Goal: Task Accomplishment & Management: Complete application form

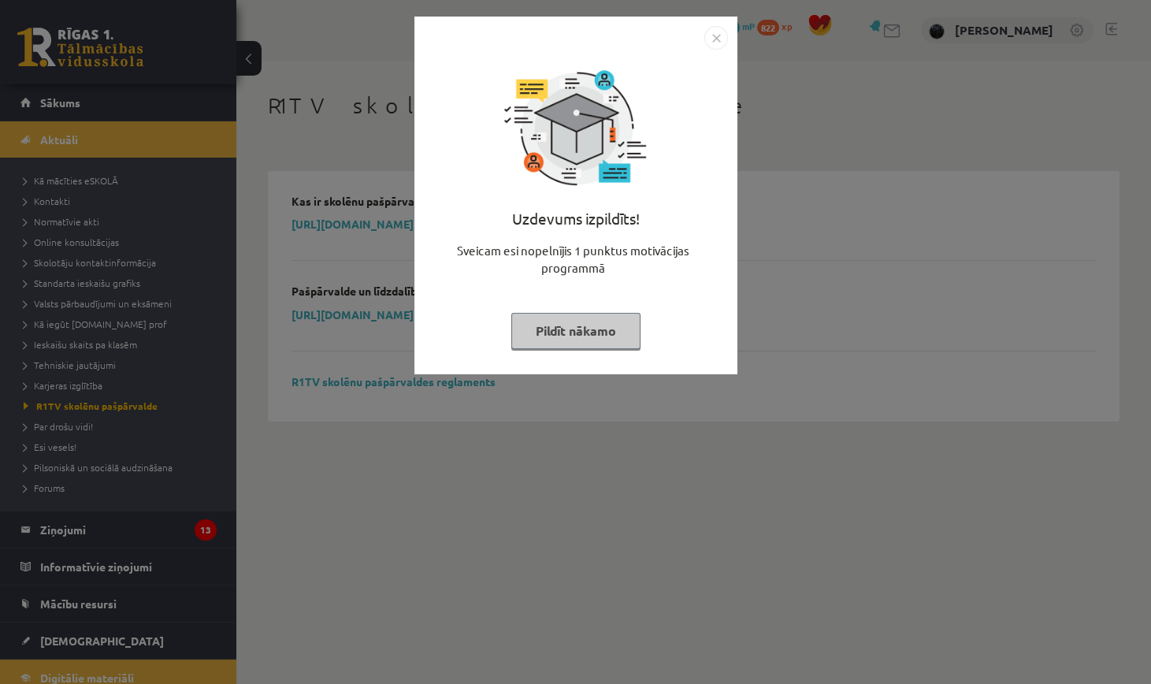
click at [722, 35] on img "Close" at bounding box center [716, 38] width 24 height 24
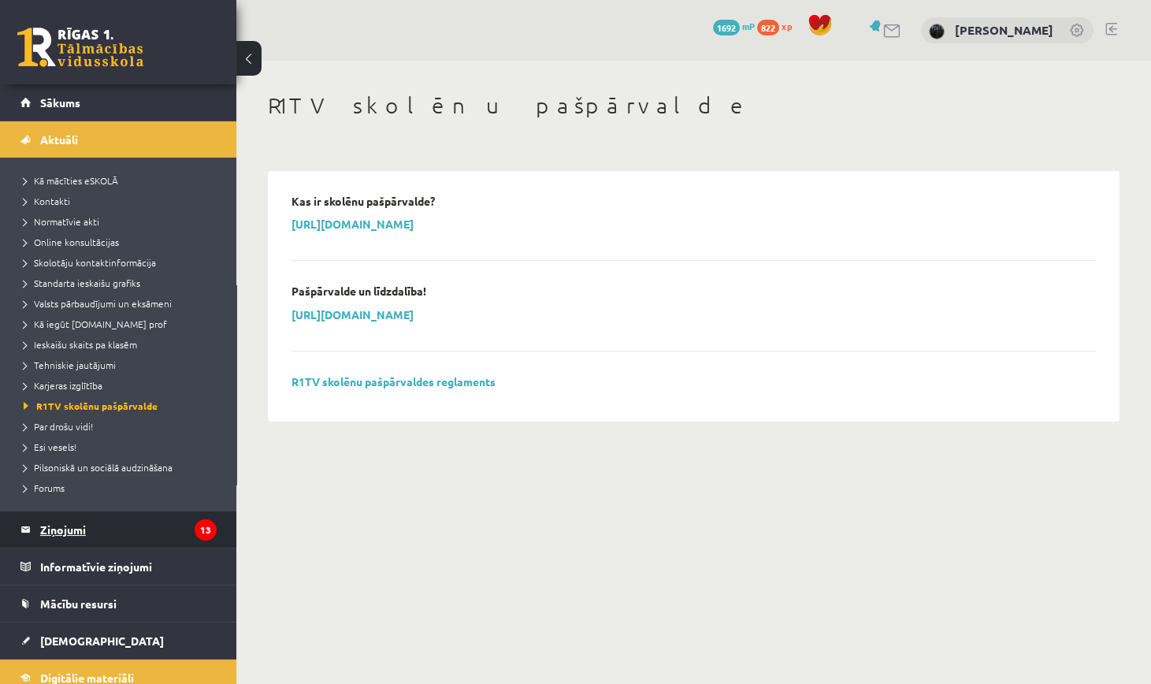
click at [145, 533] on legend "Ziņojumi 13" at bounding box center [128, 529] width 176 height 36
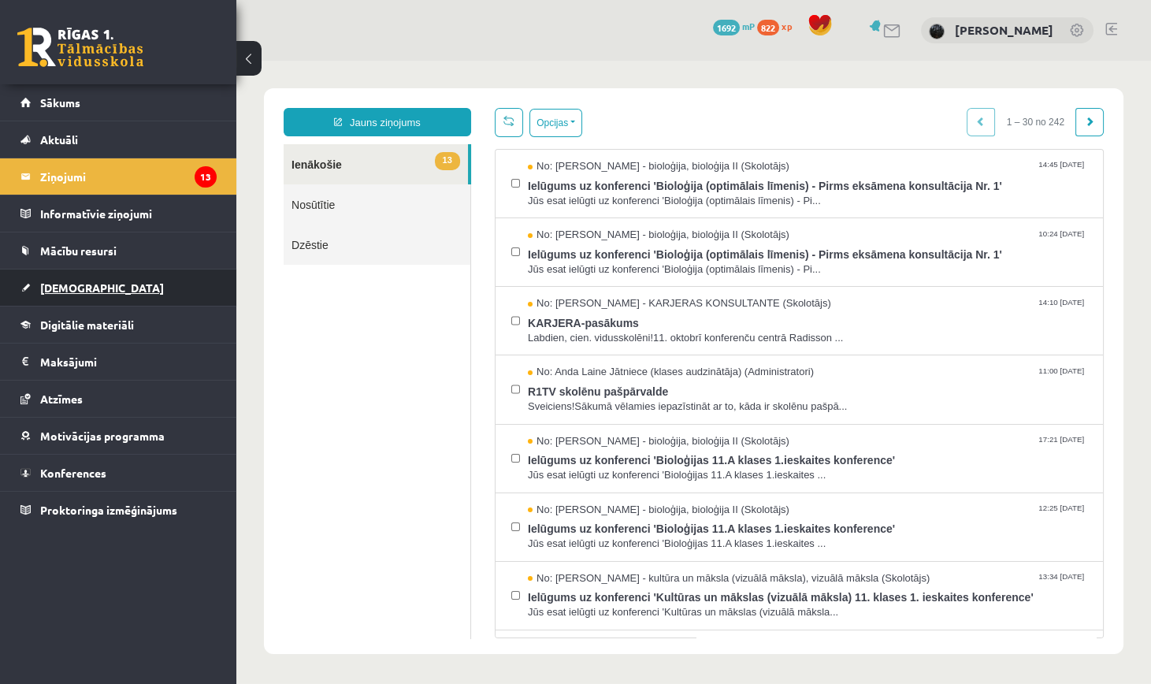
click at [153, 287] on link "[DEMOGRAPHIC_DATA]" at bounding box center [118, 287] width 196 height 36
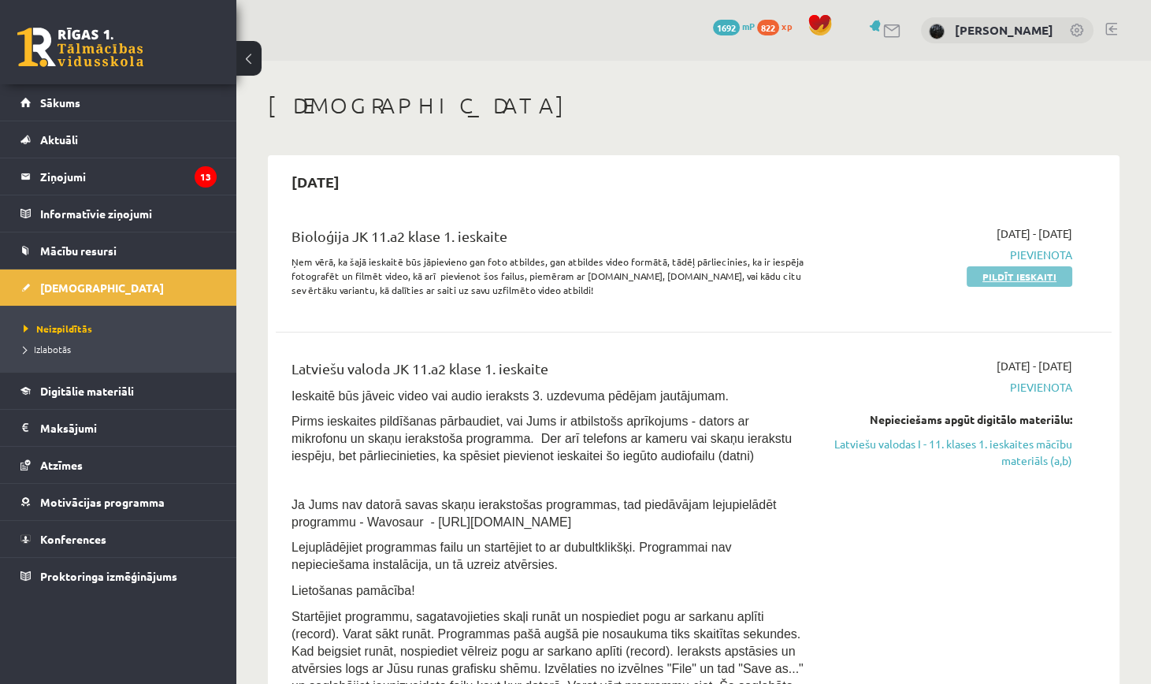
click at [1034, 274] on link "Pildīt ieskaiti" at bounding box center [1020, 276] width 106 height 20
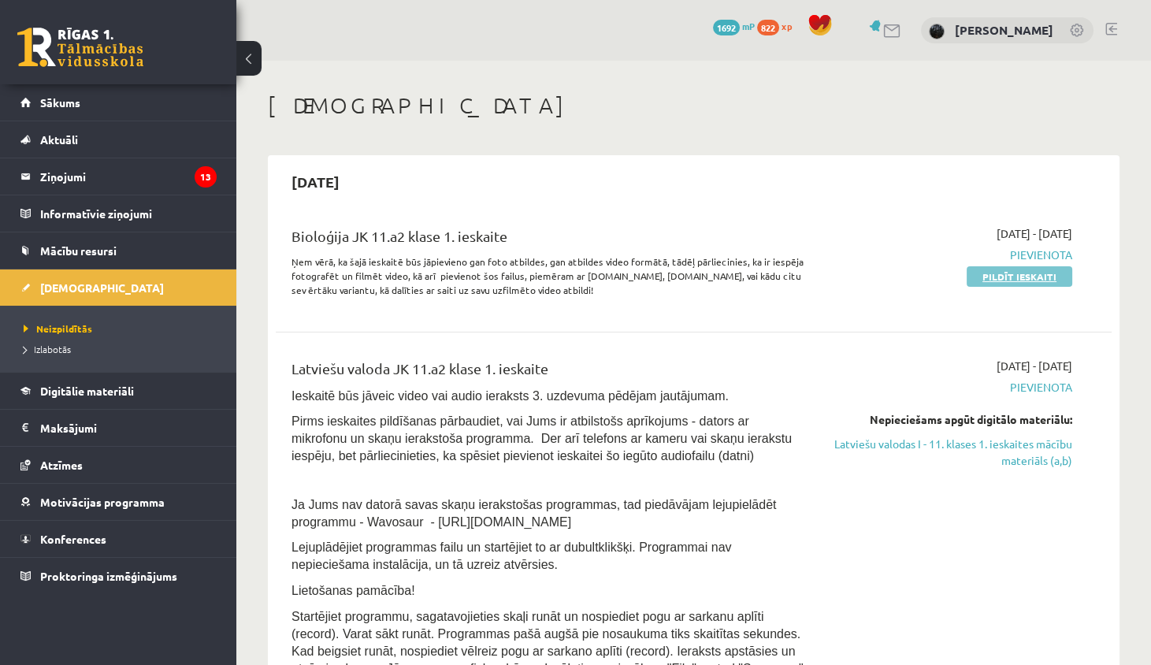
click at [985, 277] on link "Pildīt ieskaiti" at bounding box center [1020, 276] width 106 height 20
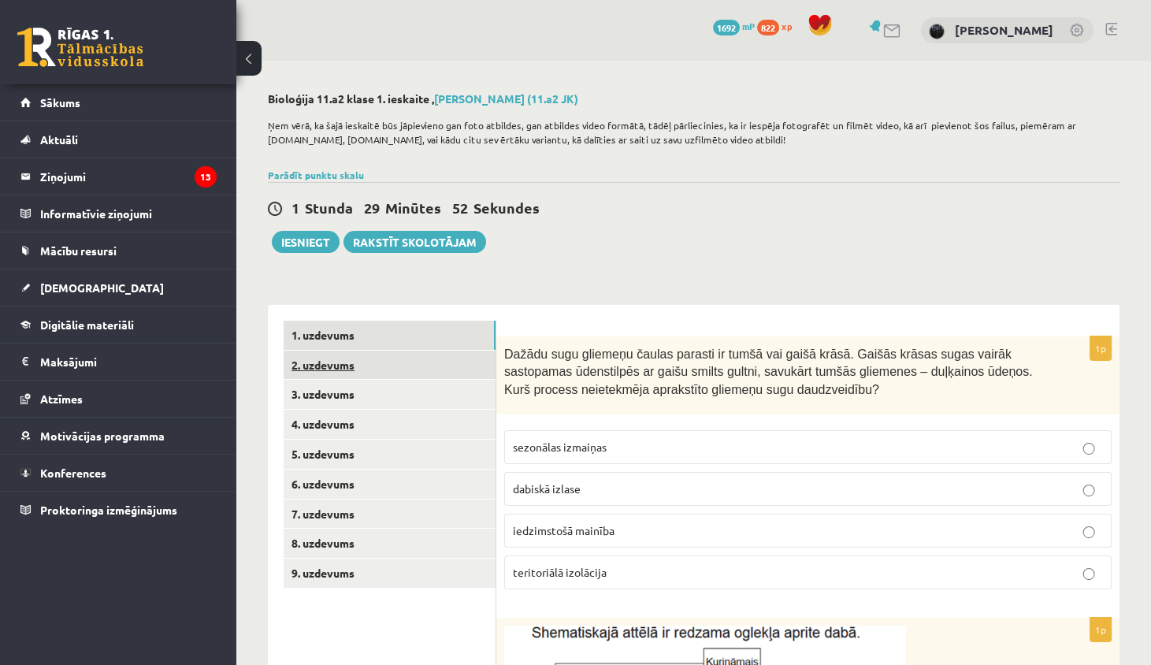
click at [451, 368] on link "2. uzdevums" at bounding box center [390, 365] width 212 height 29
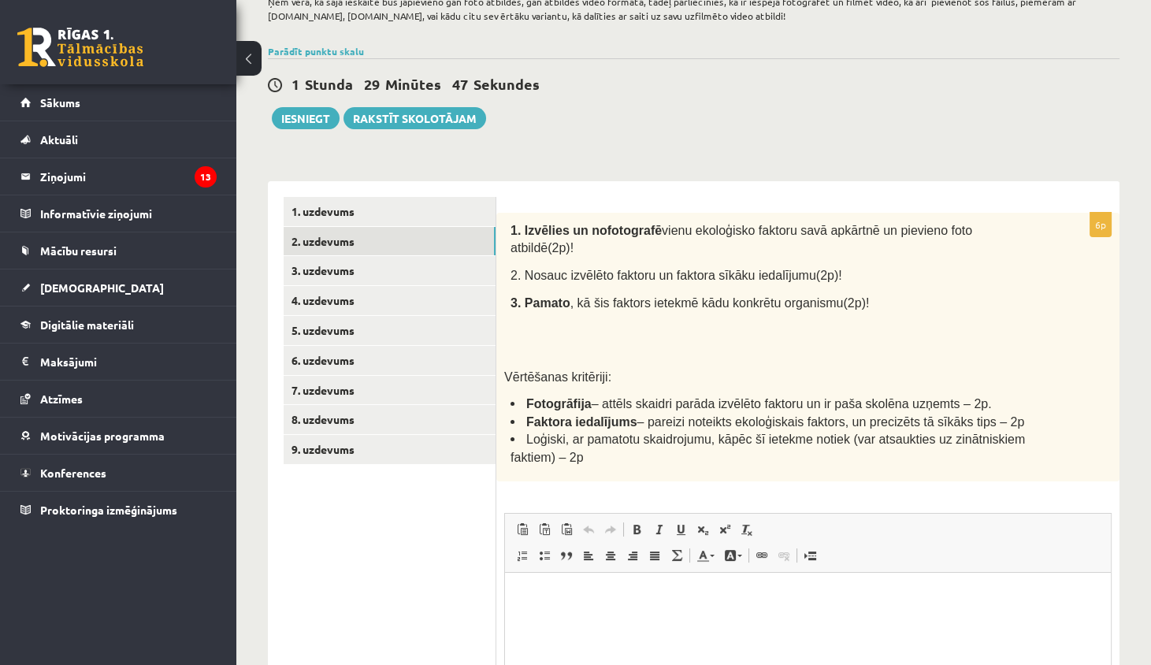
scroll to position [129, 0]
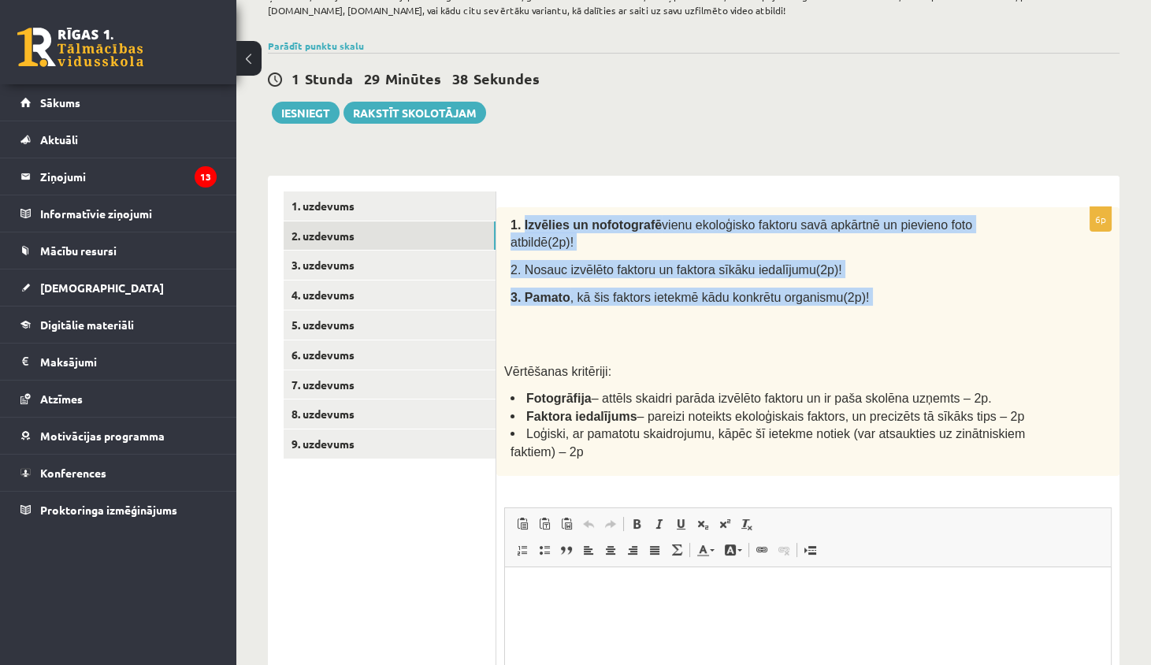
drag, startPoint x: 524, startPoint y: 220, endPoint x: 860, endPoint y: 287, distance: 343.0
click at [861, 288] on div "1. Izvēlies un nofotografē vienu ekoloģisko faktoru savā apkārtnē un pievieno f…" at bounding box center [807, 341] width 623 height 269
copy div "Izvēlies un nofotografē vienu ekoloģisko faktoru savā apkārtnē un pievieno foto…"
click at [373, 204] on link "1. uzdevums" at bounding box center [390, 205] width 212 height 29
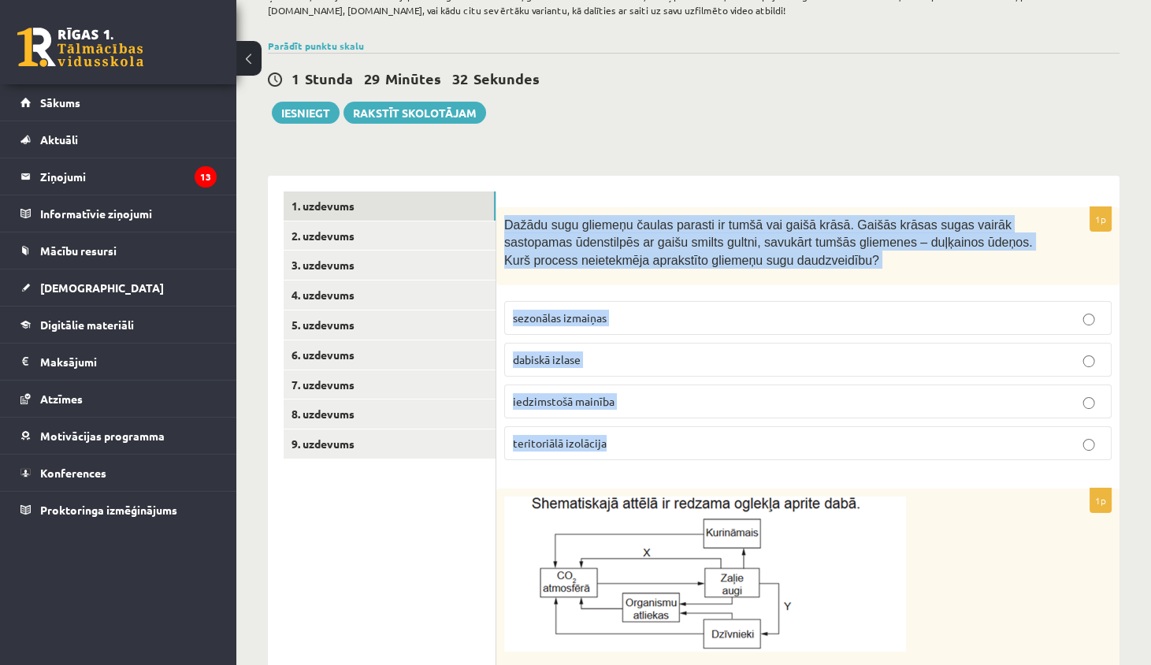
drag, startPoint x: 503, startPoint y: 225, endPoint x: 694, endPoint y: 447, distance: 292.1
click at [695, 448] on div "1p Dažādu sugu gliemeņu čaulas parasti ir tumšā vai gaišā krāsā. Gaišās krāsas …" at bounding box center [807, 339] width 623 height 265
copy div "Dažādu sugu gliemeņu čaulas parasti ir tumšā vai gaišā krāsā. Gaišās krāsas sug…"
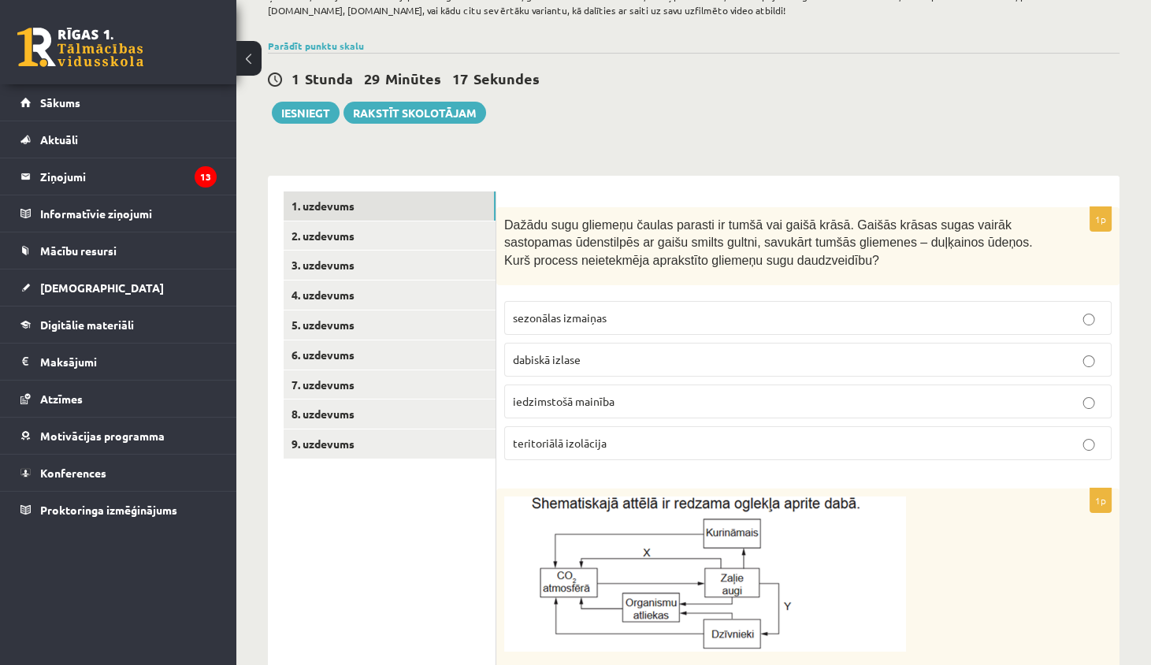
click at [630, 310] on p "sezonālas izmaiņas" at bounding box center [808, 318] width 590 height 17
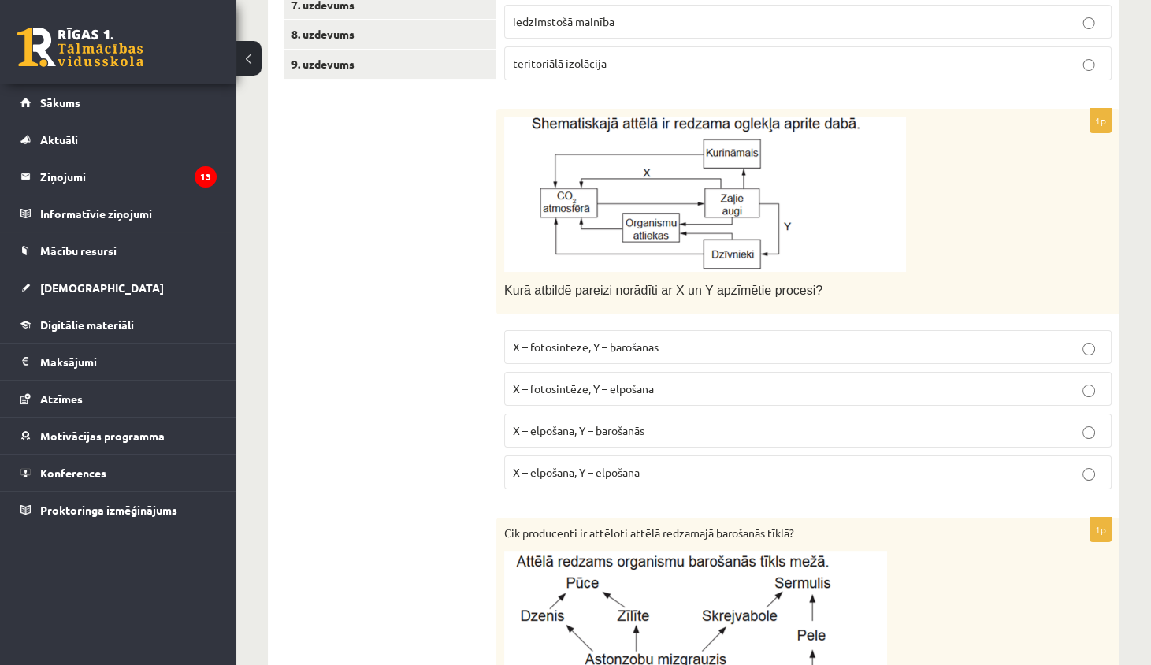
scroll to position [509, 0]
drag, startPoint x: 609, startPoint y: 344, endPoint x: 688, endPoint y: 347, distance: 78.8
click at [688, 347] on p "X – fotosintēze, Y – barošanās" at bounding box center [808, 347] width 590 height 17
click at [630, 344] on span "X – fotosintēze, Y – barošanās" at bounding box center [586, 347] width 146 height 14
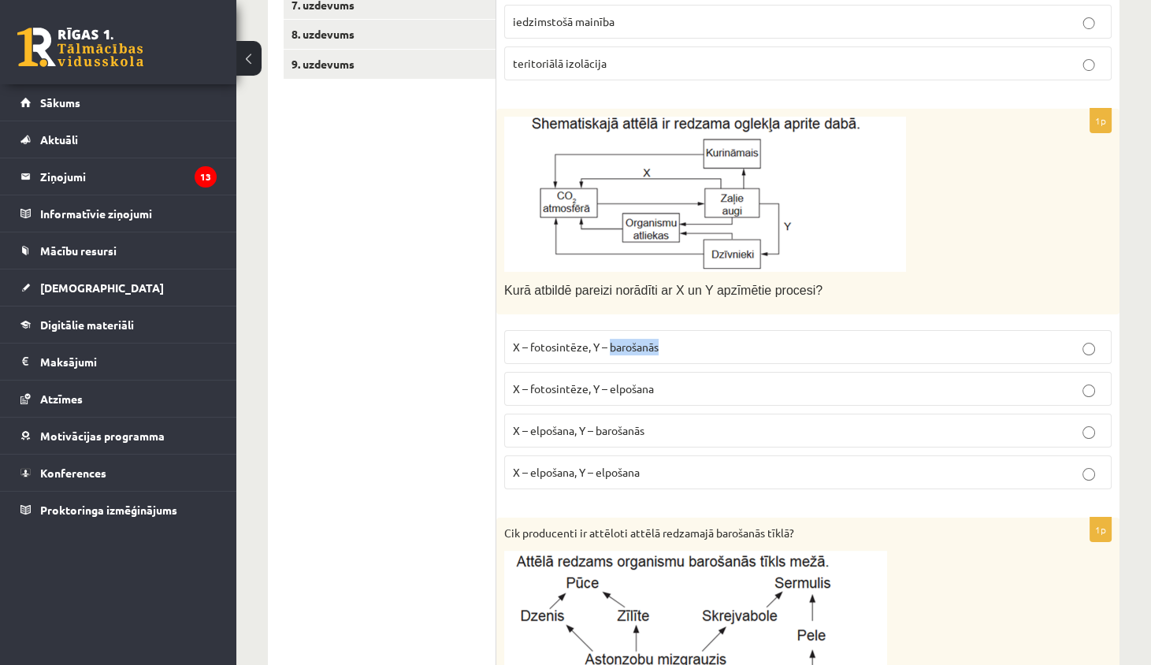
click at [630, 344] on span "X – fotosintēze, Y – barošanās" at bounding box center [586, 347] width 146 height 14
copy span "barošanās"
click at [599, 380] on p "X – fotosintēze, Y – elpošana" at bounding box center [808, 388] width 590 height 17
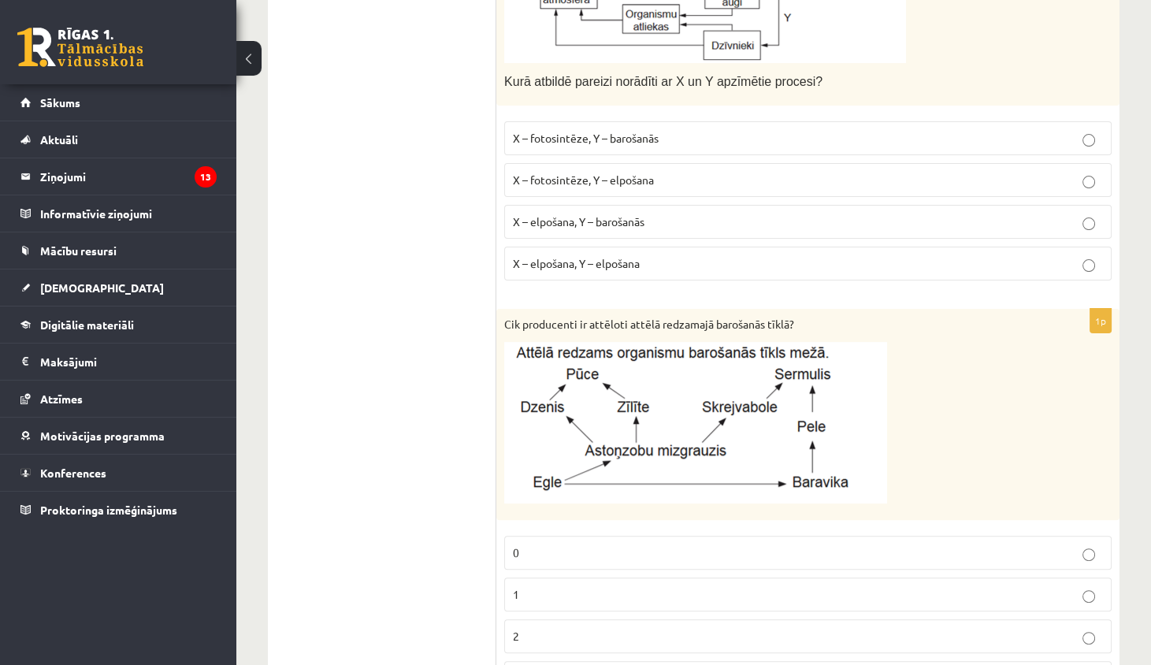
scroll to position [718, 0]
drag, startPoint x: 612, startPoint y: 172, endPoint x: 666, endPoint y: 177, distance: 53.8
click at [667, 178] on p "X – fotosintēze, Y – elpošana" at bounding box center [808, 179] width 590 height 17
copy span "elpošana"
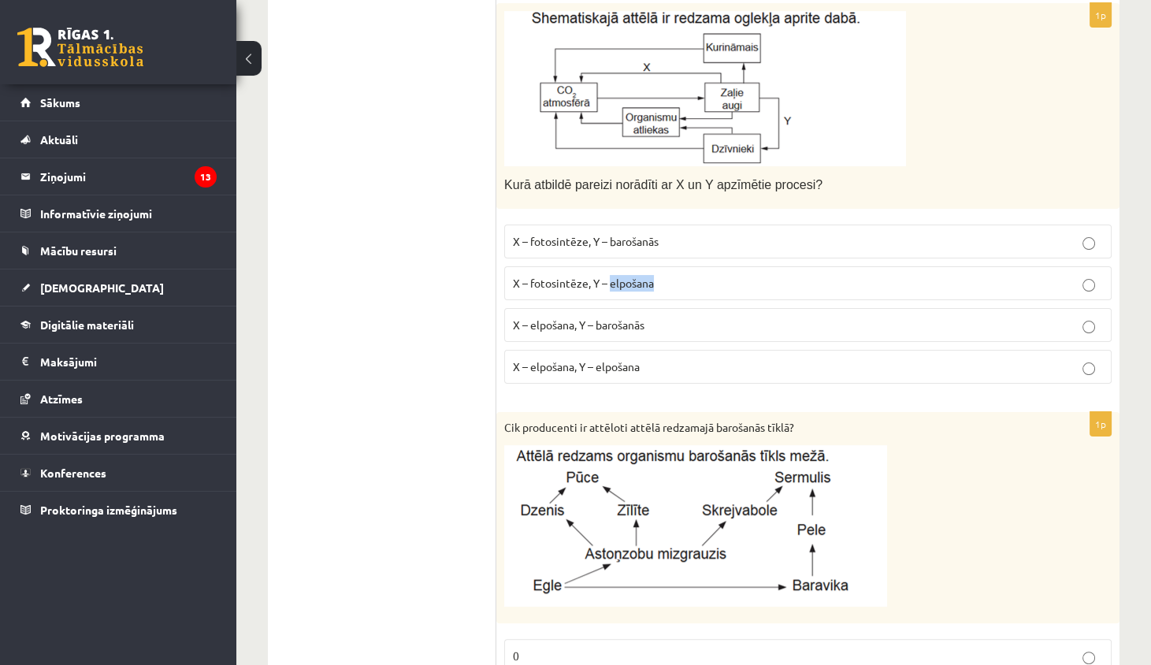
scroll to position [616, 0]
drag, startPoint x: 529, startPoint y: 277, endPoint x: 586, endPoint y: 278, distance: 57.5
click at [586, 278] on span "X – fotosintēze, Y – elpošana" at bounding box center [583, 281] width 141 height 14
copy span "fotosintēze"
click at [648, 245] on label "X – fotosintēze, Y – barošanās" at bounding box center [807, 240] width 607 height 34
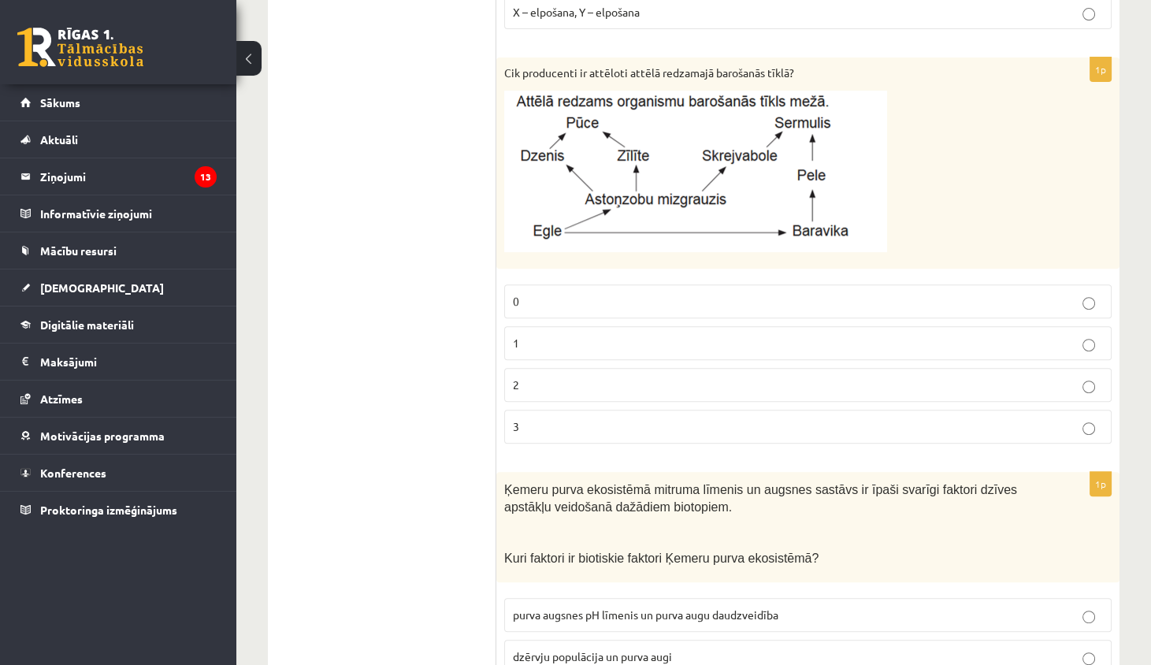
scroll to position [959, 0]
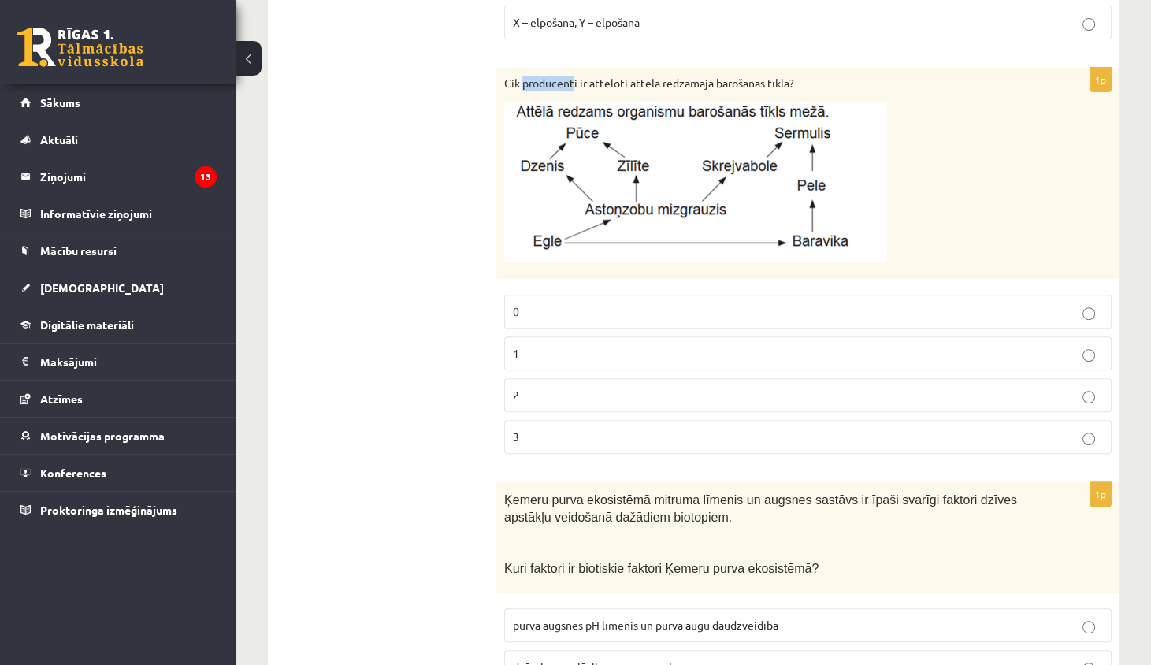
drag, startPoint x: 521, startPoint y: 81, endPoint x: 572, endPoint y: 82, distance: 50.4
click at [574, 82] on p "Cik producenti ir attēloti attēlā redzamajā barošanās tīklā?" at bounding box center [768, 84] width 529 height 16
copy p "producent"
click at [532, 395] on p "2" at bounding box center [808, 395] width 590 height 17
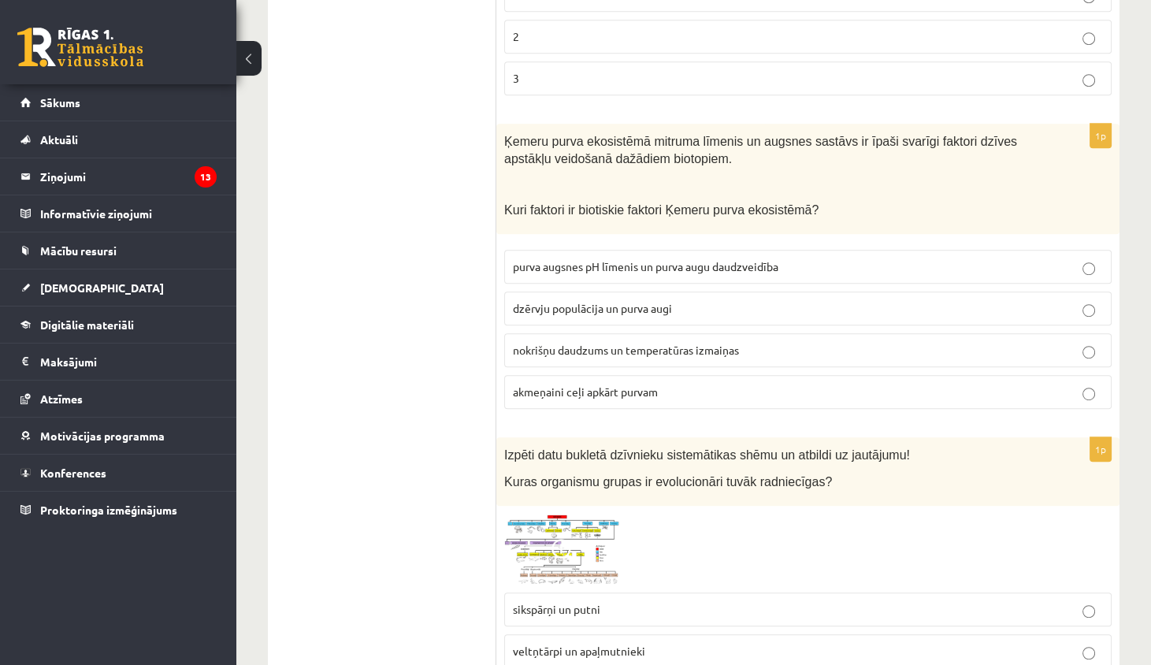
scroll to position [1319, 0]
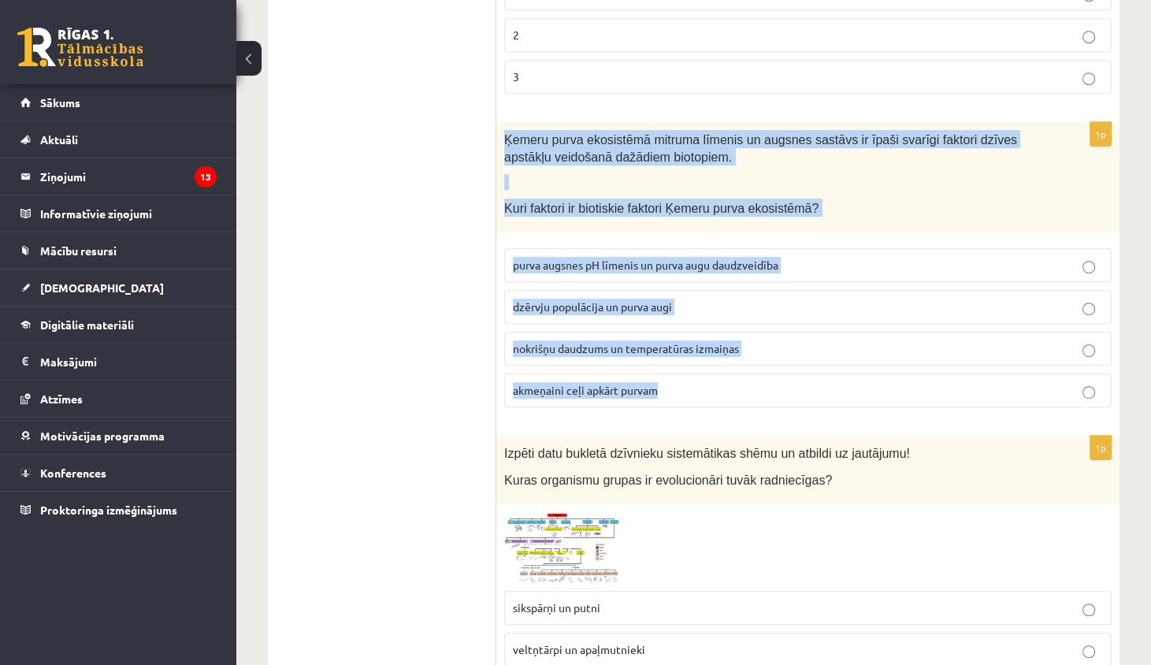
drag, startPoint x: 499, startPoint y: 124, endPoint x: 783, endPoint y: 381, distance: 383.2
click at [783, 383] on div "1p Ķemeru purva ekosistēmā mitruma līmenis un augsnes sastāvs ir īpaši svarīgi …" at bounding box center [807, 271] width 623 height 298
copy div "Ķemeru purva ekosistēmā mitruma līmenis un augsnes sastāvs ir īpaši svarīgi fak…"
click at [587, 299] on span "dzērvju populācija un purva augi" at bounding box center [592, 306] width 159 height 14
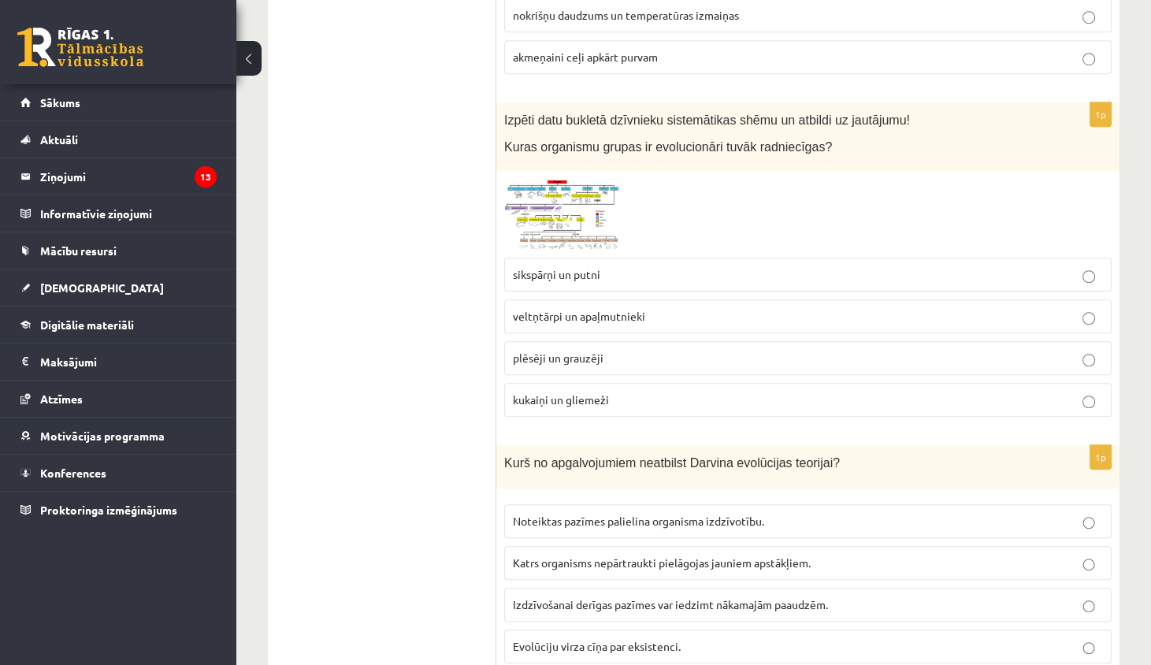
scroll to position [1653, 0]
click at [598, 195] on img at bounding box center [563, 213] width 118 height 71
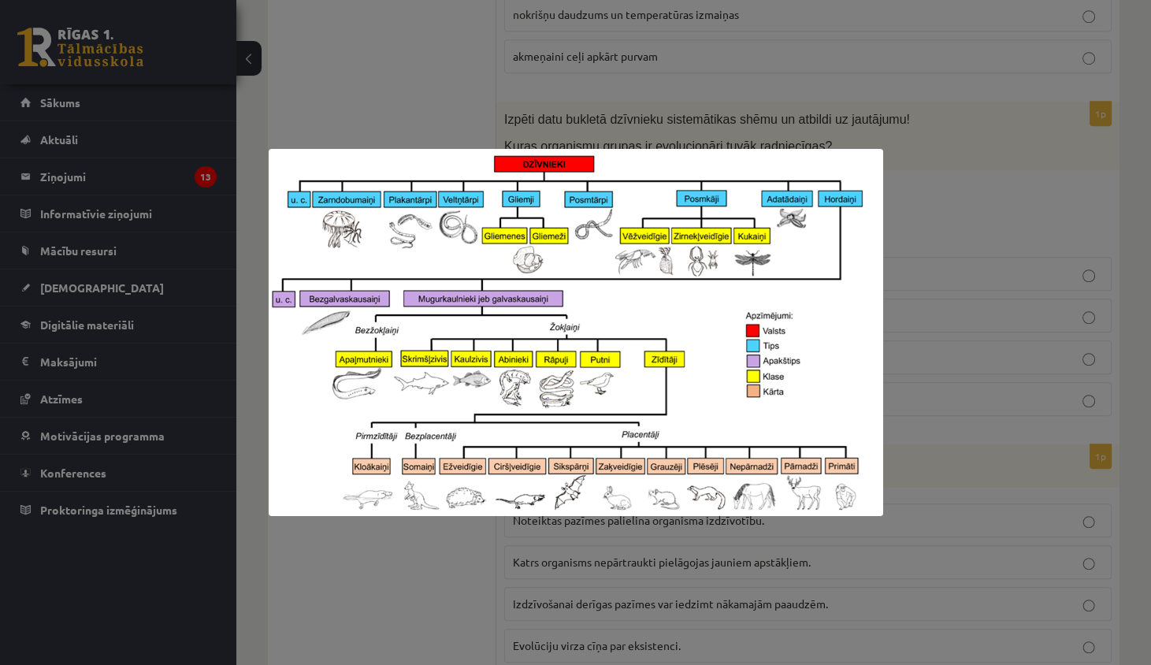
click at [769, 111] on div at bounding box center [575, 332] width 1151 height 665
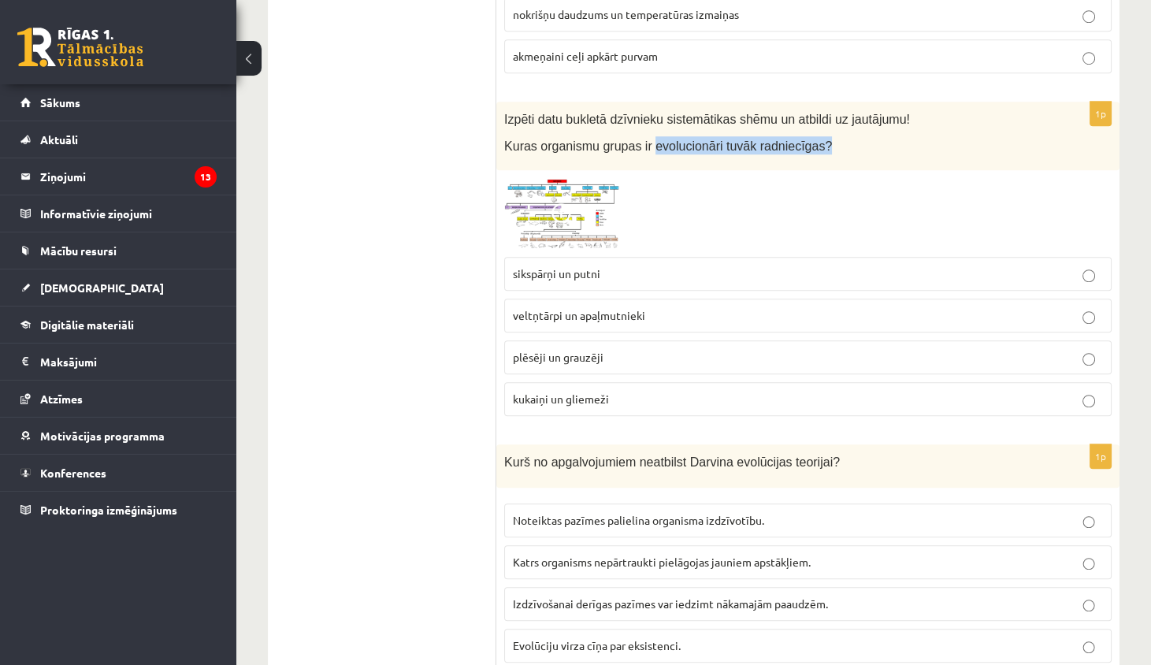
drag, startPoint x: 651, startPoint y: 137, endPoint x: 815, endPoint y: 151, distance: 164.5
click at [818, 151] on div "Izpēti datu bukletā dzīvnieku sistemātikas shēmu un atbildi uz jautājumu! Kuras…" at bounding box center [807, 136] width 623 height 69
copy span "evolucionāri tuvāk radniecīgas?"
click at [559, 203] on span at bounding box center [563, 215] width 25 height 25
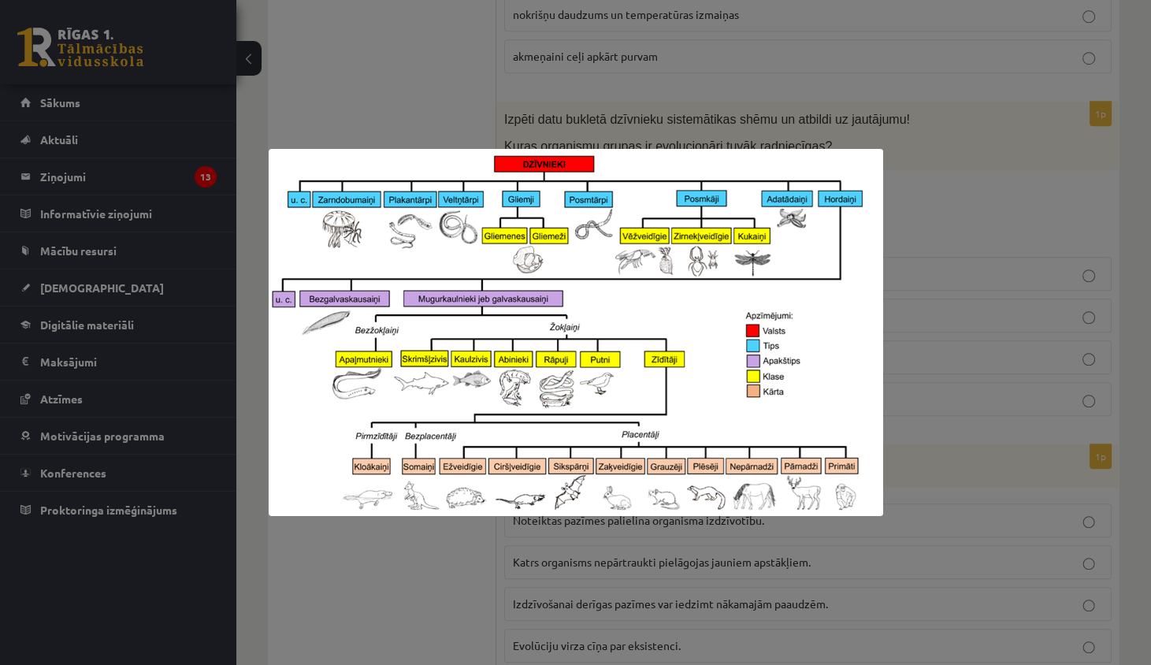
click at [384, 80] on div at bounding box center [575, 332] width 1151 height 665
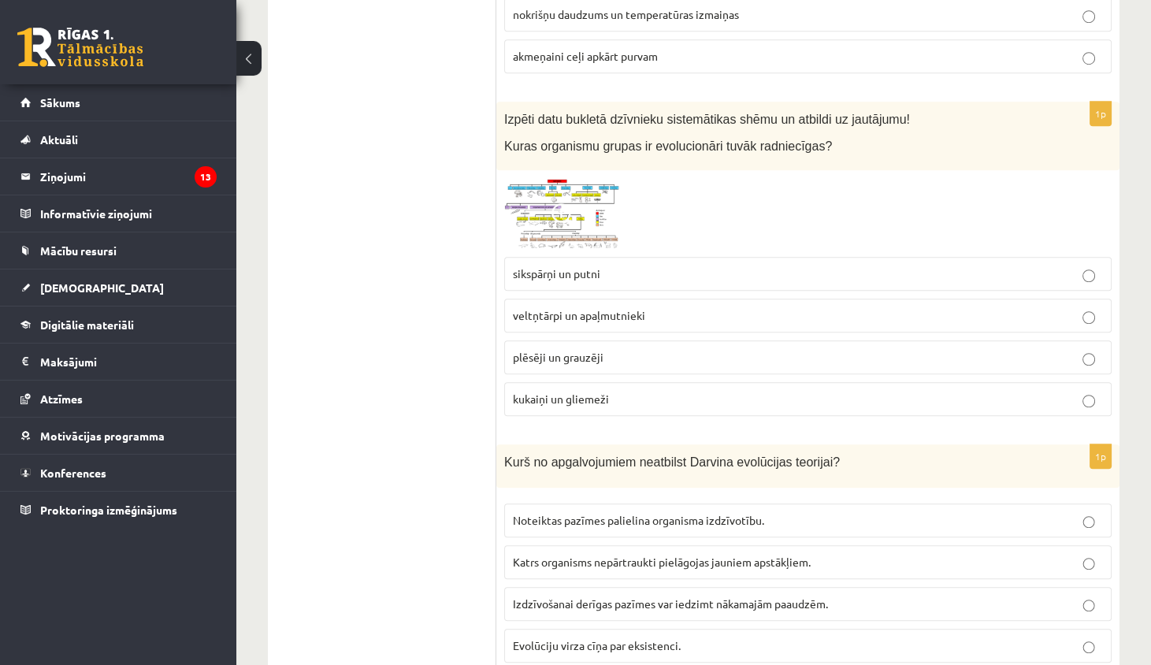
click at [540, 350] on span "plēsēji un grauzēji" at bounding box center [558, 357] width 91 height 14
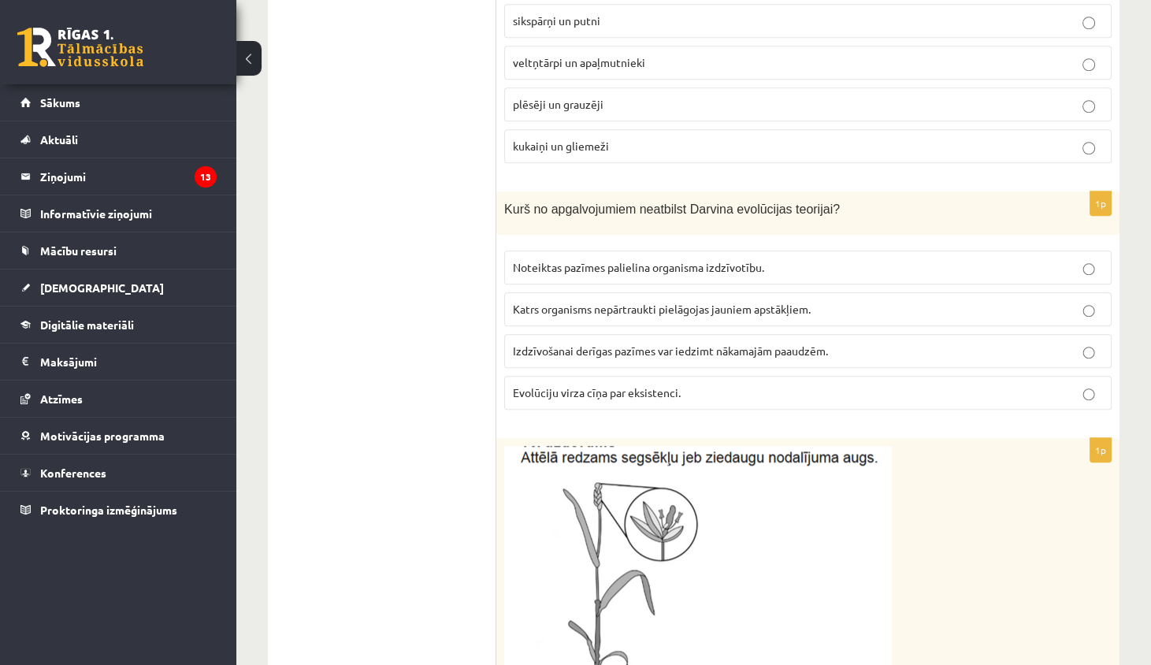
scroll to position [1937, 0]
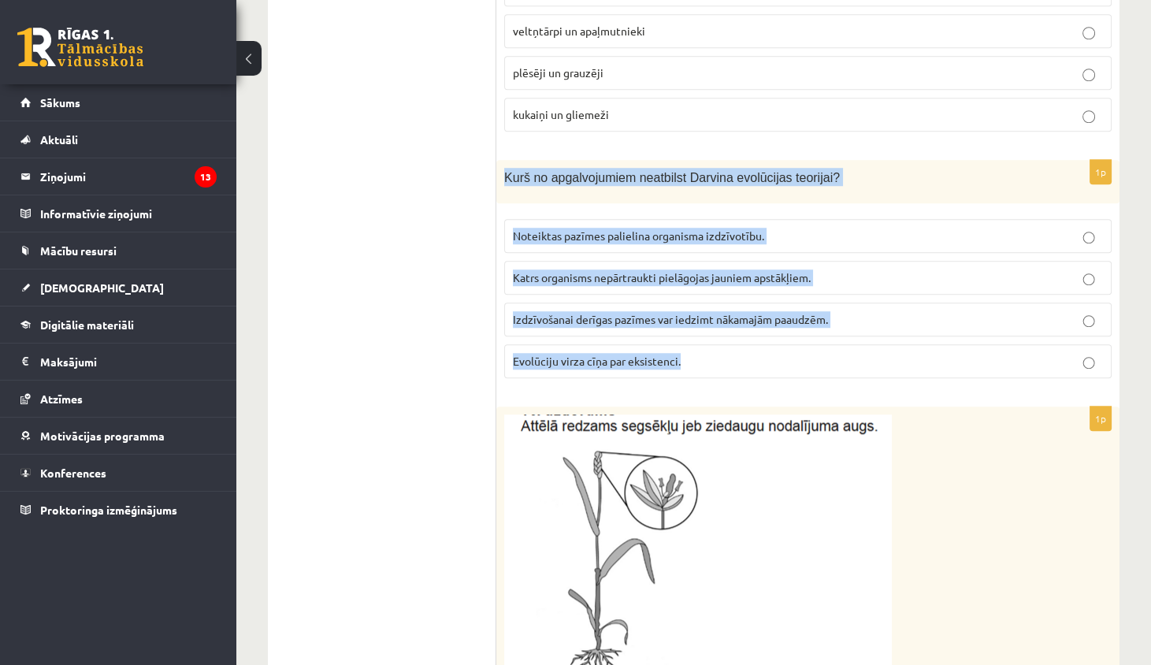
drag, startPoint x: 499, startPoint y: 162, endPoint x: 746, endPoint y: 340, distance: 303.7
click at [748, 343] on div "1p Kurš no apgalvojumiem neatbilst Darvina evolūcijas teorijai? Noteiktas pazīm…" at bounding box center [807, 275] width 623 height 231
copy div "Kurš no apgalvojumiem neatbilst Darvina evolūcijas teorijai? Noteiktas pazīmes …"
click at [667, 261] on label "Katrs organisms nepārtraukti pielāgojas jauniem apstākļiem." at bounding box center [807, 278] width 607 height 34
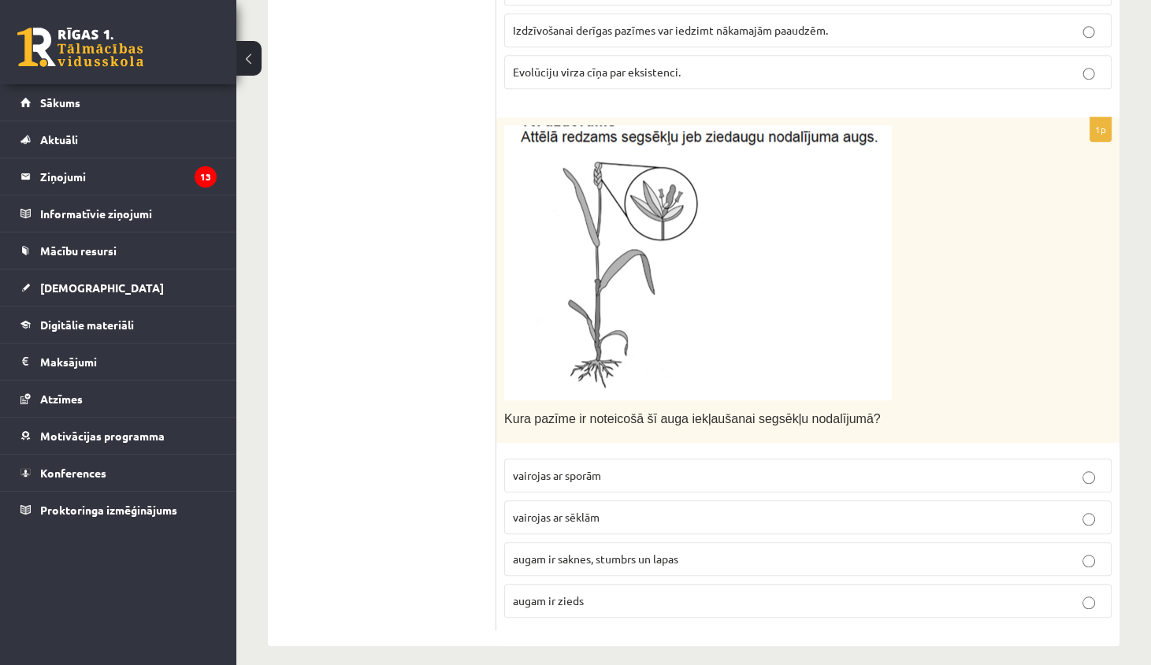
scroll to position [2226, 0]
click at [536, 551] on p "augam ir saknes, stumbrs un lapas" at bounding box center [808, 559] width 590 height 17
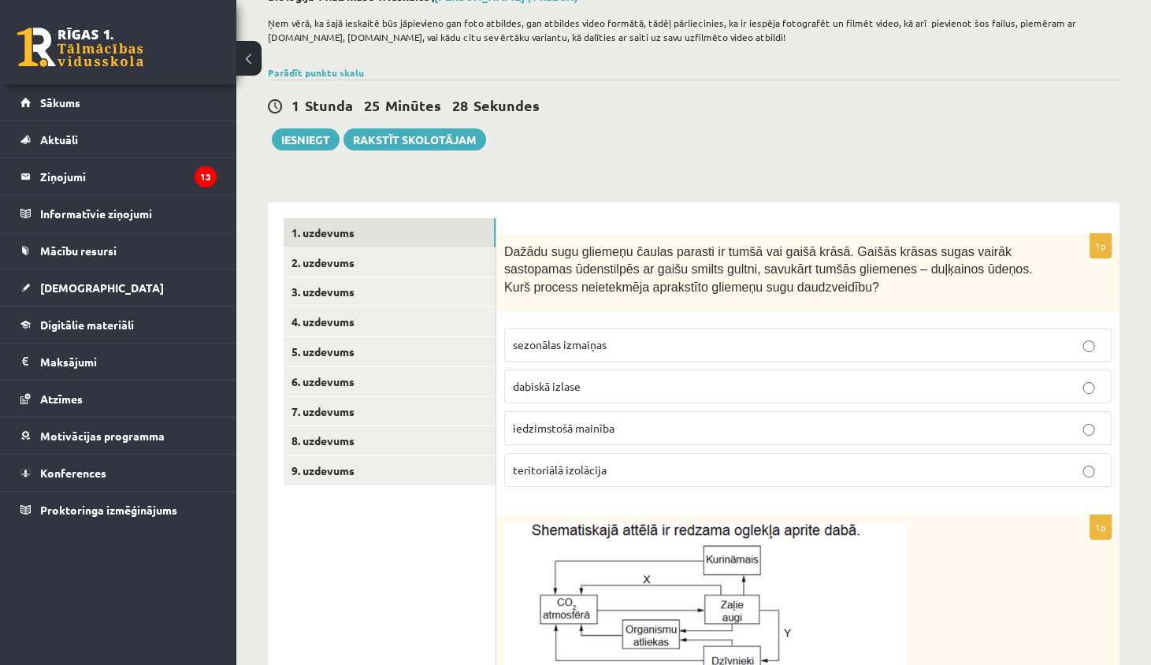
scroll to position [79, 0]
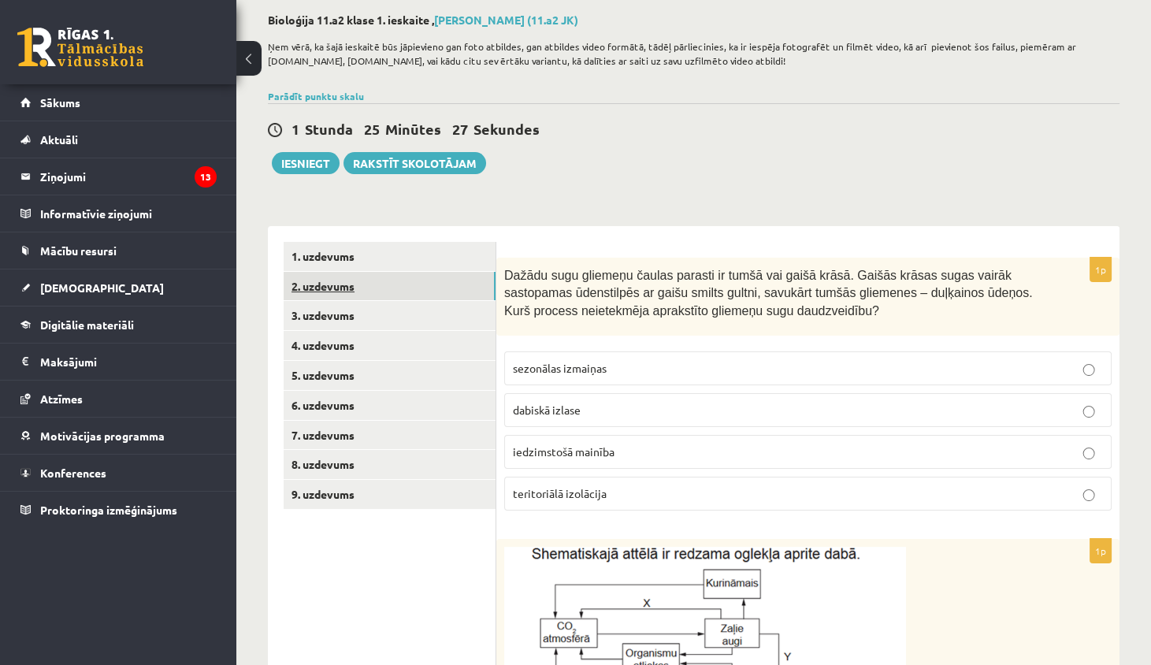
click at [417, 284] on link "2. uzdevums" at bounding box center [390, 286] width 212 height 29
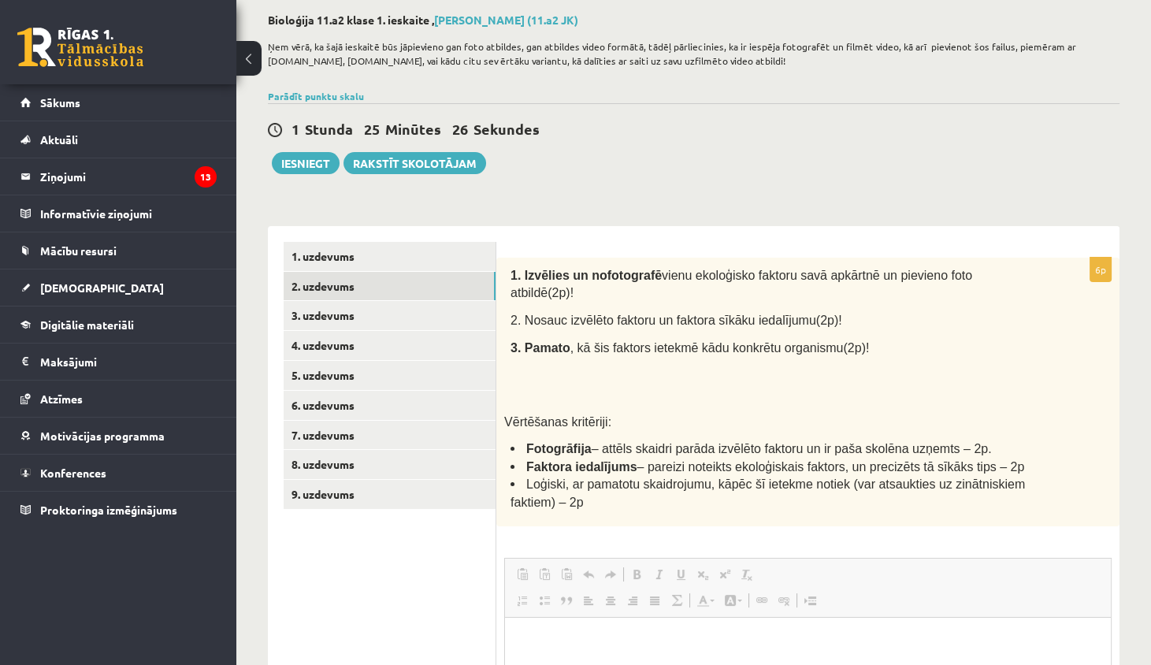
scroll to position [0, 0]
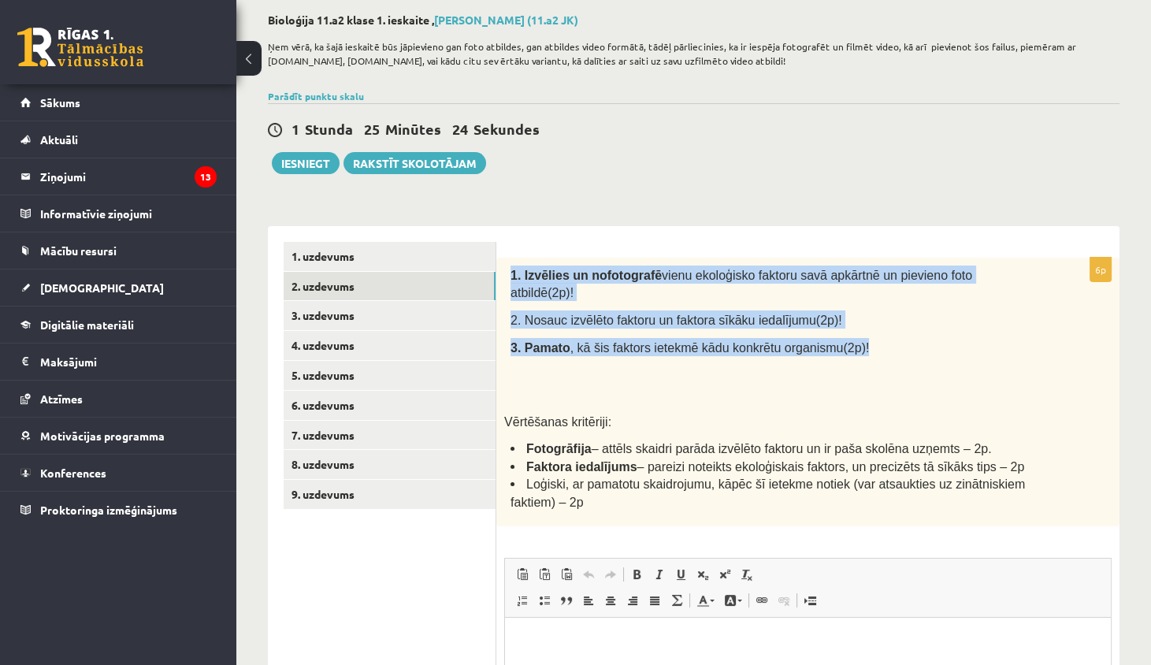
drag, startPoint x: 508, startPoint y: 272, endPoint x: 858, endPoint y: 326, distance: 354.0
click at [861, 327] on div "1. Izvēlies un nofotografē vienu ekoloģisko faktoru savā apkārtnē un pievieno f…" at bounding box center [807, 392] width 623 height 269
copy div "1. Izvēlies un nofotografē vienu ekoloģisko faktoru savā apkārtnē un pievieno f…"
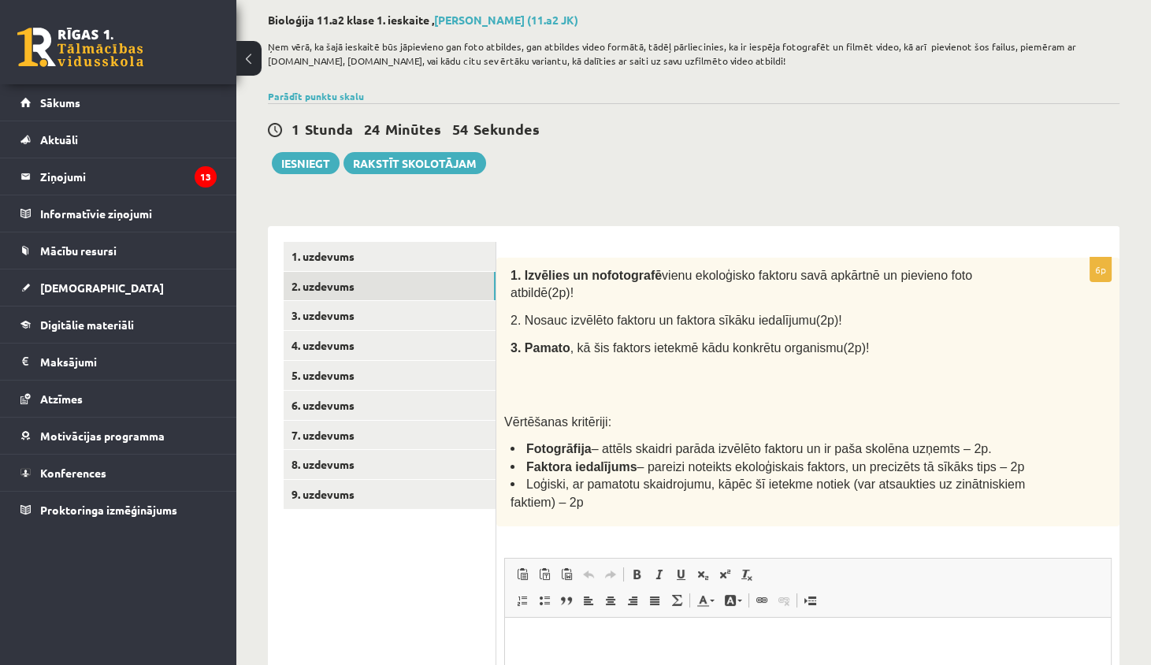
click at [625, 184] on div "**********" at bounding box center [693, 457] width 915 height 951
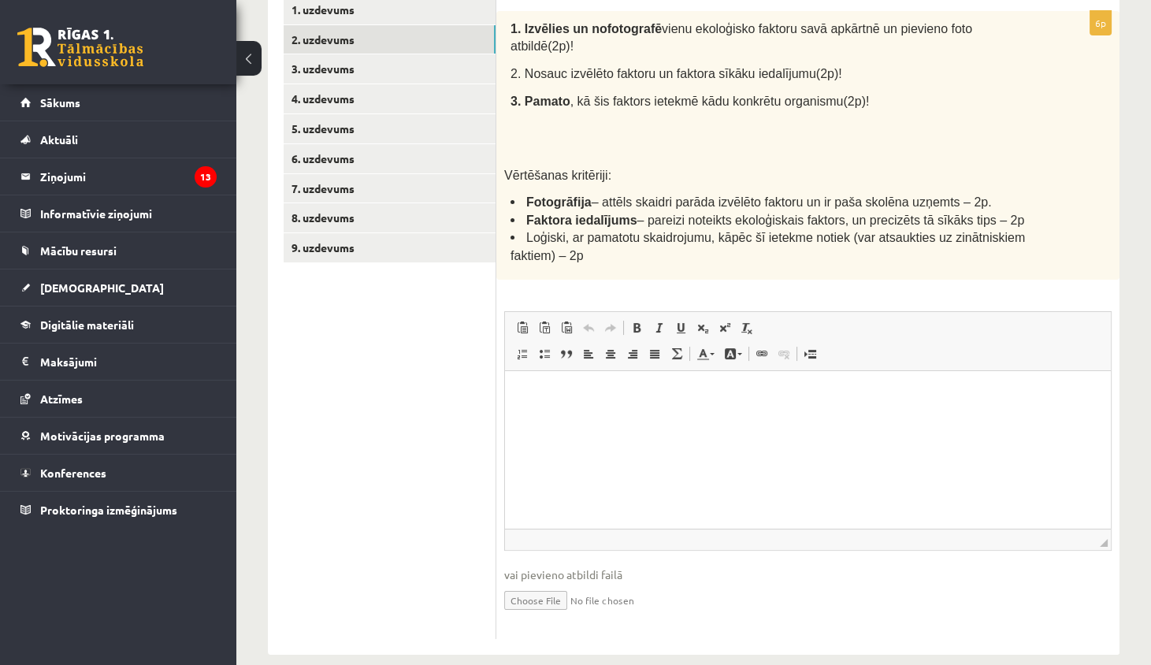
scroll to position [325, 0]
click at [545, 584] on input "file" at bounding box center [807, 600] width 607 height 32
type input "**********"
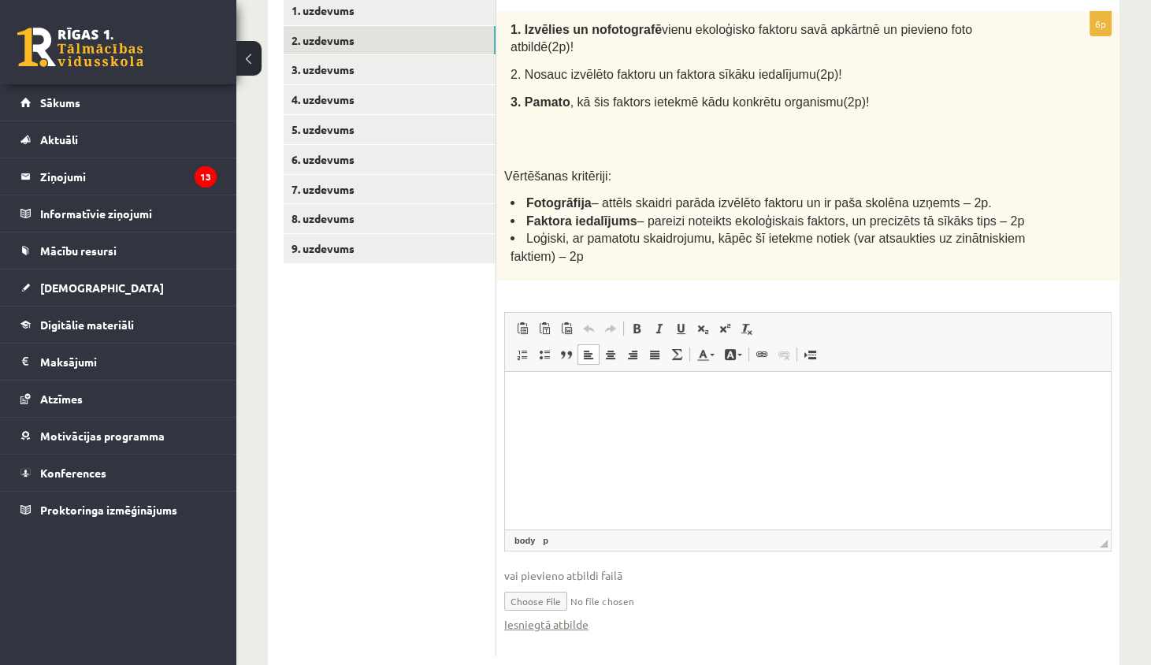
click at [544, 388] on p "Визуальный текстовый редактор, wiswyg-editor-user-answer-47433967966160" at bounding box center [808, 396] width 574 height 17
click at [708, 414] on p "**********" at bounding box center [808, 404] width 575 height 33
click at [550, 434] on p "Визуальный текстовый редактор, wiswyg-editor-user-answer-47433967966160" at bounding box center [808, 439] width 574 height 17
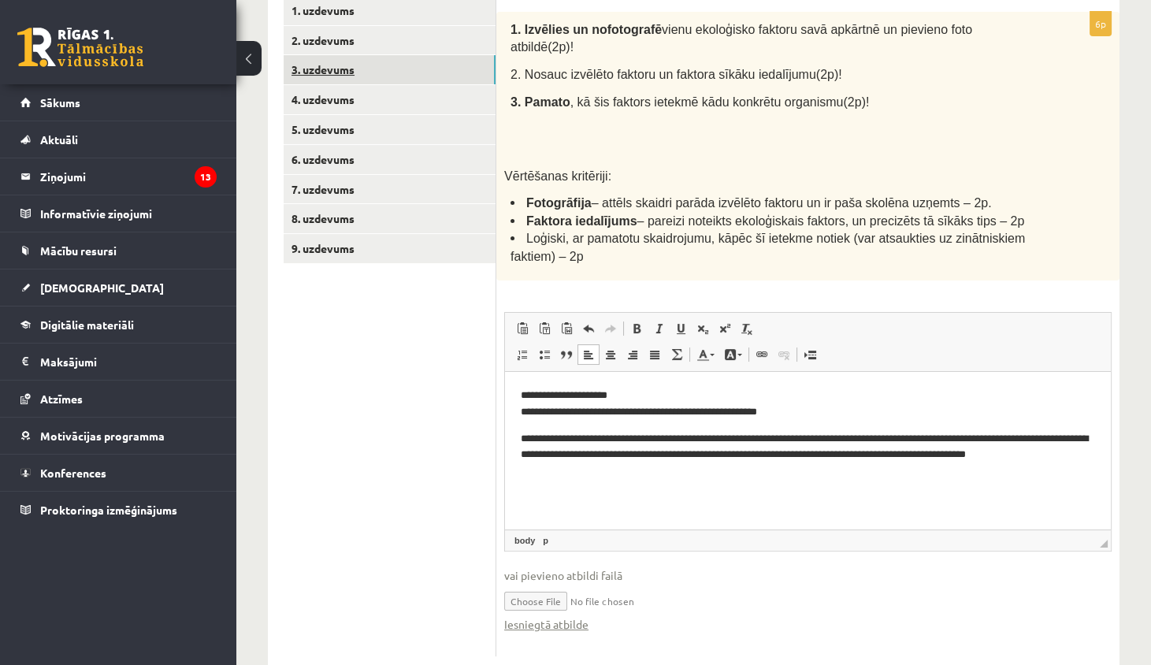
click at [425, 73] on link "3. uzdevums" at bounding box center [390, 69] width 212 height 29
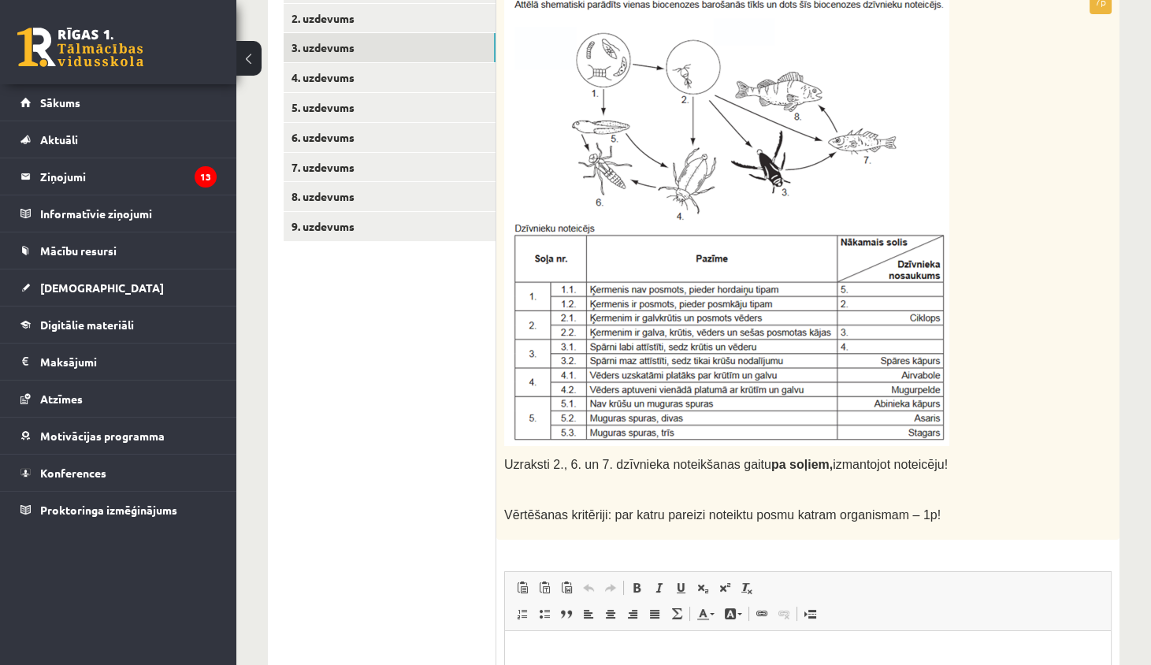
scroll to position [346, 0]
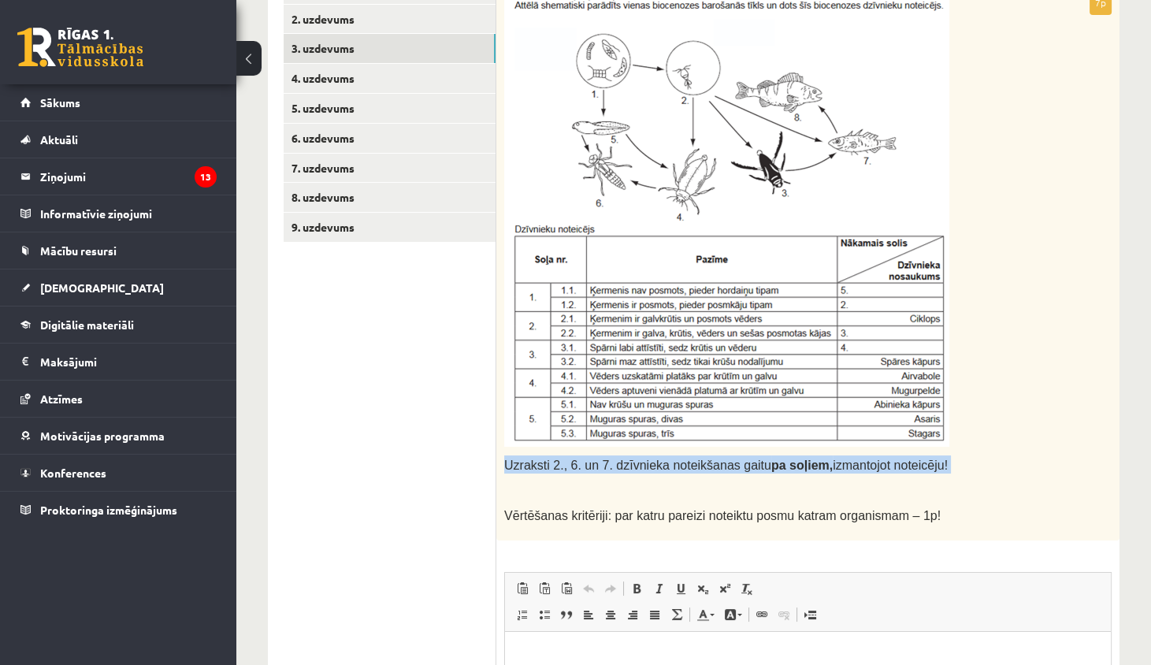
drag, startPoint x: 504, startPoint y: 464, endPoint x: 906, endPoint y: 477, distance: 402.0
click at [906, 477] on div "Uzraksti 2., 6. un 7. dzīvnieka noteikšanas gaitu pa soļiem, izmantojot noteicē…" at bounding box center [807, 266] width 623 height 550
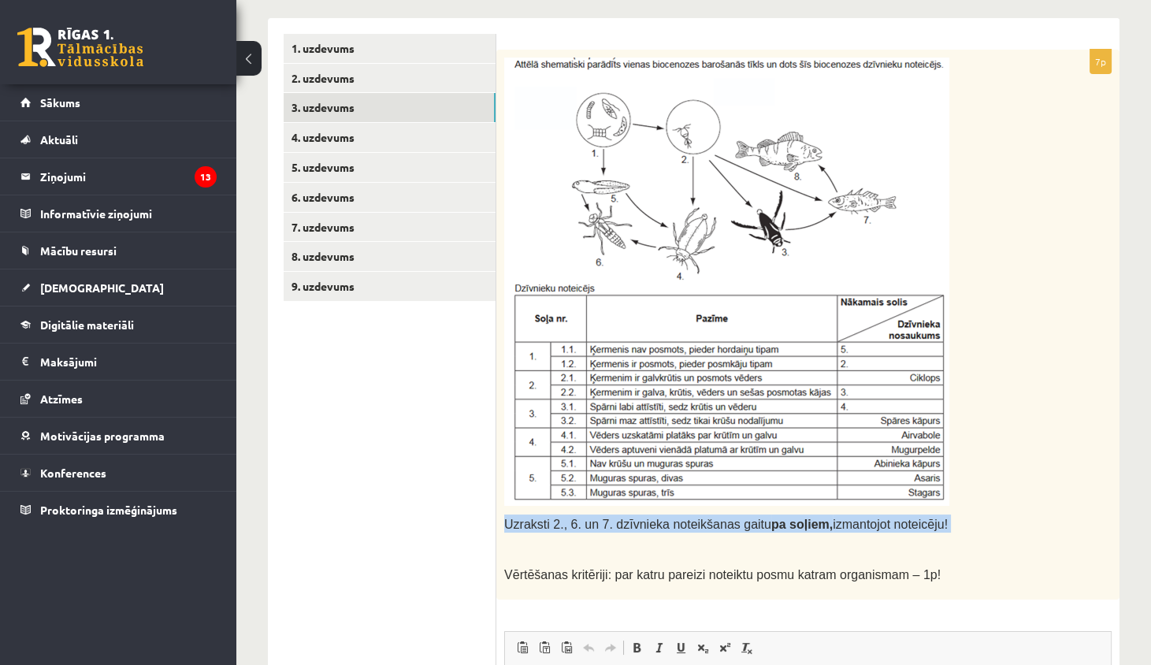
scroll to position [285, 0]
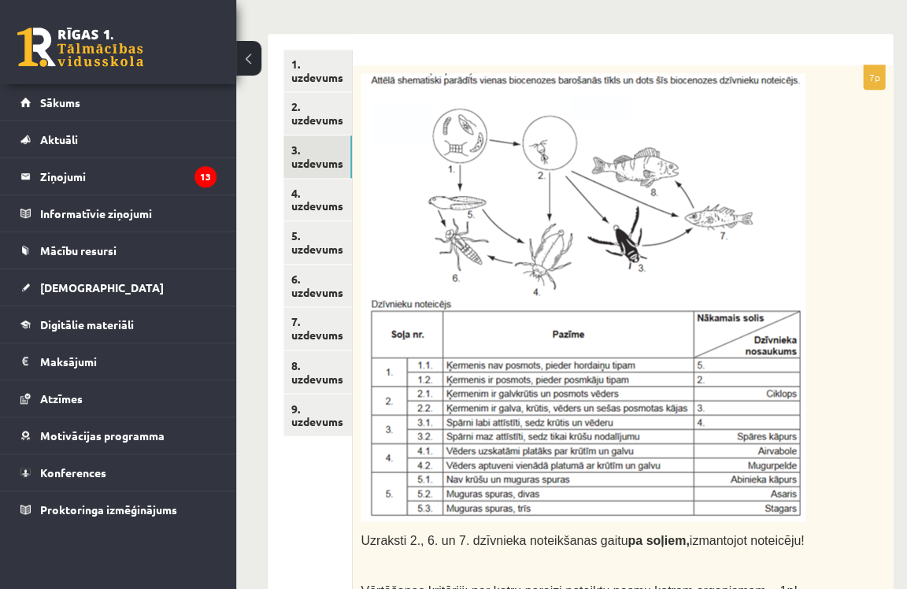
click at [476, 303] on img at bounding box center [583, 297] width 445 height 448
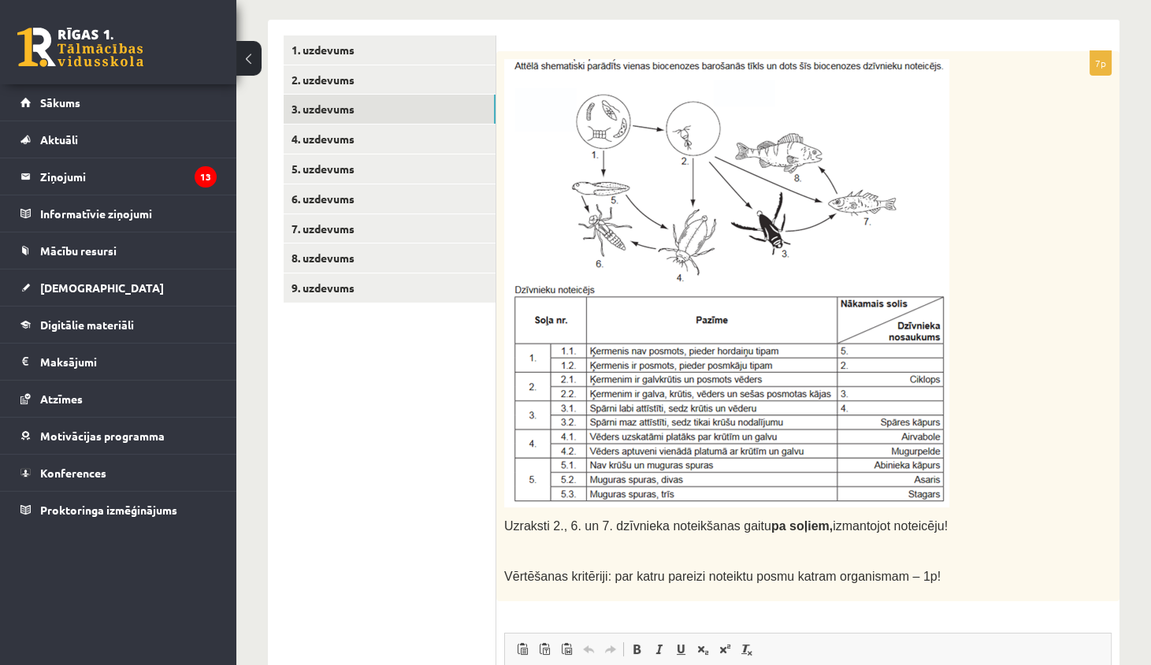
click at [548, 366] on img at bounding box center [726, 283] width 445 height 448
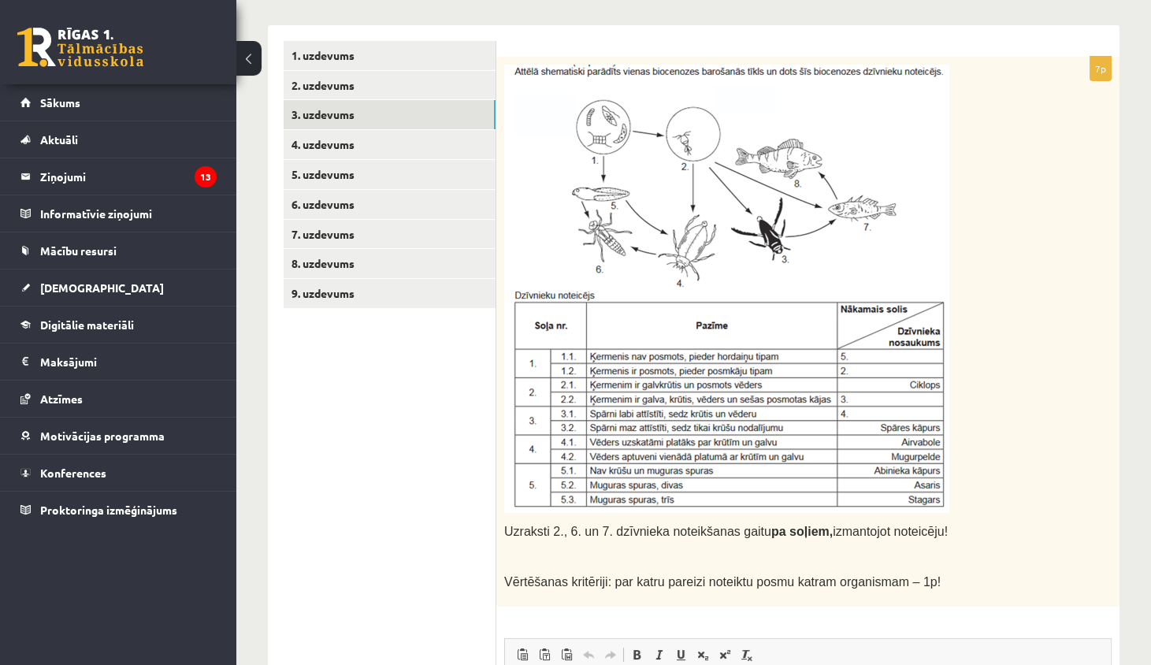
scroll to position [281, 0]
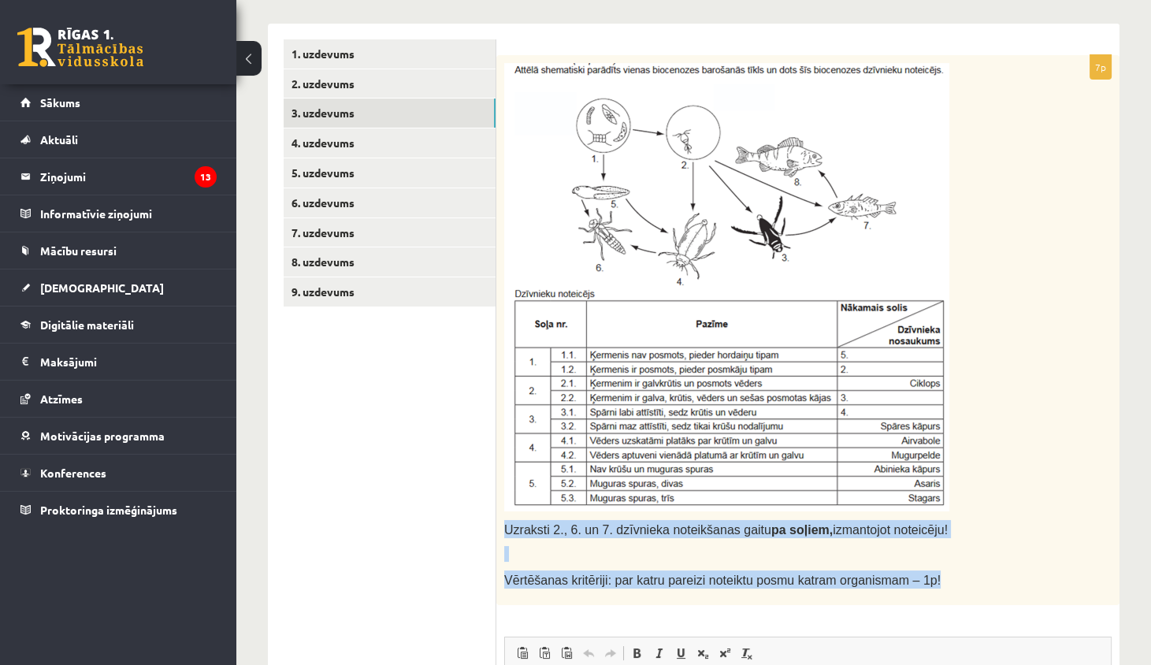
drag, startPoint x: 503, startPoint y: 525, endPoint x: 922, endPoint y: 601, distance: 425.8
click at [922, 601] on div "Uzraksti 2., 6. un 7. dzīvnieka noteikšanas gaitu pa soļiem, izmantojot noteicē…" at bounding box center [807, 330] width 623 height 550
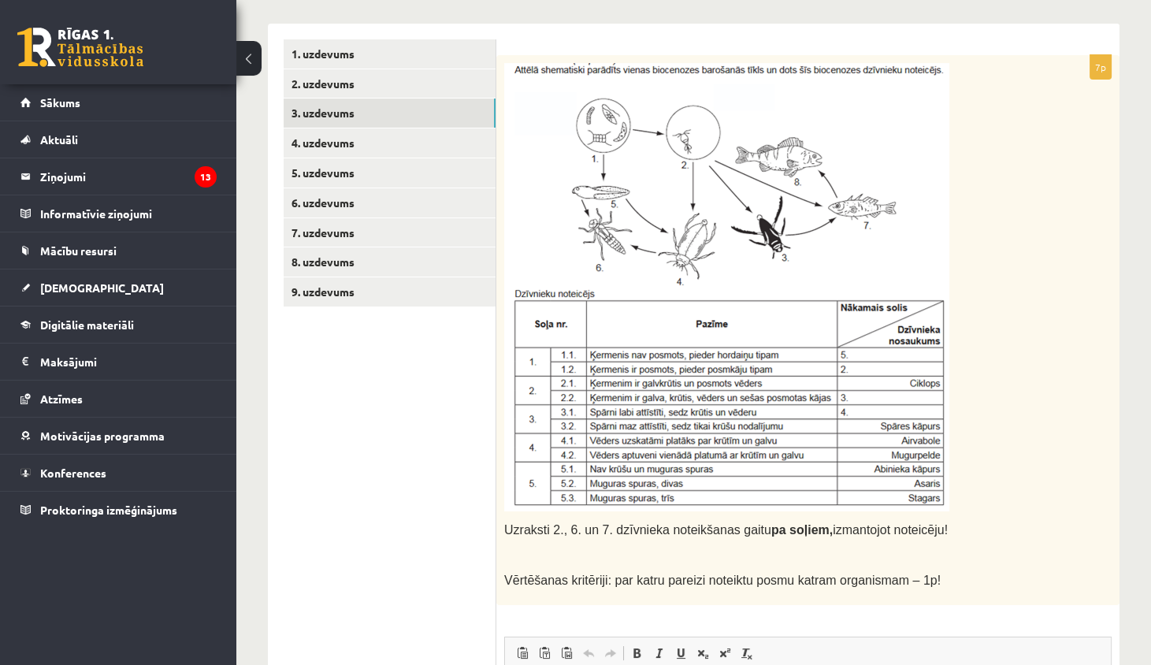
click at [703, 129] on img at bounding box center [726, 287] width 445 height 448
click at [423, 145] on link "4. uzdevums" at bounding box center [390, 142] width 212 height 29
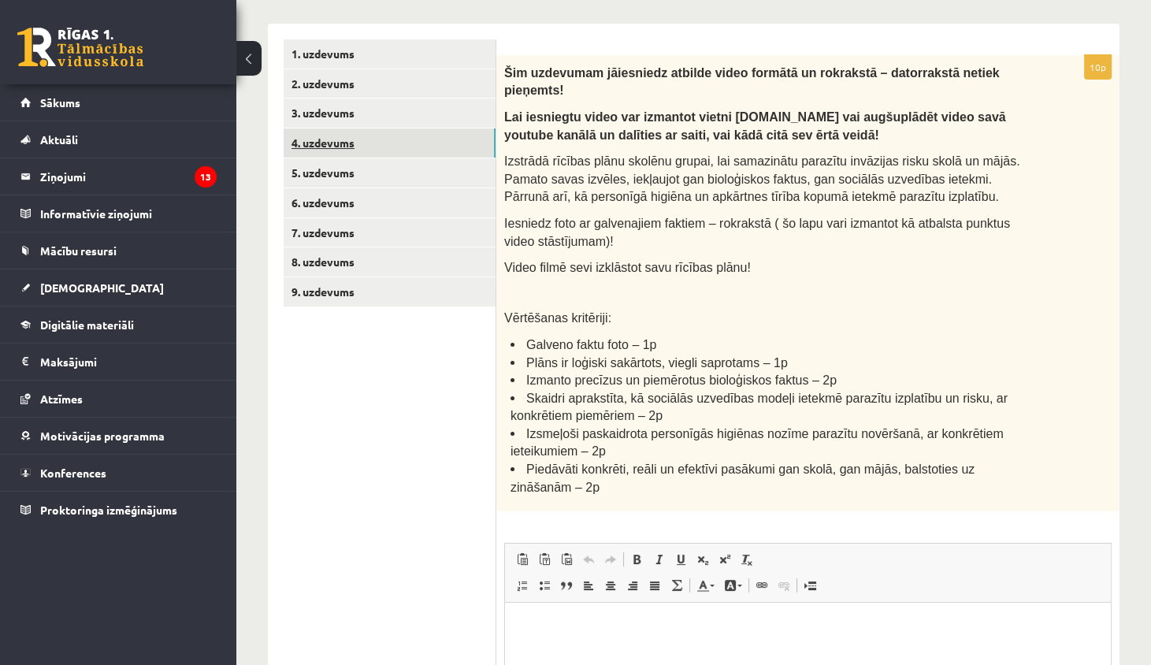
scroll to position [0, 0]
click at [403, 120] on link "3. uzdevums" at bounding box center [390, 112] width 212 height 29
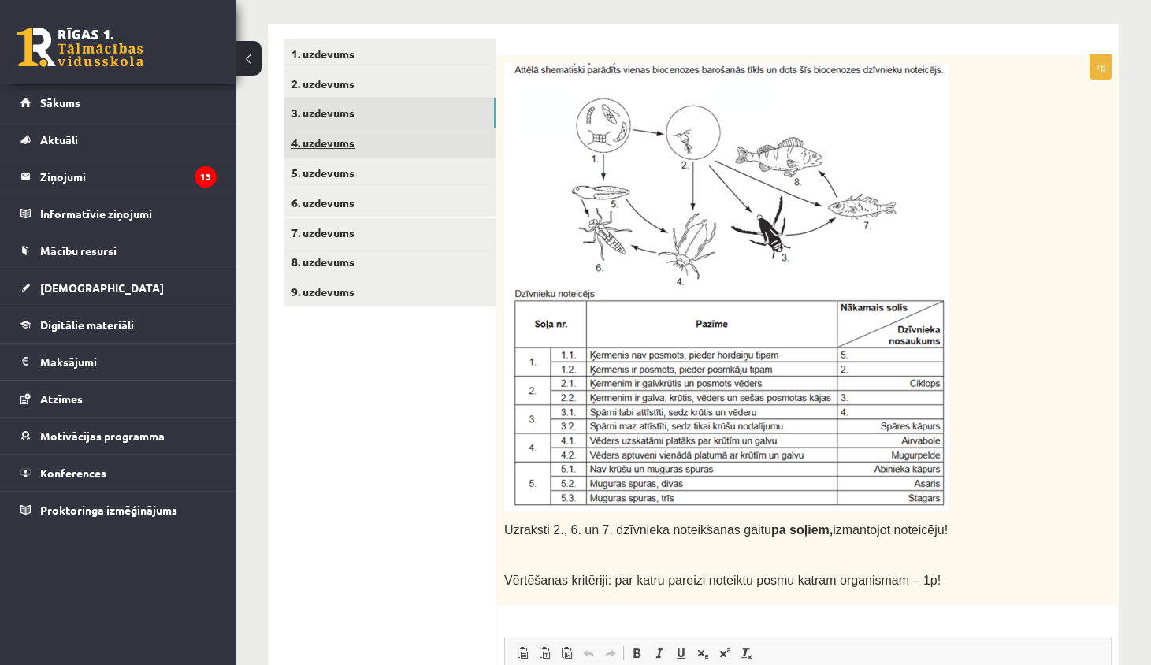
click at [377, 138] on link "4. uzdevums" at bounding box center [390, 142] width 212 height 29
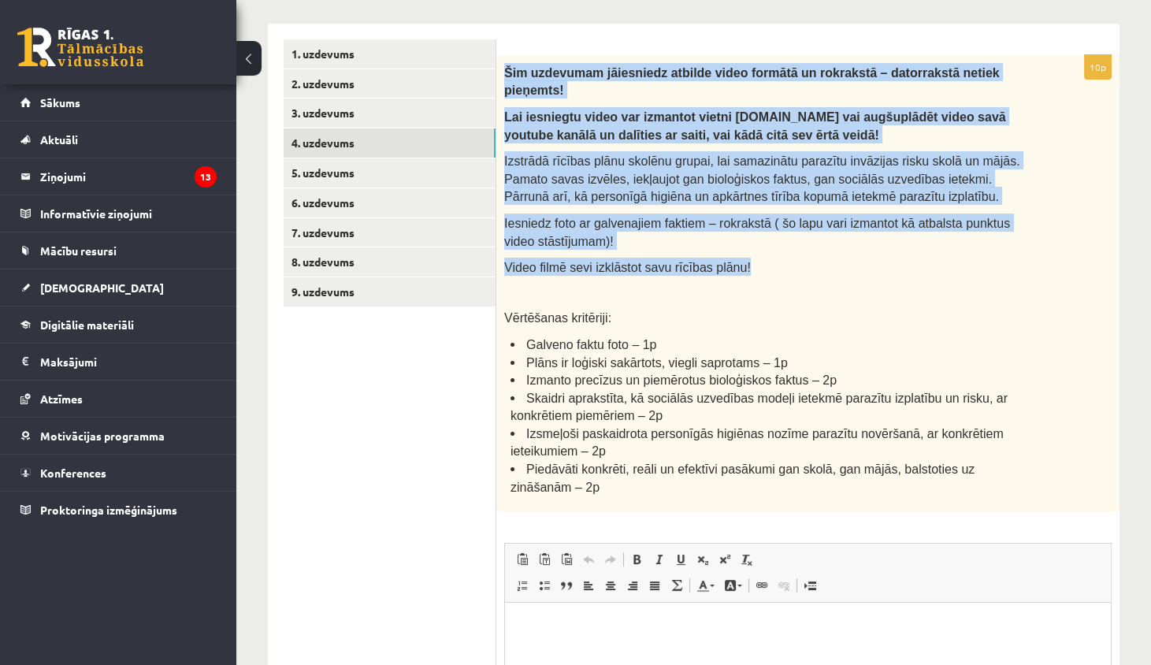
drag, startPoint x: 503, startPoint y: 69, endPoint x: 779, endPoint y: 262, distance: 337.0
click at [782, 262] on div "Šim uzdevumam jāiesniedz atbilde video formātā un rokrakstā – datorrakstā netie…" at bounding box center [807, 283] width 623 height 456
click at [410, 177] on link "5. uzdevums" at bounding box center [390, 172] width 212 height 29
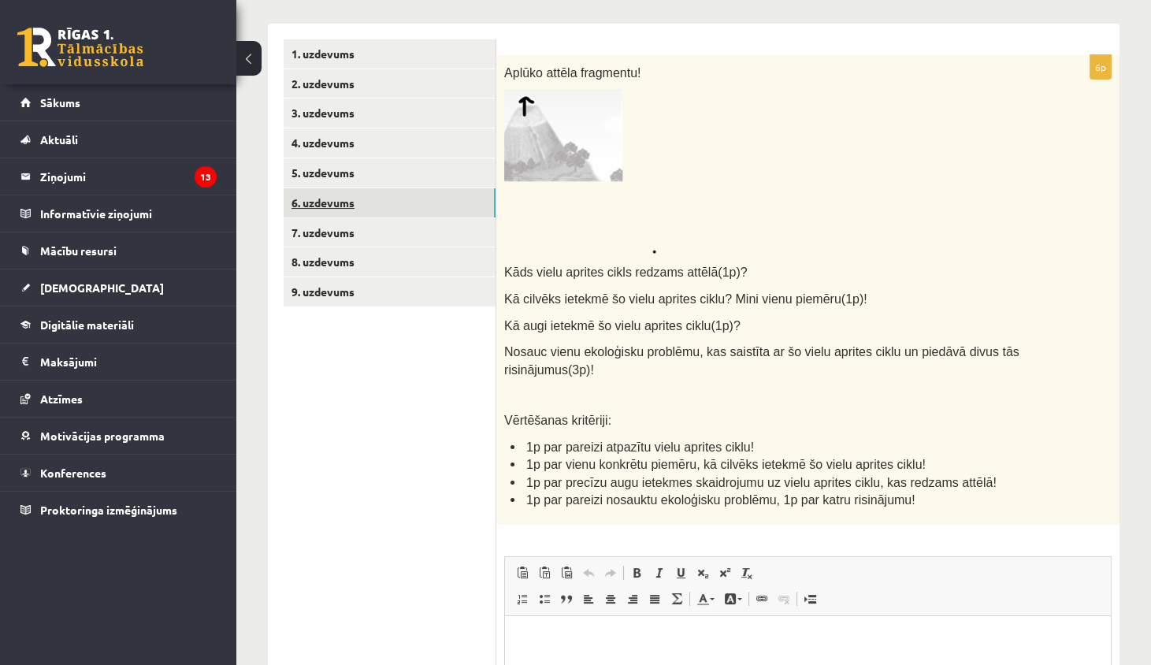
click at [388, 195] on link "6. uzdevums" at bounding box center [390, 202] width 212 height 29
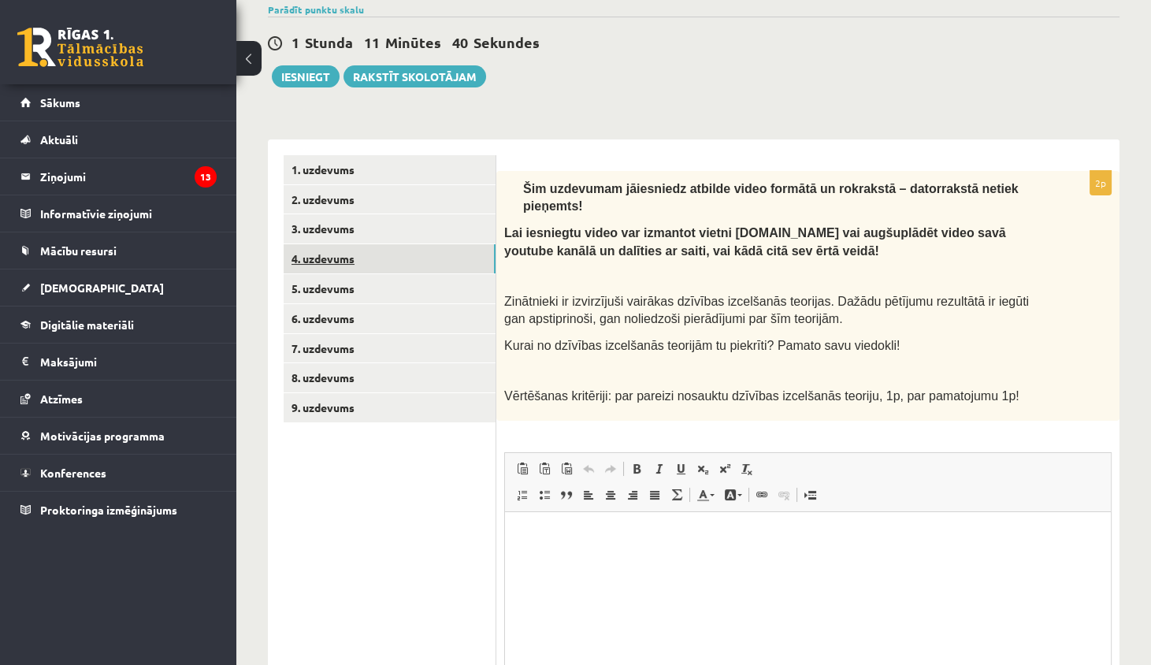
click at [396, 253] on link "4. uzdevums" at bounding box center [390, 258] width 212 height 29
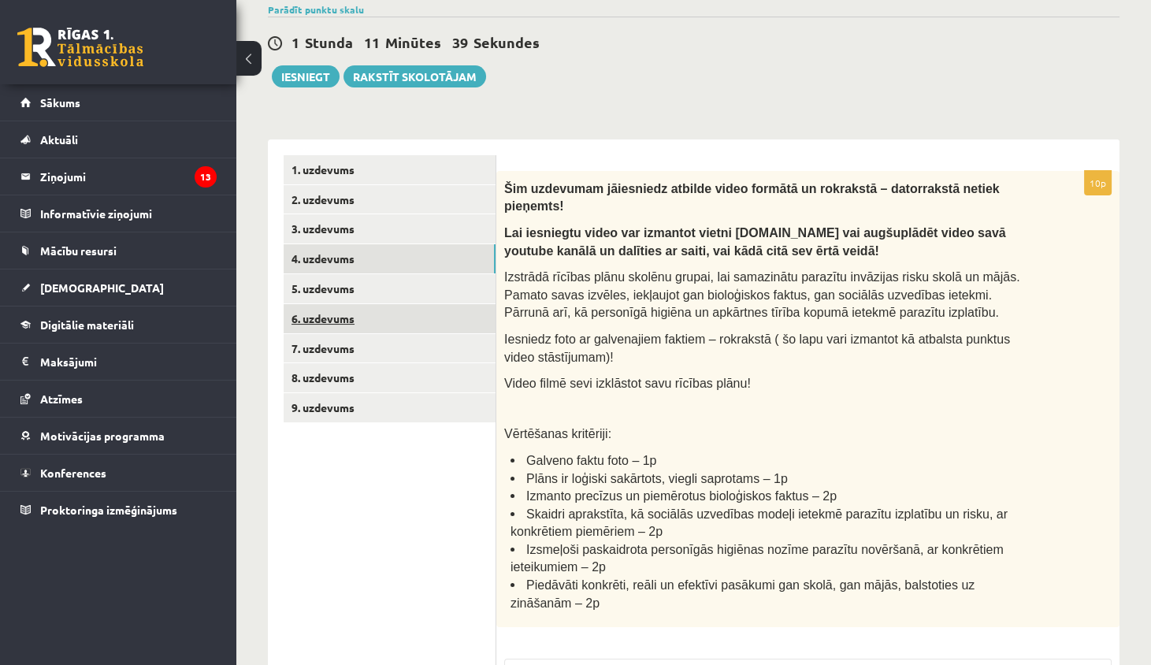
click at [383, 317] on link "6. uzdevums" at bounding box center [390, 318] width 212 height 29
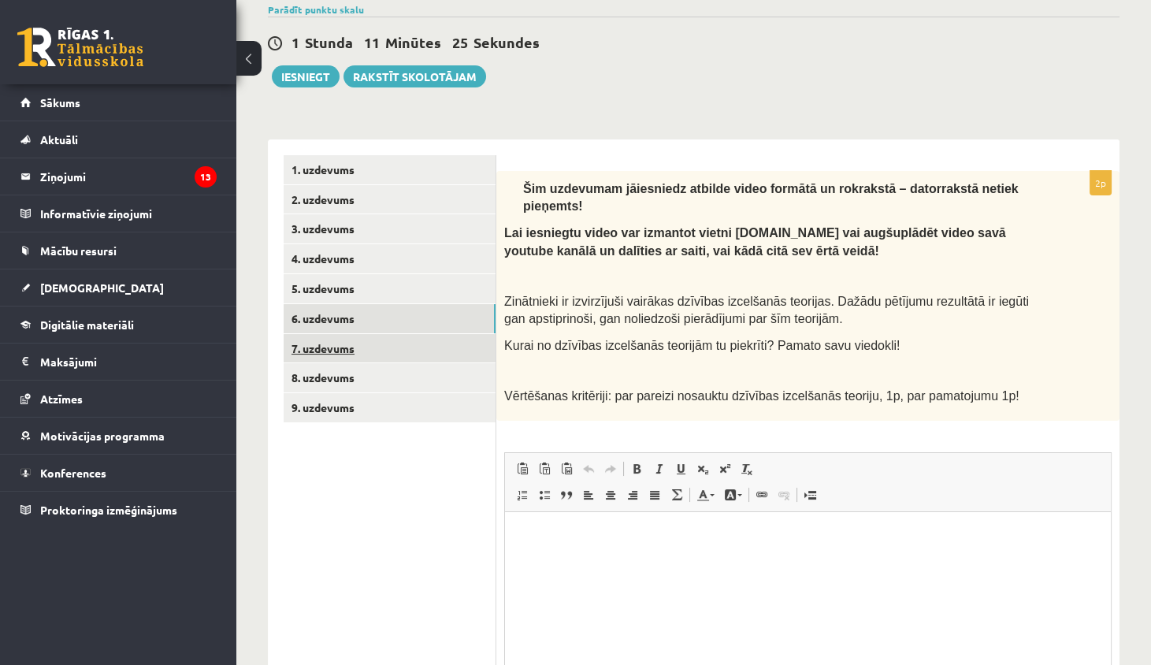
click at [384, 354] on link "7. uzdevums" at bounding box center [390, 348] width 212 height 29
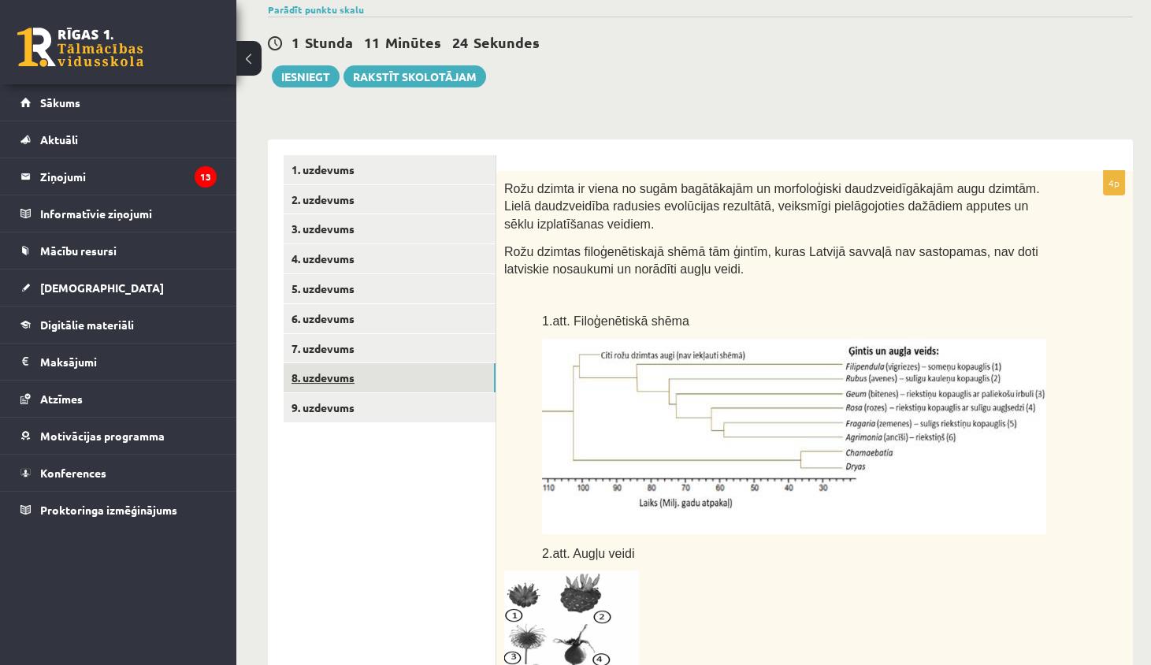
click at [386, 375] on link "8. uzdevums" at bounding box center [390, 377] width 212 height 29
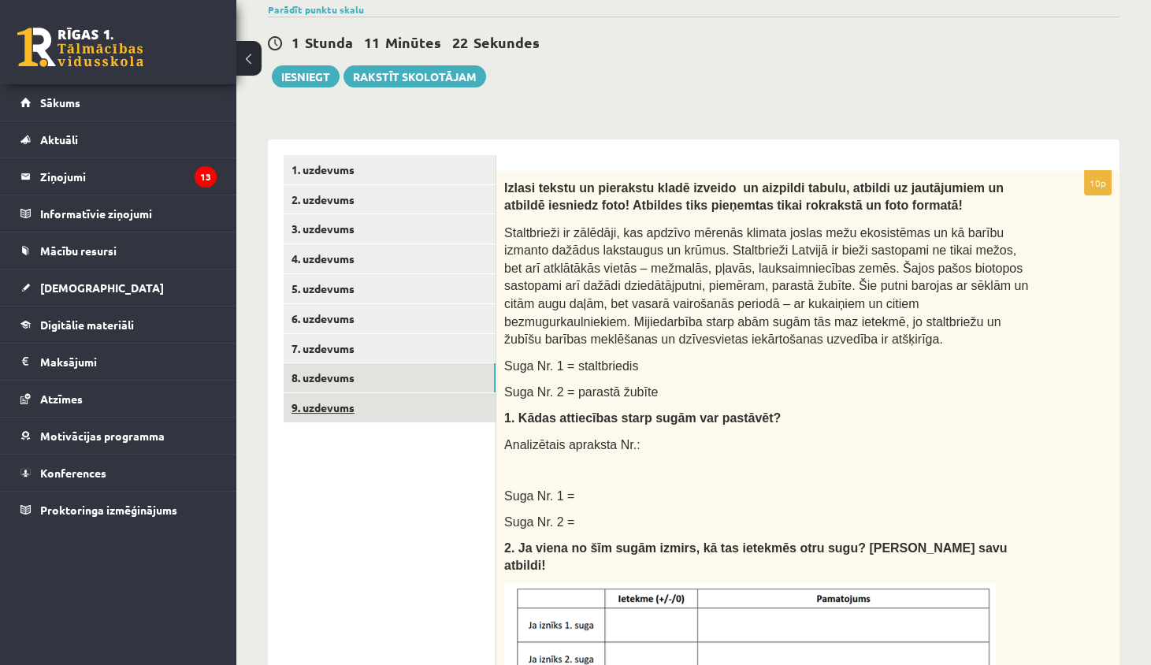
click at [389, 408] on link "9. uzdevums" at bounding box center [390, 407] width 212 height 29
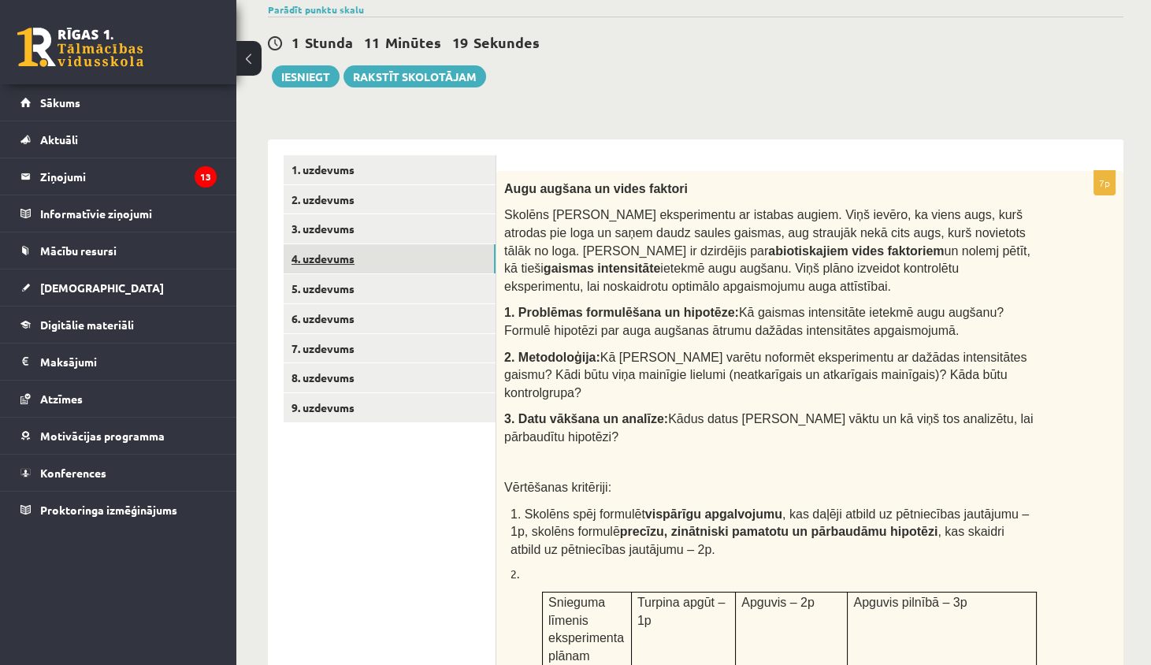
click at [429, 262] on link "4. uzdevums" at bounding box center [390, 258] width 212 height 29
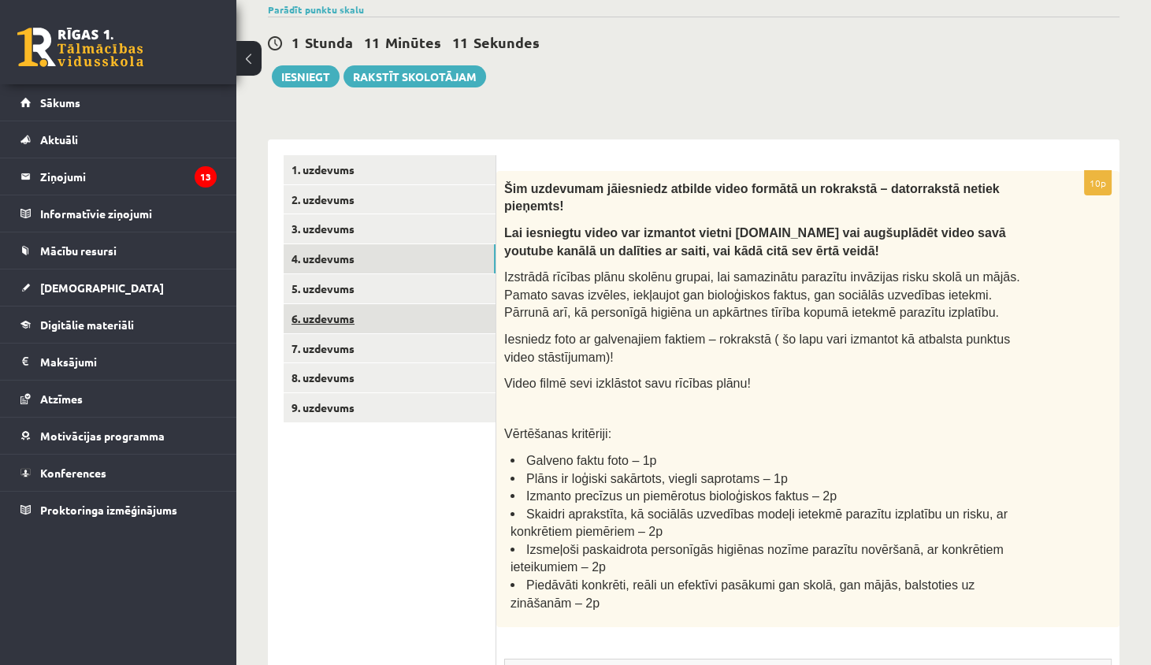
click at [373, 325] on link "6. uzdevums" at bounding box center [390, 318] width 212 height 29
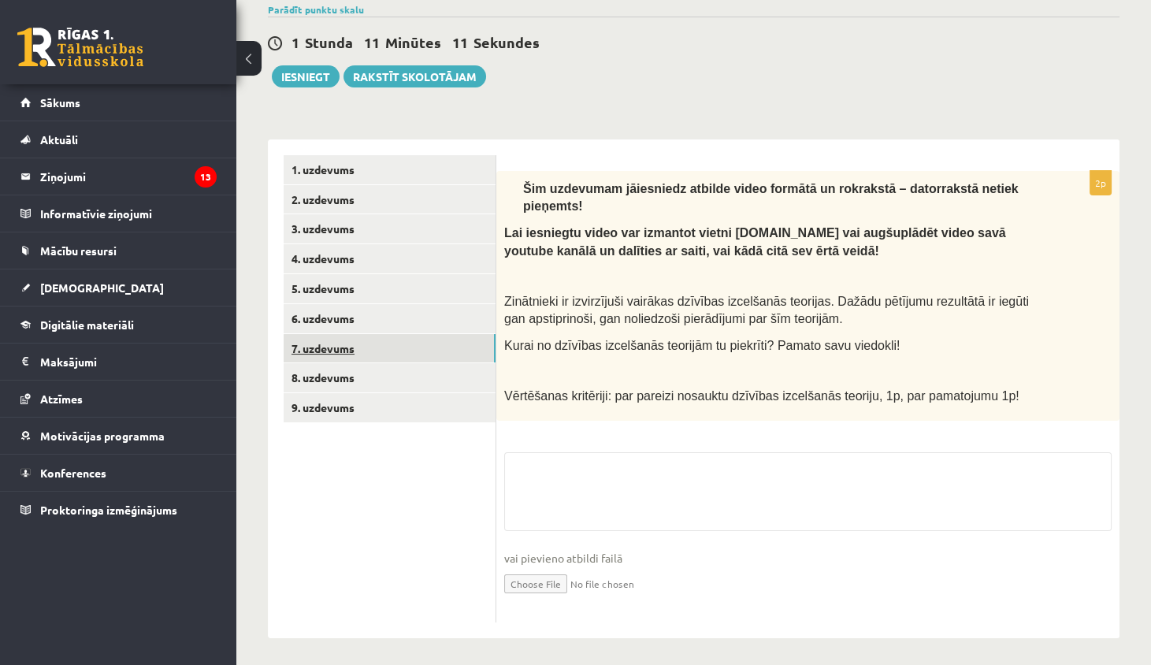
click at [378, 340] on link "7. uzdevums" at bounding box center [390, 348] width 212 height 29
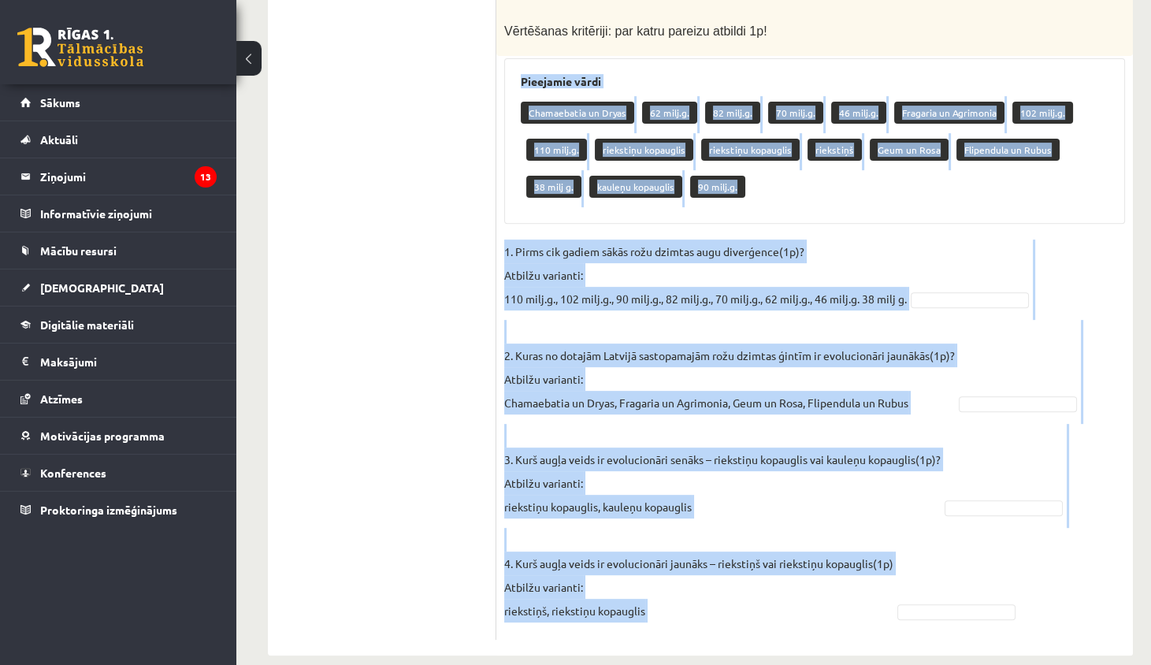
scroll to position [914, 0]
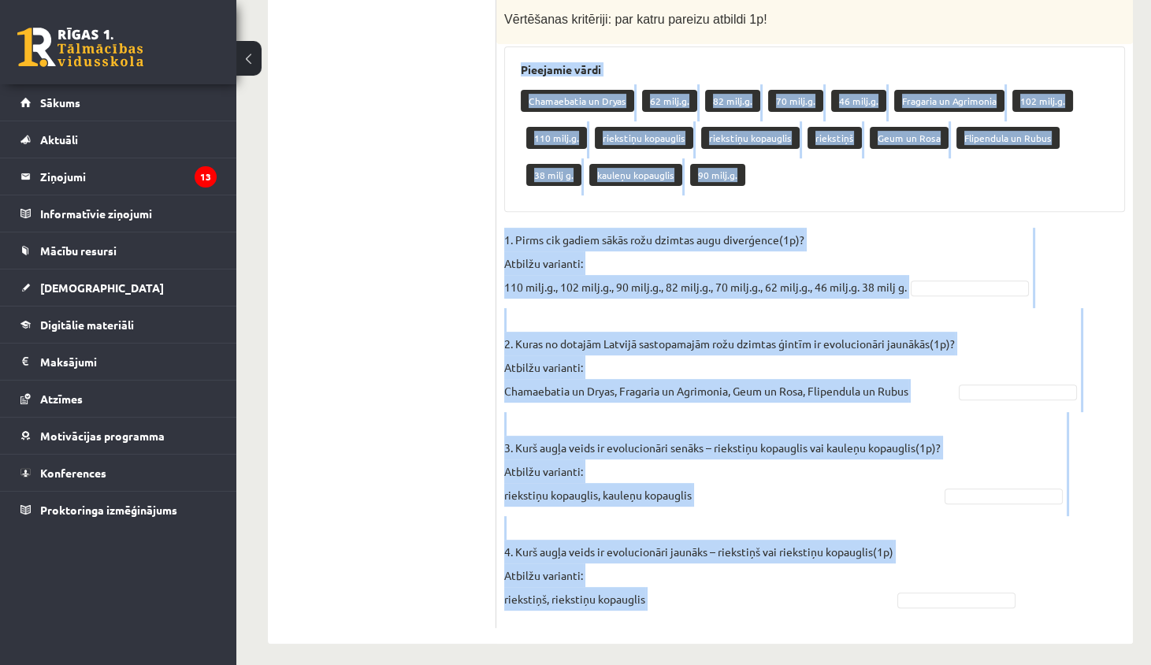
drag, startPoint x: 520, startPoint y: 71, endPoint x: 757, endPoint y: 662, distance: 636.6
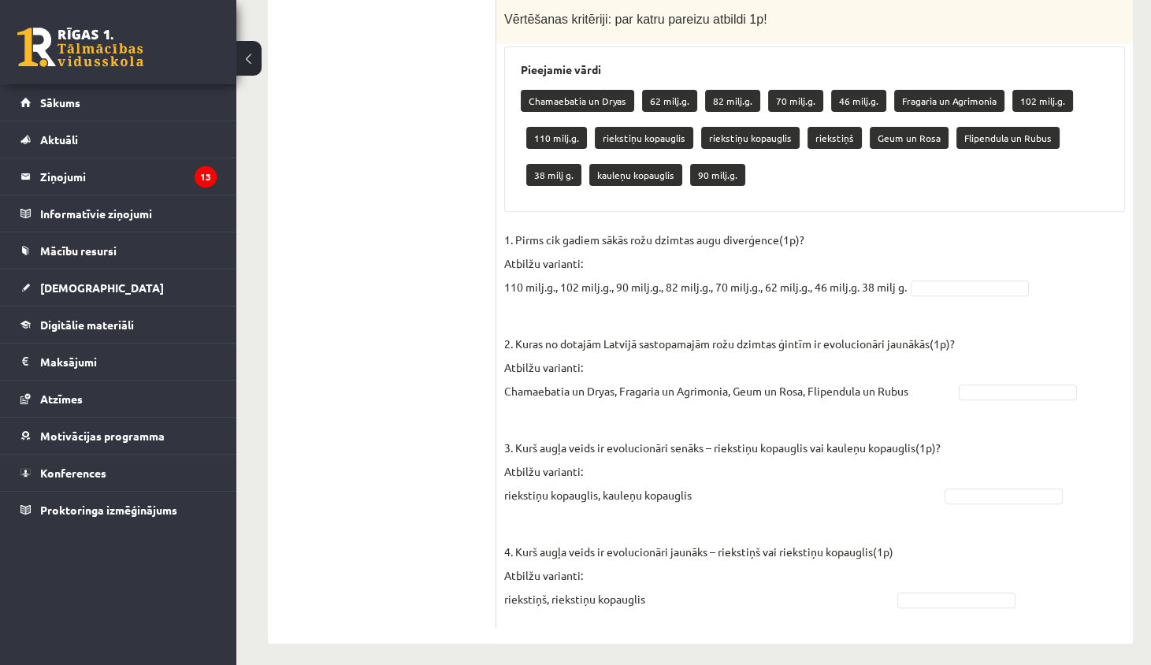
click at [451, 225] on ul "1. uzdevums 2. uzdevums 3. uzdevums 4. uzdevums 5. uzdevums 6. uzdevums 7. uzde…" at bounding box center [390, 17] width 213 height 1221
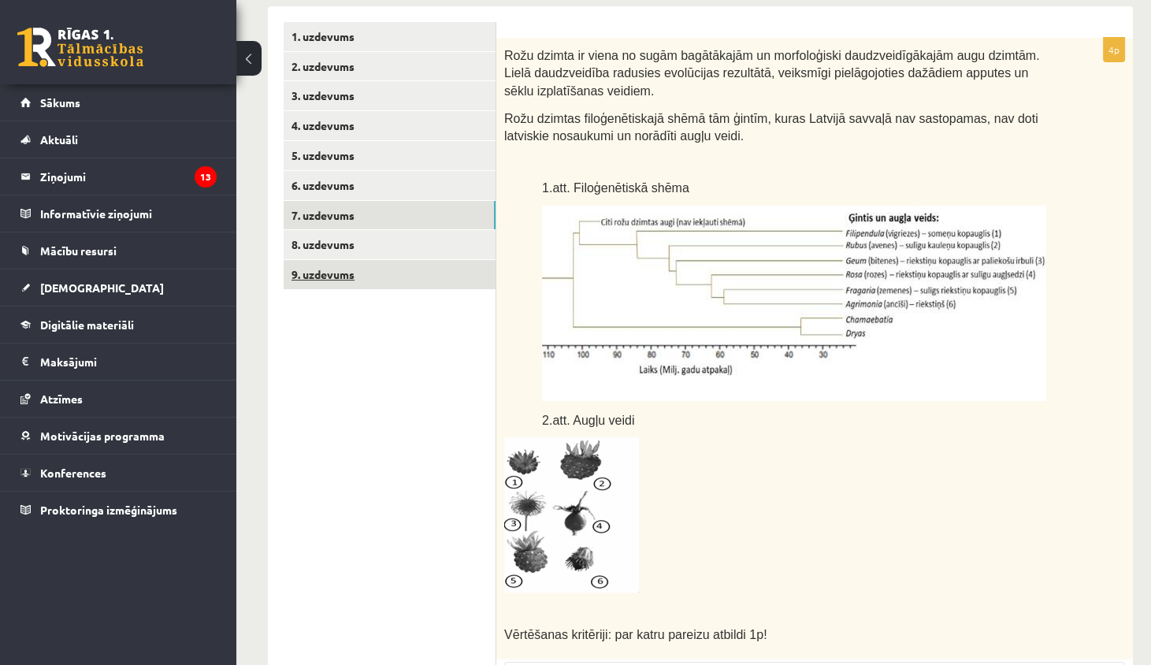
scroll to position [295, 0]
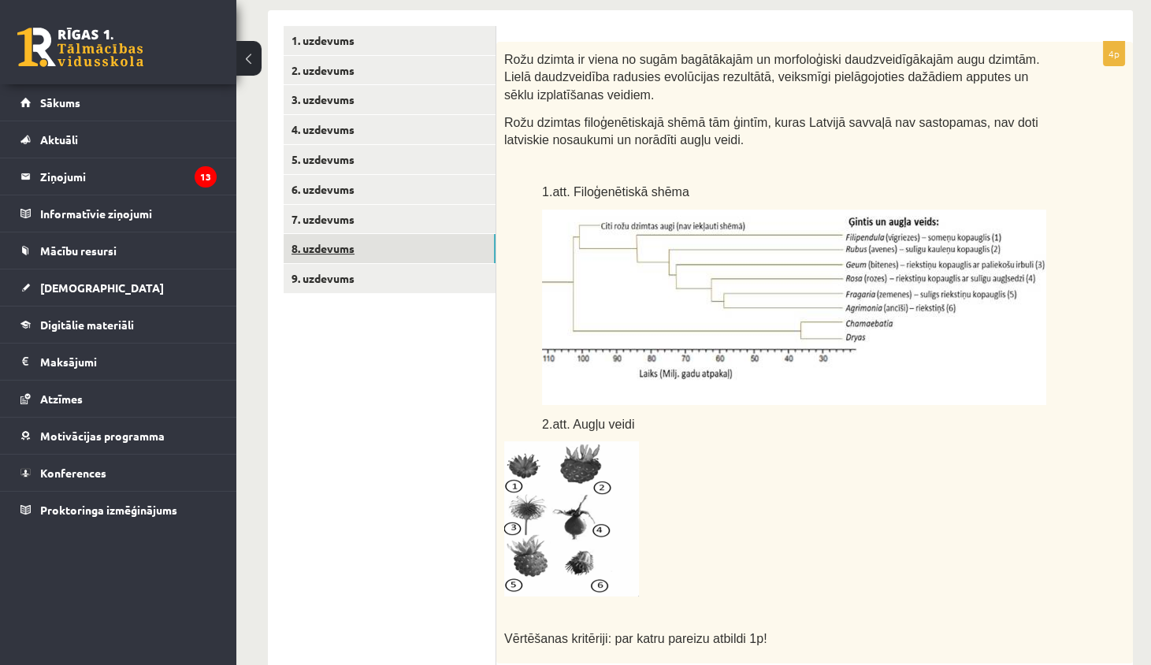
click at [393, 249] on link "8. uzdevums" at bounding box center [390, 248] width 212 height 29
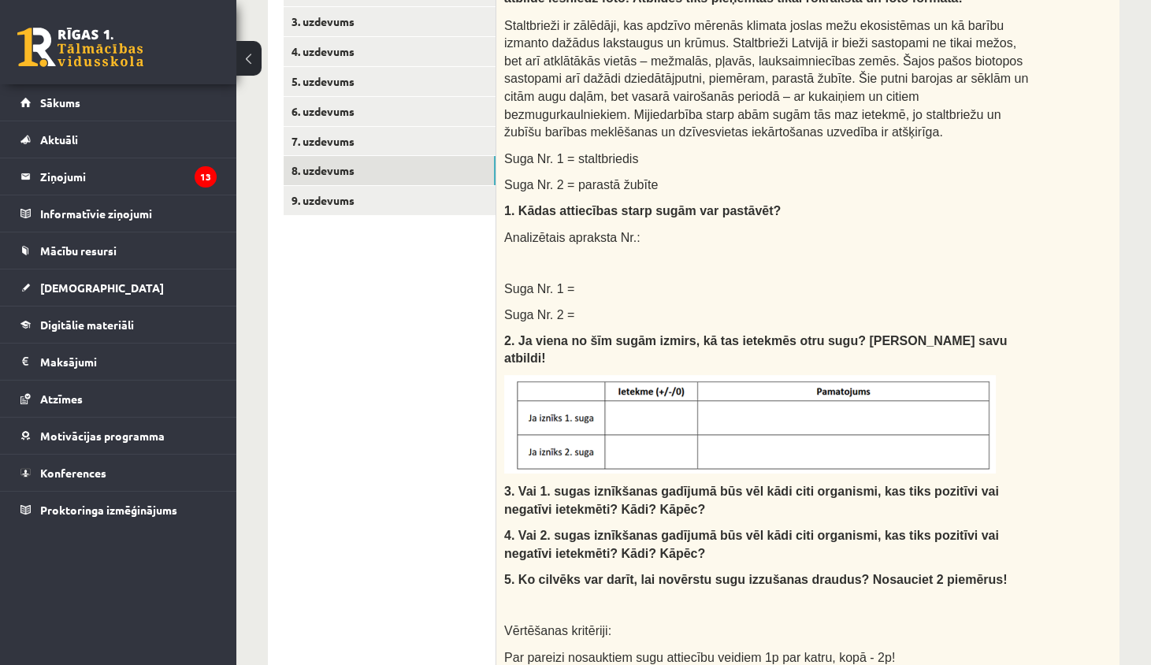
scroll to position [369, 0]
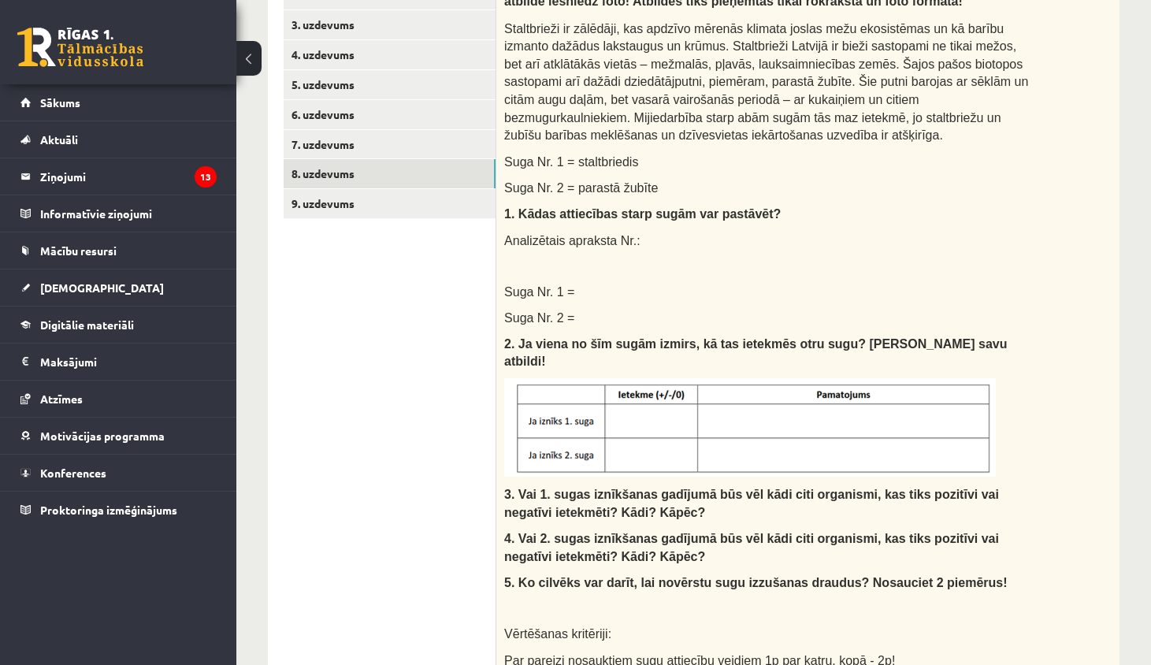
click at [457, 217] on ul "1. uzdevums 2. uzdevums 3. uzdevums 4. uzdevums 5. uzdevums 6. uzdevums 7. uzde…" at bounding box center [390, 533] width 213 height 1164
click at [457, 178] on link "8. uzdevums" at bounding box center [390, 173] width 212 height 29
click at [458, 204] on link "9. uzdevums" at bounding box center [390, 203] width 212 height 29
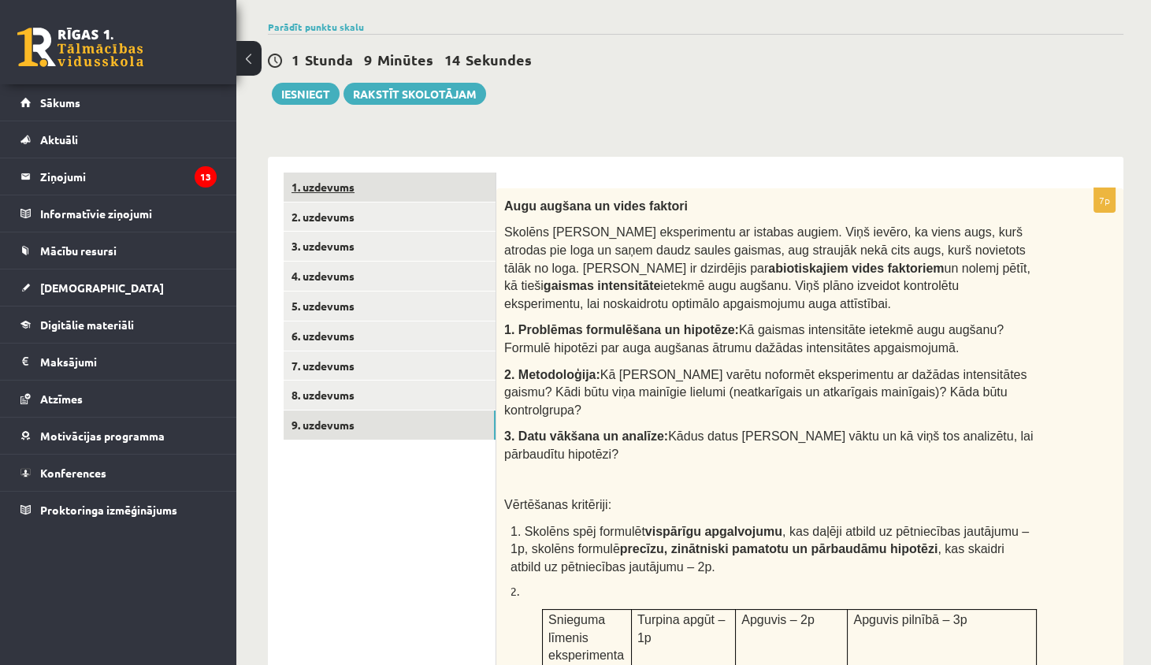
scroll to position [166, 0]
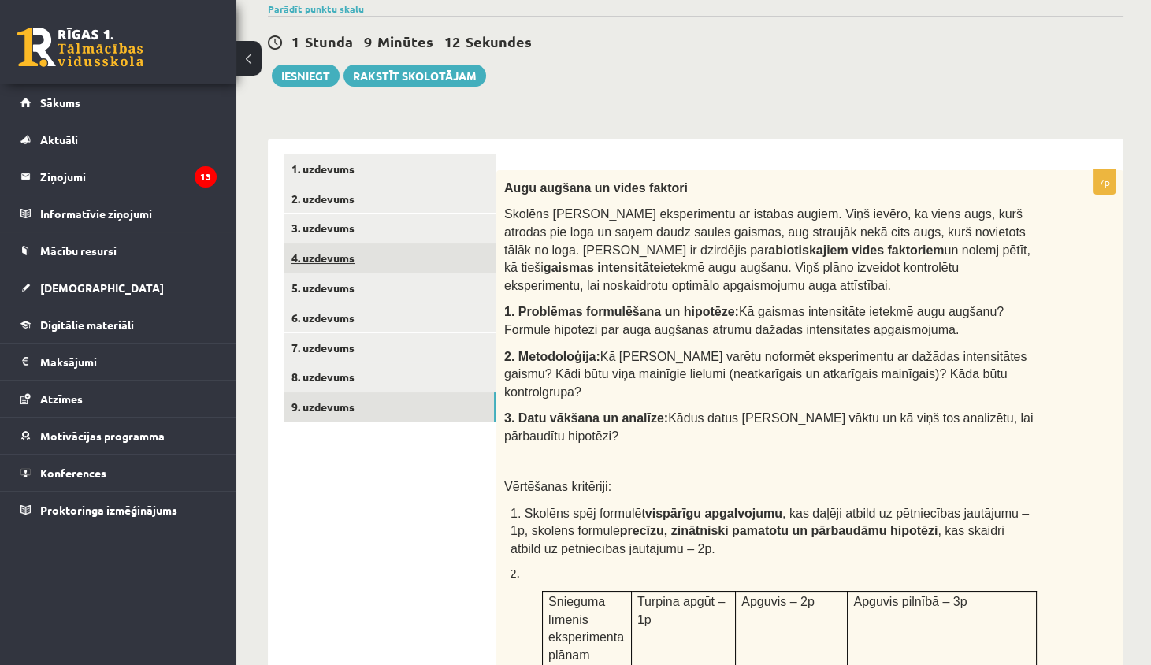
click at [388, 254] on link "4. uzdevums" at bounding box center [390, 257] width 212 height 29
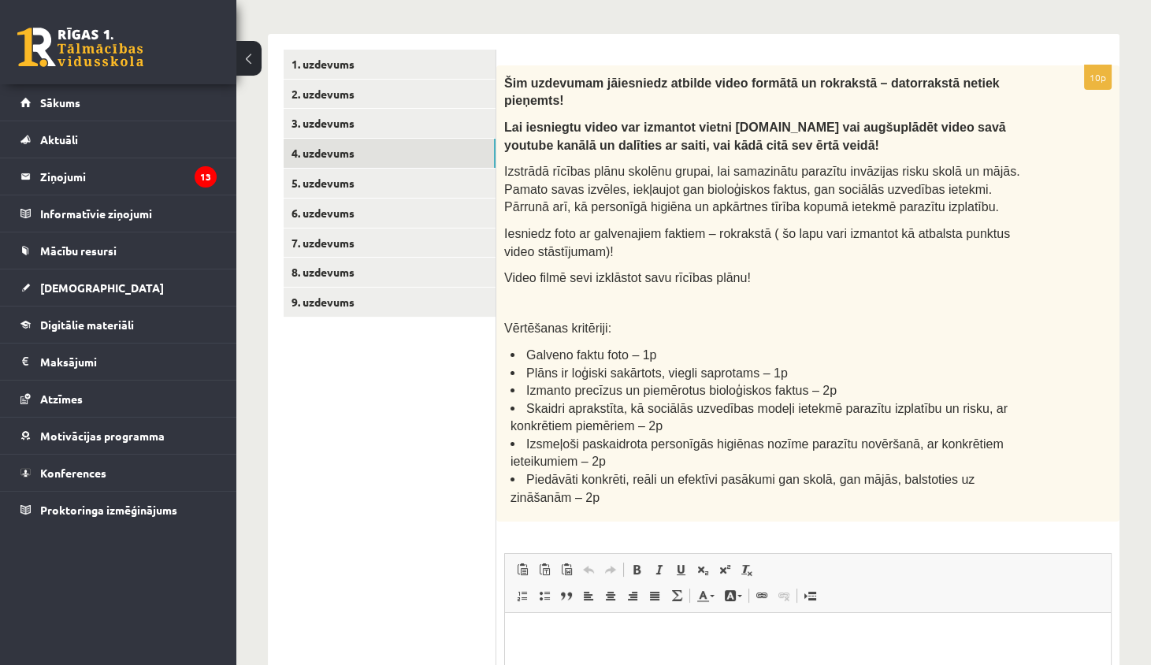
scroll to position [295, 0]
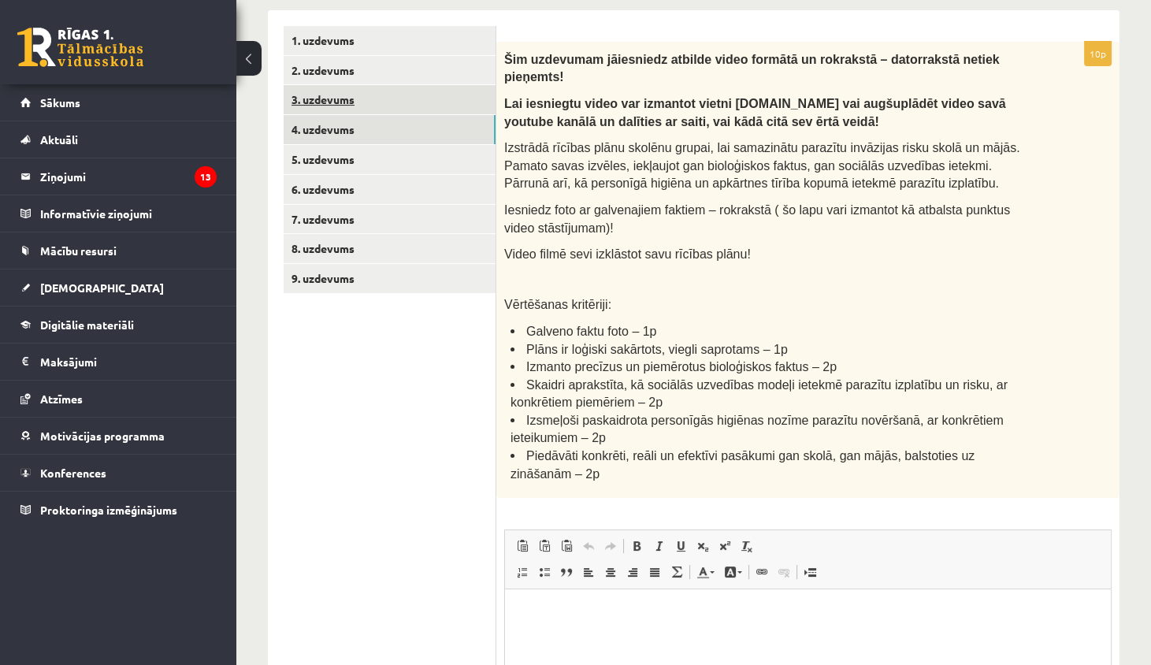
click at [436, 102] on link "3. uzdevums" at bounding box center [390, 99] width 212 height 29
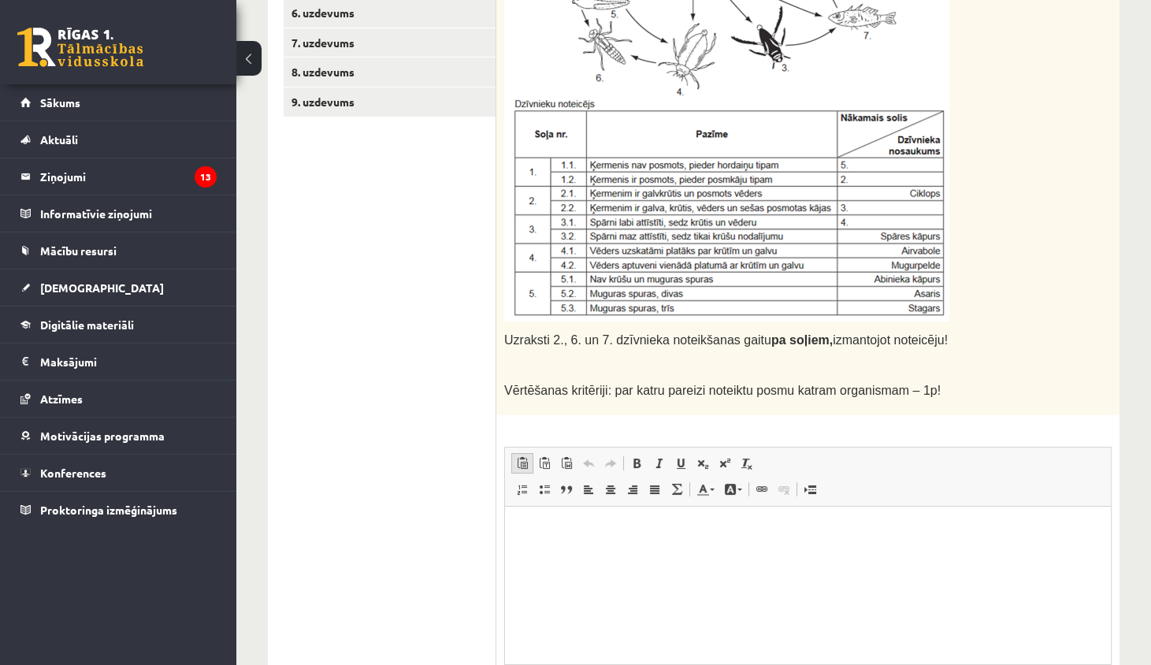
scroll to position [470, 0]
click at [535, 534] on p "Визуальный текстовый редактор, wiswyg-editor-user-answer-47433799380140" at bounding box center [808, 530] width 574 height 17
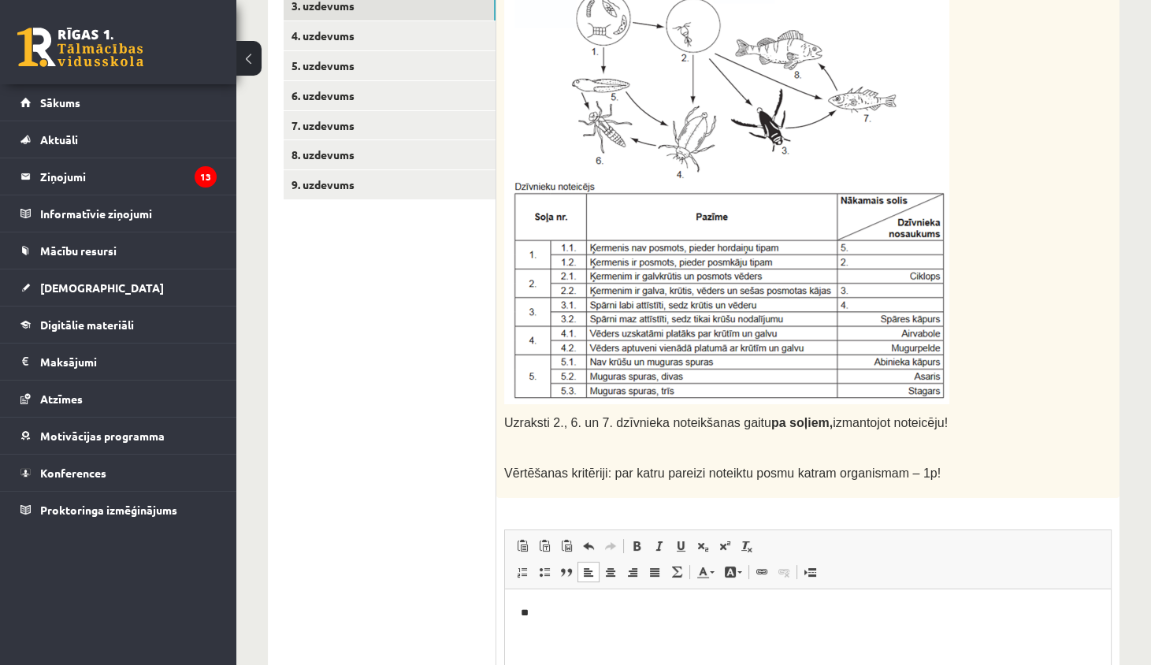
scroll to position [339, 0]
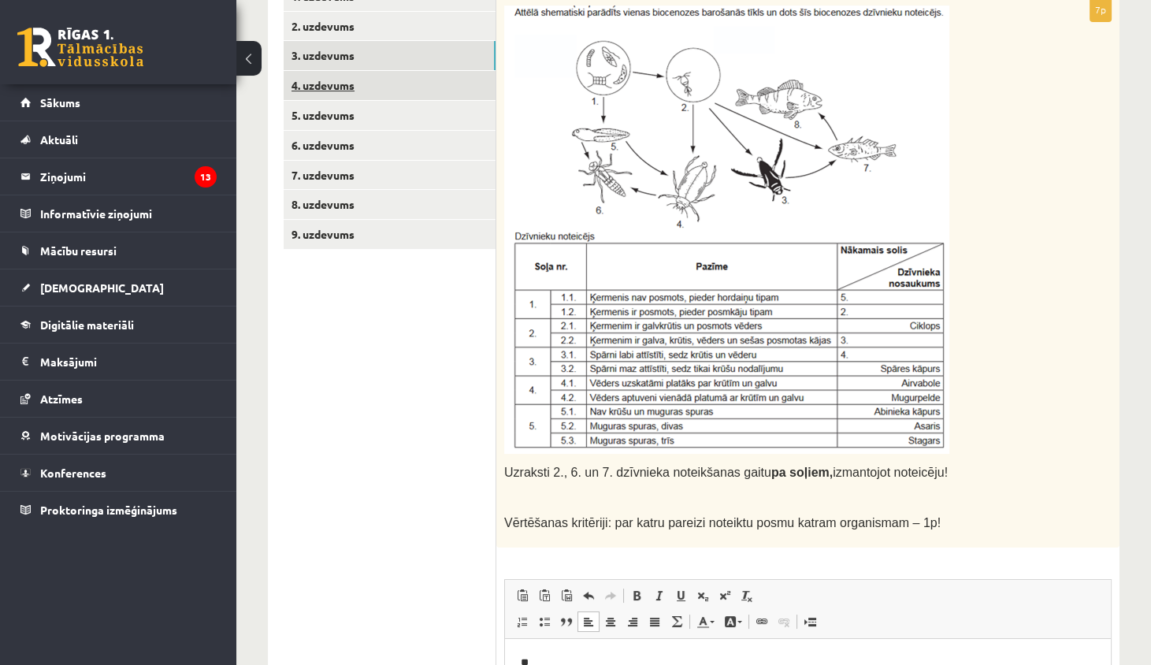
click at [410, 97] on link "4. uzdevums" at bounding box center [390, 85] width 212 height 29
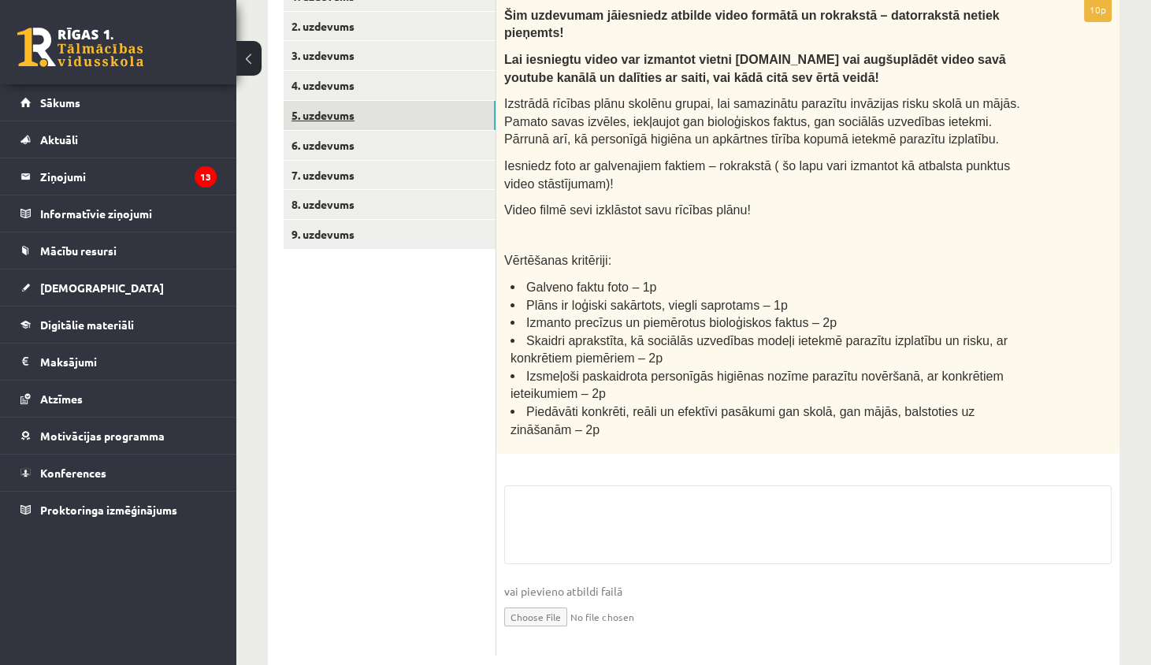
click at [406, 120] on link "5. uzdevums" at bounding box center [390, 115] width 212 height 29
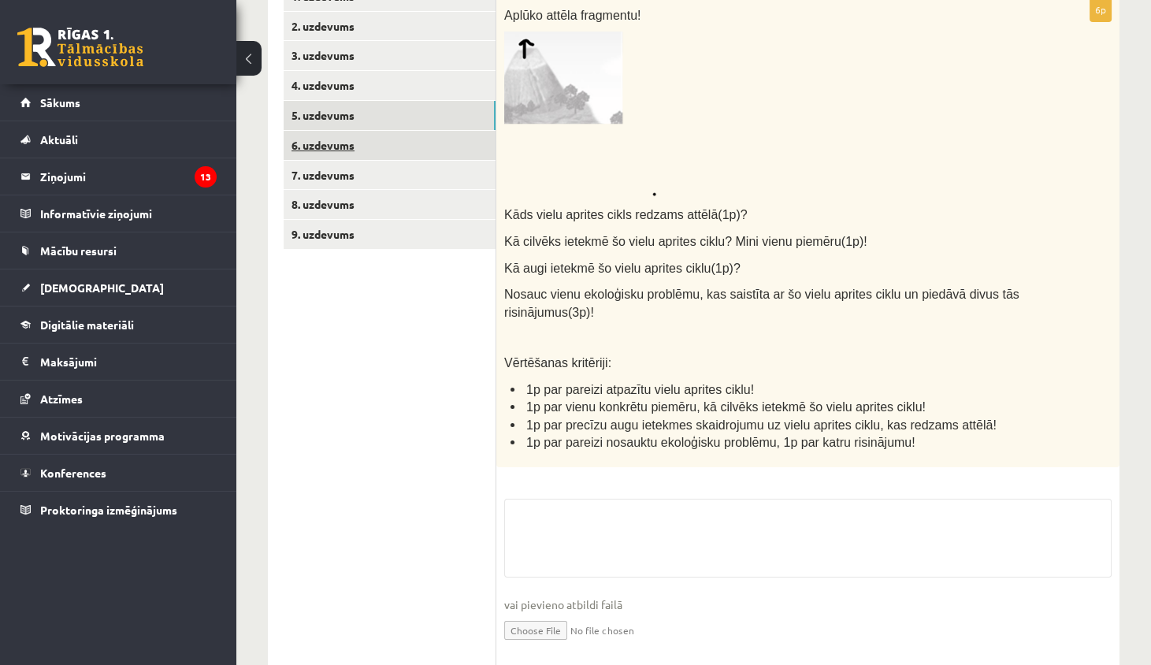
click at [403, 145] on link "6. uzdevums" at bounding box center [390, 145] width 212 height 29
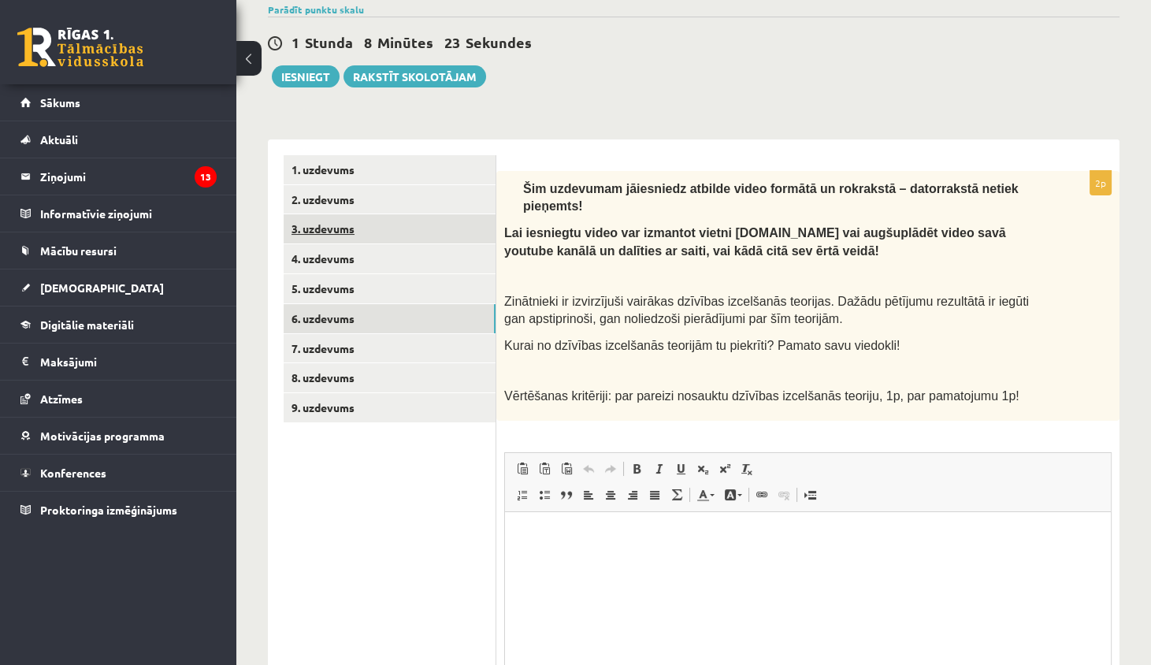
scroll to position [0, 0]
click at [399, 225] on link "3. uzdevums" at bounding box center [390, 228] width 212 height 29
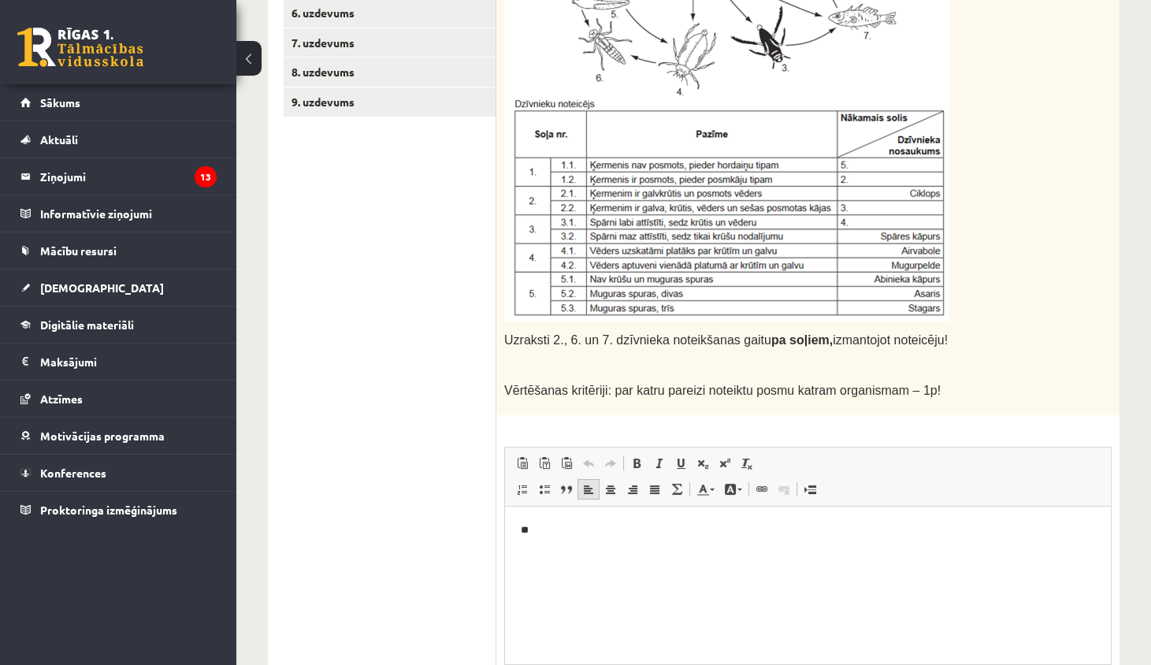
scroll to position [470, 0]
click at [579, 533] on p "**" at bounding box center [808, 530] width 575 height 17
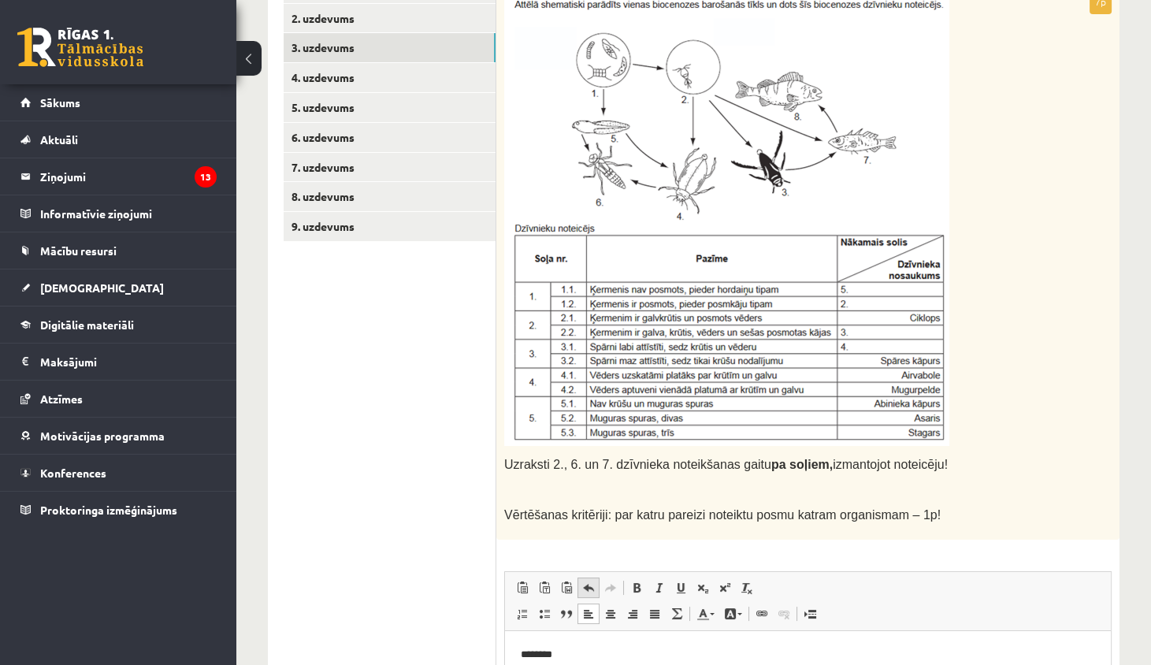
scroll to position [253, 0]
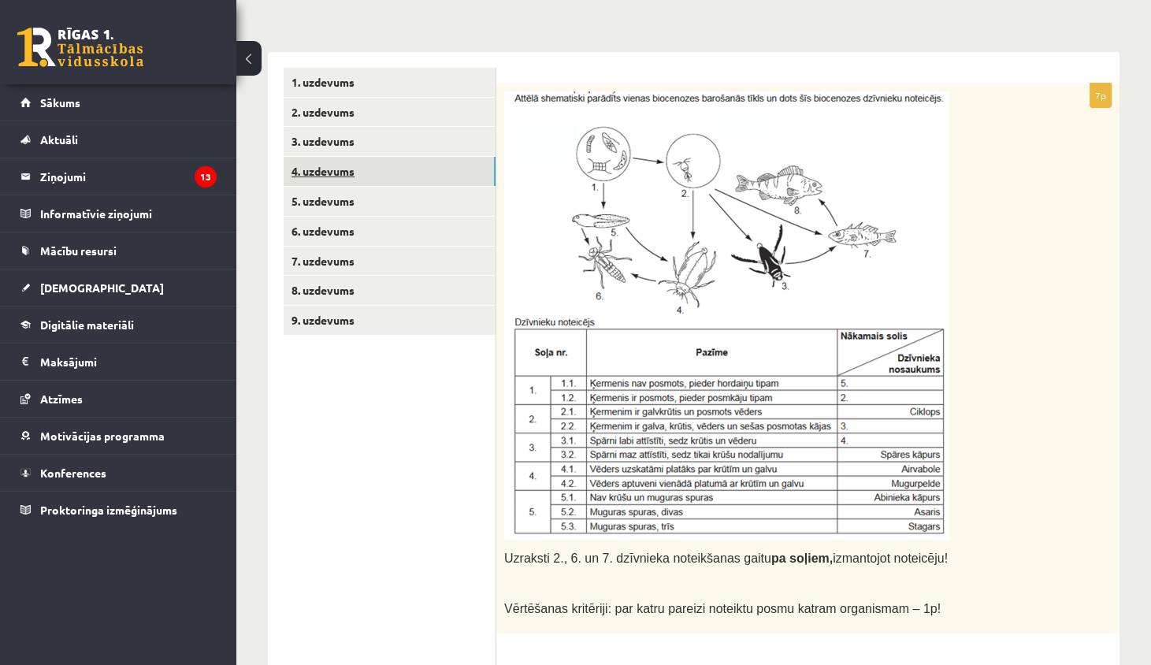
click at [425, 173] on link "4. uzdevums" at bounding box center [390, 171] width 212 height 29
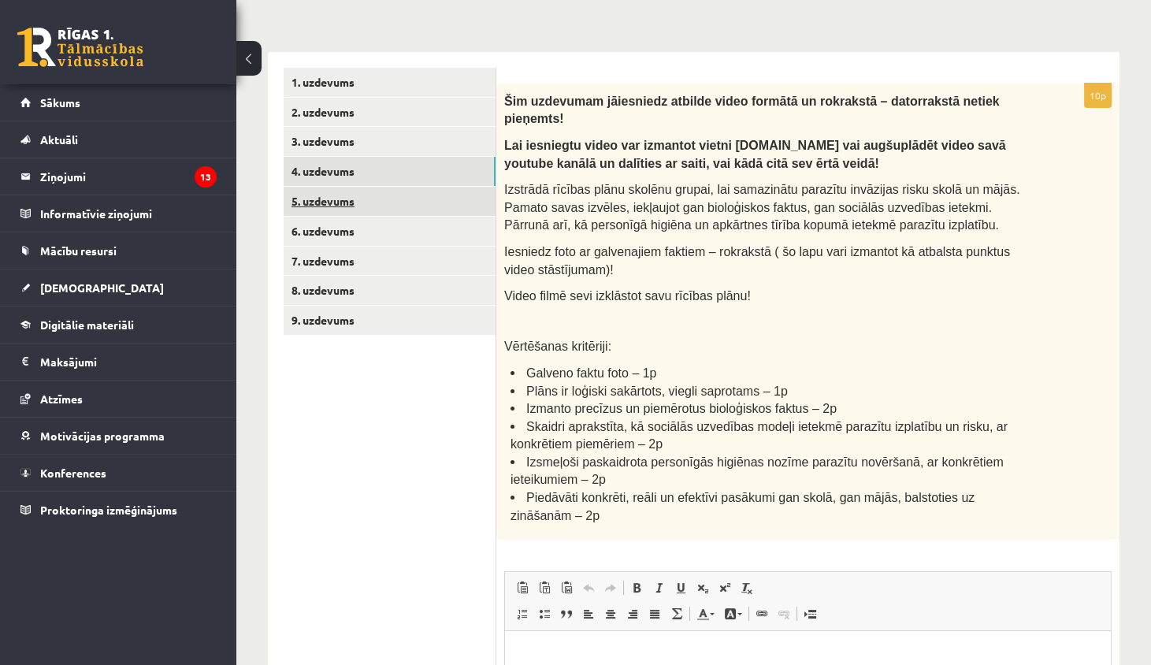
scroll to position [0, 0]
click at [421, 201] on link "5. uzdevums" at bounding box center [390, 201] width 212 height 29
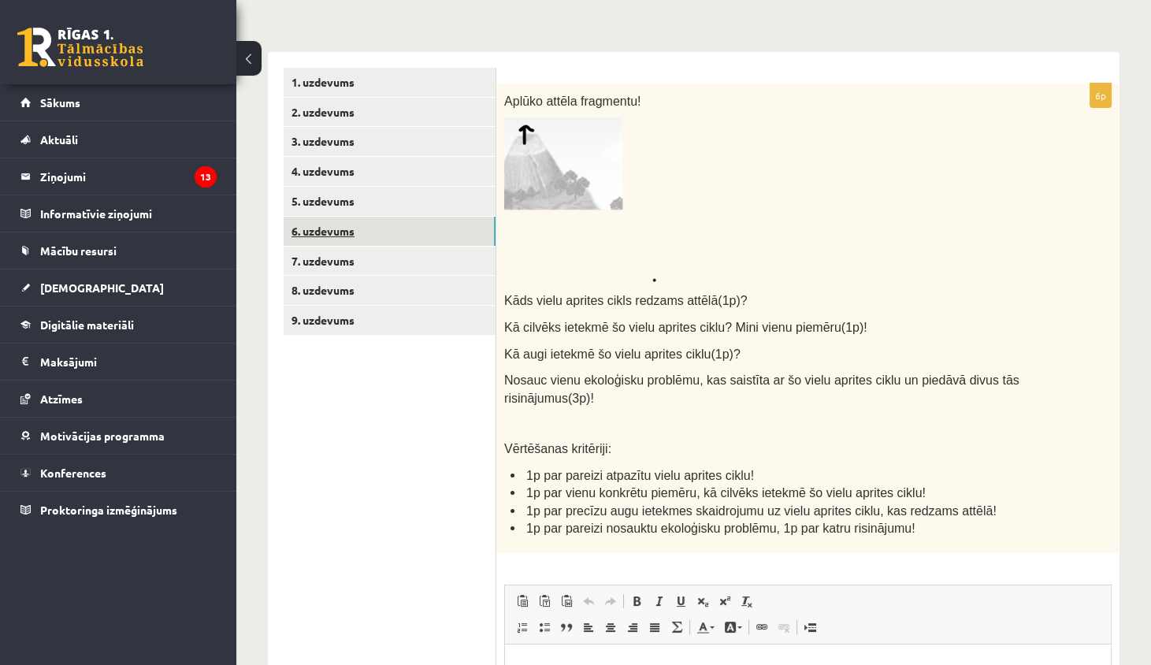
click at [429, 234] on link "6. uzdevums" at bounding box center [390, 231] width 212 height 29
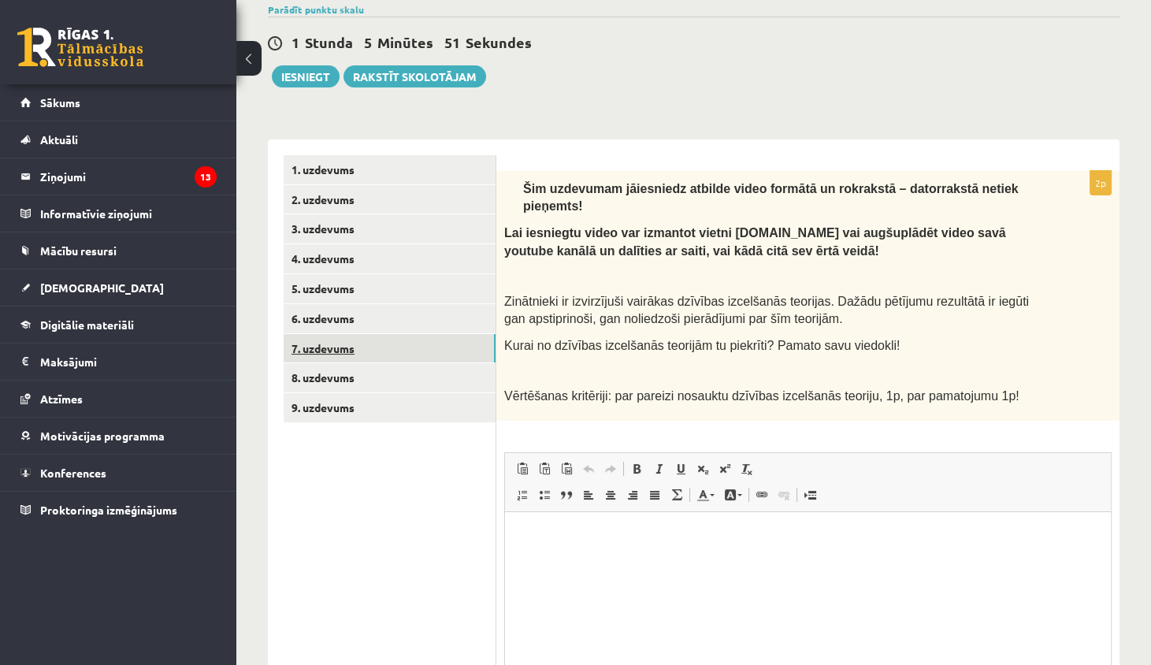
click at [414, 340] on link "7. uzdevums" at bounding box center [390, 348] width 212 height 29
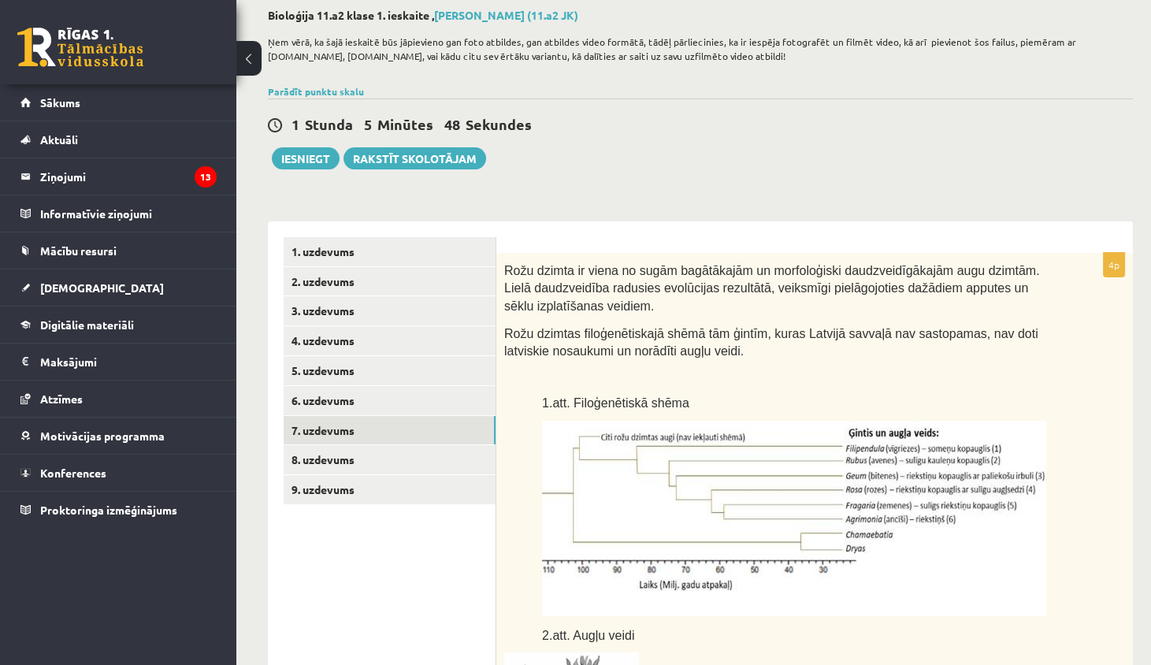
scroll to position [56, 0]
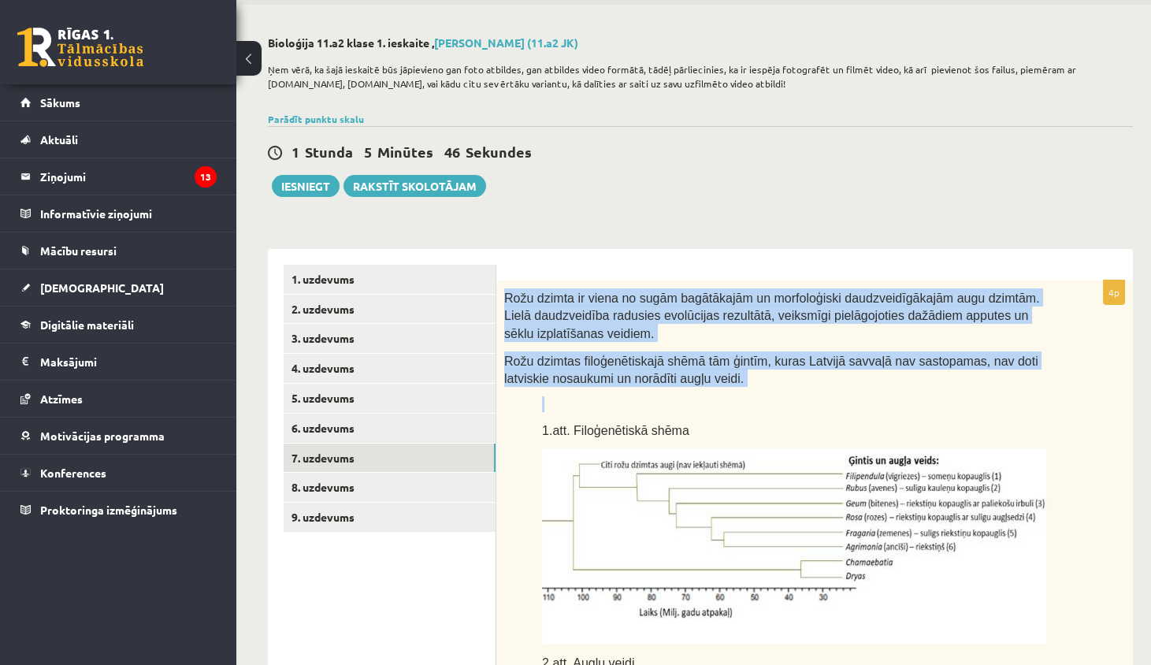
drag, startPoint x: 503, startPoint y: 293, endPoint x: 815, endPoint y: 393, distance: 327.6
click at [816, 393] on div "Rožu dzimta ir viena no sugām bagātākajām un morfoloģiski daudzveidīgākajām aug…" at bounding box center [814, 591] width 636 height 622
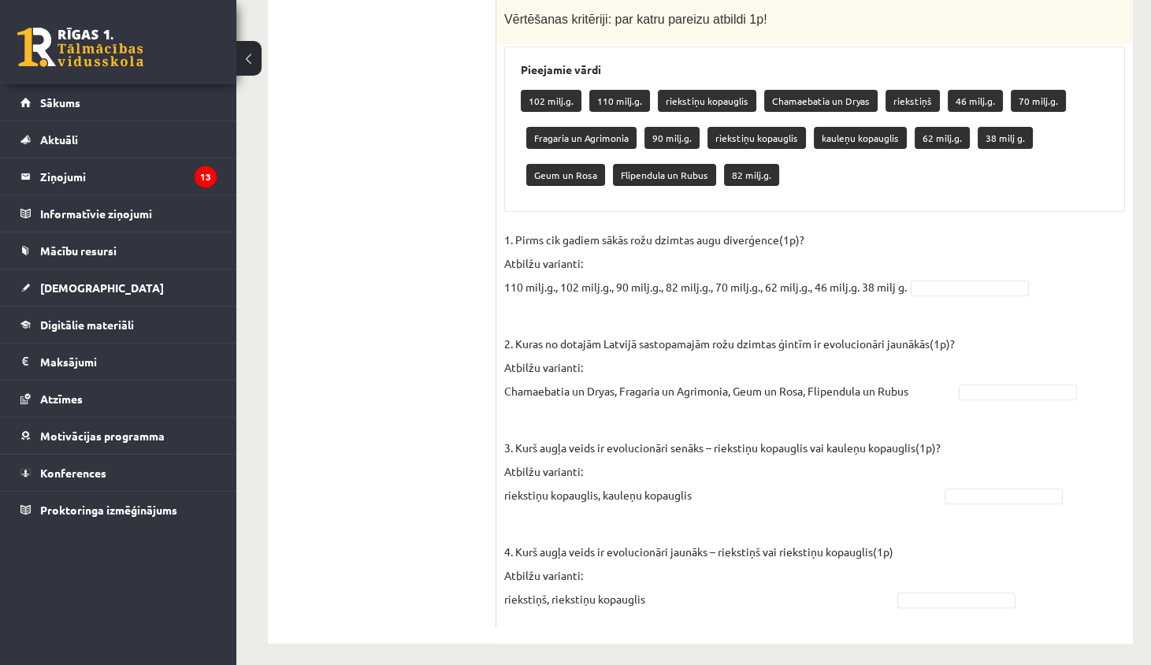
scroll to position [914, 0]
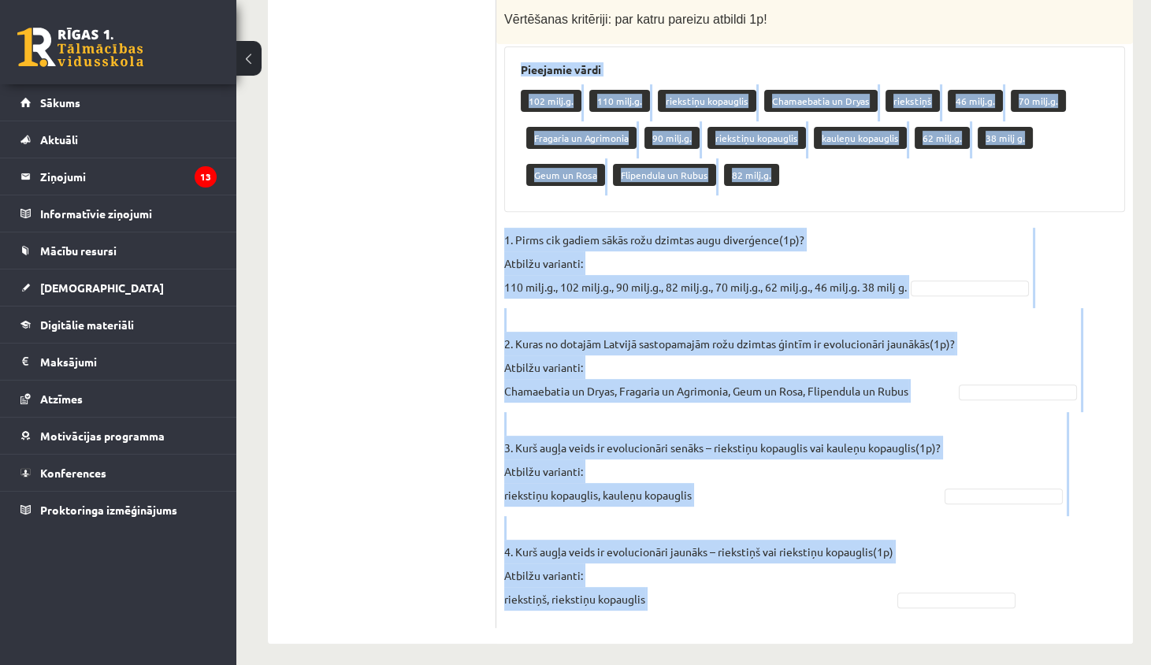
drag, startPoint x: 520, startPoint y: 61, endPoint x: 790, endPoint y: 634, distance: 633.2
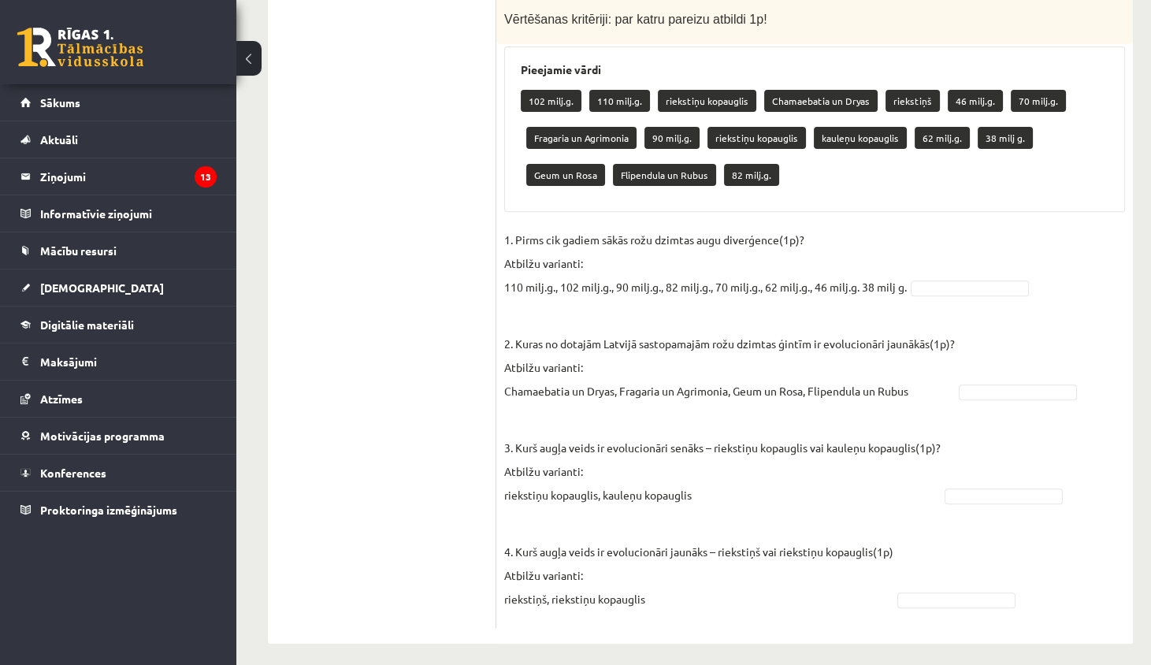
click at [373, 258] on ul "1. uzdevums 2. uzdevums 3. uzdevums 4. uzdevums 5. uzdevums 6. uzdevums 7. uzde…" at bounding box center [390, 17] width 213 height 1221
click at [1013, 394] on fieldset "**********" at bounding box center [814, 424] width 621 height 392
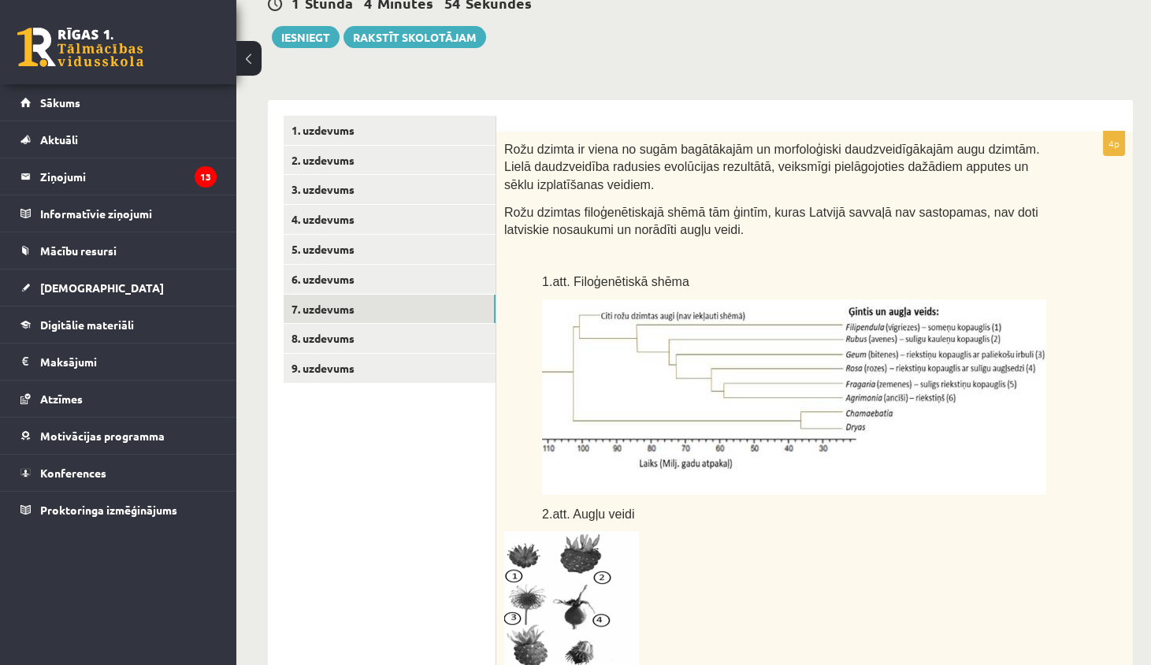
scroll to position [144, 0]
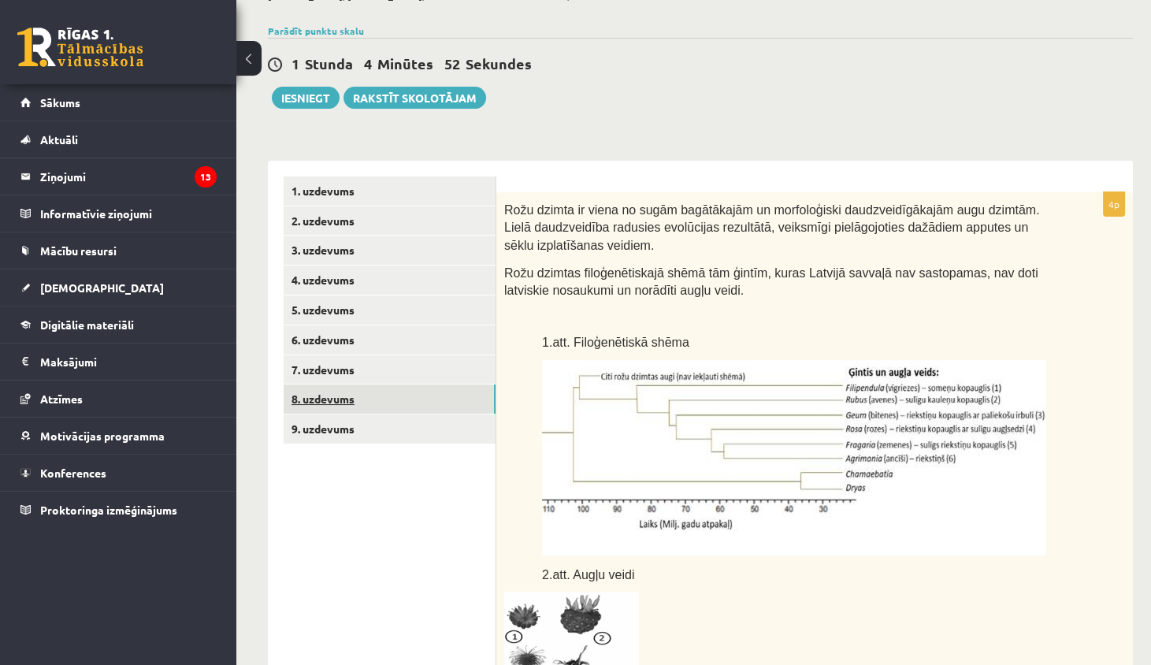
click at [410, 393] on link "8. uzdevums" at bounding box center [390, 398] width 212 height 29
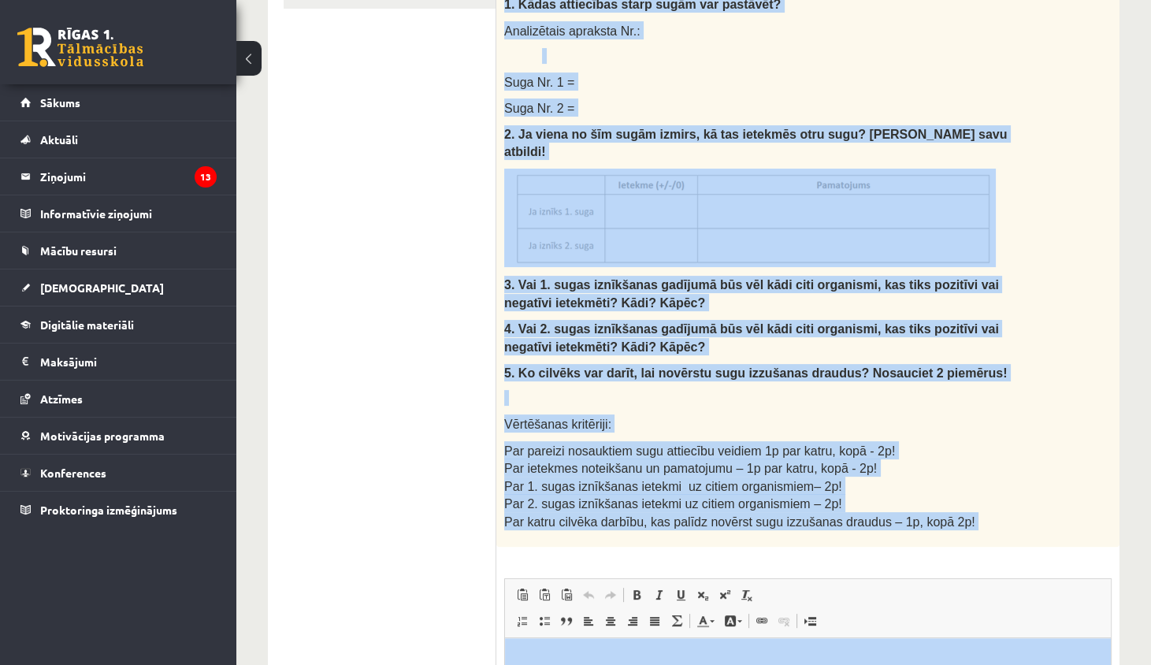
scroll to position [598, 0]
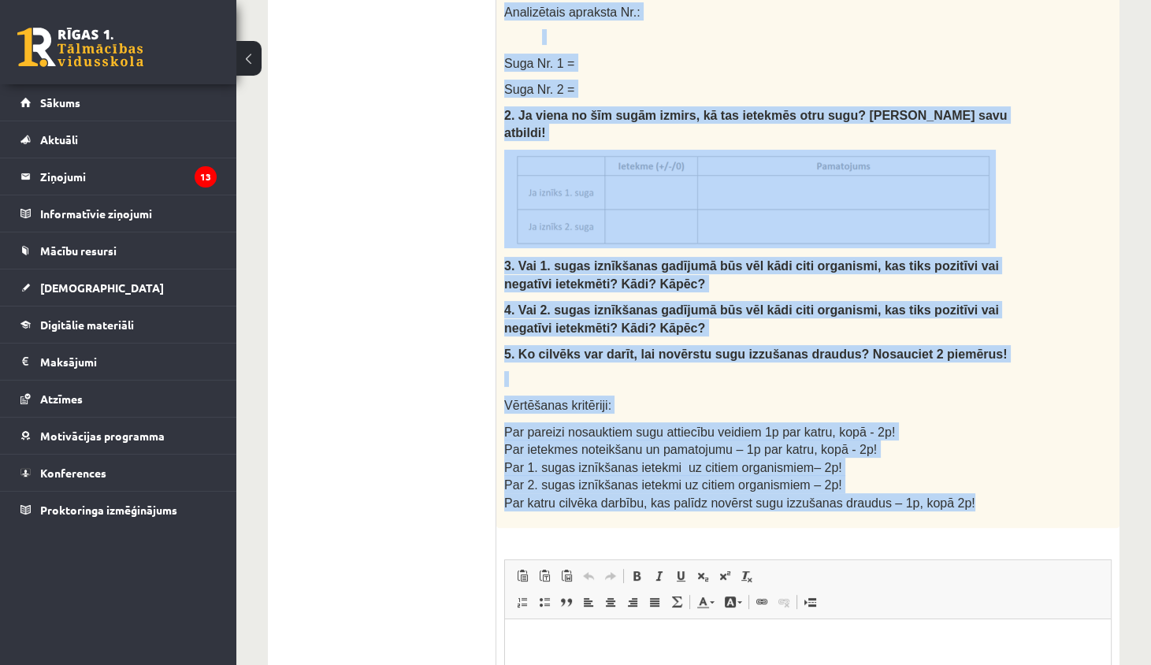
drag, startPoint x: 504, startPoint y: 147, endPoint x: 978, endPoint y: 470, distance: 574.2
click at [982, 470] on div "Izlasi tekstu un pierakstu kladē izveido un aizpildi tabulu, atbildi uz jautāju…" at bounding box center [807, 132] width 623 height 789
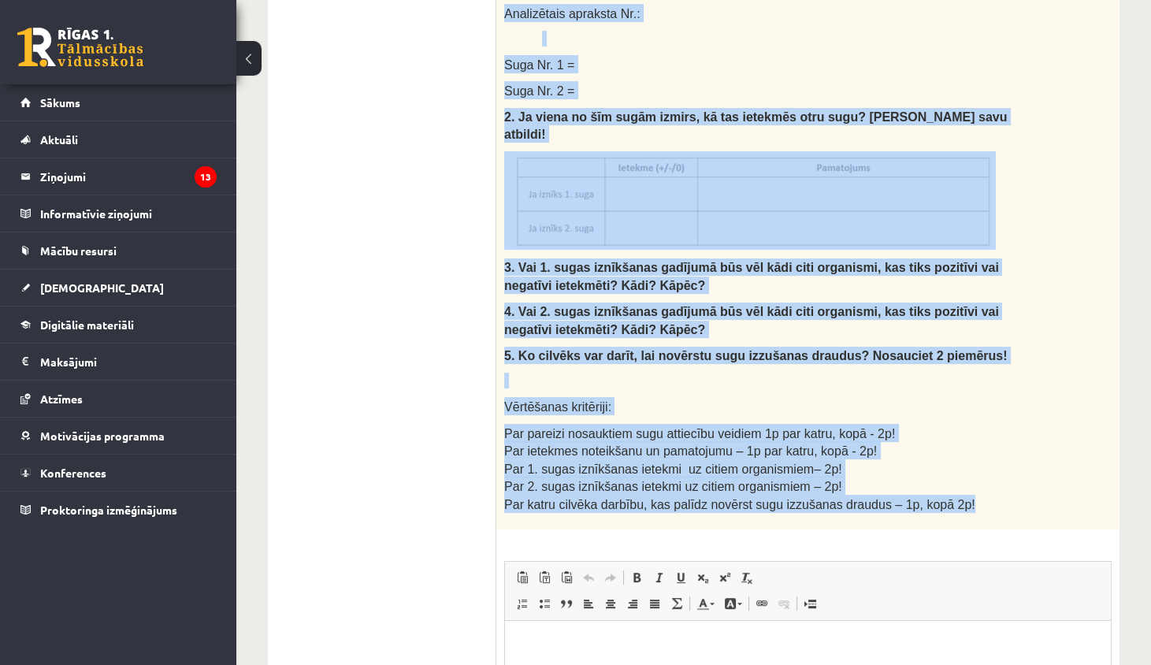
scroll to position [593, 0]
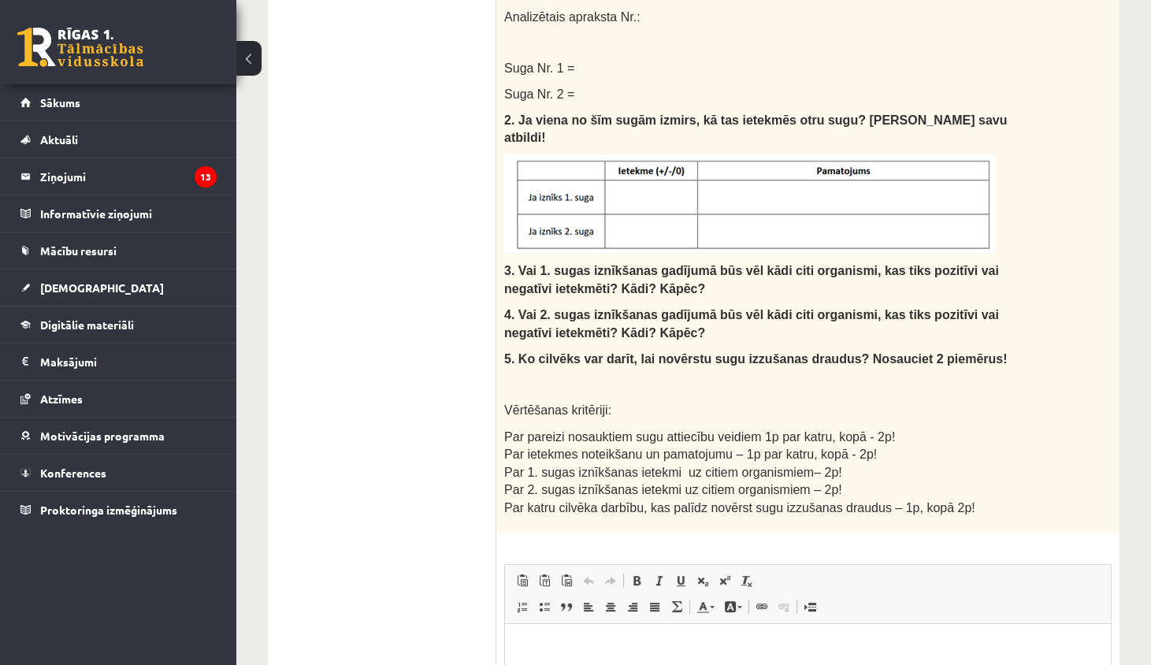
click at [486, 184] on ul "1. uzdevums 2. uzdevums 3. uzdevums 4. uzdevums 5. uzdevums 6. uzdevums 7. uzde…" at bounding box center [390, 309] width 213 height 1164
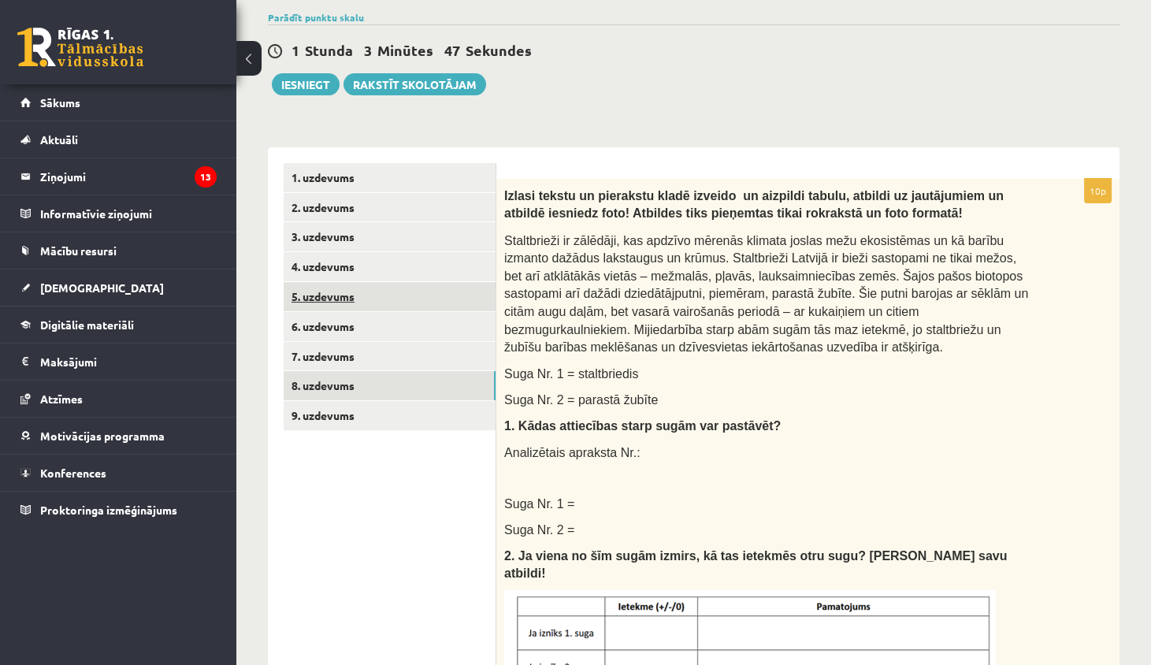
scroll to position [151, 0]
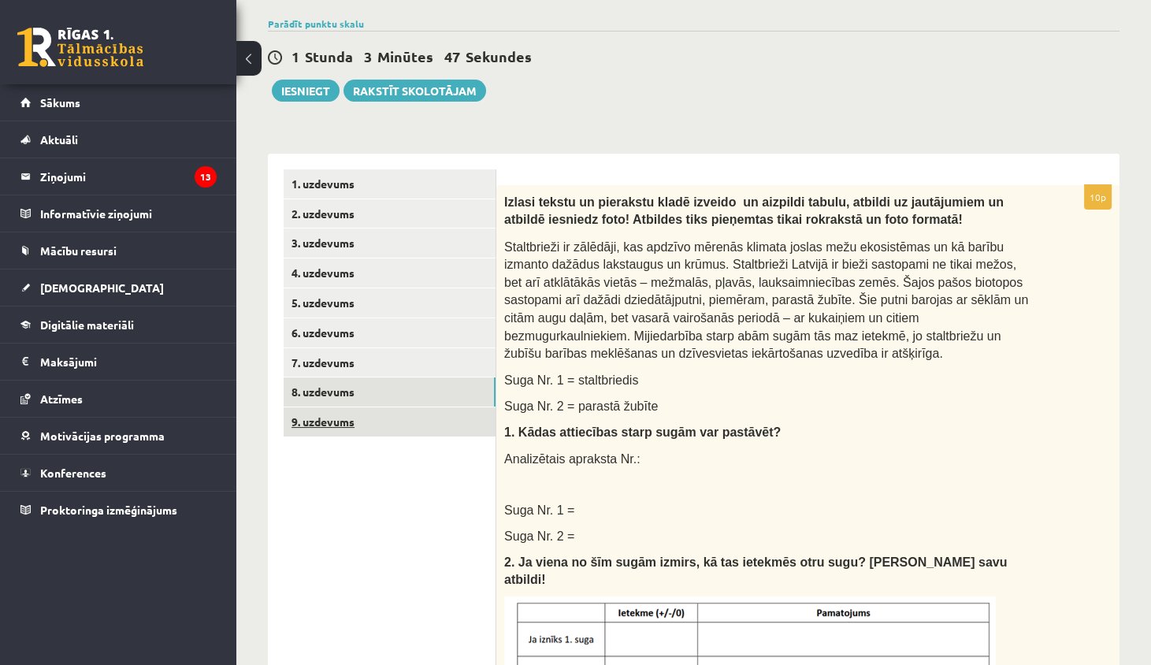
click at [375, 410] on link "9. uzdevums" at bounding box center [390, 421] width 212 height 29
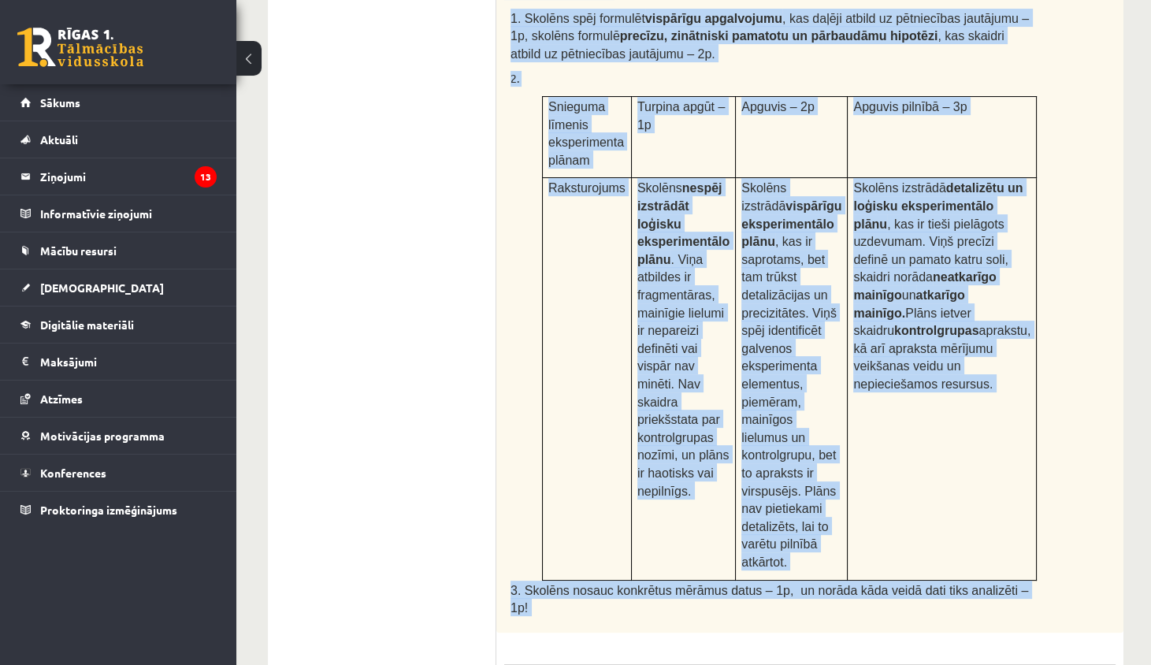
scroll to position [710, 0]
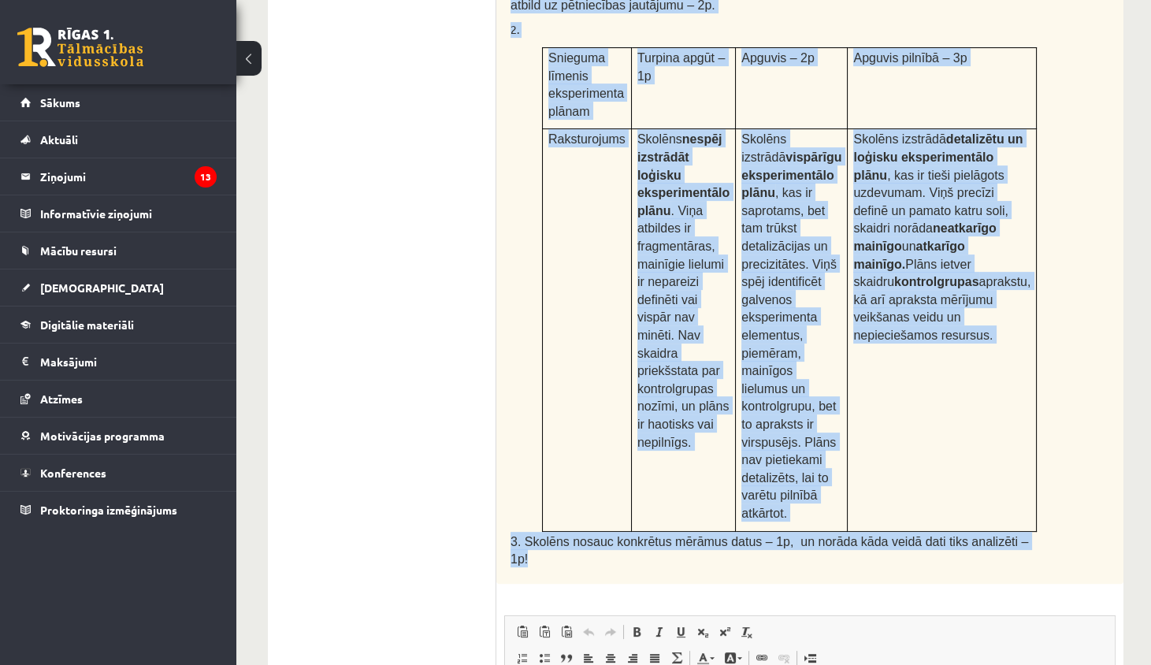
drag, startPoint x: 505, startPoint y: 131, endPoint x: 656, endPoint y: 467, distance: 368.8
click at [657, 467] on div "Augu augšana un vides faktori Skolēns Jānis veic eksperimentu ar istabas augiem…" at bounding box center [809, 105] width 627 height 957
click at [503, 286] on div "Augu augšana un vides faktori Skolēns Jānis veic eksperimentu ar istabas augiem…" at bounding box center [809, 105] width 627 height 957
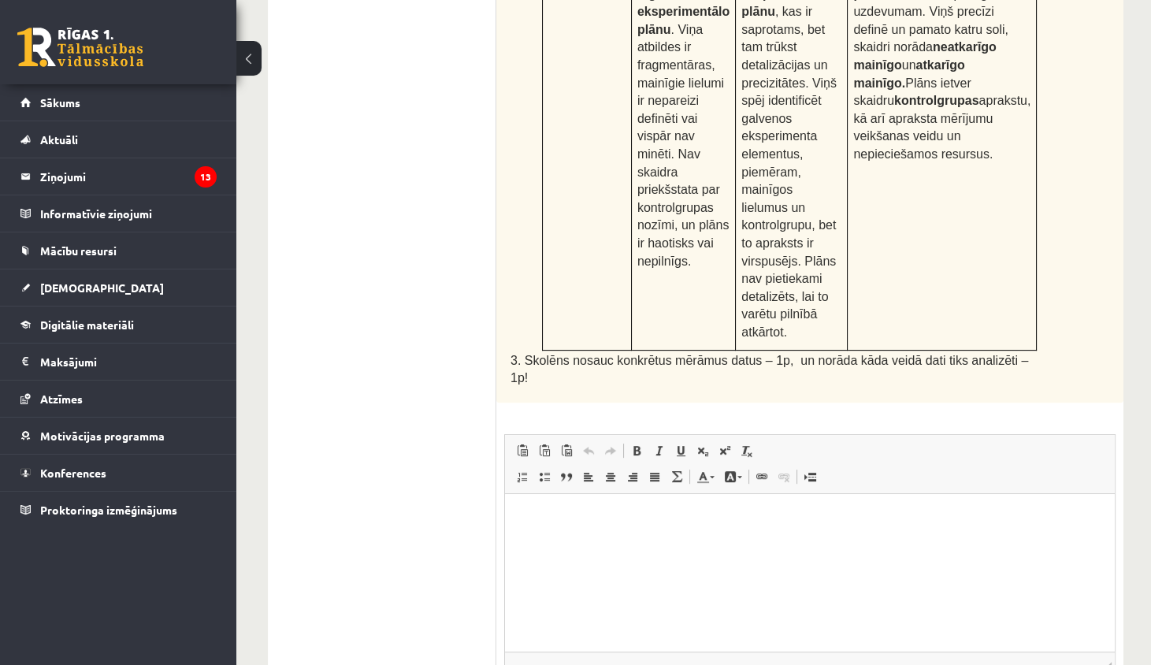
scroll to position [923, 0]
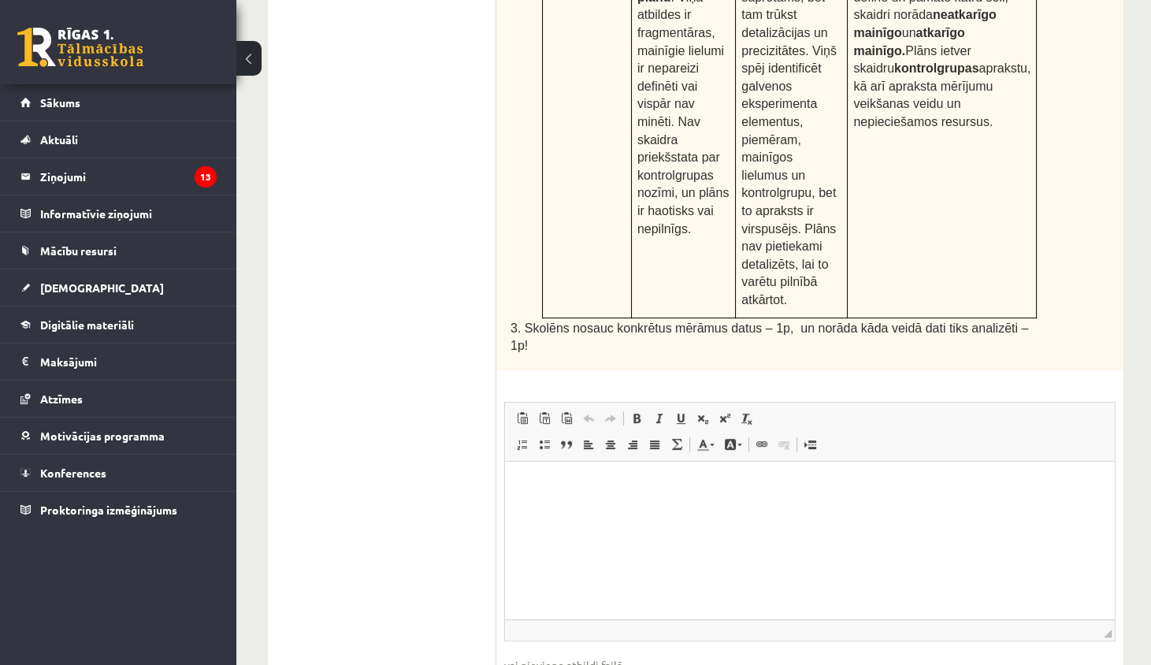
click at [551, 476] on html at bounding box center [810, 485] width 610 height 48
paste body "Визуальный текстовый редактор, wiswyg-editor-user-answer-47434002311860"
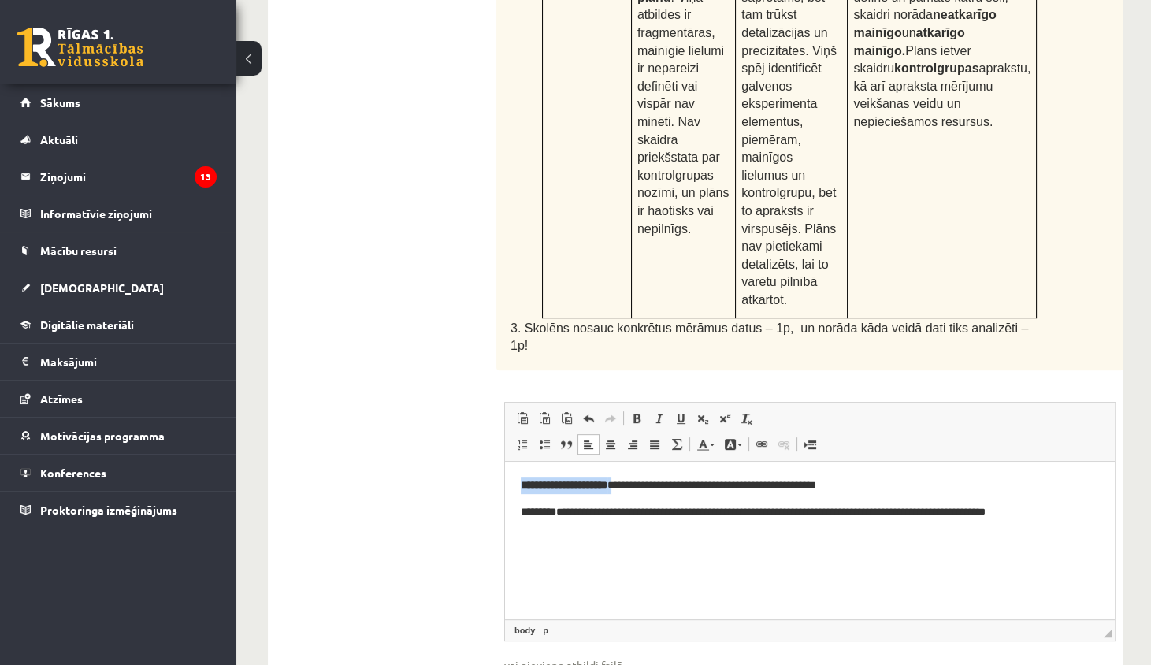
drag, startPoint x: 636, startPoint y: 487, endPoint x: 440, endPoint y: 481, distance: 196.2
click at [505, 481] on html "**********" at bounding box center [810, 498] width 610 height 75
click at [570, 513] on p "**********" at bounding box center [808, 511] width 575 height 17
click at [1068, 510] on p "**********" at bounding box center [808, 511] width 575 height 17
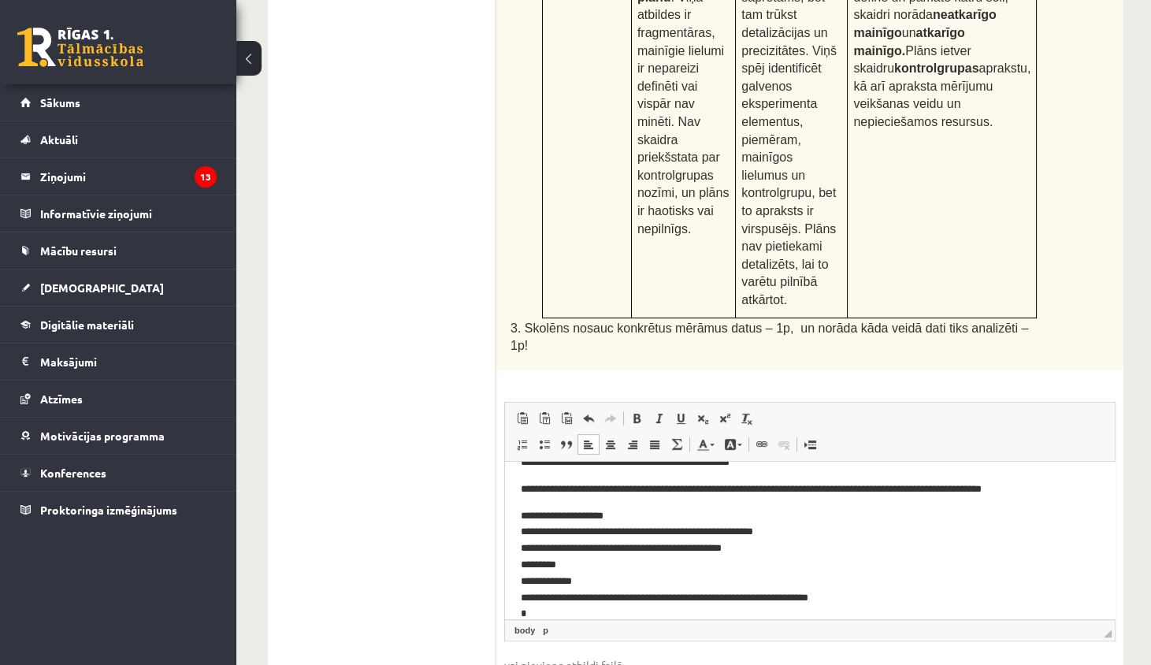
click at [520, 566] on html "**********" at bounding box center [810, 538] width 610 height 200
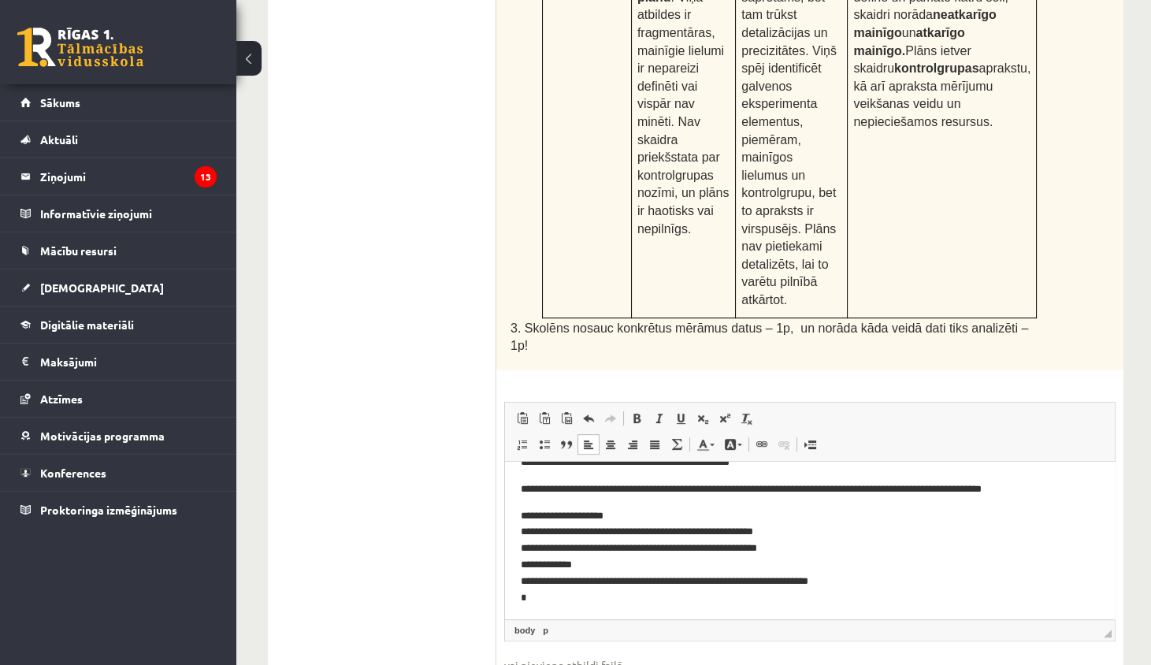
click at [521, 565] on p "**********" at bounding box center [808, 556] width 575 height 98
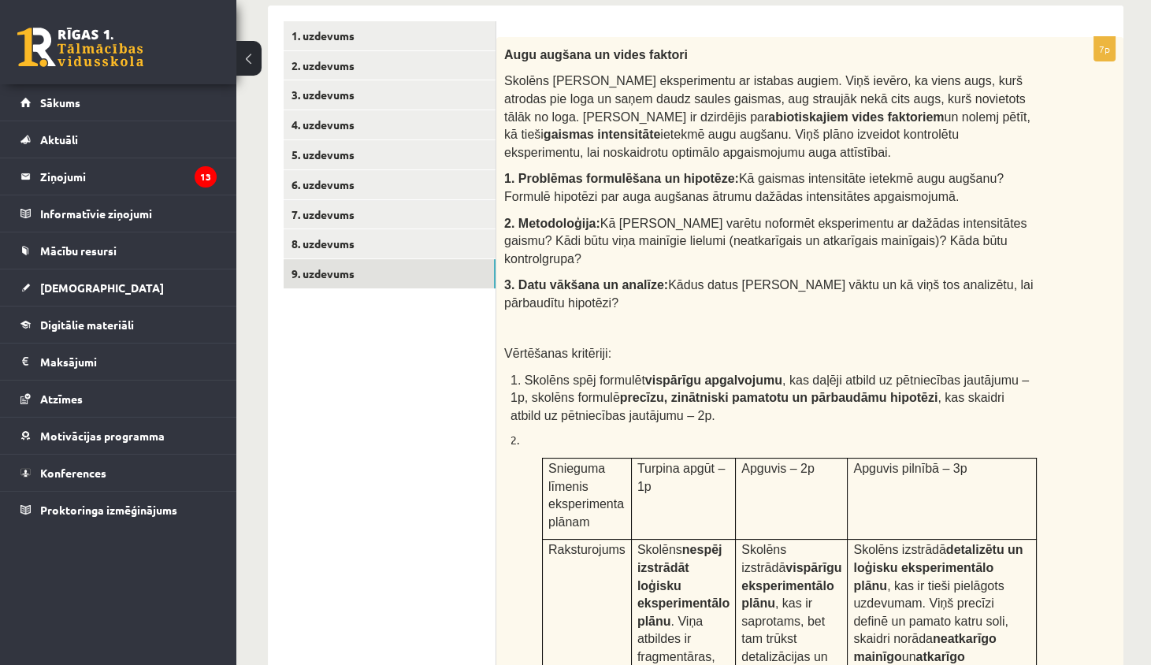
scroll to position [289, 0]
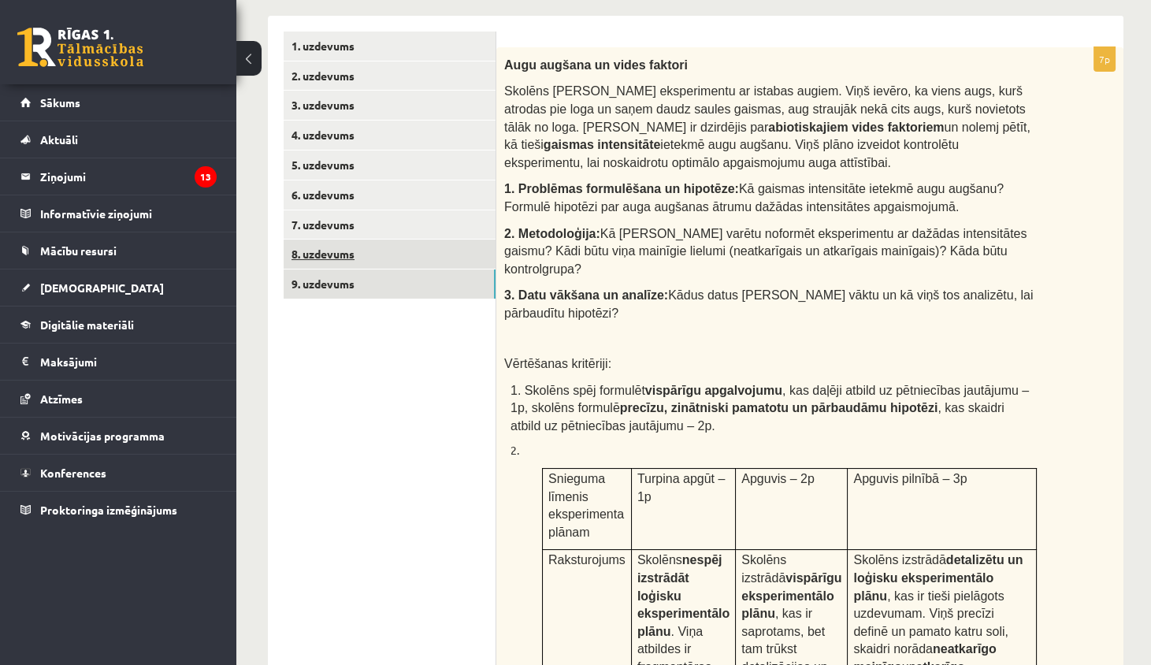
click at [447, 247] on link "8. uzdevums" at bounding box center [390, 253] width 212 height 29
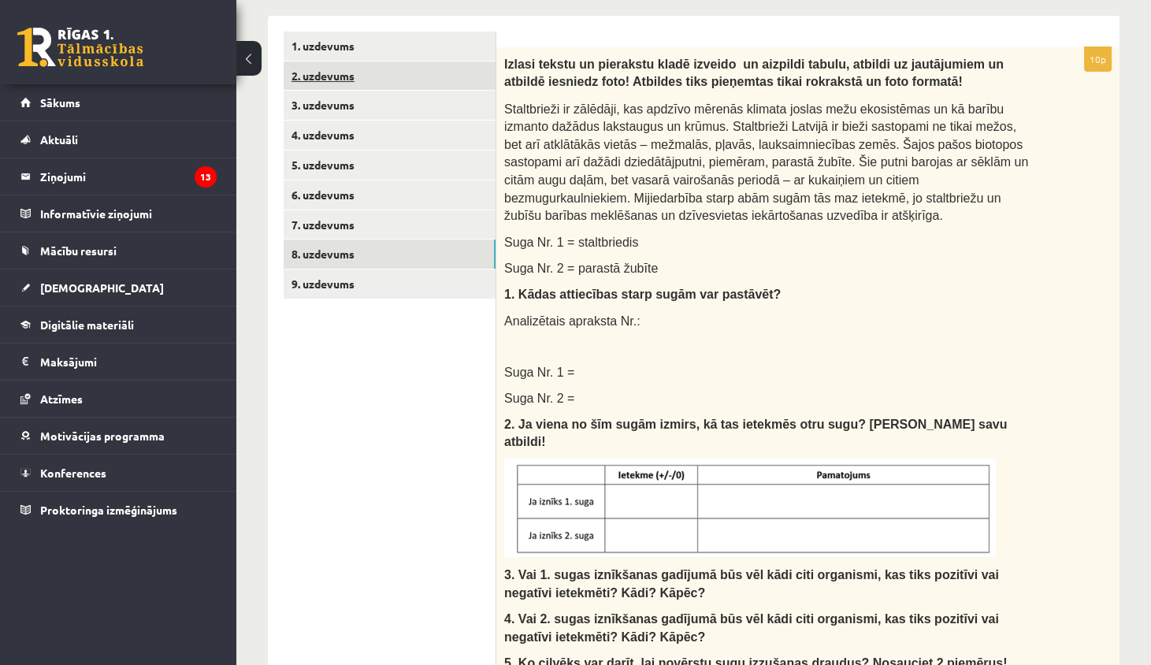
click at [403, 76] on link "2. uzdevums" at bounding box center [390, 75] width 212 height 29
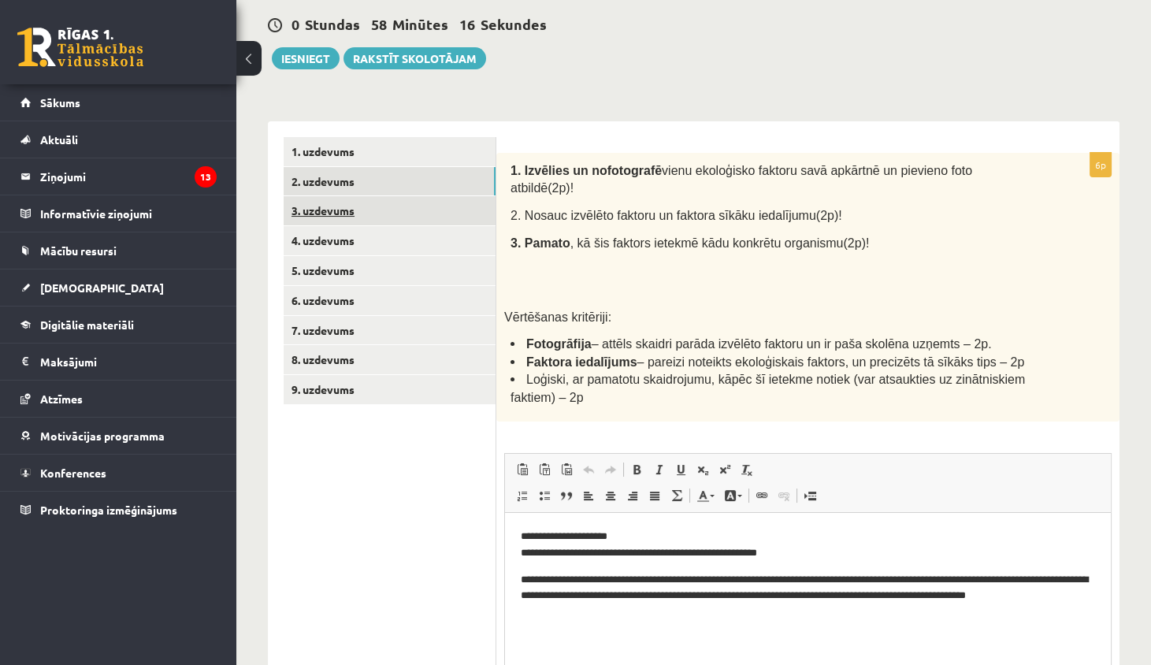
scroll to position [0, 0]
click at [403, 213] on link "3. uzdevums" at bounding box center [390, 210] width 212 height 29
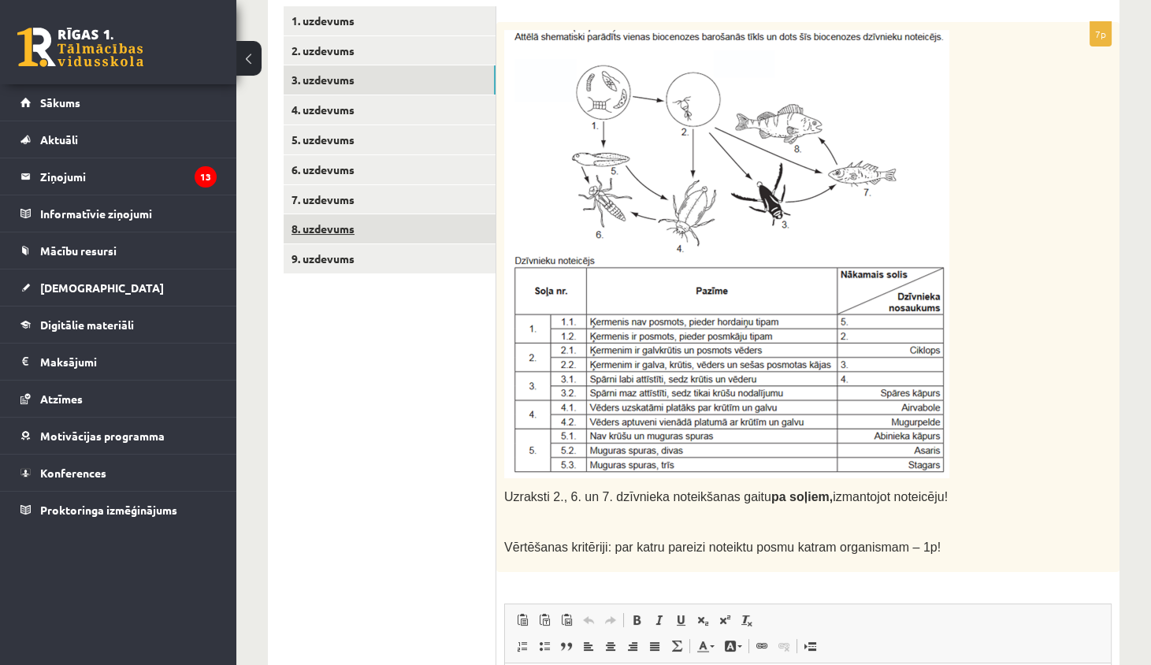
scroll to position [314, 0]
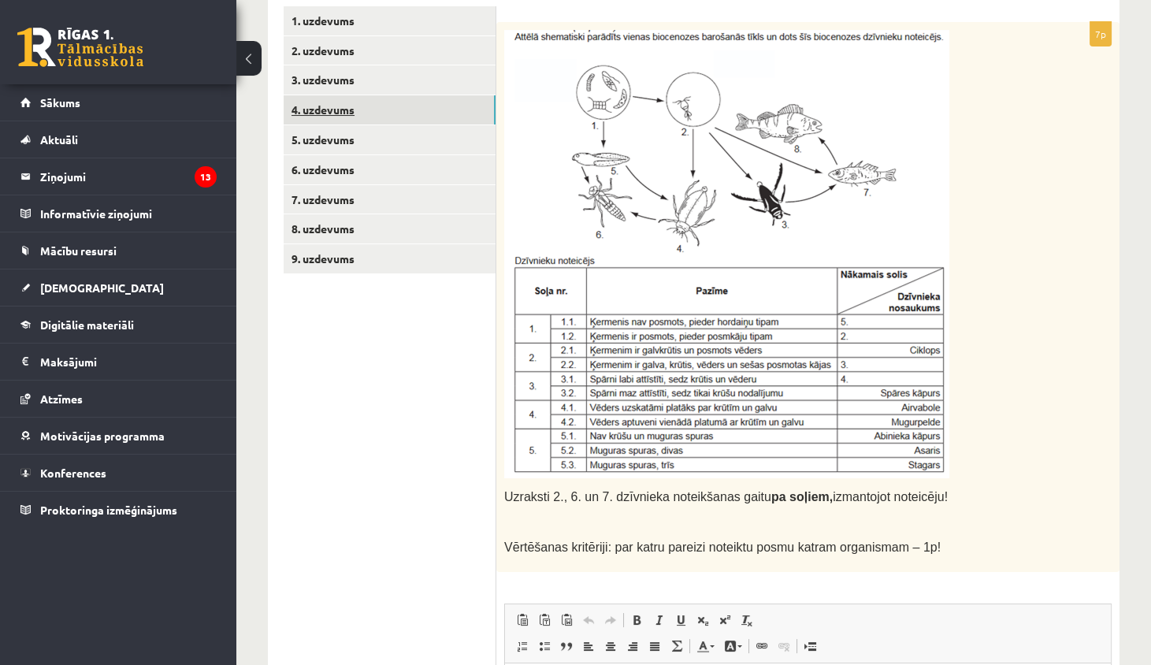
click at [449, 111] on link "4. uzdevums" at bounding box center [390, 109] width 212 height 29
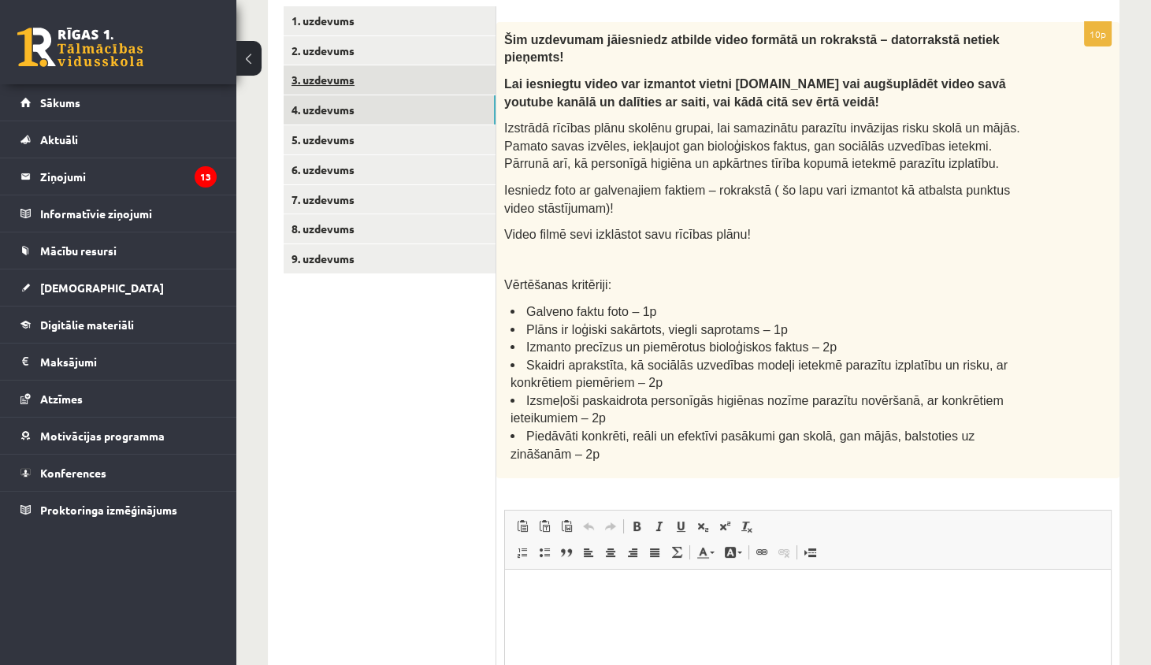
scroll to position [0, 0]
click at [456, 87] on link "3. uzdevums" at bounding box center [390, 79] width 212 height 29
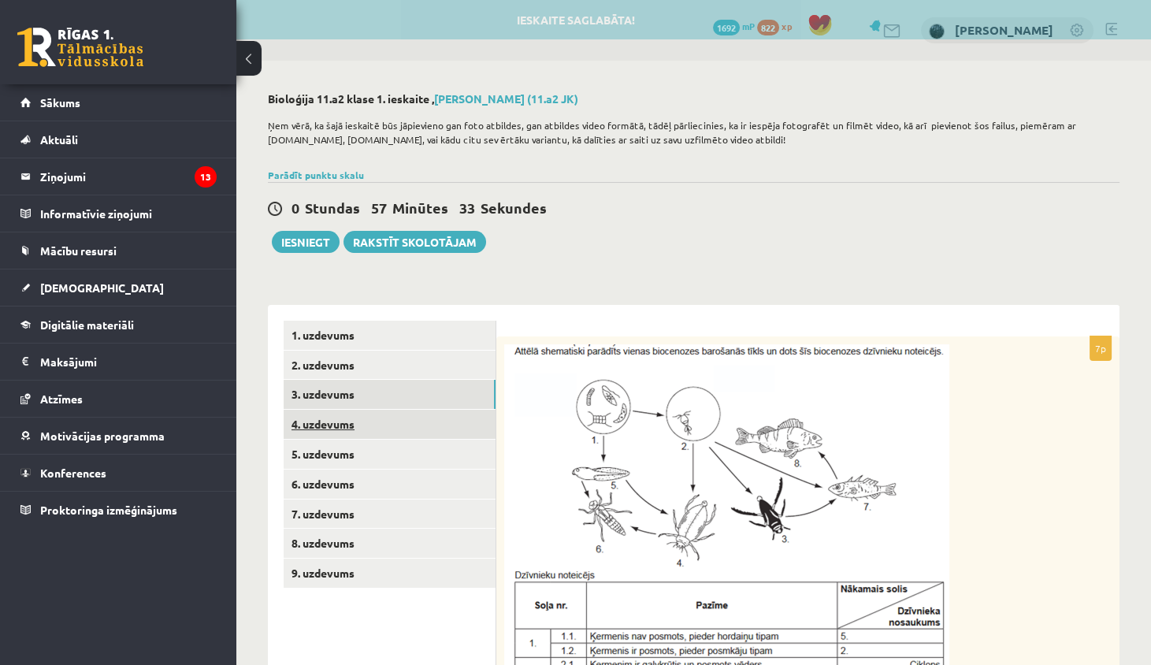
click at [401, 418] on link "4. uzdevums" at bounding box center [390, 424] width 212 height 29
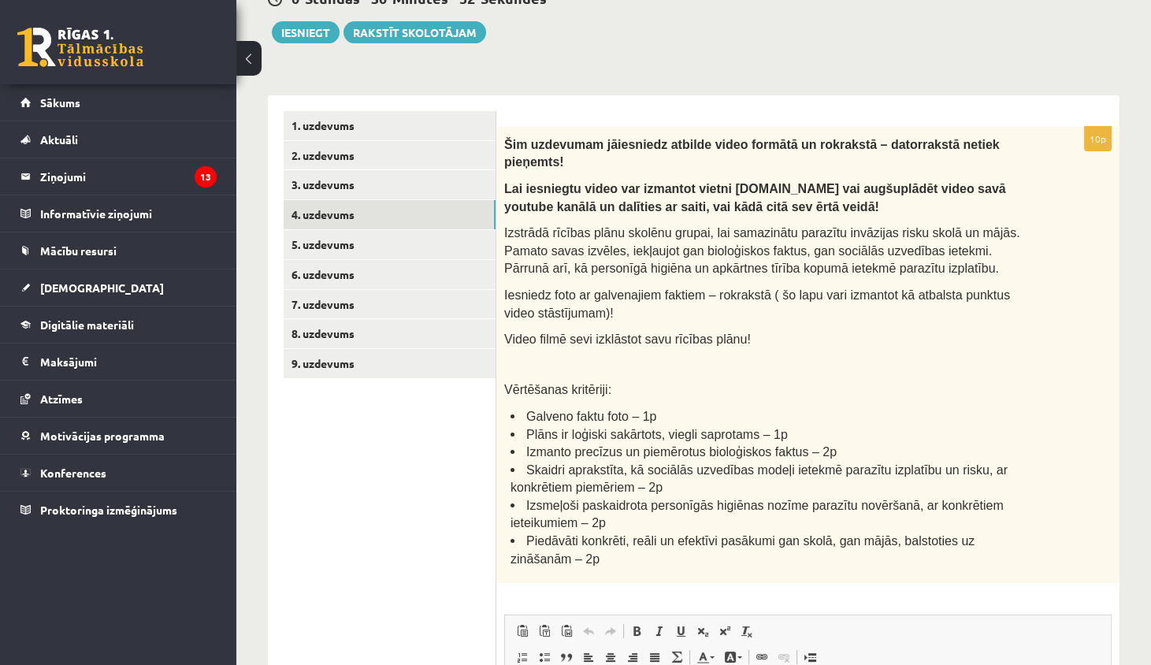
scroll to position [217, 0]
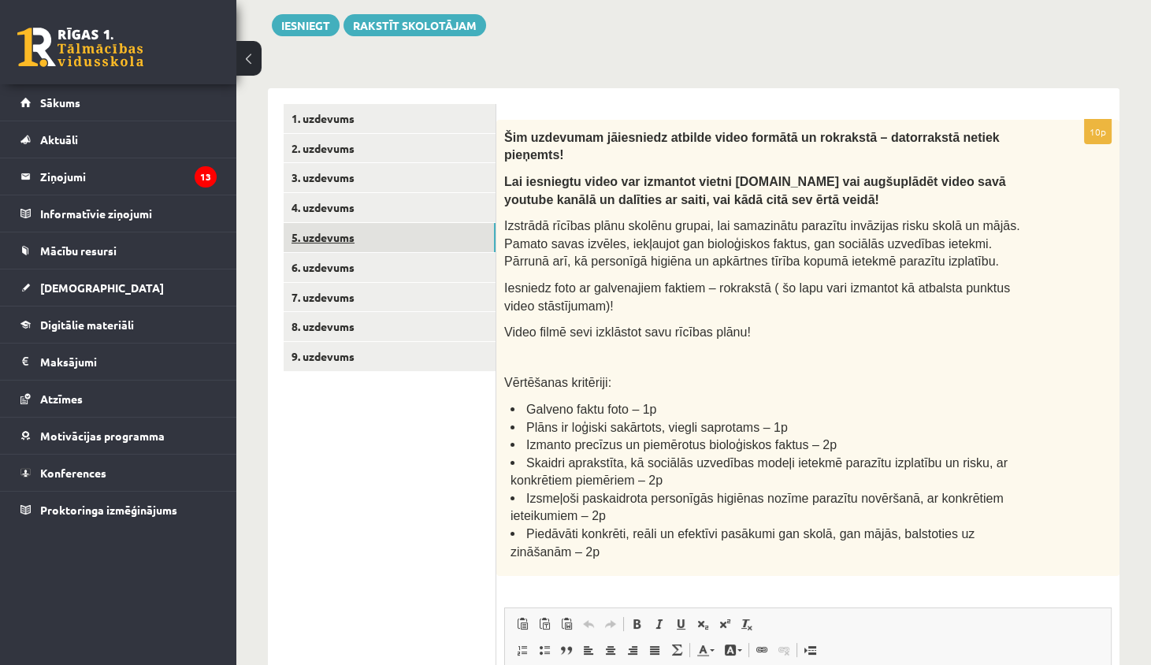
click at [423, 248] on link "5. uzdevums" at bounding box center [390, 237] width 212 height 29
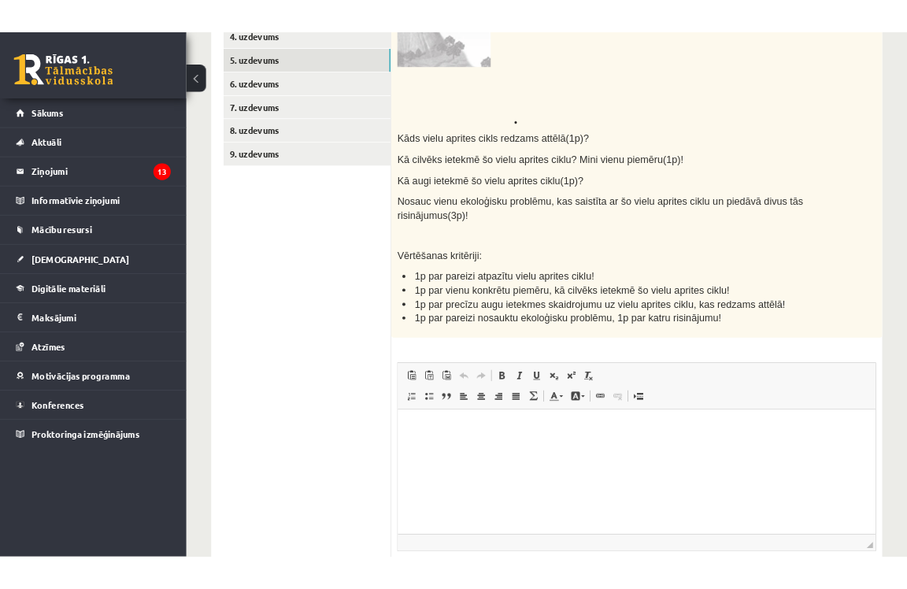
scroll to position [426, 0]
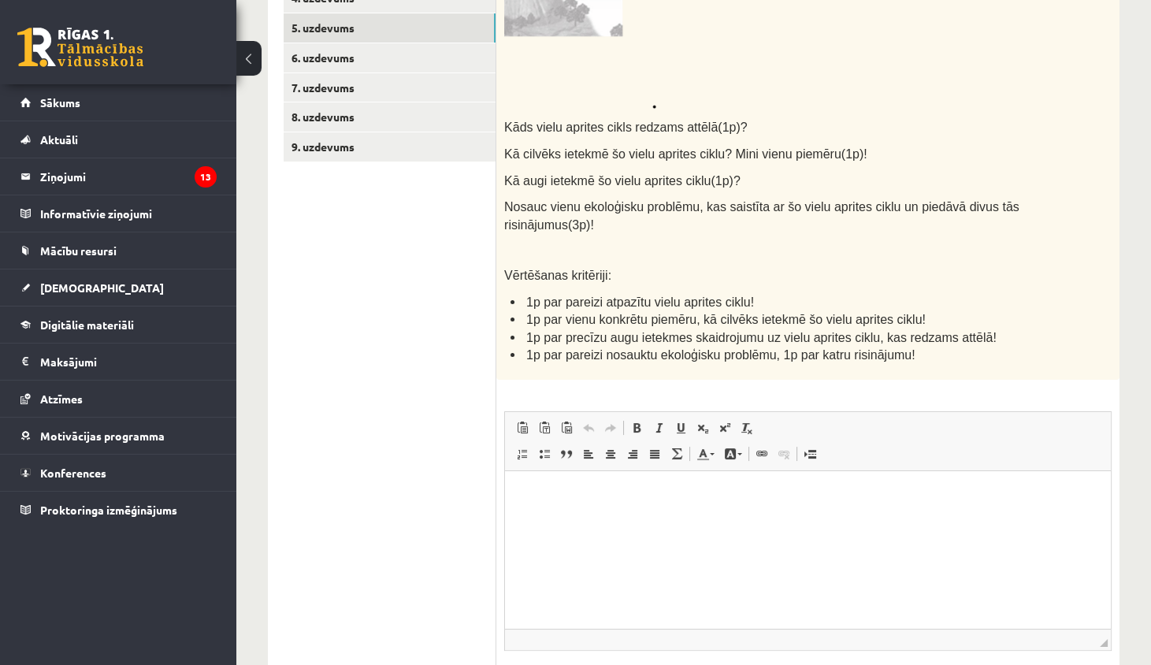
click at [614, 481] on html at bounding box center [808, 494] width 606 height 48
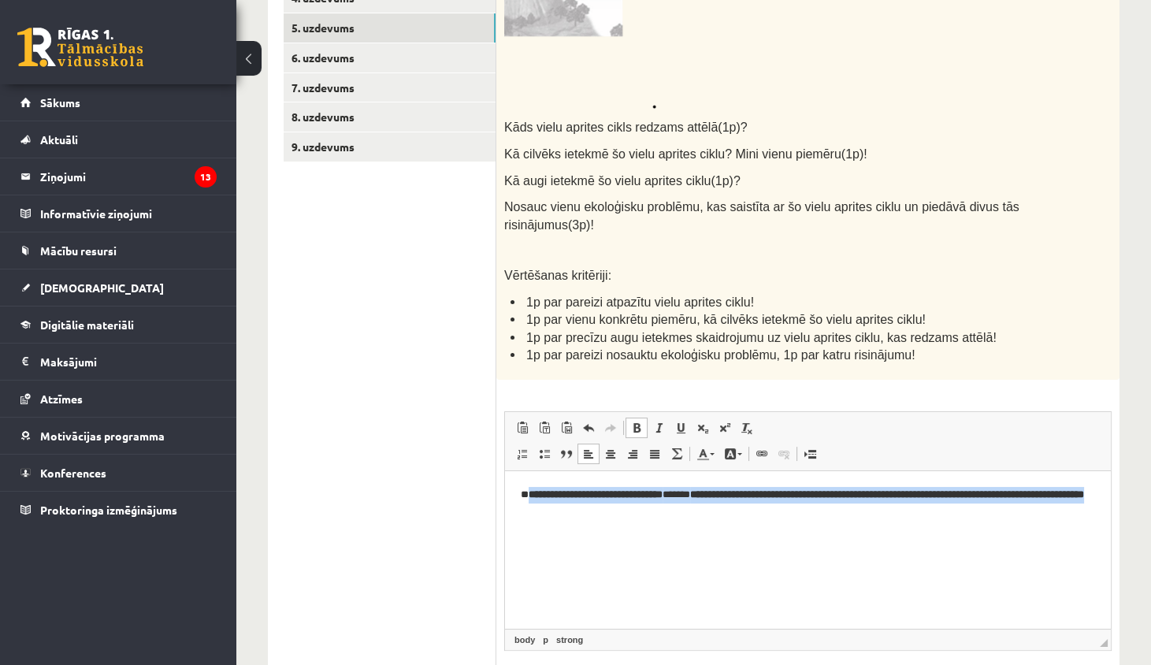
drag, startPoint x: 530, startPoint y: 494, endPoint x: 707, endPoint y: 502, distance: 177.4
click at [711, 506] on p "**********" at bounding box center [808, 502] width 575 height 33
click at [644, 425] on link "Полужирный Комбинация клавиш Command+B" at bounding box center [636, 428] width 22 height 20
click at [640, 423] on span at bounding box center [636, 427] width 13 height 13
click at [639, 422] on span at bounding box center [636, 427] width 13 height 13
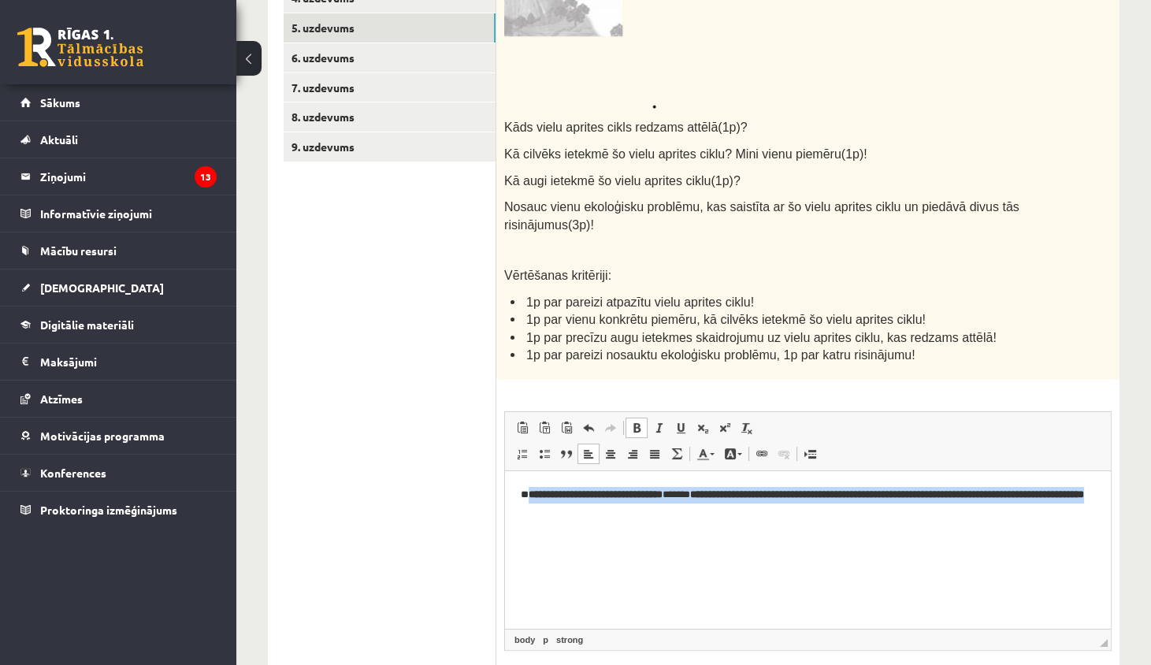
click at [630, 430] on span "Полужирный Комбинация клавиш Command+B Курсив Комбинация клавиш Command+I Подче…" at bounding box center [693, 430] width 136 height 26
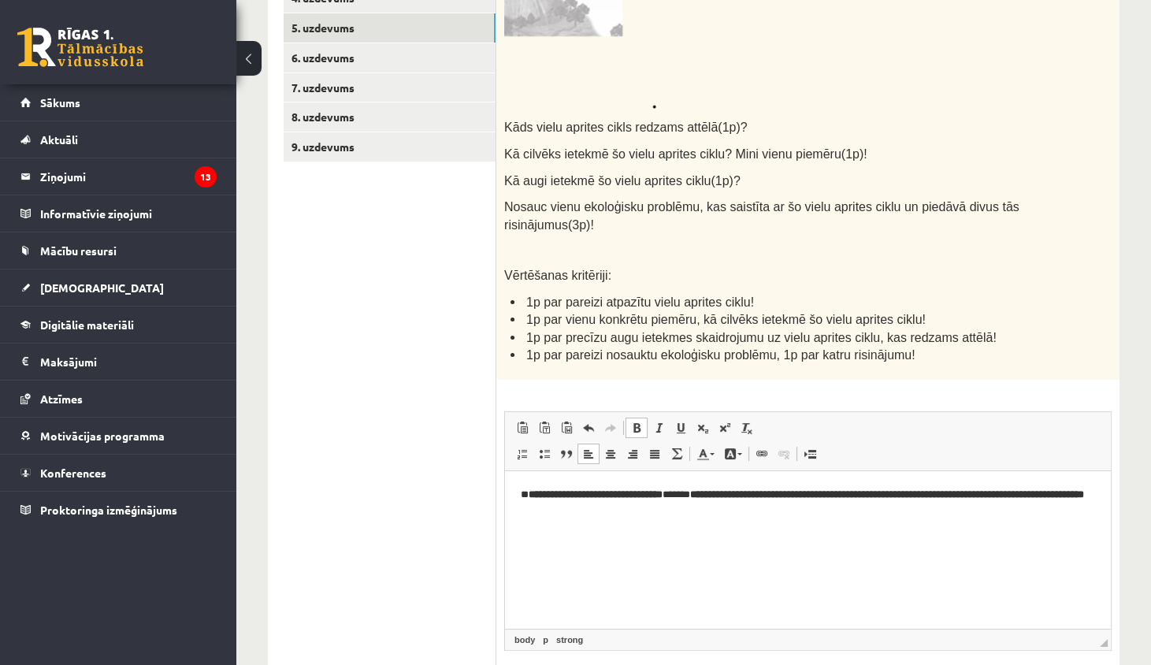
click at [655, 514] on p "**********" at bounding box center [808, 502] width 575 height 33
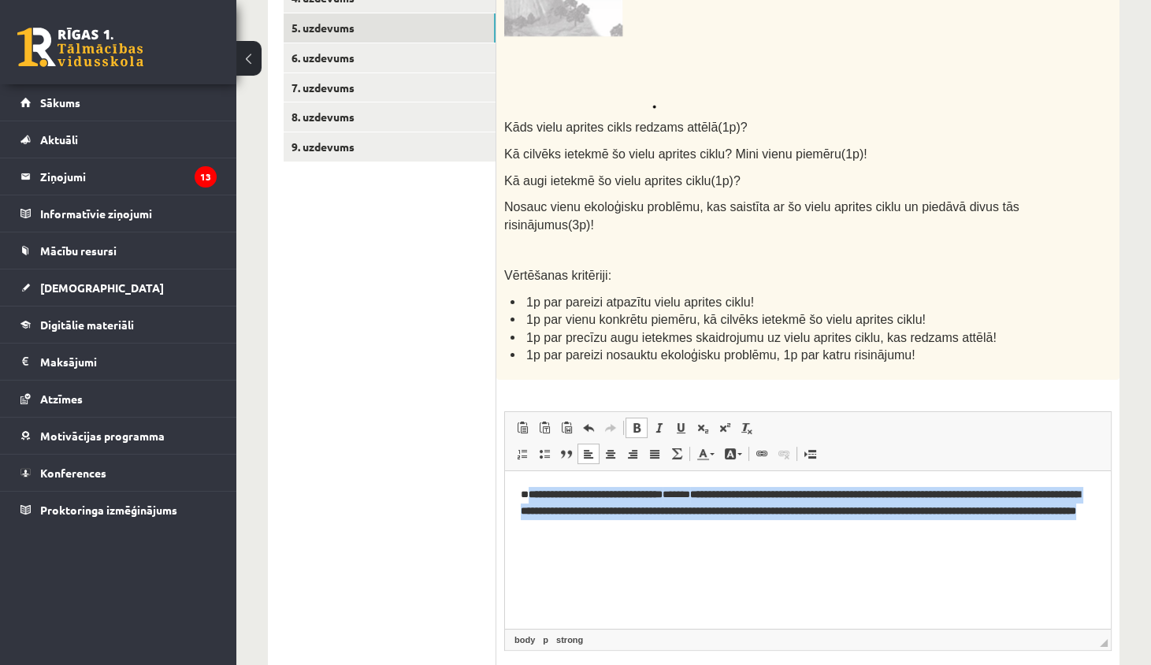
drag, startPoint x: 810, startPoint y: 534, endPoint x: 531, endPoint y: 491, distance: 282.2
click at [531, 491] on p "**********" at bounding box center [808, 511] width 575 height 50
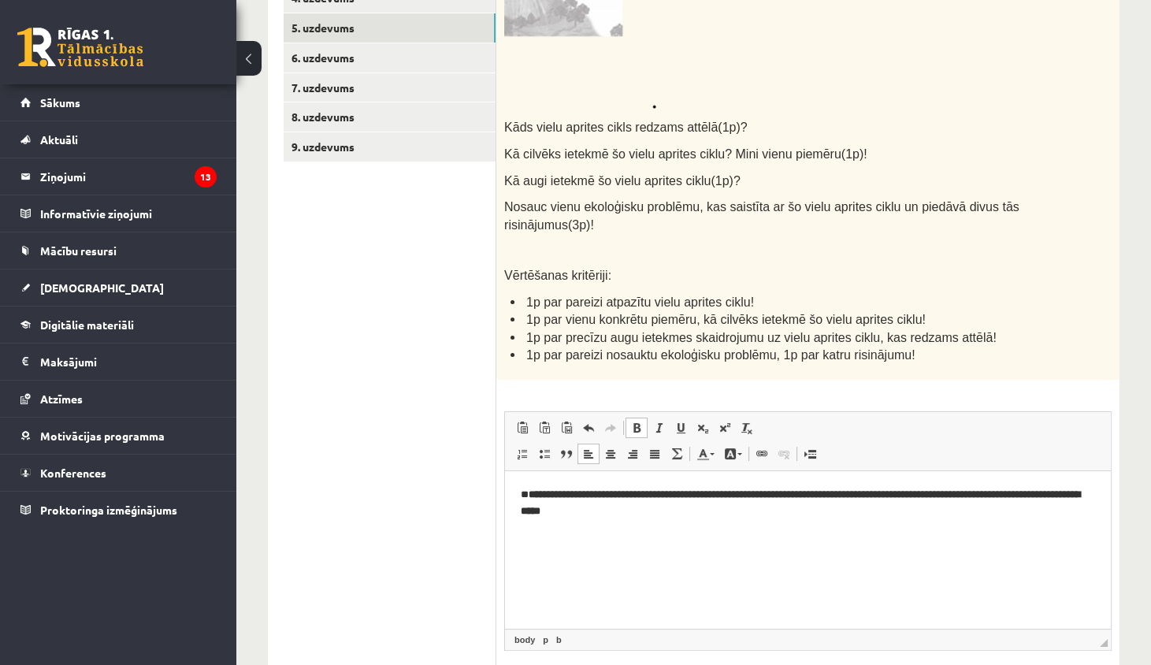
click at [635, 421] on span at bounding box center [636, 427] width 13 height 13
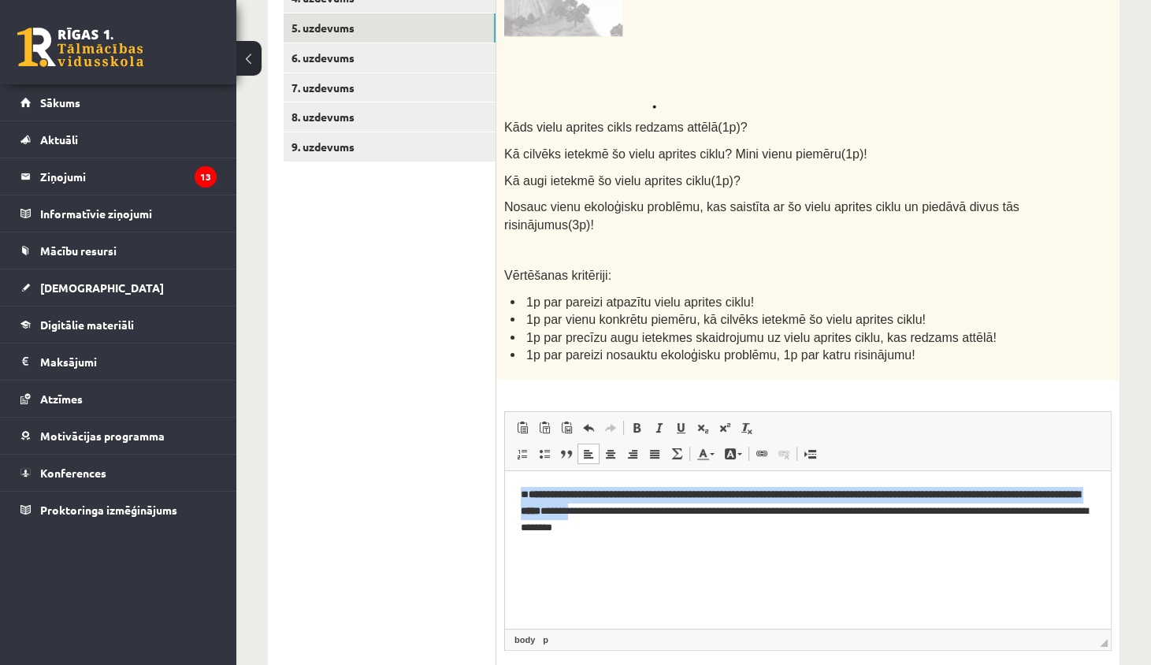
drag, startPoint x: 683, startPoint y: 515, endPoint x: 533, endPoint y: 484, distance: 152.8
click at [533, 484] on html "**********" at bounding box center [808, 510] width 606 height 81
drag, startPoint x: 638, startPoint y: 510, endPoint x: 572, endPoint y: 493, distance: 68.2
click at [572, 493] on p "**********" at bounding box center [808, 511] width 575 height 50
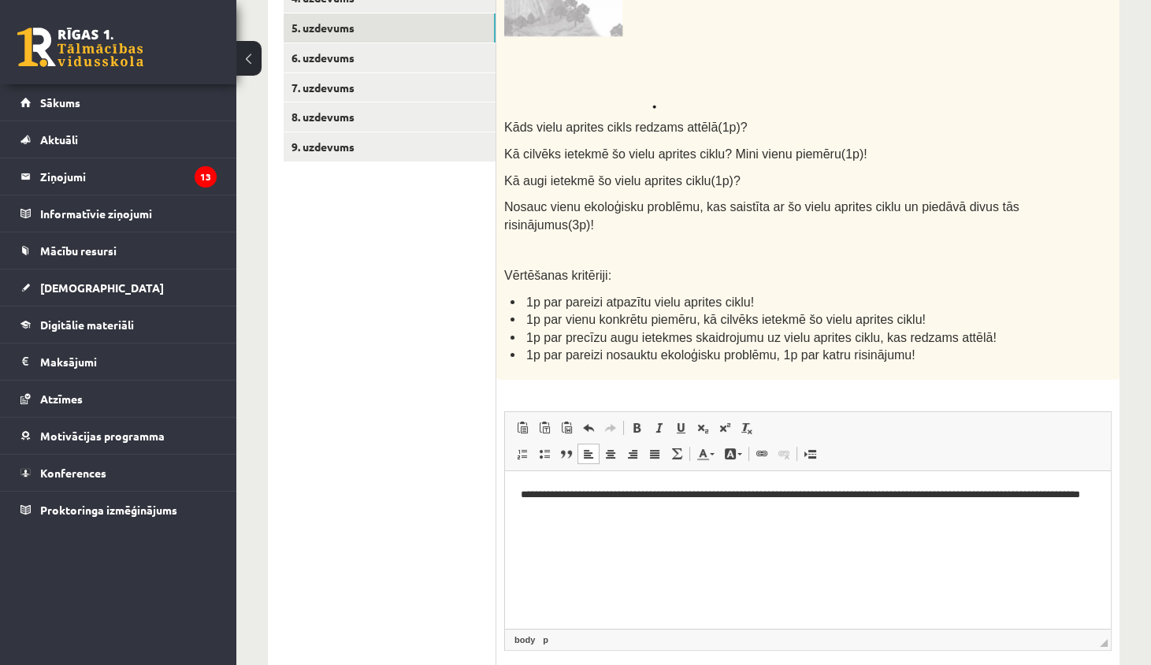
click at [688, 495] on p "**********" at bounding box center [808, 502] width 575 height 33
click at [694, 495] on p "**********" at bounding box center [808, 502] width 575 height 33
click at [700, 493] on p "**********" at bounding box center [808, 502] width 575 height 33
click at [695, 505] on p "**********" at bounding box center [808, 502] width 575 height 33
click at [641, 425] on span at bounding box center [636, 427] width 13 height 13
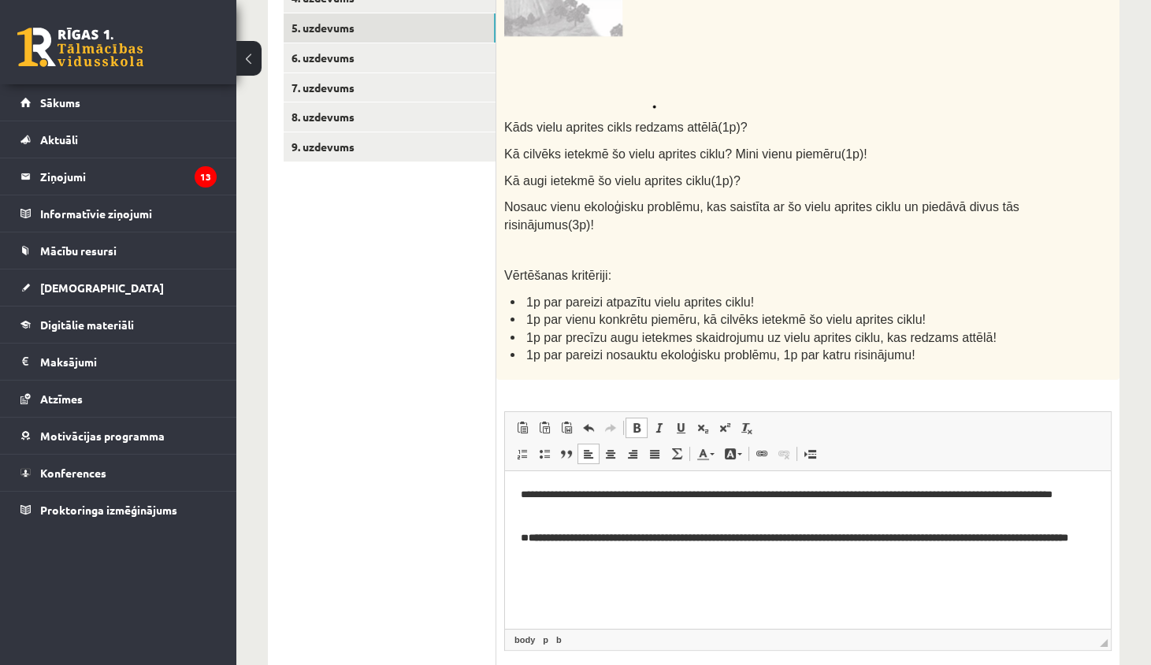
click at [636, 421] on span at bounding box center [636, 427] width 13 height 13
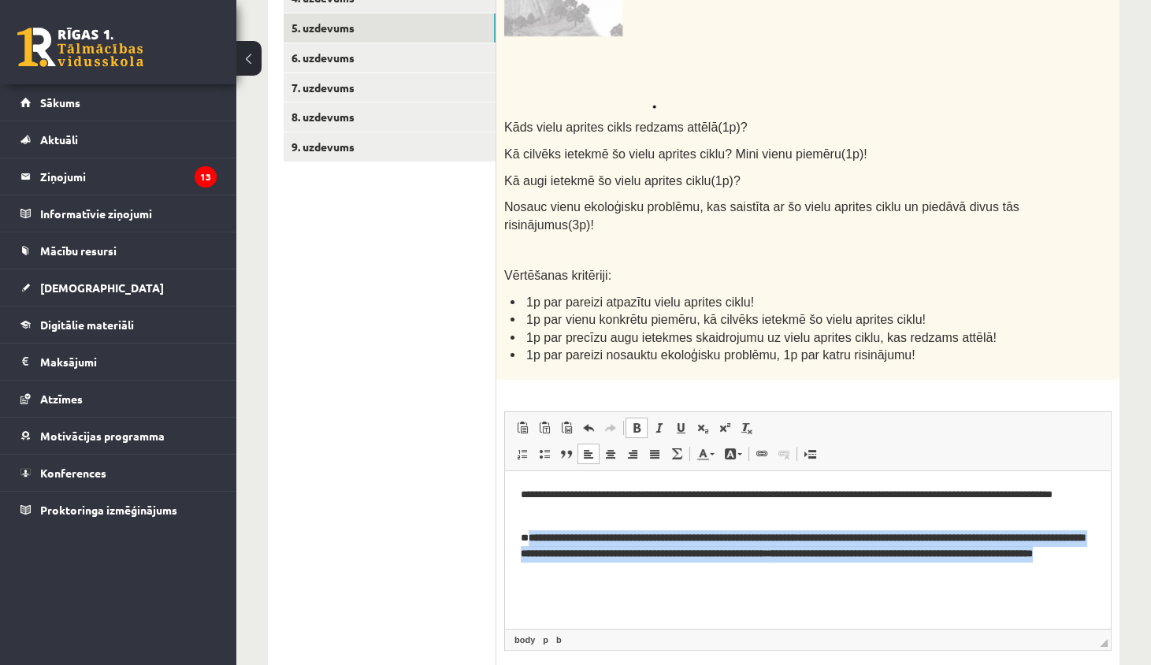
drag, startPoint x: 891, startPoint y: 584, endPoint x: 532, endPoint y: 528, distance: 363.5
click at [531, 529] on html "**********" at bounding box center [808, 532] width 606 height 124
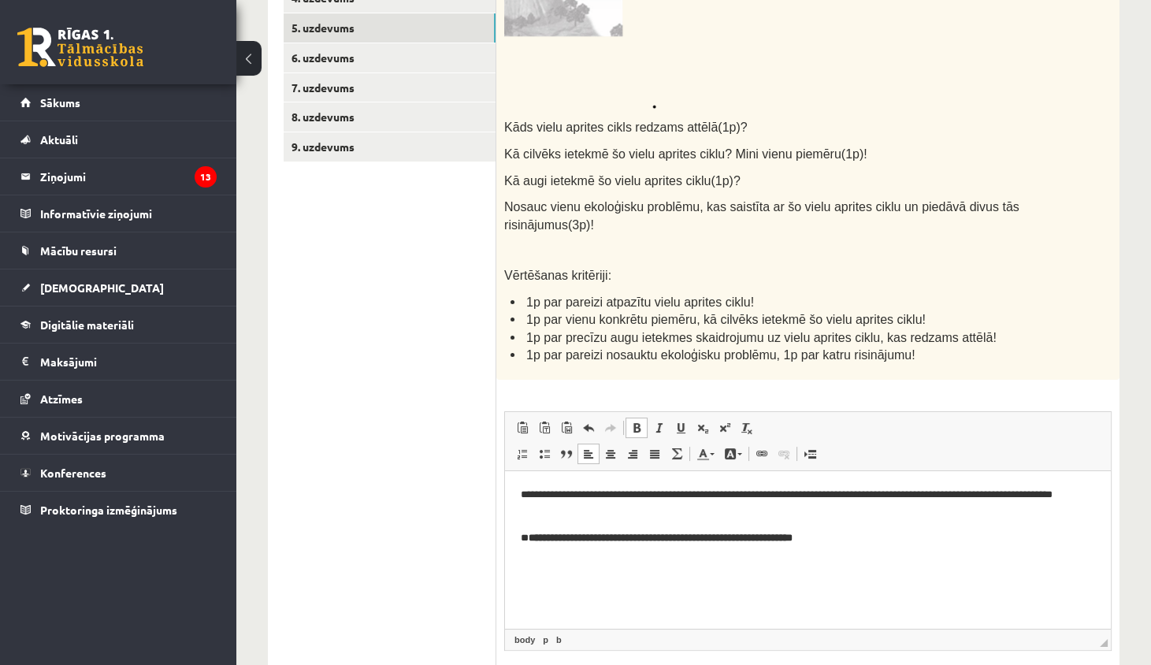
click at [637, 421] on span at bounding box center [636, 427] width 13 height 13
drag, startPoint x: 878, startPoint y: 542, endPoint x: 531, endPoint y: 536, distance: 346.7
click at [531, 536] on p "**********" at bounding box center [808, 537] width 575 height 17
click at [632, 421] on span at bounding box center [636, 427] width 13 height 13
click at [862, 547] on html "**********" at bounding box center [808, 515] width 606 height 91
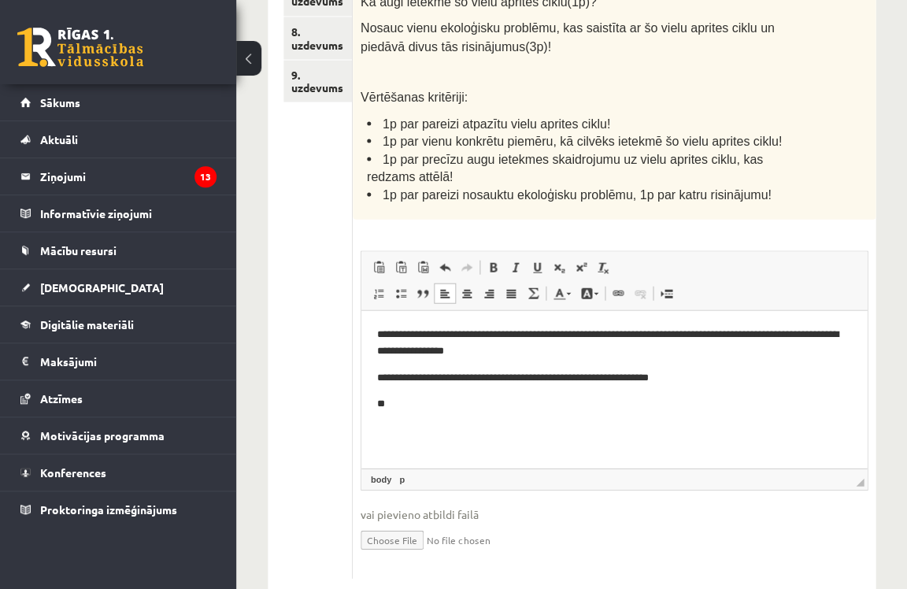
scroll to position [27, 0]
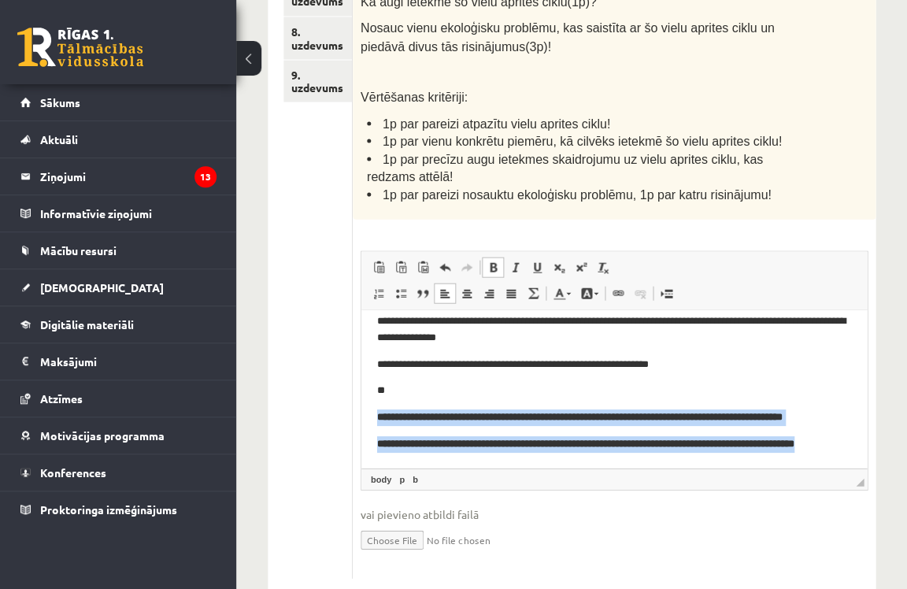
drag, startPoint x: 375, startPoint y: 399, endPoint x: 463, endPoint y: 461, distance: 107.5
click at [465, 462] on html "**********" at bounding box center [615, 381] width 506 height 171
click at [499, 257] on link "Полужирный Комбинация клавиш Command+B" at bounding box center [493, 267] width 22 height 20
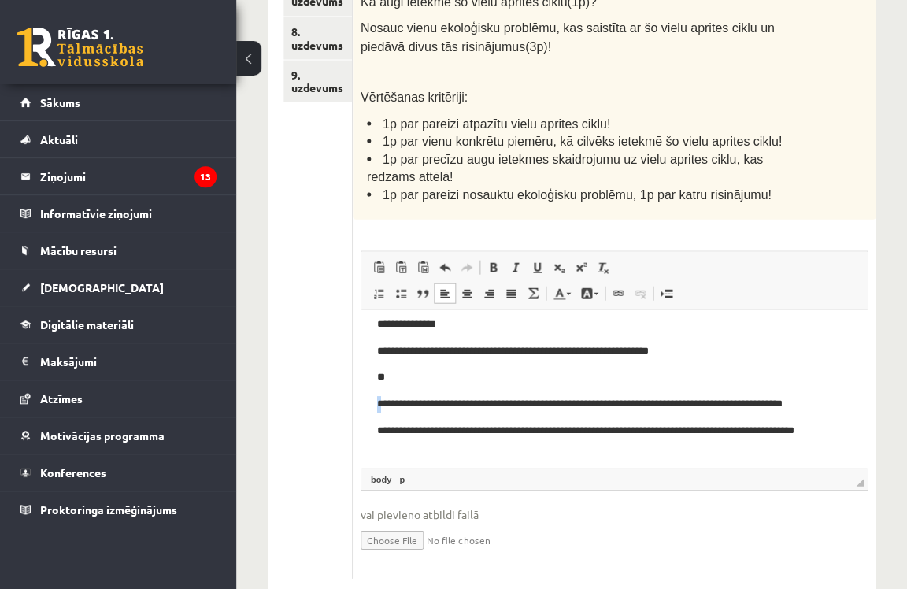
click at [381, 403] on p "**********" at bounding box center [614, 403] width 474 height 17
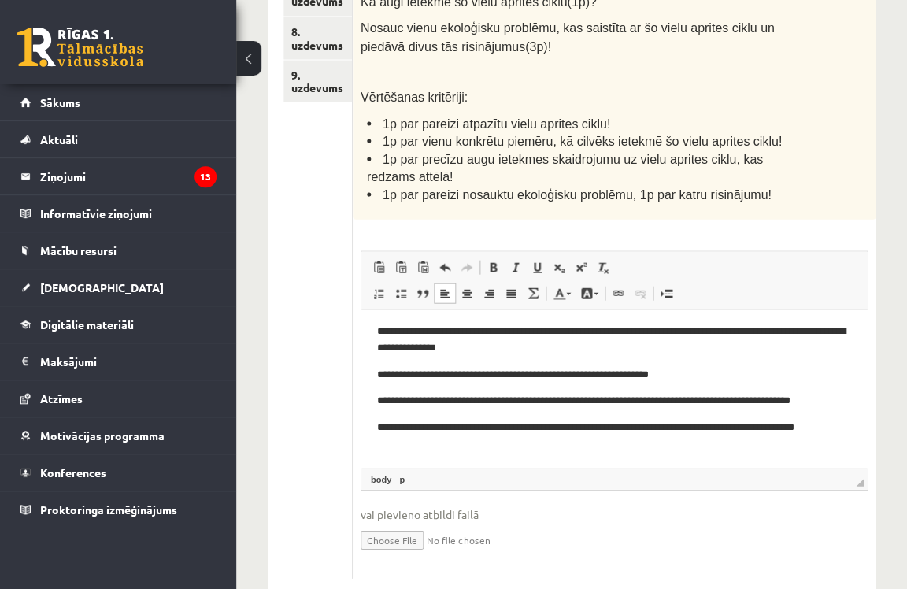
scroll to position [3, 0]
click at [376, 425] on html "**********" at bounding box center [615, 386] width 506 height 161
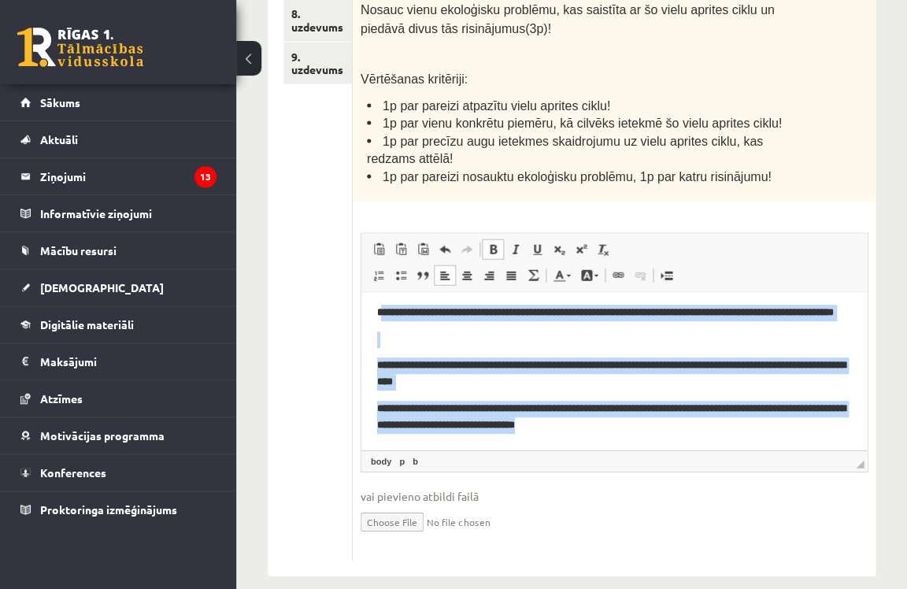
scroll to position [176, 0]
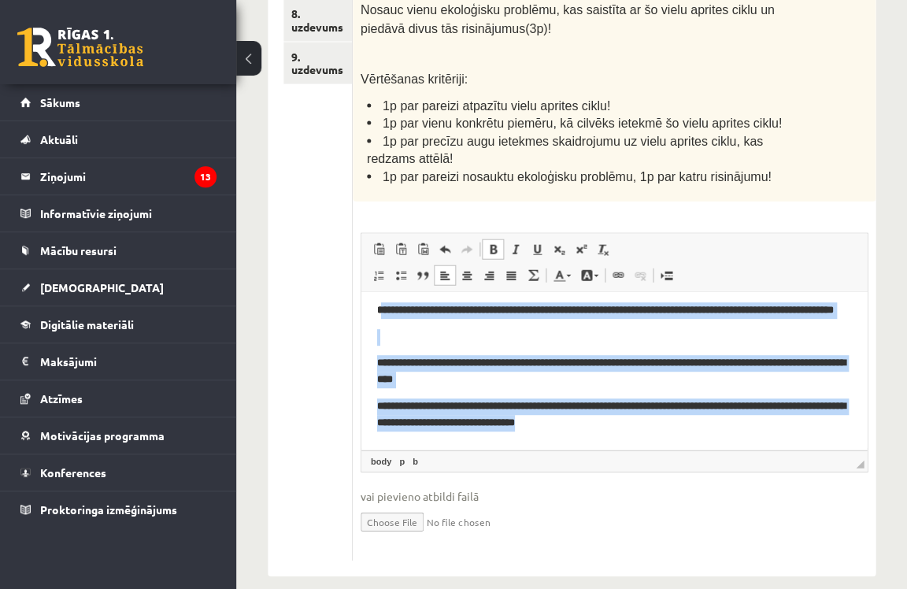
drag, startPoint x: 382, startPoint y: 347, endPoint x: 573, endPoint y: 482, distance: 233.9
click at [573, 446] on html "**********" at bounding box center [615, 287] width 506 height 317
click at [495, 246] on span at bounding box center [493, 249] width 13 height 13
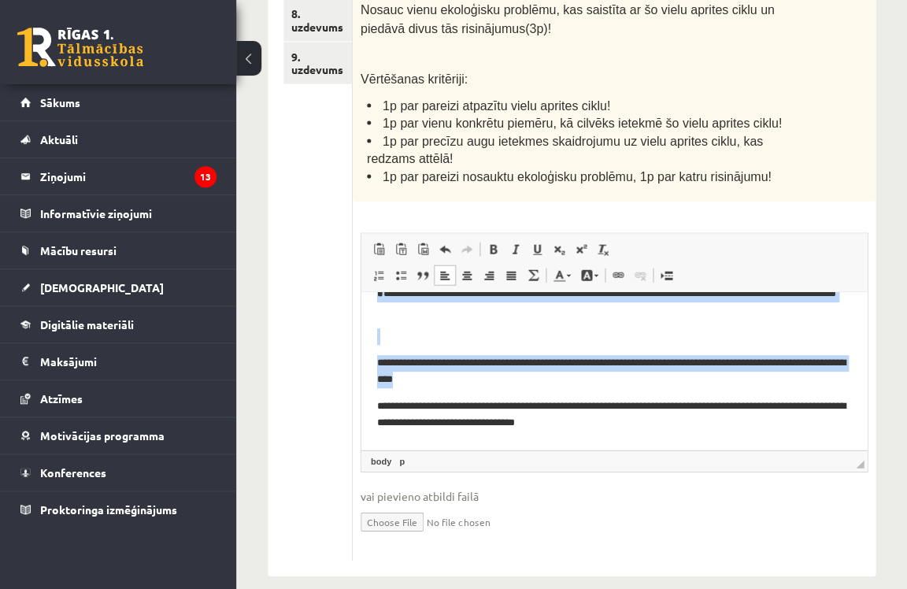
scroll to position [139, 0]
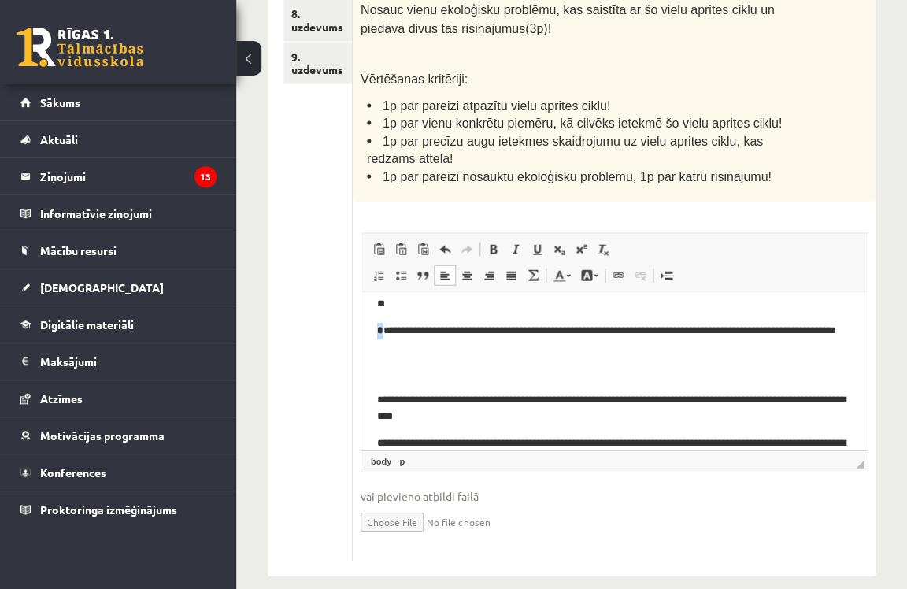
drag, startPoint x: 385, startPoint y: 326, endPoint x: 373, endPoint y: 325, distance: 11.9
click at [373, 325] on html "**********" at bounding box center [615, 316] width 506 height 333
click at [499, 243] on span at bounding box center [493, 249] width 13 height 13
click at [382, 329] on p "**********" at bounding box center [614, 337] width 474 height 33
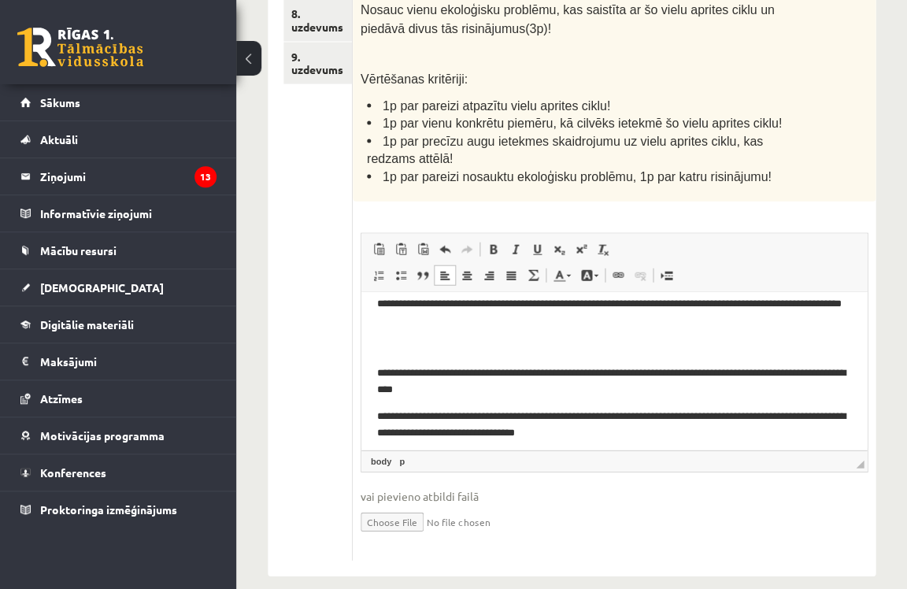
click at [378, 372] on p "**********" at bounding box center [614, 380] width 474 height 33
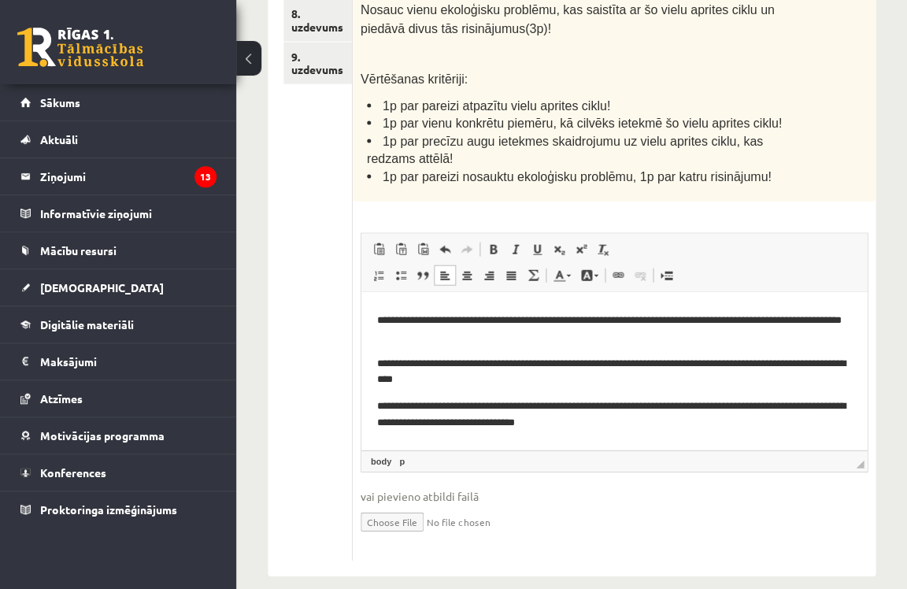
click at [375, 401] on html "**********" at bounding box center [615, 306] width 506 height 280
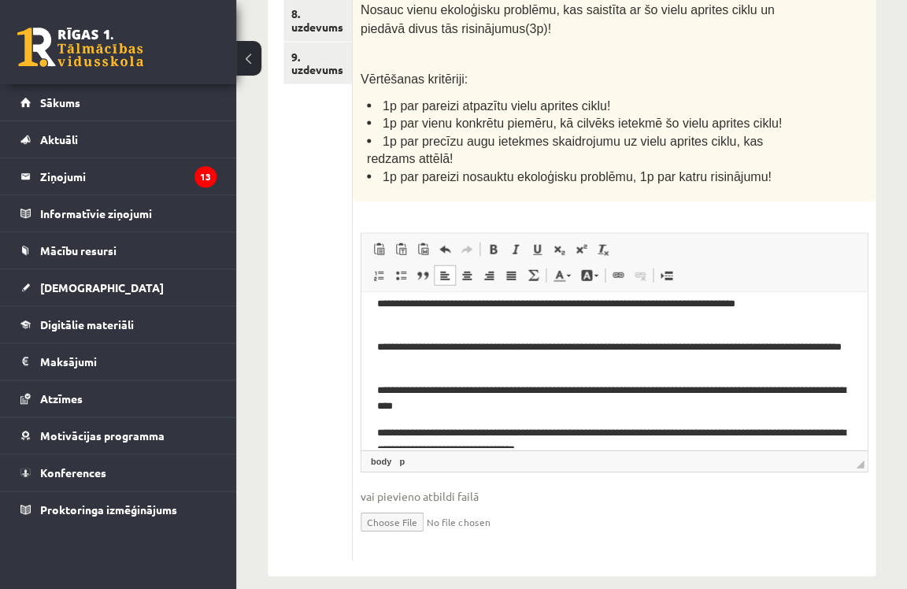
click at [427, 390] on p "**********" at bounding box center [614, 397] width 474 height 33
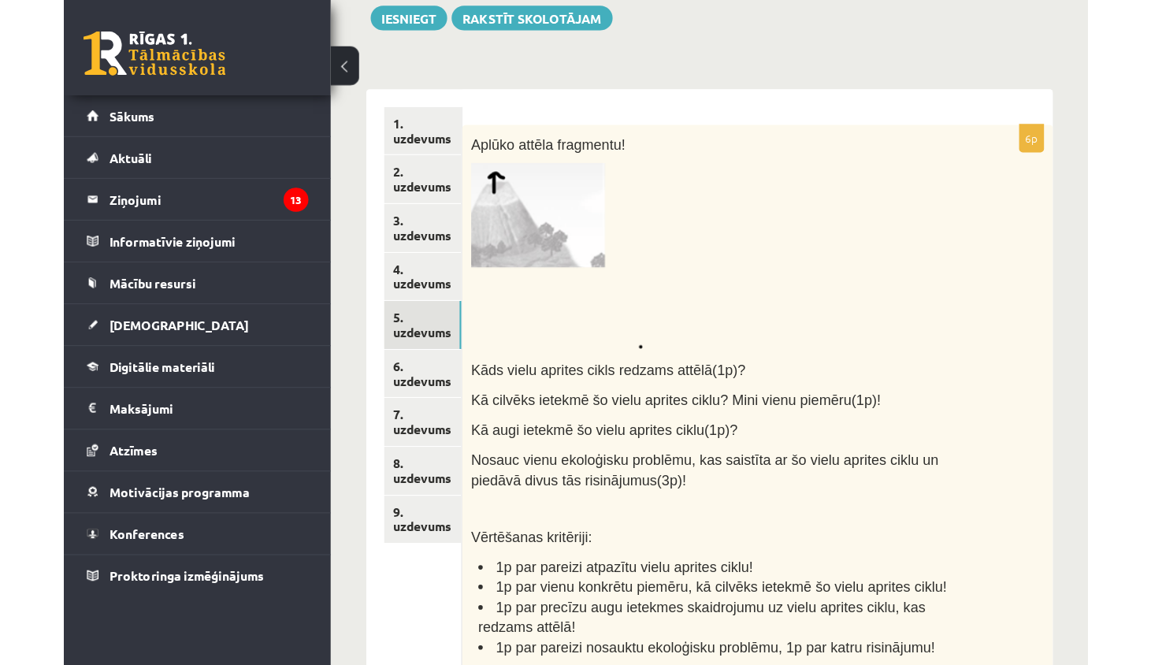
scroll to position [99, 0]
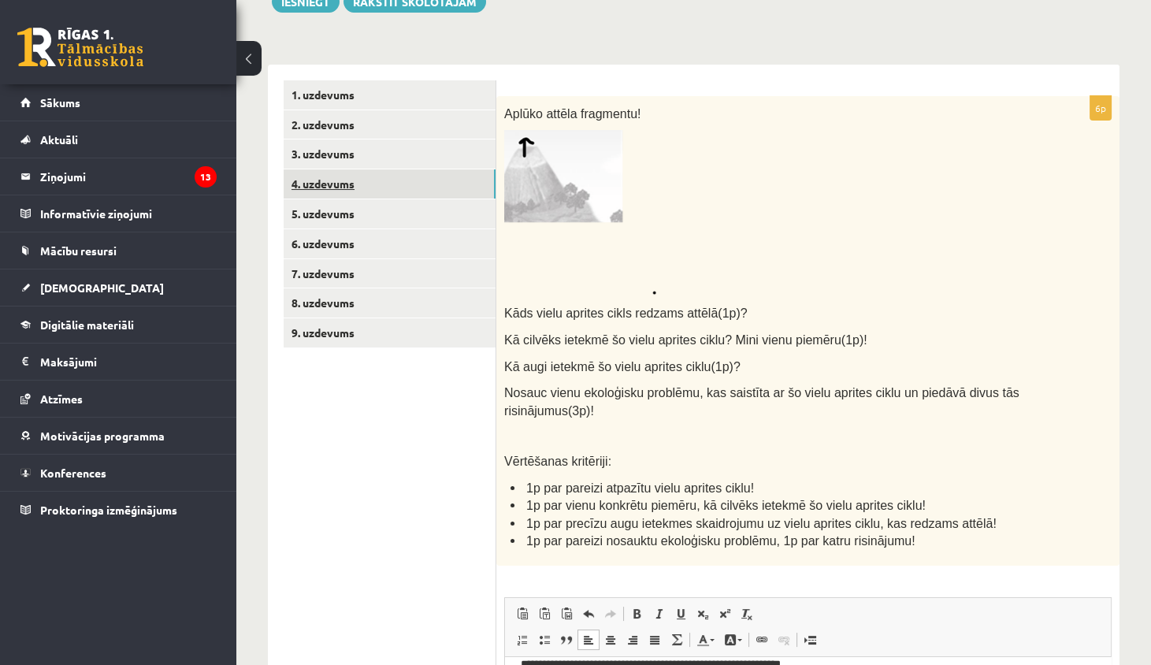
click at [383, 187] on link "4. uzdevums" at bounding box center [390, 183] width 212 height 29
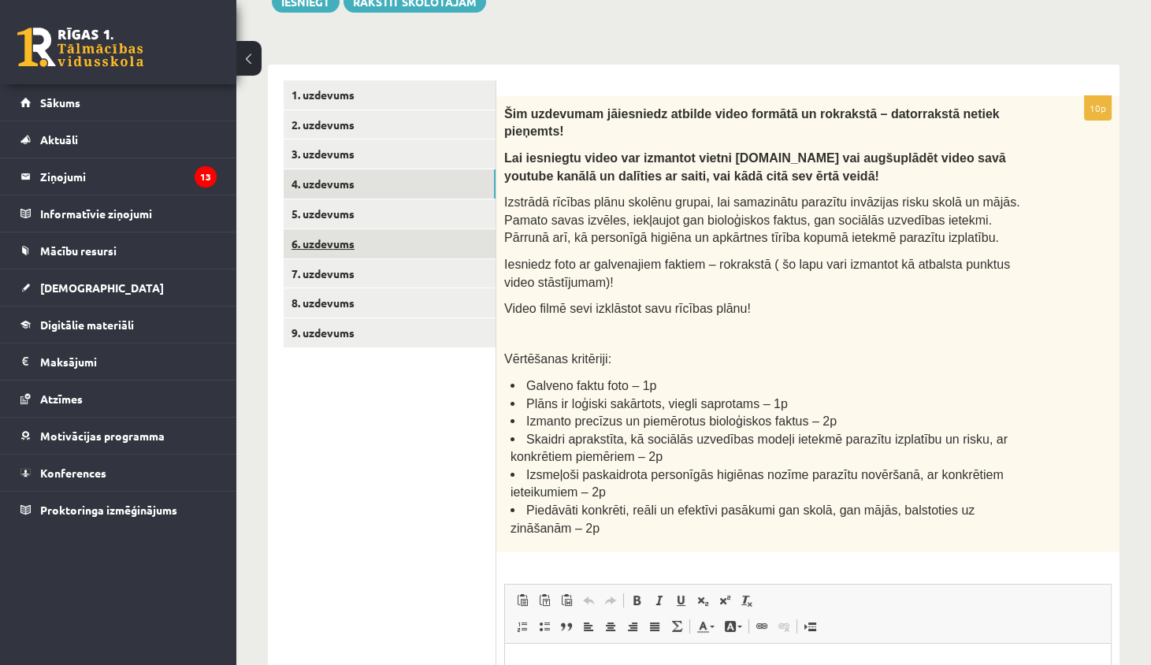
scroll to position [0, 0]
click at [395, 236] on link "6. uzdevums" at bounding box center [390, 243] width 212 height 29
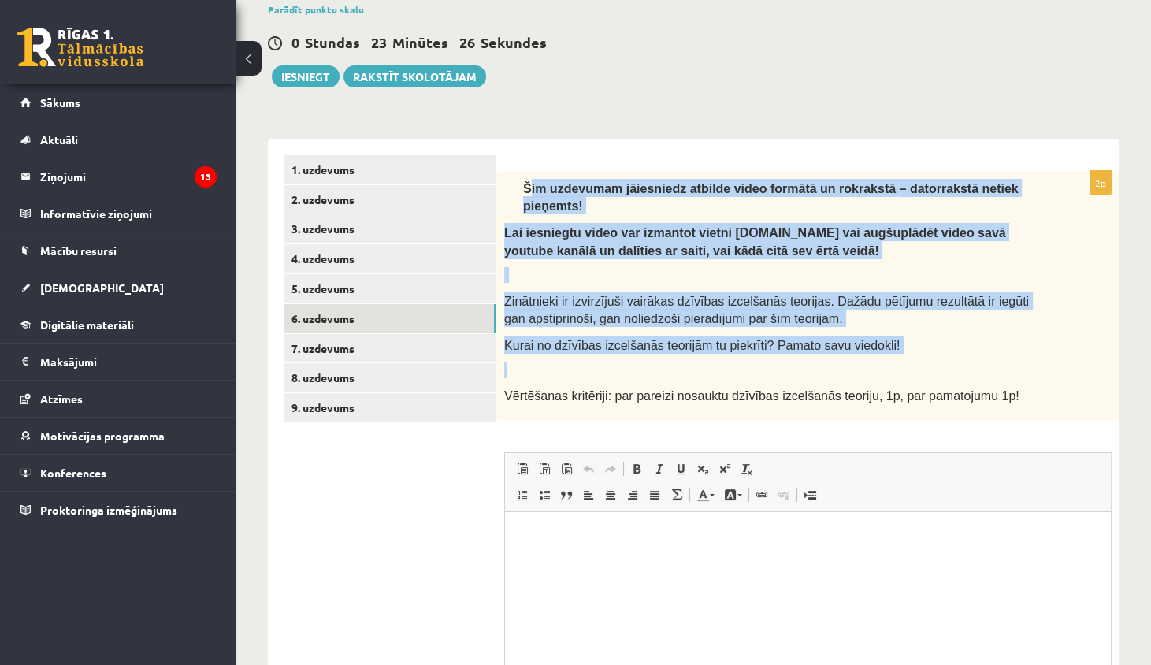
drag, startPoint x: 527, startPoint y: 184, endPoint x: 767, endPoint y: 362, distance: 299.0
click at [767, 362] on div "Šim uzdevumam jāiesniedz atbilde video formātā un rokrakstā – datorrakstā netie…" at bounding box center [807, 296] width 623 height 250
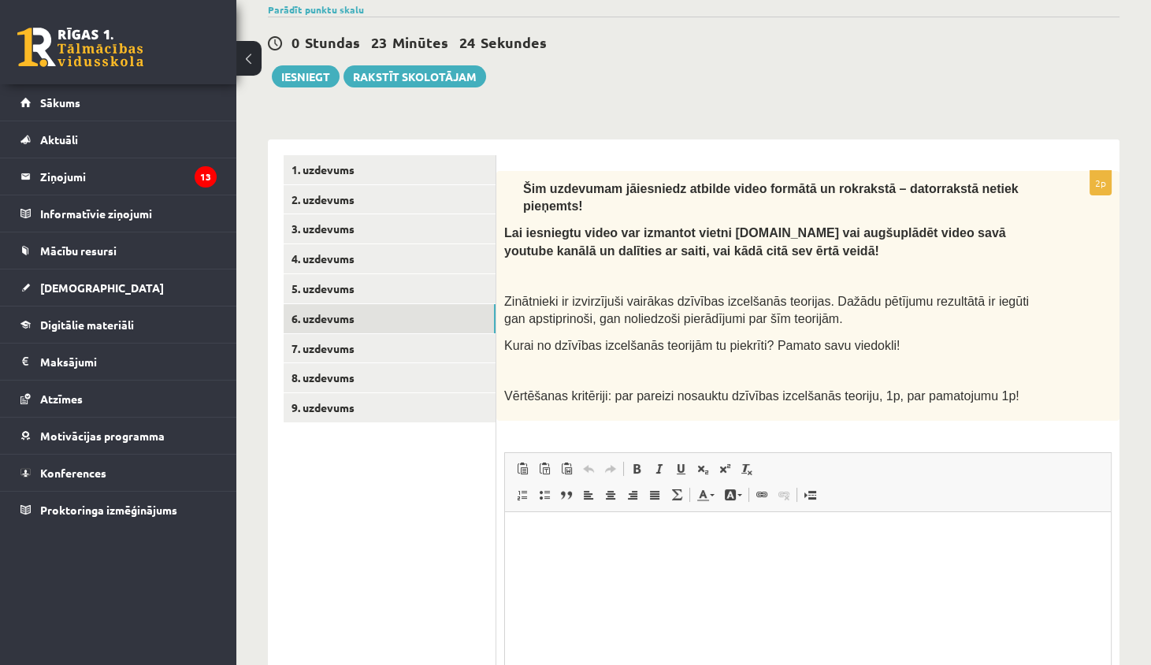
click at [525, 185] on span "Šim uzdevumam jāiesniedz atbilde video formātā un rokrakstā – datorrakstā netie…" at bounding box center [770, 198] width 495 height 32
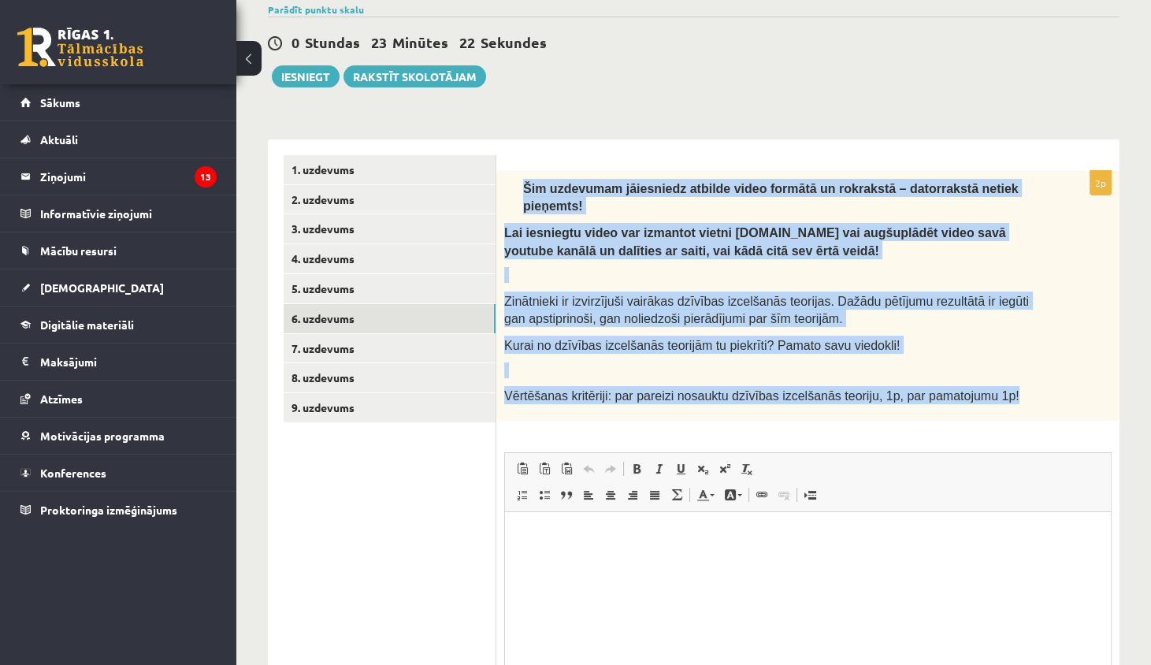
drag, startPoint x: 516, startPoint y: 180, endPoint x: 1029, endPoint y: 408, distance: 561.4
click at [1030, 409] on div "Šim uzdevumam jāiesniedz atbilde video formātā un rokrakstā – datorrakstā netie…" at bounding box center [807, 296] width 623 height 250
click at [374, 347] on link "7. uzdevums" at bounding box center [390, 348] width 212 height 29
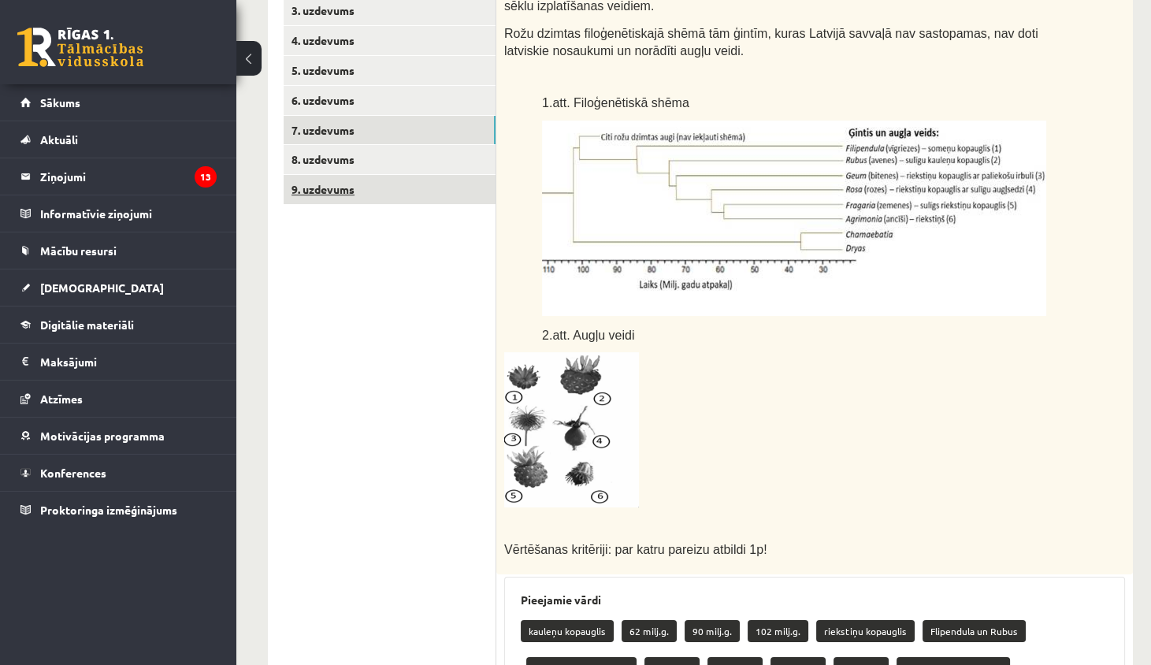
scroll to position [366, 0]
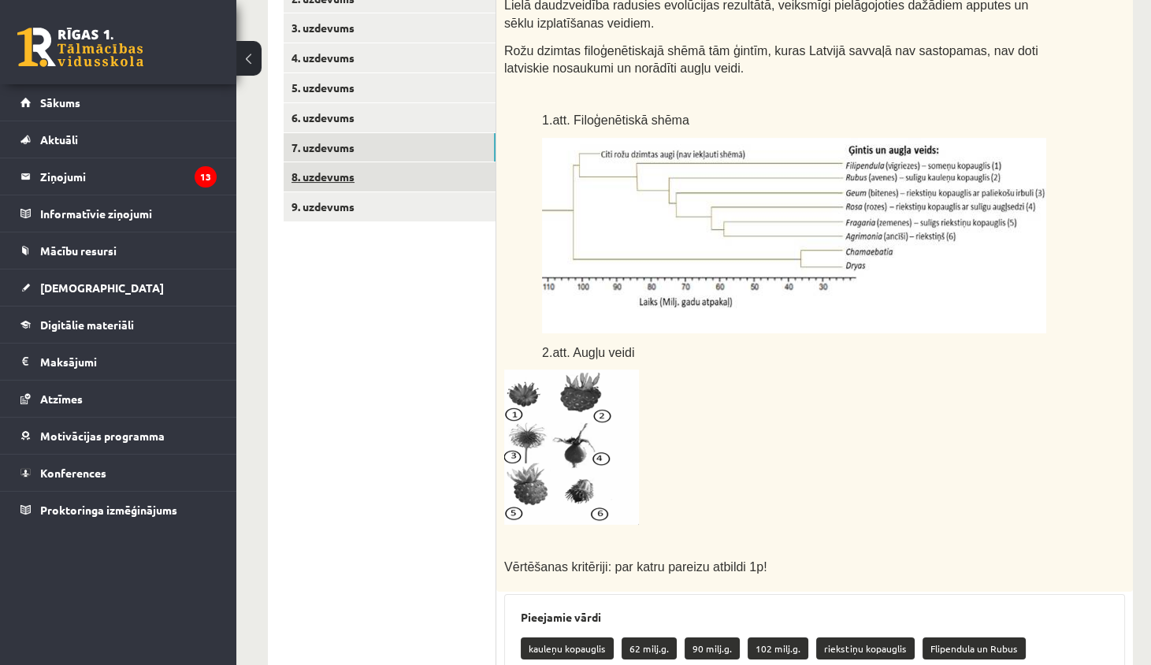
click at [429, 187] on link "8. uzdevums" at bounding box center [390, 176] width 212 height 29
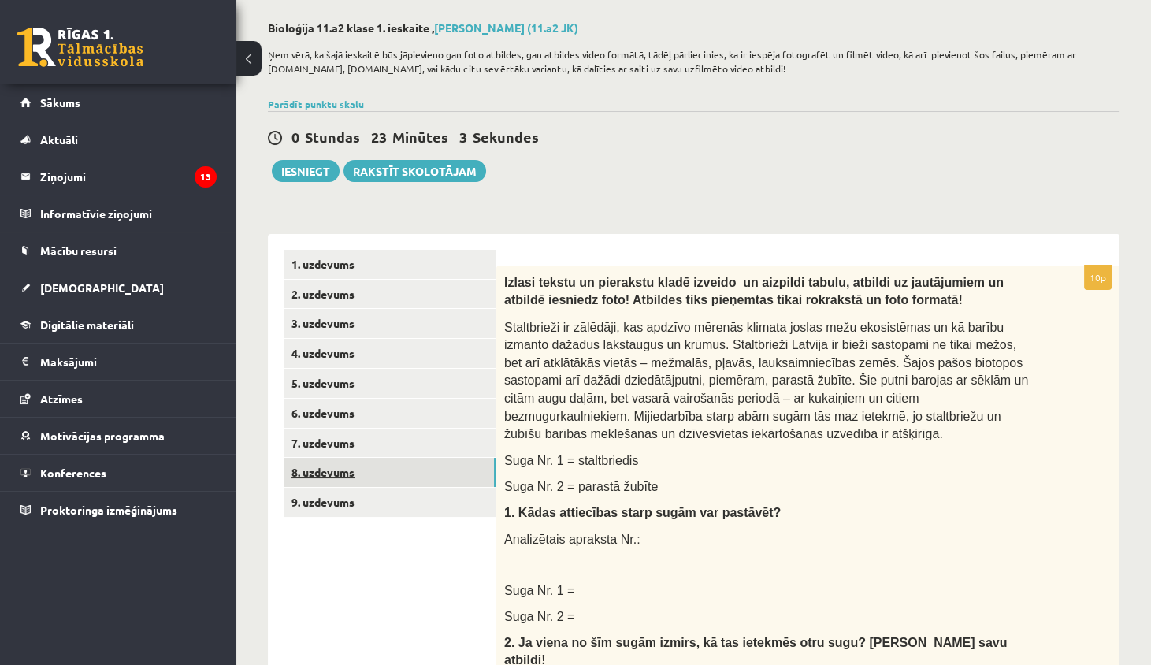
scroll to position [68, 0]
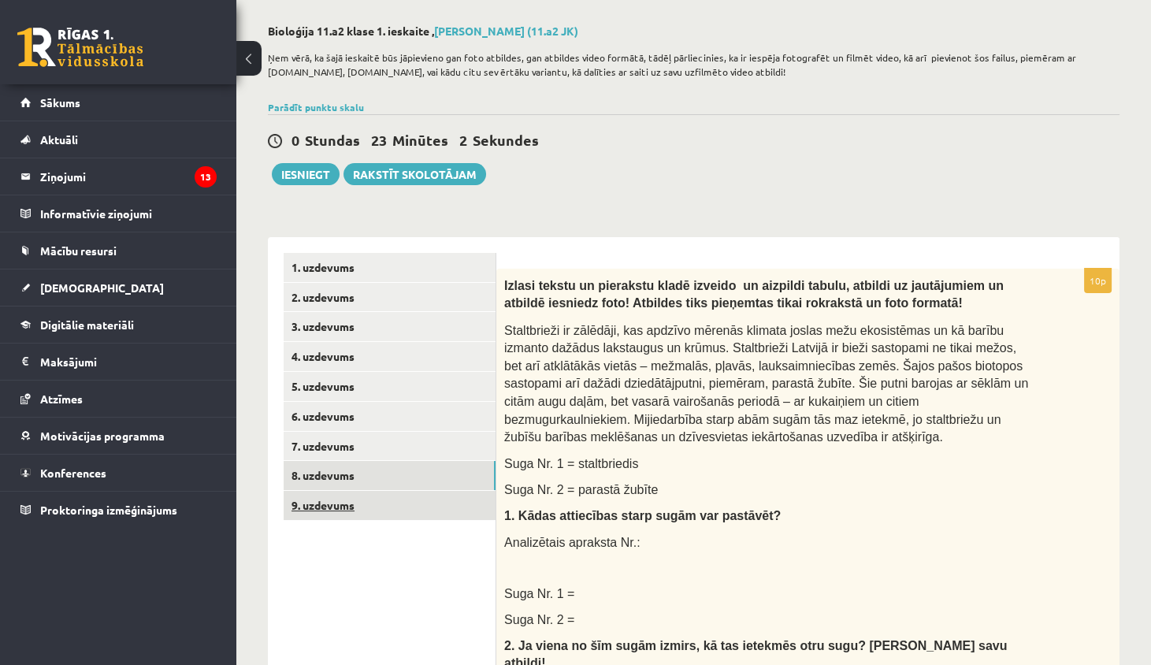
click at [393, 495] on link "9. uzdevums" at bounding box center [390, 505] width 212 height 29
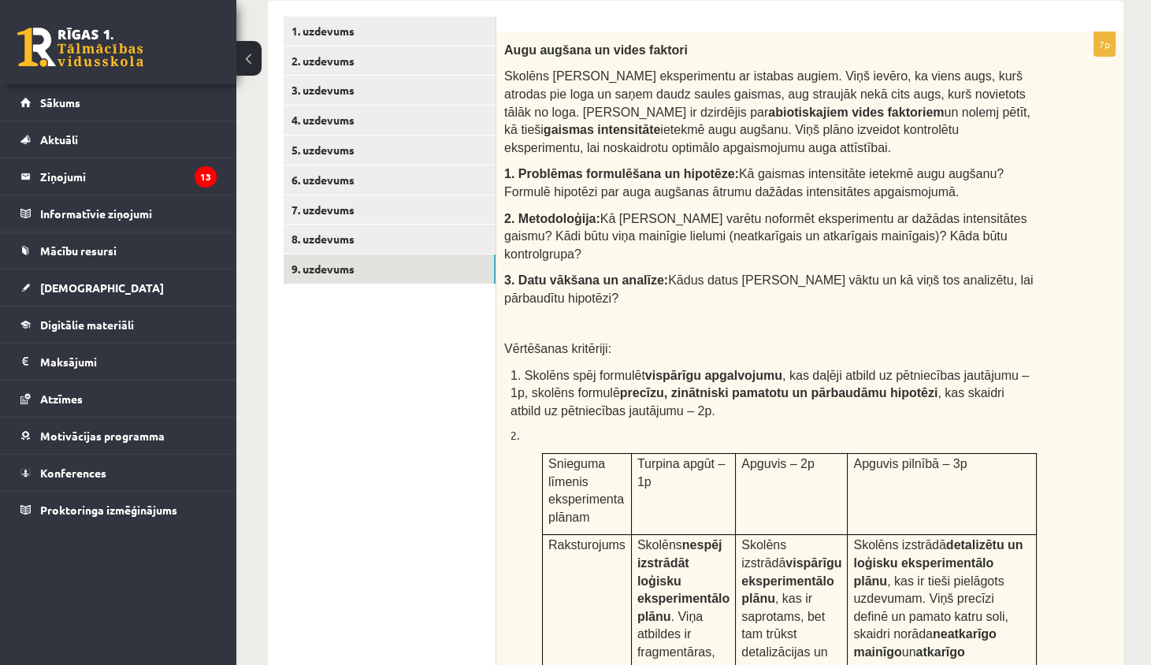
scroll to position [298, 0]
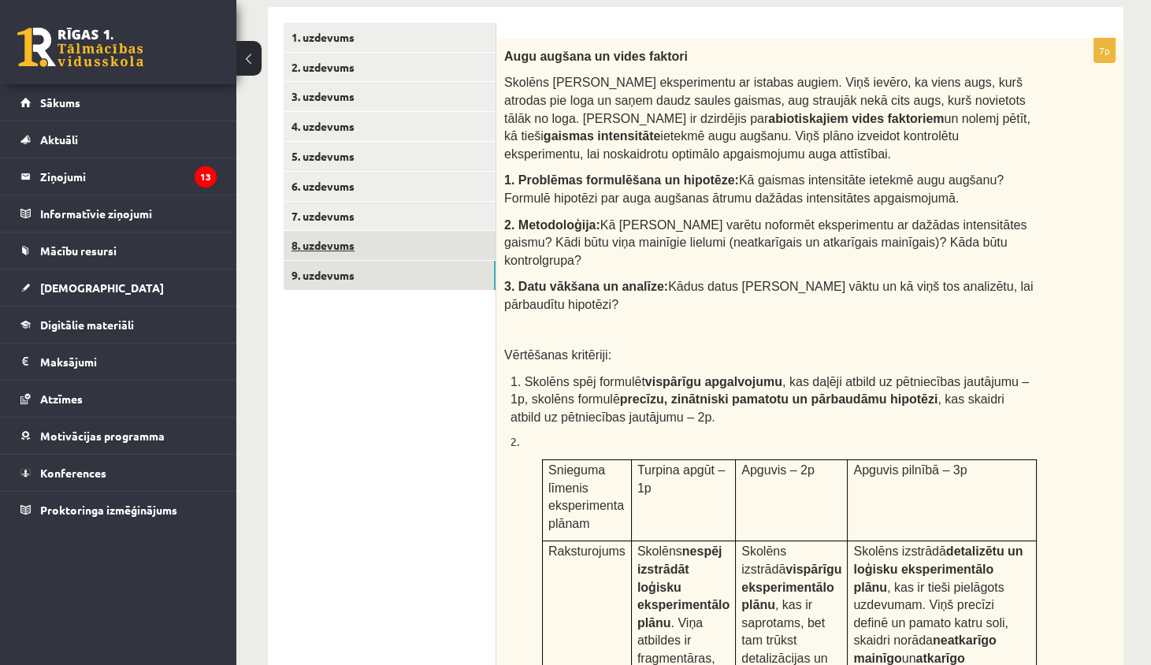
click at [441, 234] on link "8. uzdevums" at bounding box center [390, 245] width 212 height 29
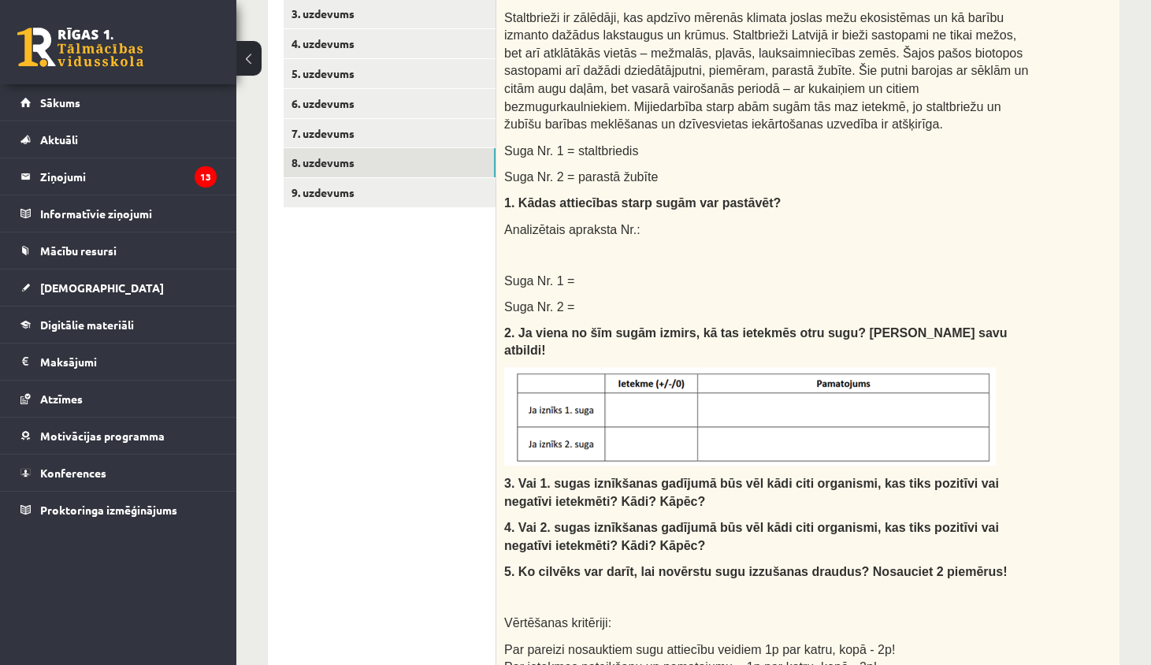
scroll to position [185, 0]
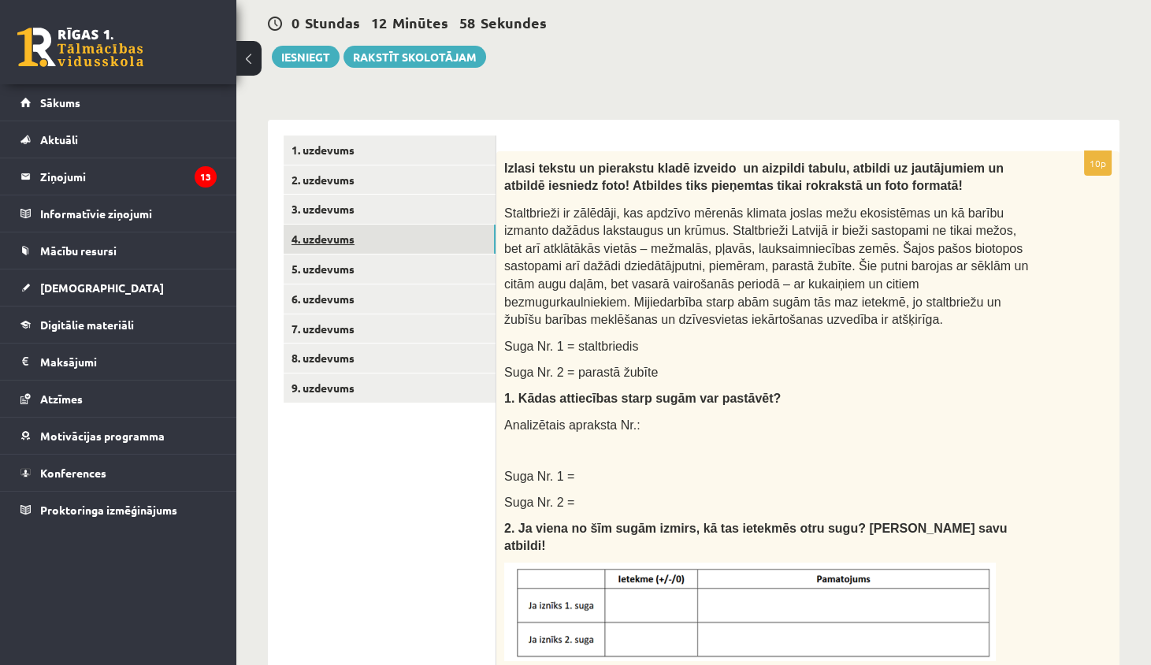
click at [397, 228] on link "4. uzdevums" at bounding box center [390, 239] width 212 height 29
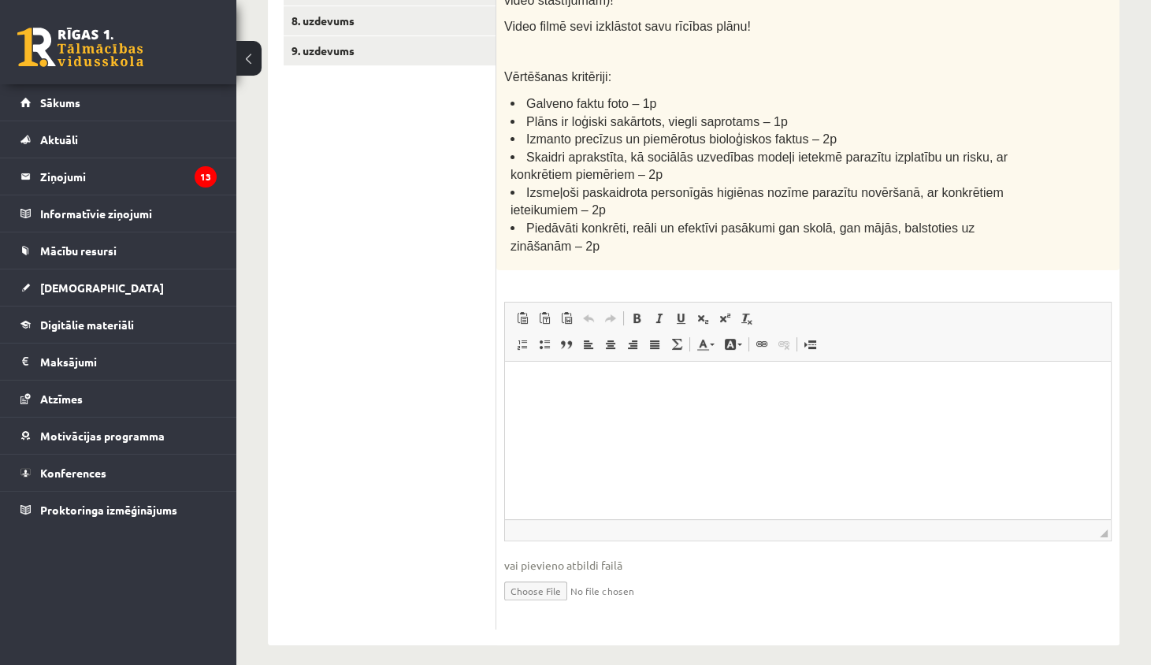
scroll to position [521, 0]
click at [544, 581] on input "file" at bounding box center [807, 590] width 607 height 32
type input "**********"
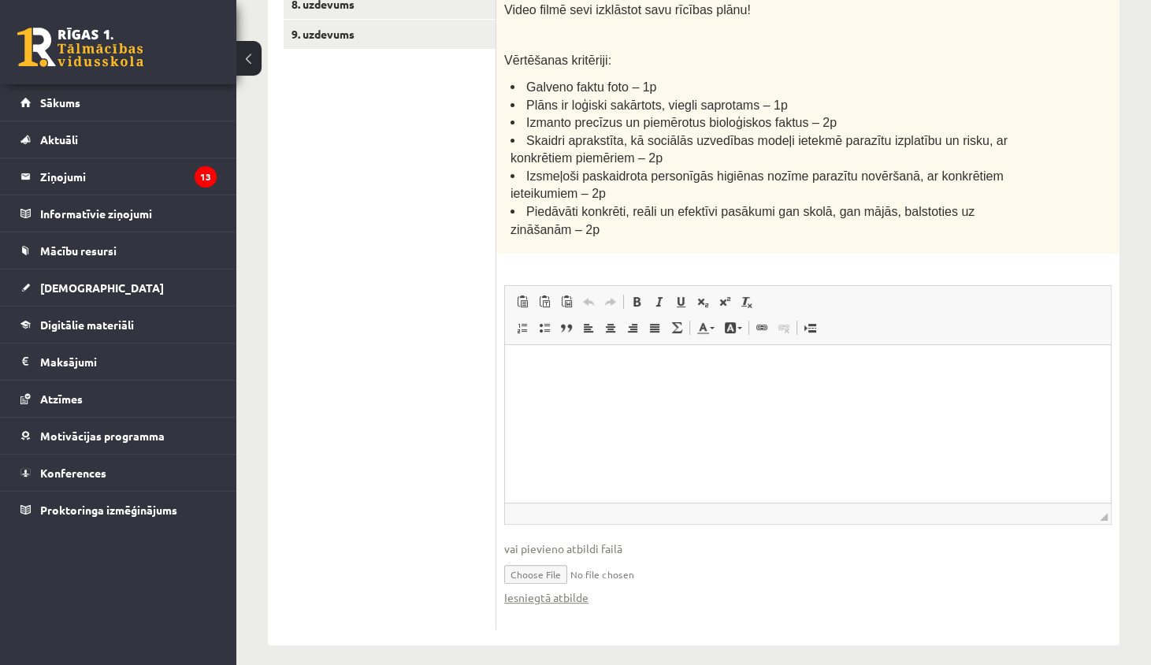
scroll to position [538, 0]
click at [552, 590] on link "Iesniegtā atbilde" at bounding box center [546, 598] width 84 height 17
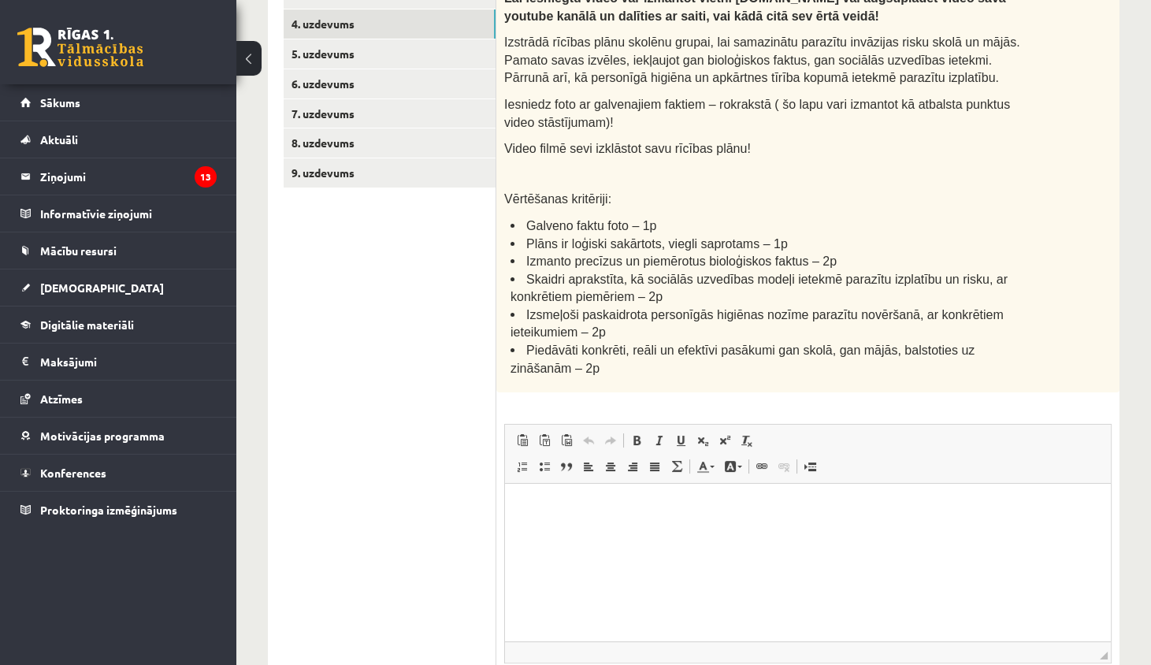
scroll to position [399, 0]
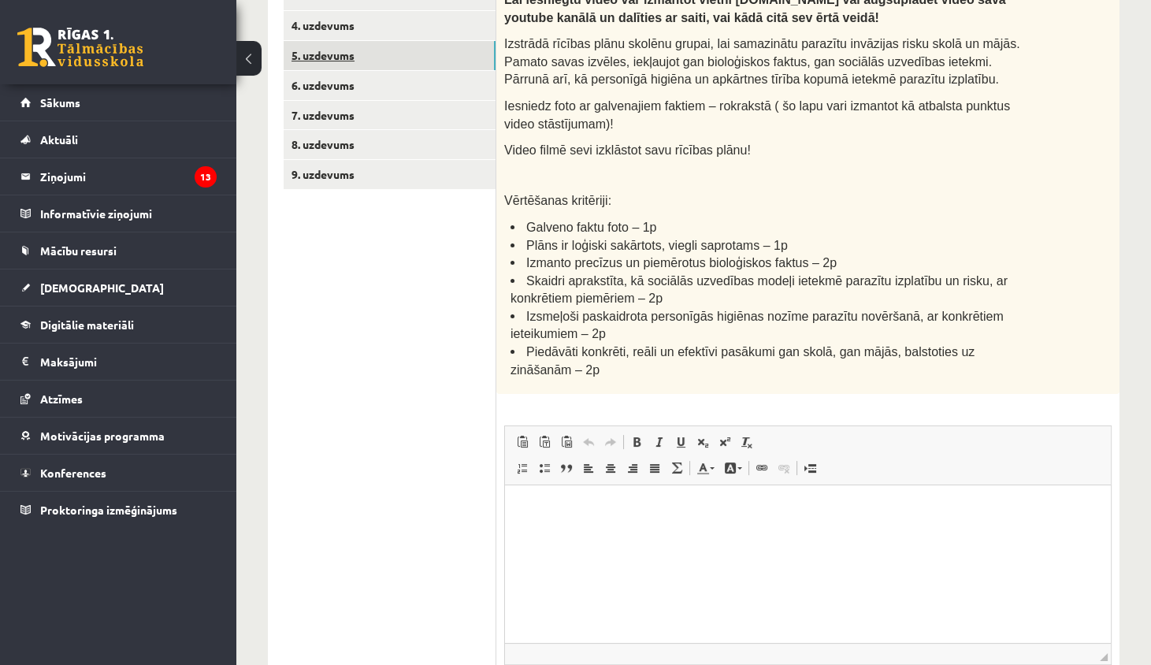
click at [419, 65] on link "5. uzdevums" at bounding box center [390, 55] width 212 height 29
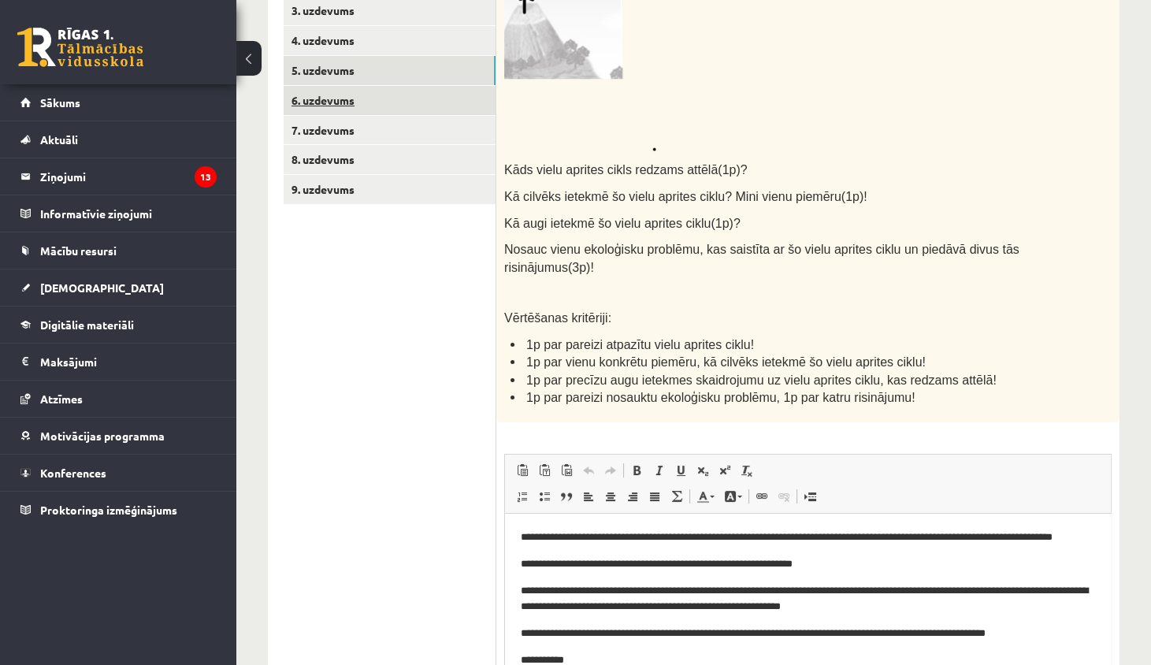
scroll to position [0, 0]
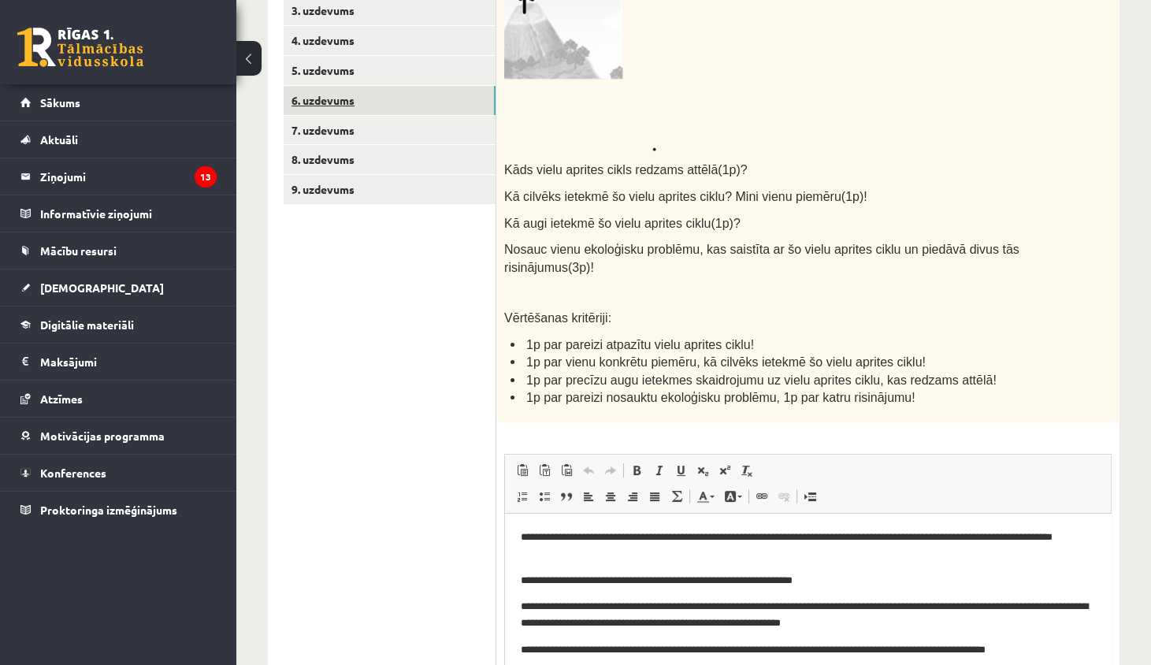
click at [421, 94] on link "6. uzdevums" at bounding box center [390, 100] width 212 height 29
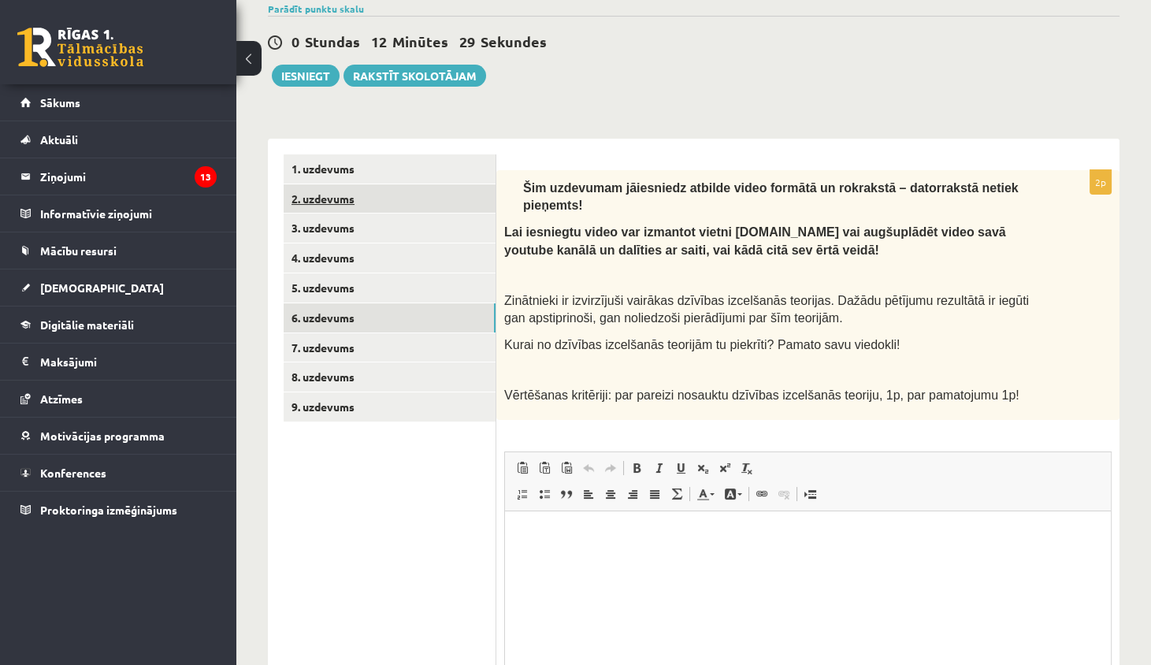
scroll to position [165, 0]
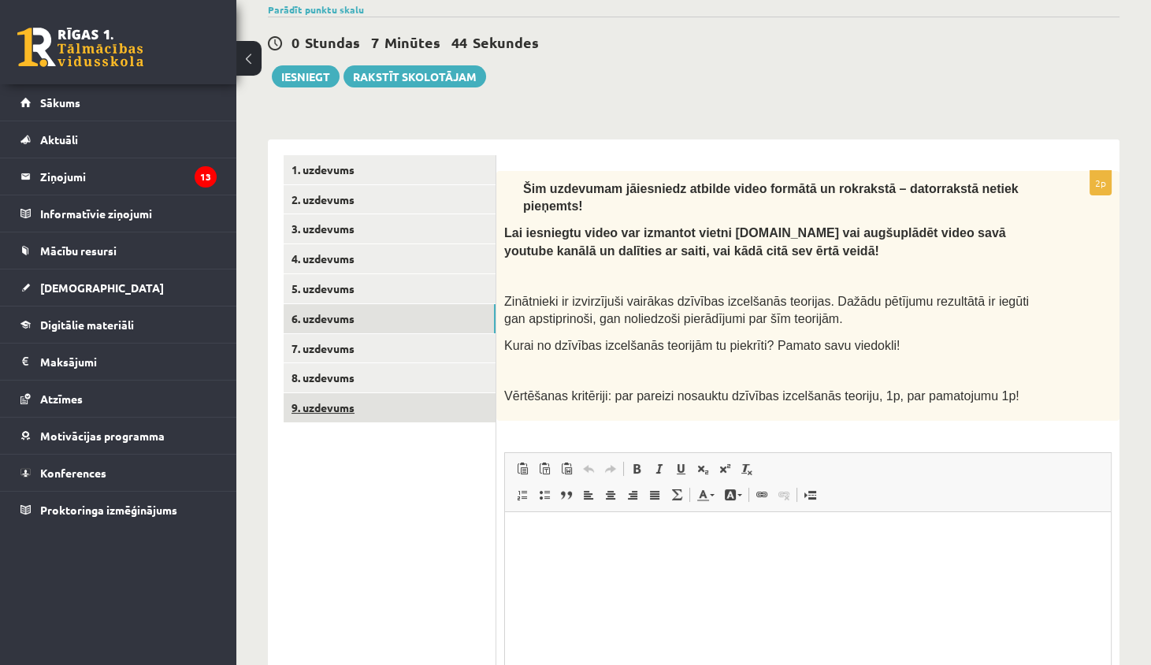
click at [330, 404] on link "9. uzdevums" at bounding box center [390, 407] width 212 height 29
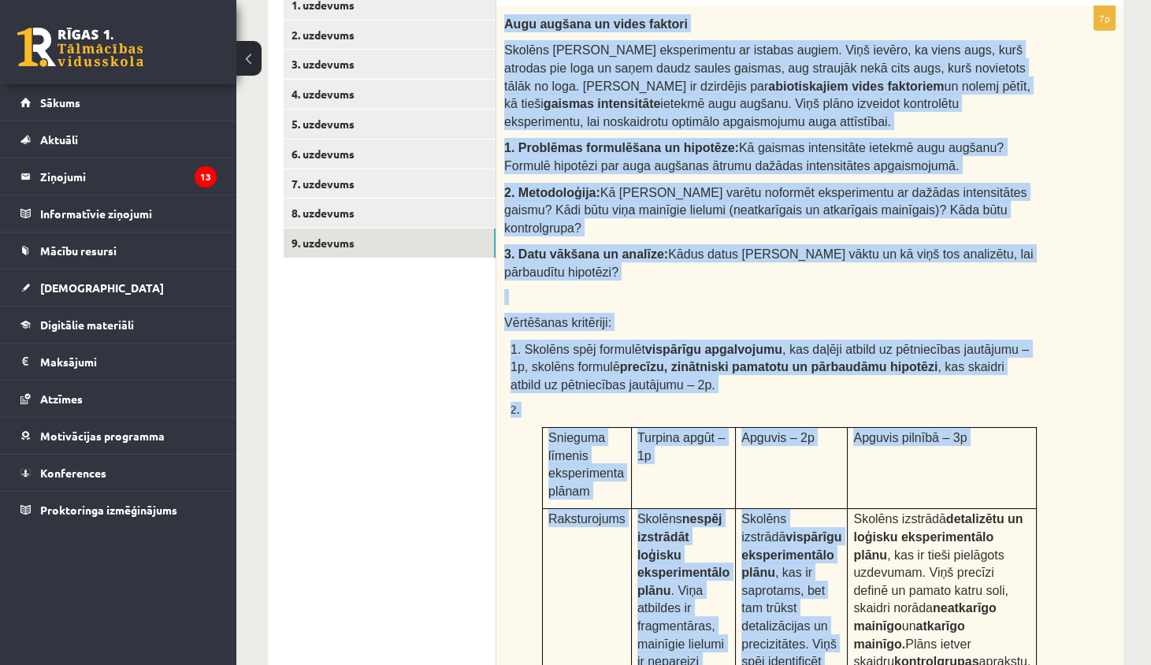
scroll to position [331, 0]
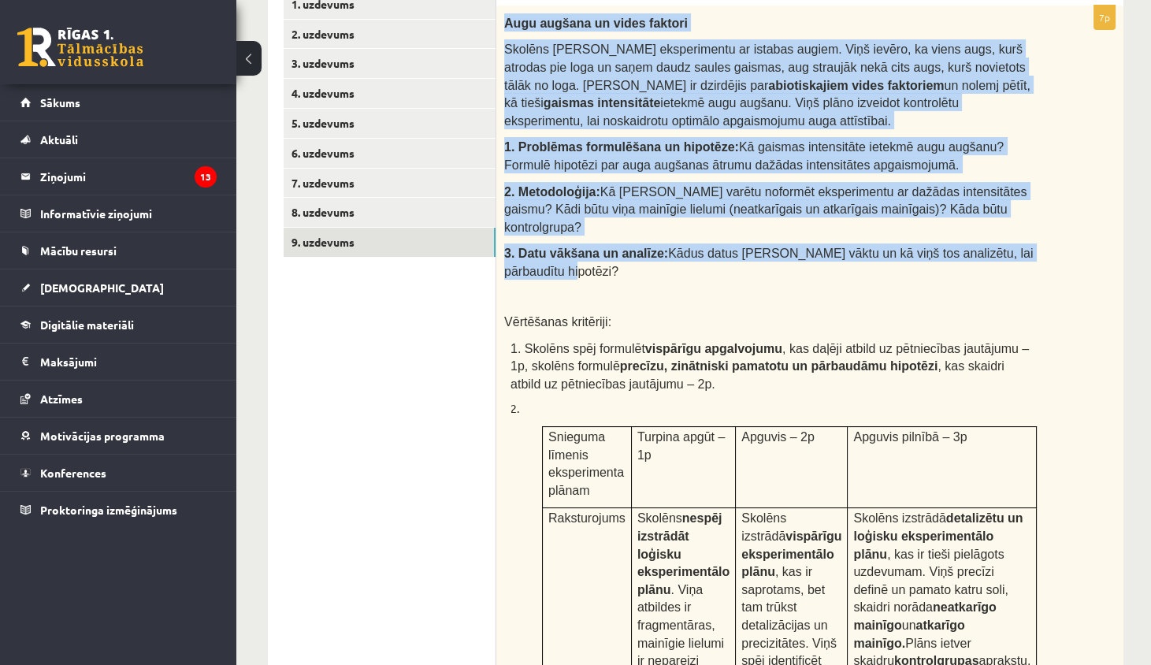
drag, startPoint x: 505, startPoint y: 188, endPoint x: 778, endPoint y: 248, distance: 279.8
click at [778, 250] on div "Augu augšana un vides faktori Skolēns Jānis veic eksperimentu ar istabas augiem…" at bounding box center [809, 484] width 627 height 957
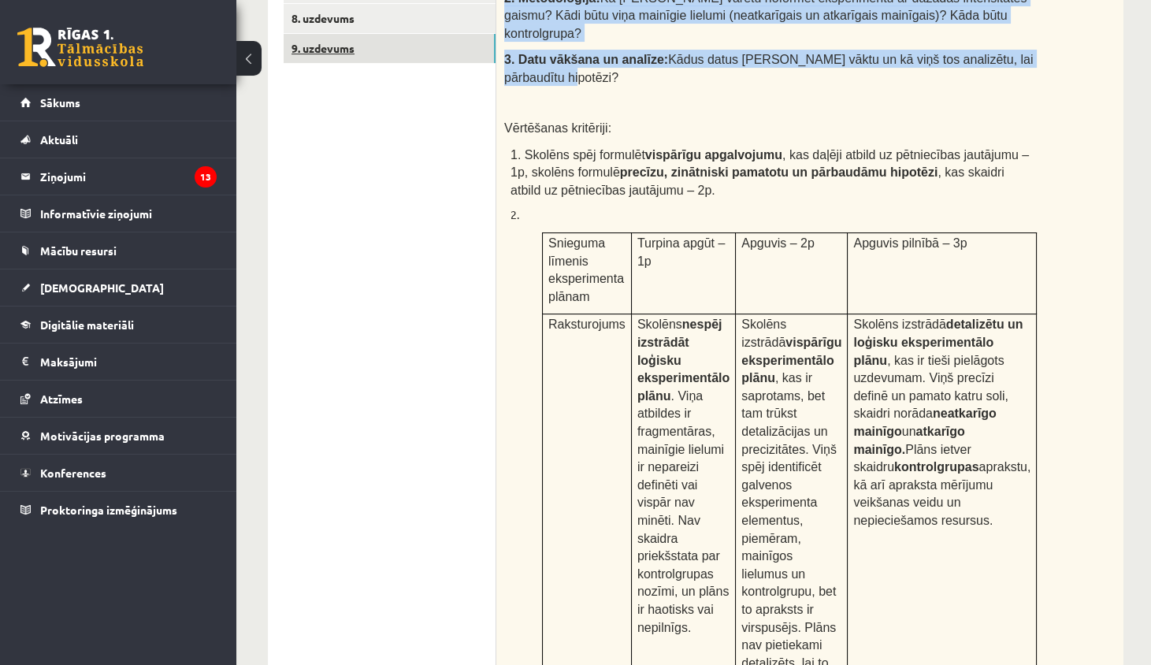
scroll to position [451, 0]
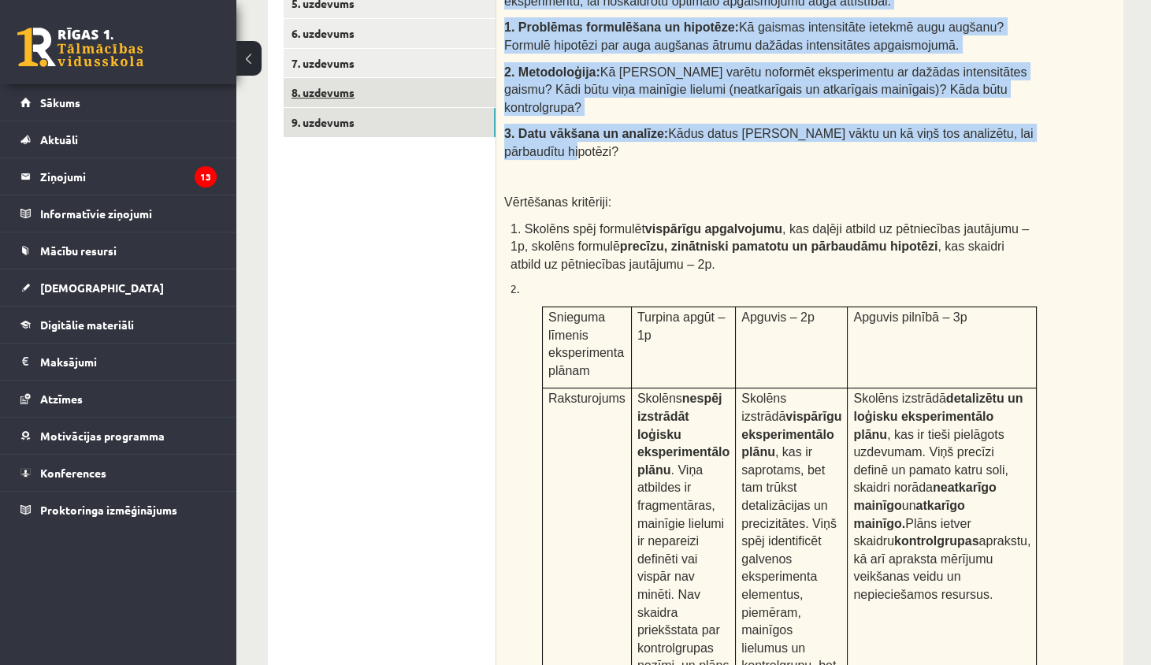
click at [396, 95] on link "8. uzdevums" at bounding box center [390, 92] width 212 height 29
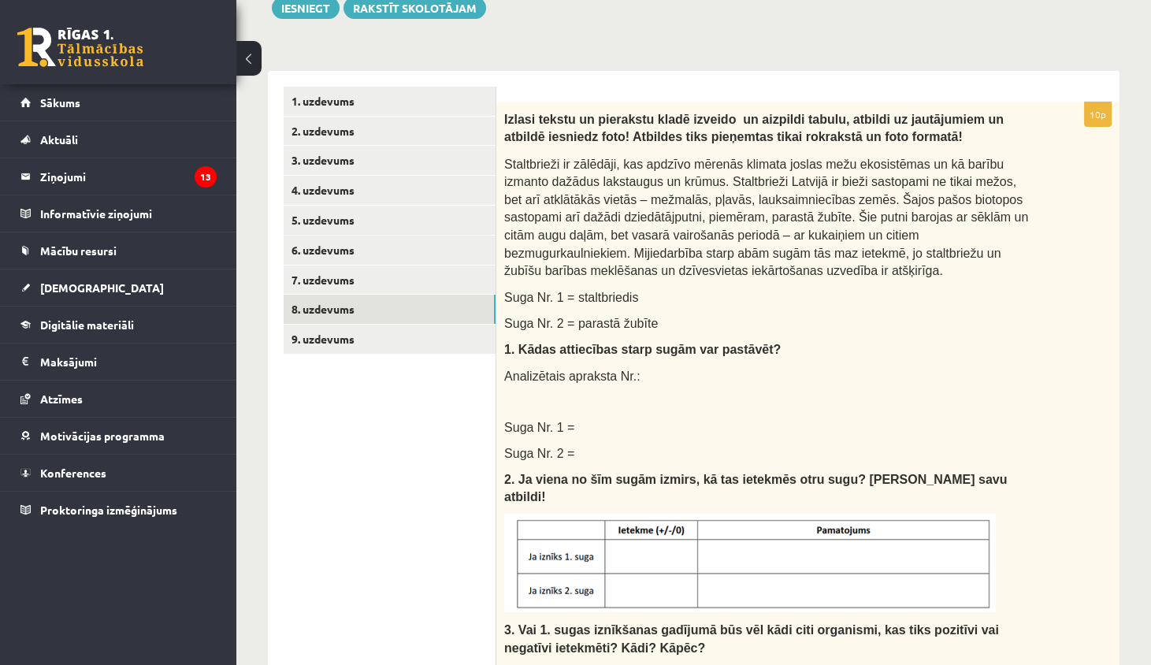
scroll to position [236, 0]
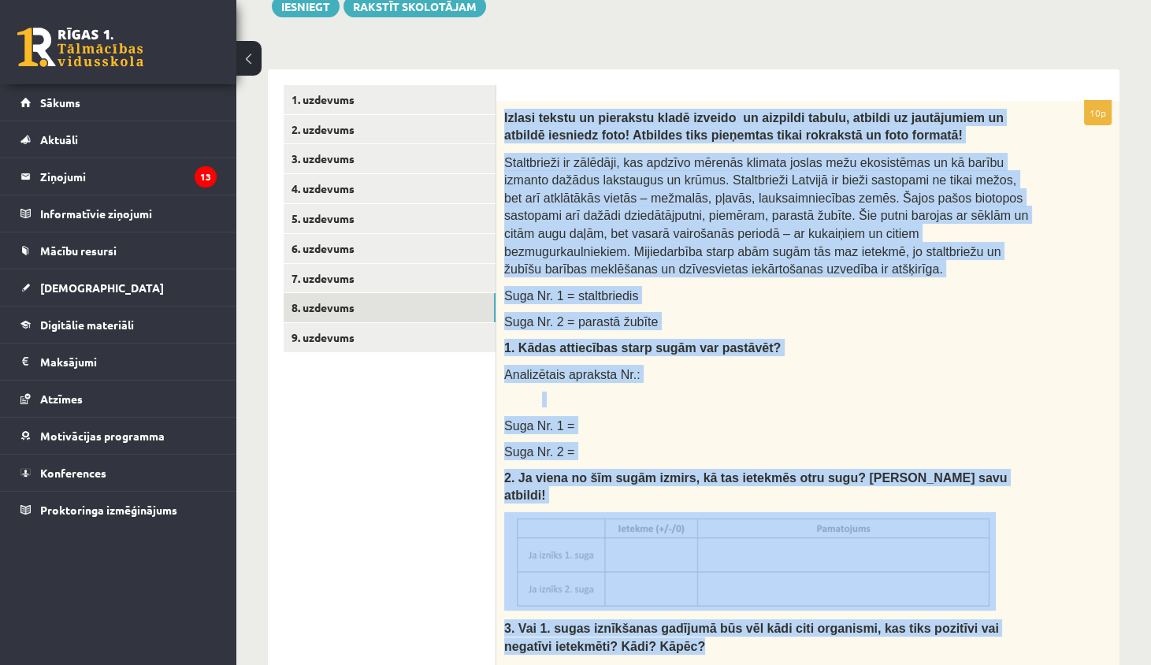
drag, startPoint x: 505, startPoint y: 117, endPoint x: 729, endPoint y: 663, distance: 590.7
click at [727, 655] on div "Izlasi tekstu un pierakstu kladē izveido un aizpildi tabulu, atbildi uz jautāju…" at bounding box center [807, 495] width 623 height 789
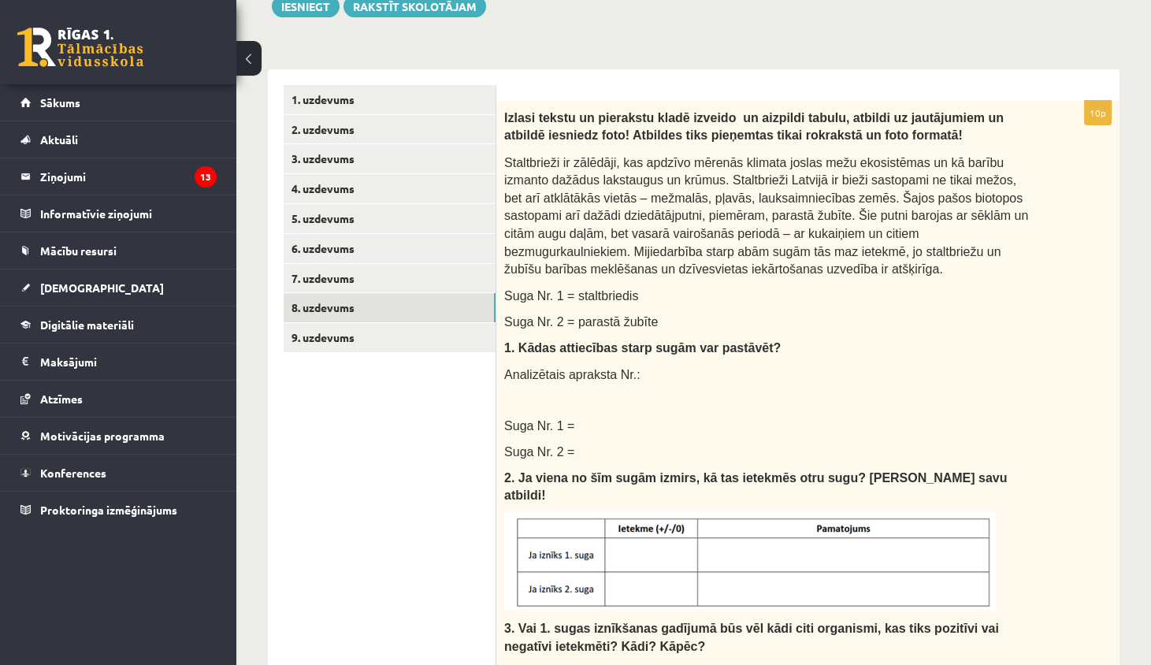
click at [613, 425] on div "Izlasi tekstu un pierakstu kladē izveido un aizpildi tabulu, atbildi uz jautāju…" at bounding box center [807, 495] width 623 height 789
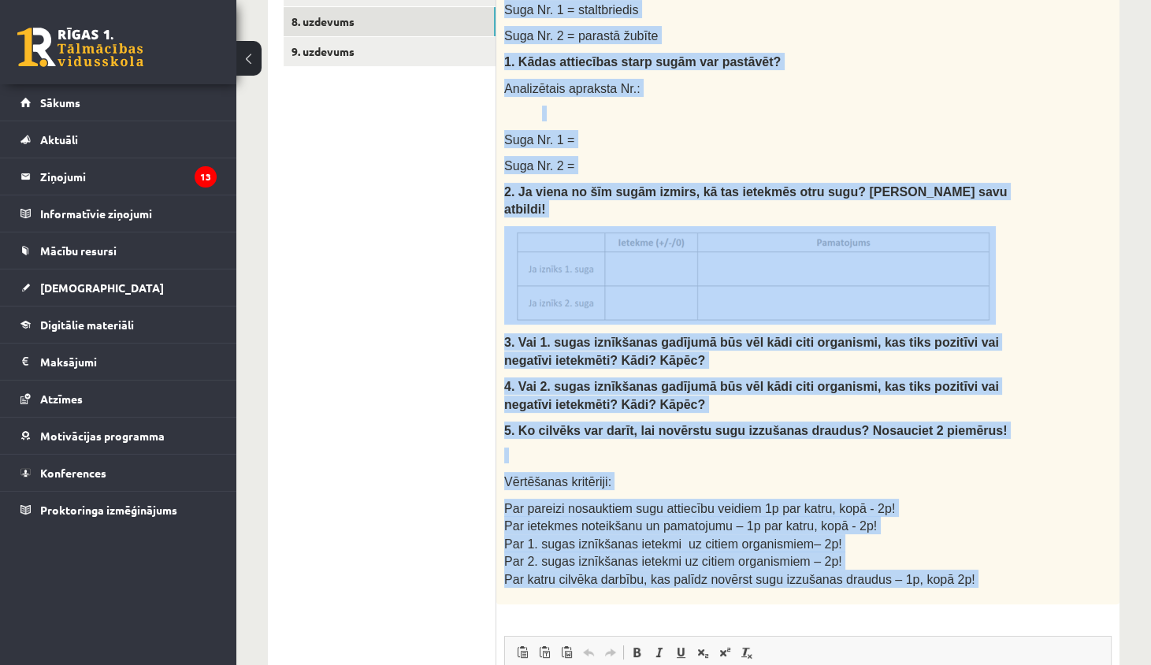
scroll to position [577, 0]
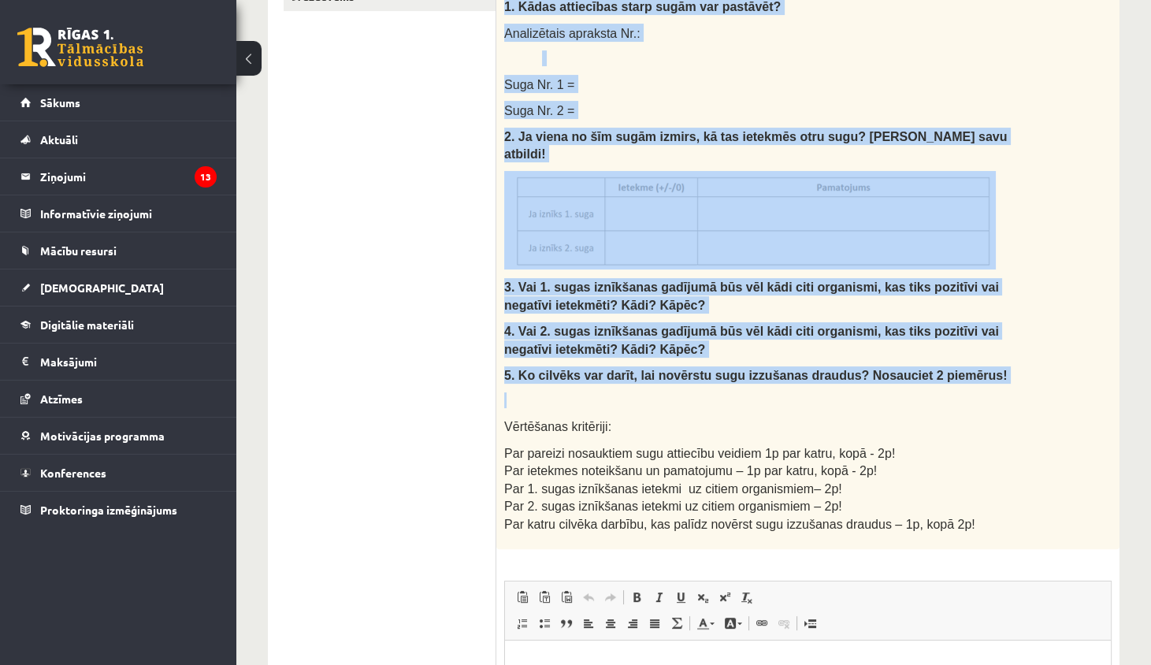
drag, startPoint x: 504, startPoint y: 113, endPoint x: 838, endPoint y: 382, distance: 428.6
click at [841, 383] on div "Izlasi tekstu un pierakstu kladē izveido un aizpildi tabulu, atbildi uz jautāju…" at bounding box center [807, 154] width 623 height 789
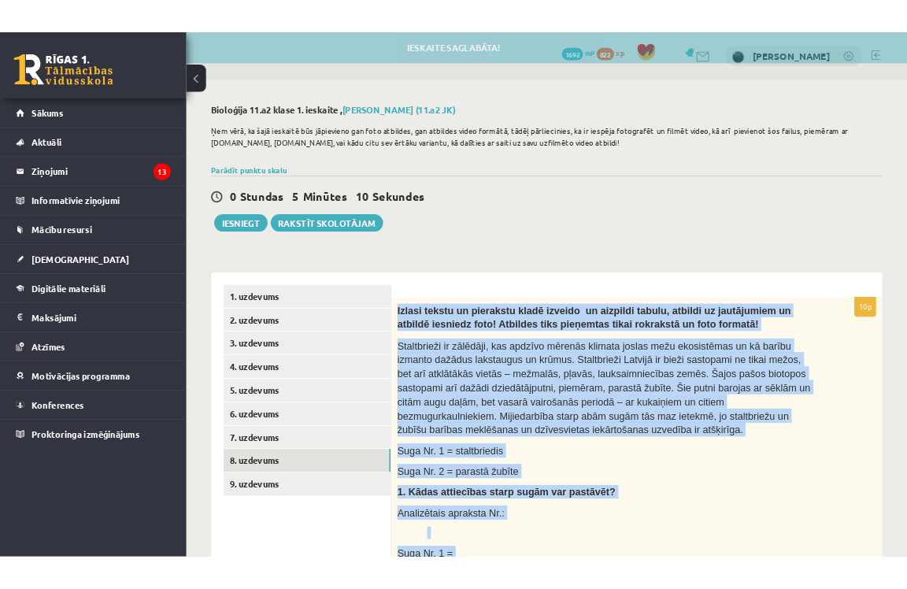
scroll to position [0, 0]
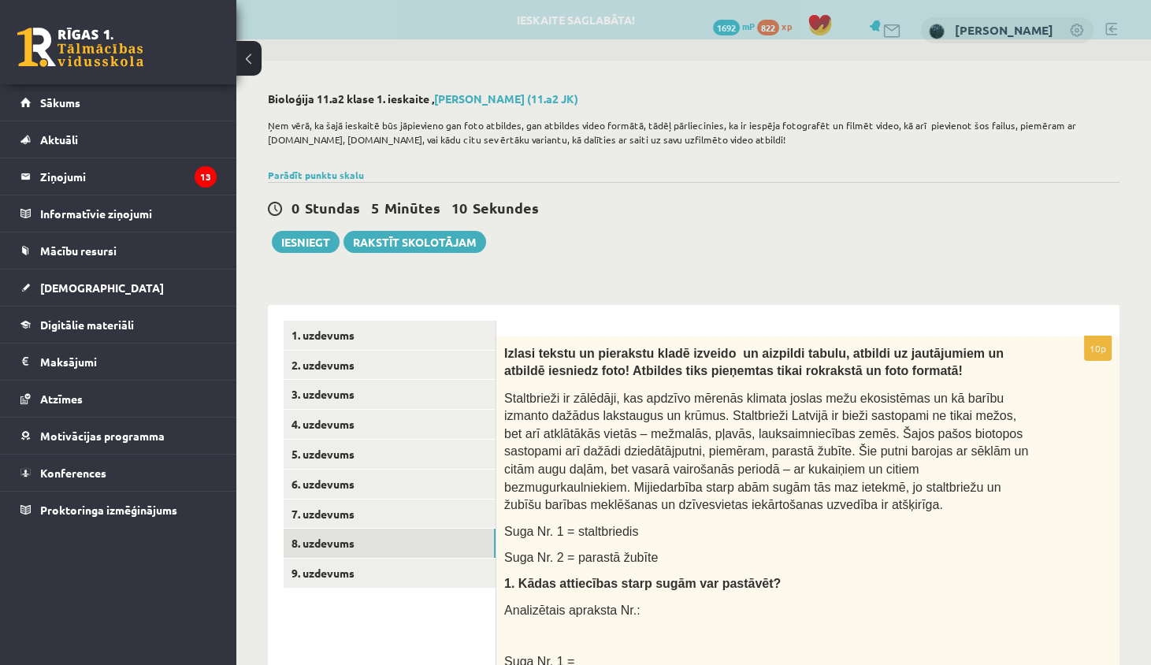
click at [656, 191] on div "0 Stundas 5 Minūtes 10 Sekundes Ieskaite saglabāta! Iesniegt Rakstīt skolotājam" at bounding box center [694, 217] width 852 height 71
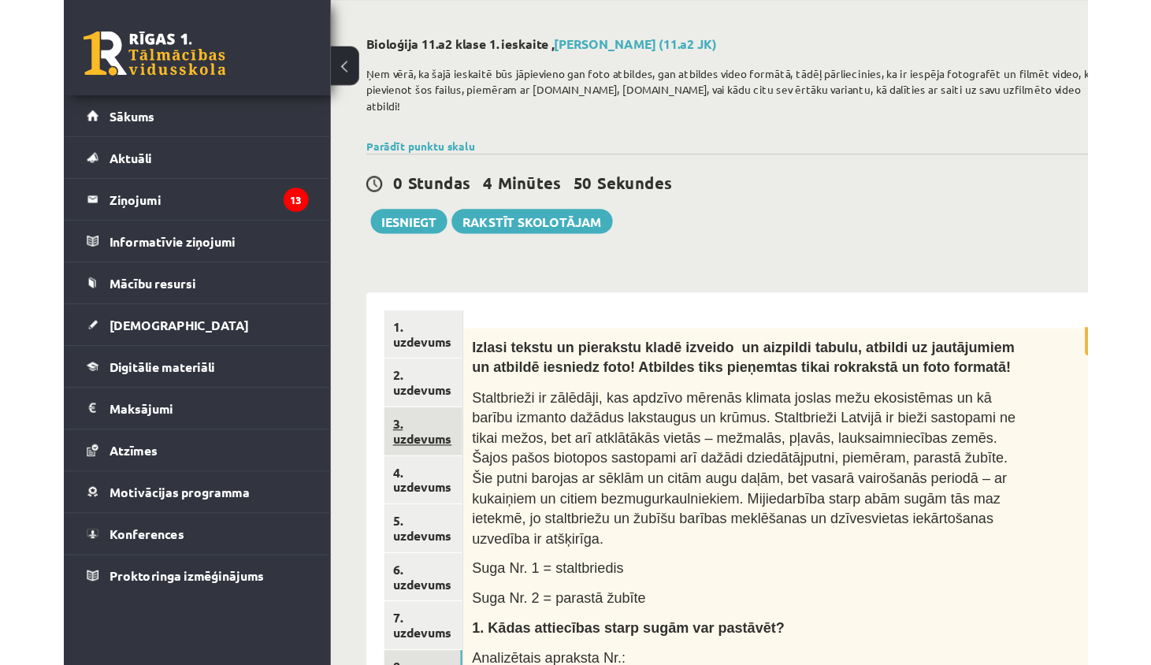
scroll to position [76, 0]
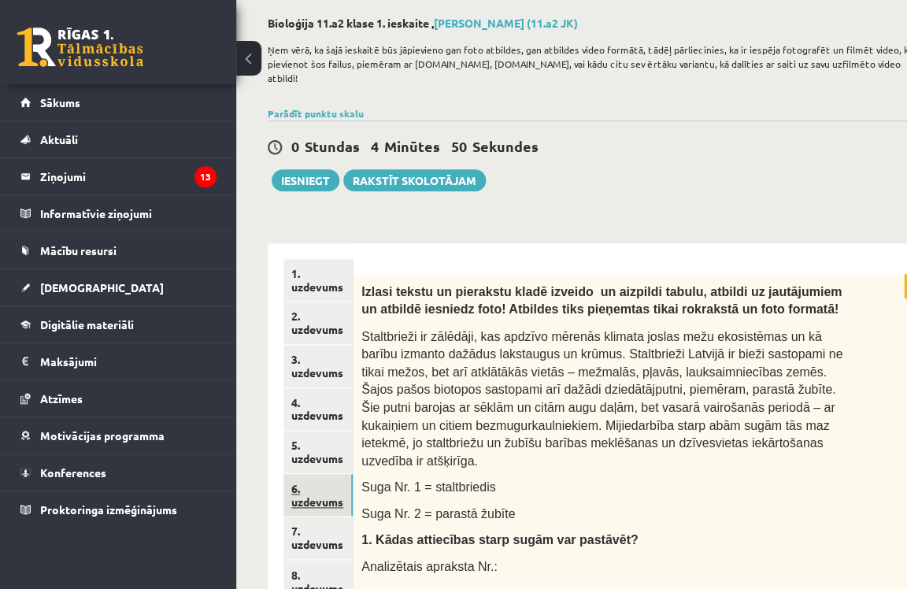
click at [320, 484] on link "6. uzdevums" at bounding box center [318, 495] width 69 height 43
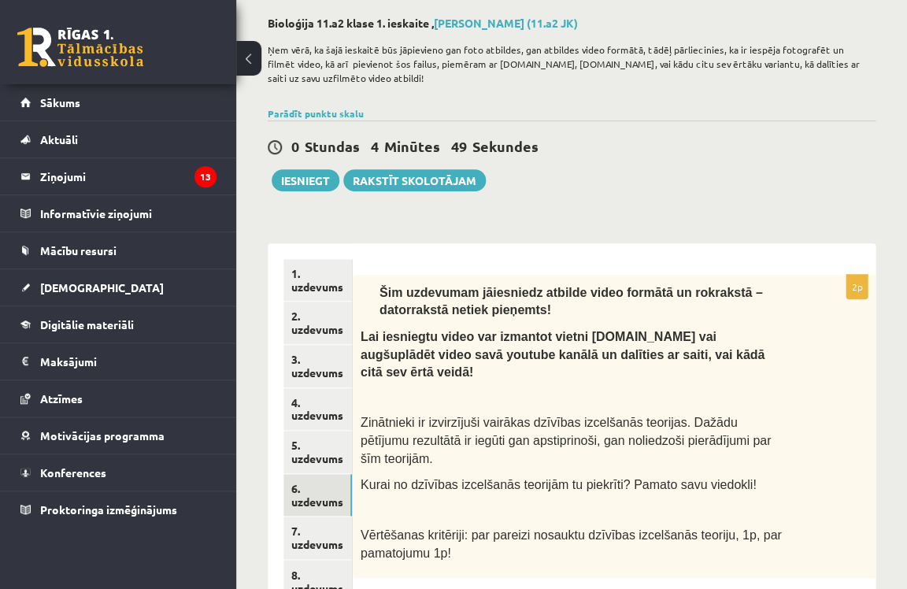
drag, startPoint x: 340, startPoint y: 111, endPoint x: 95, endPoint y: 4, distance: 267.4
click at [337, 111] on link "Parādīt punktu skalu" at bounding box center [316, 113] width 96 height 13
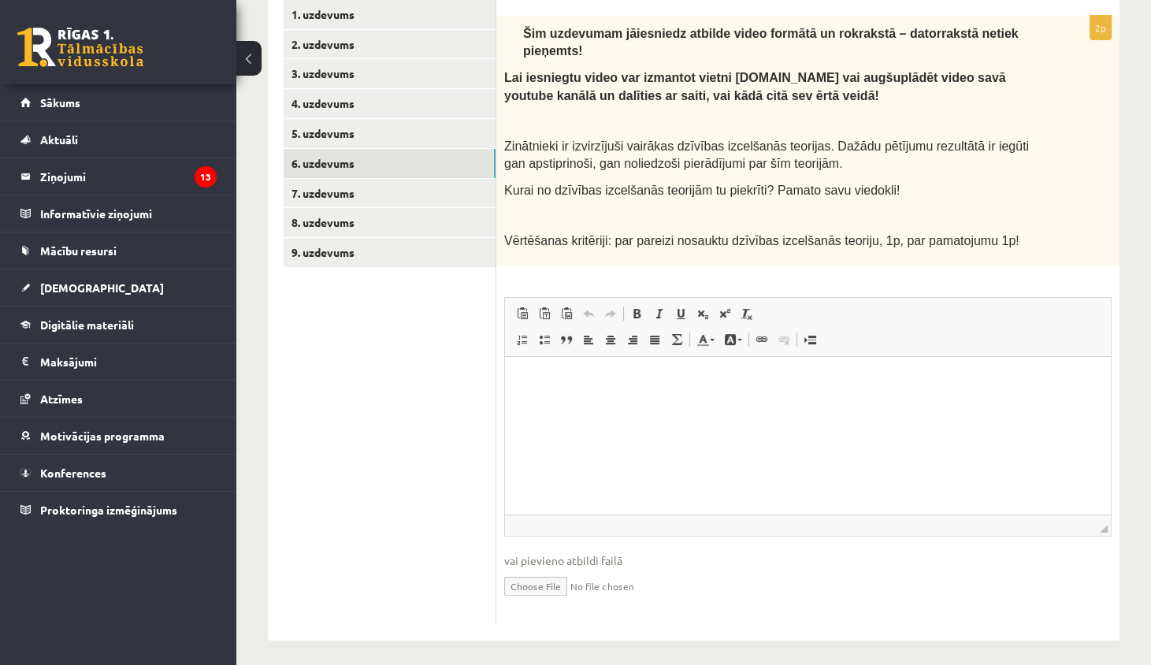
scroll to position [688, 0]
click at [550, 579] on input "file" at bounding box center [807, 586] width 607 height 32
type input "**********"
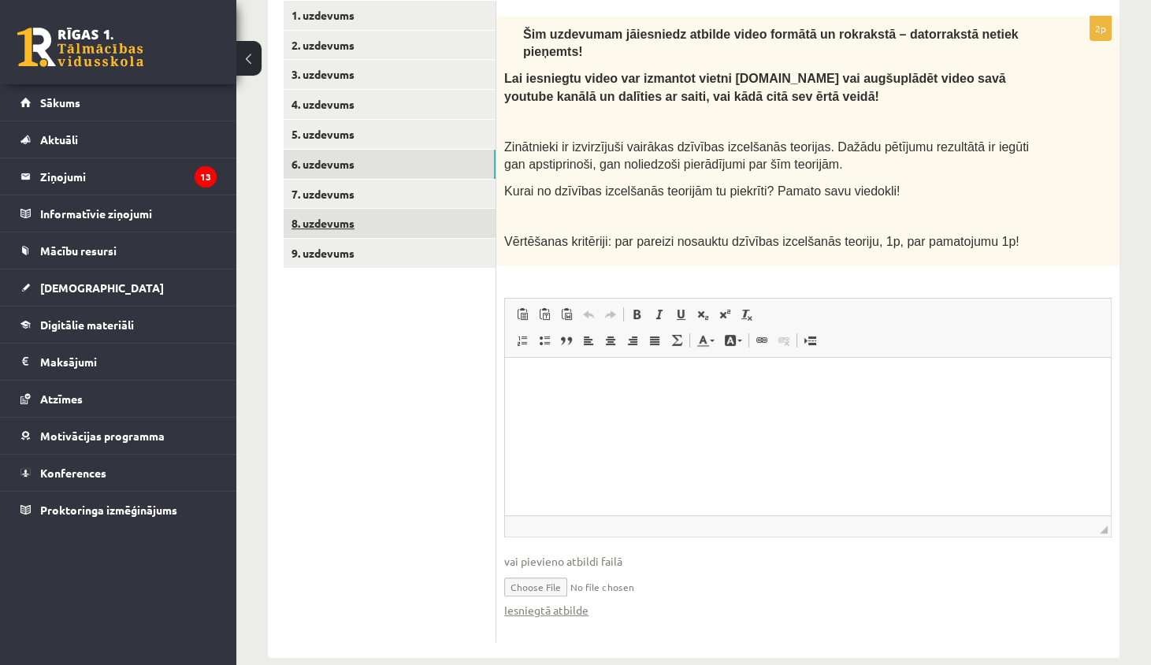
click at [398, 216] on link "8. uzdevums" at bounding box center [390, 223] width 212 height 29
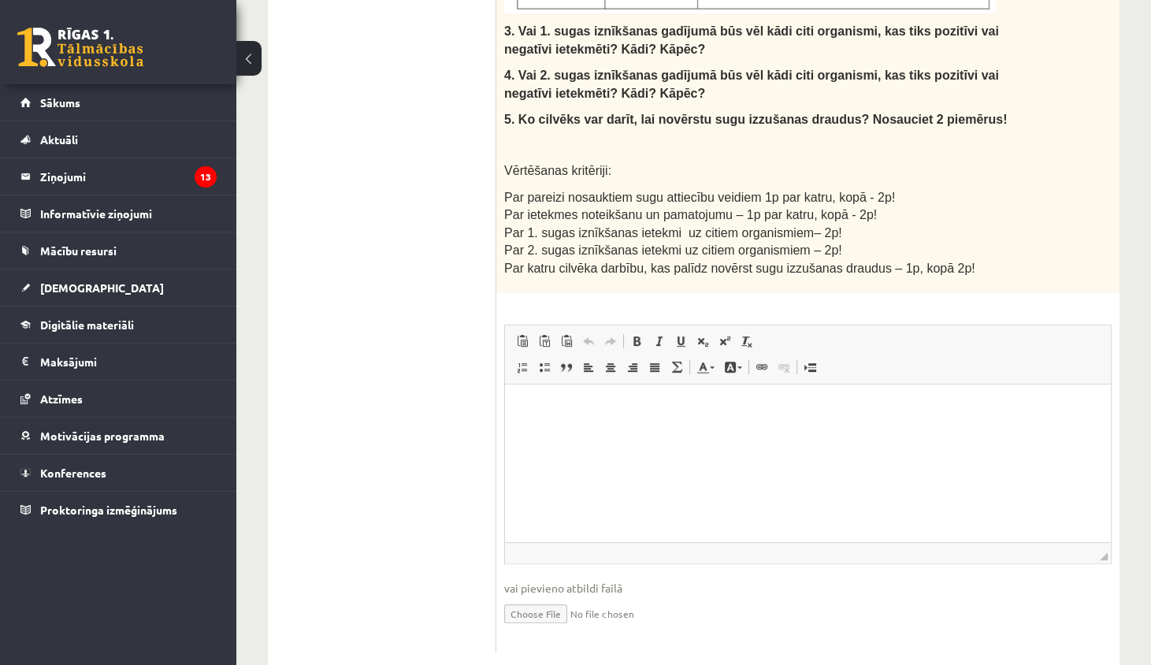
scroll to position [1200, 0]
click at [570, 433] on html at bounding box center [808, 409] width 606 height 48
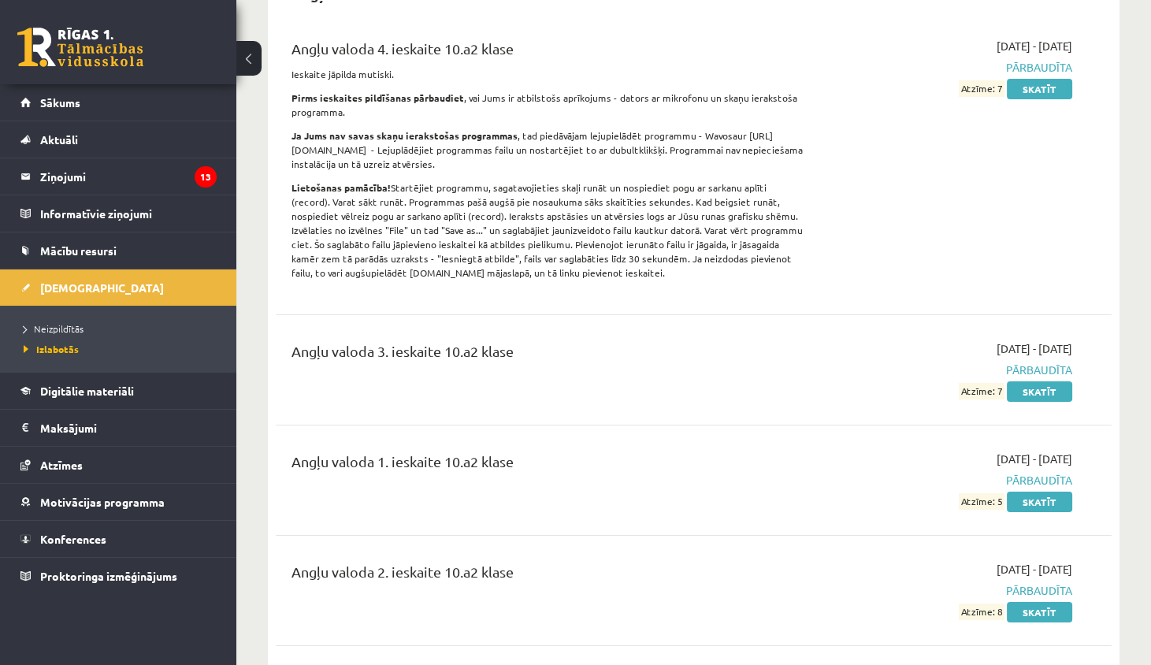
scroll to position [199, 0]
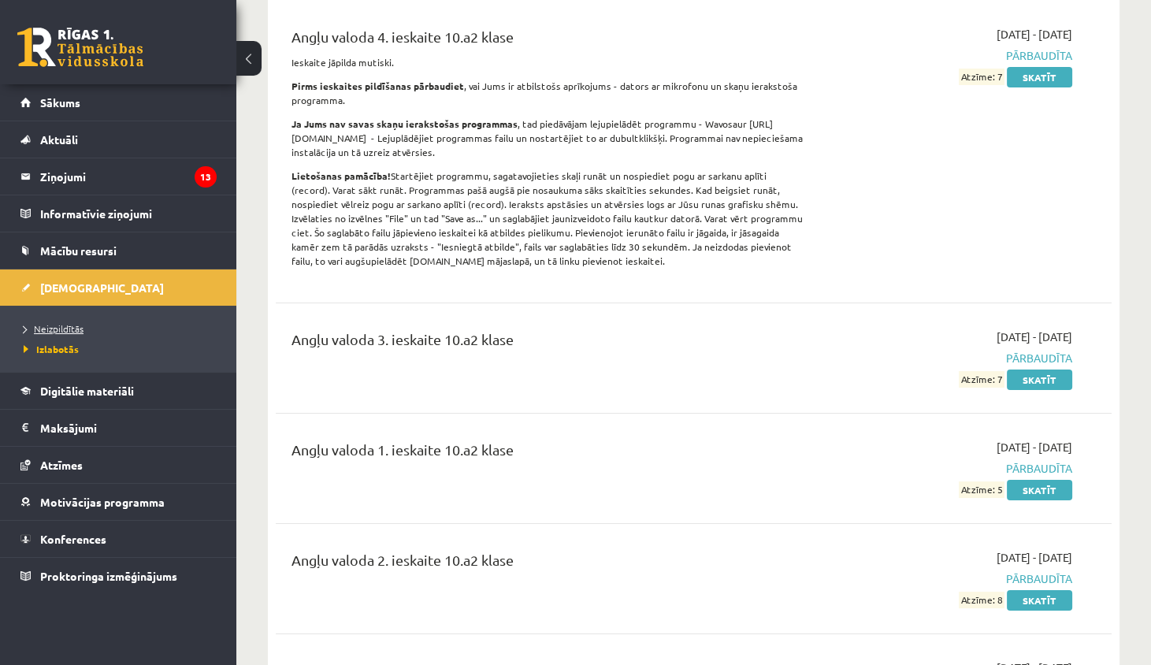
click at [66, 326] on span "Neizpildītās" at bounding box center [54, 328] width 60 height 13
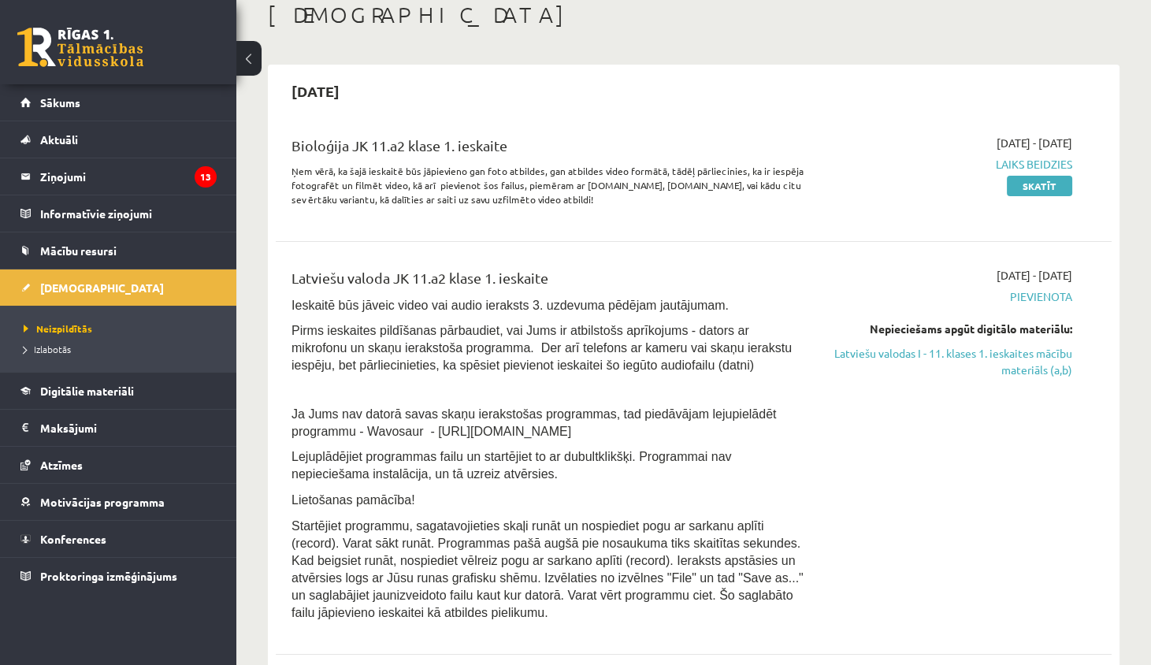
scroll to position [32, 0]
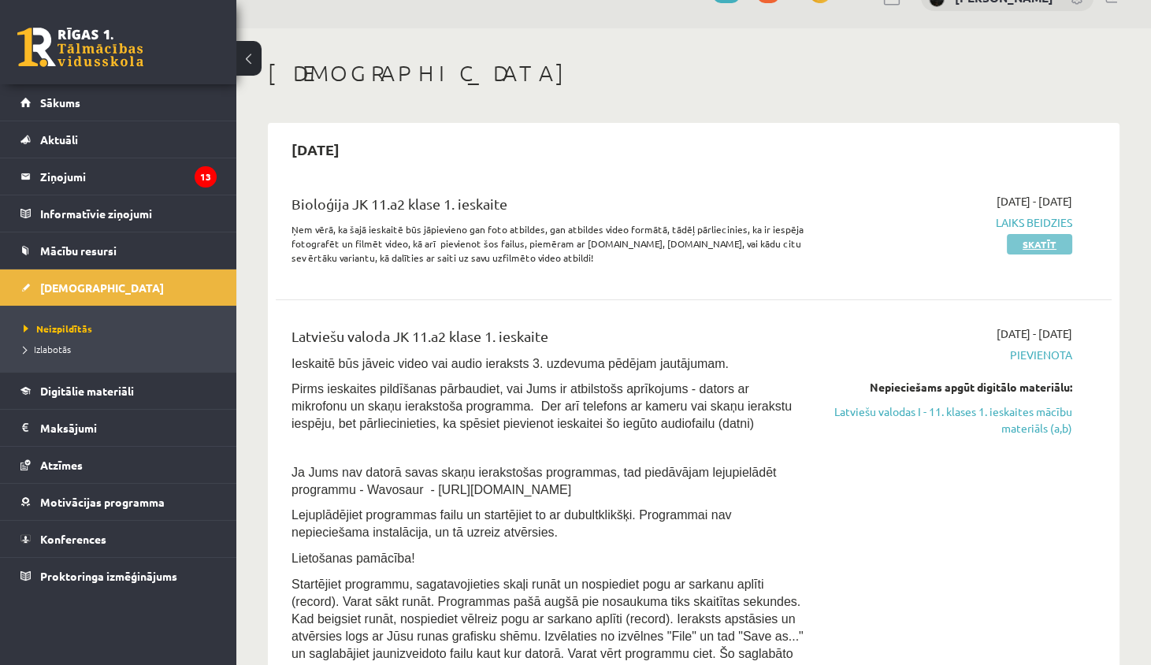
click at [1056, 239] on link "Skatīt" at bounding box center [1039, 244] width 65 height 20
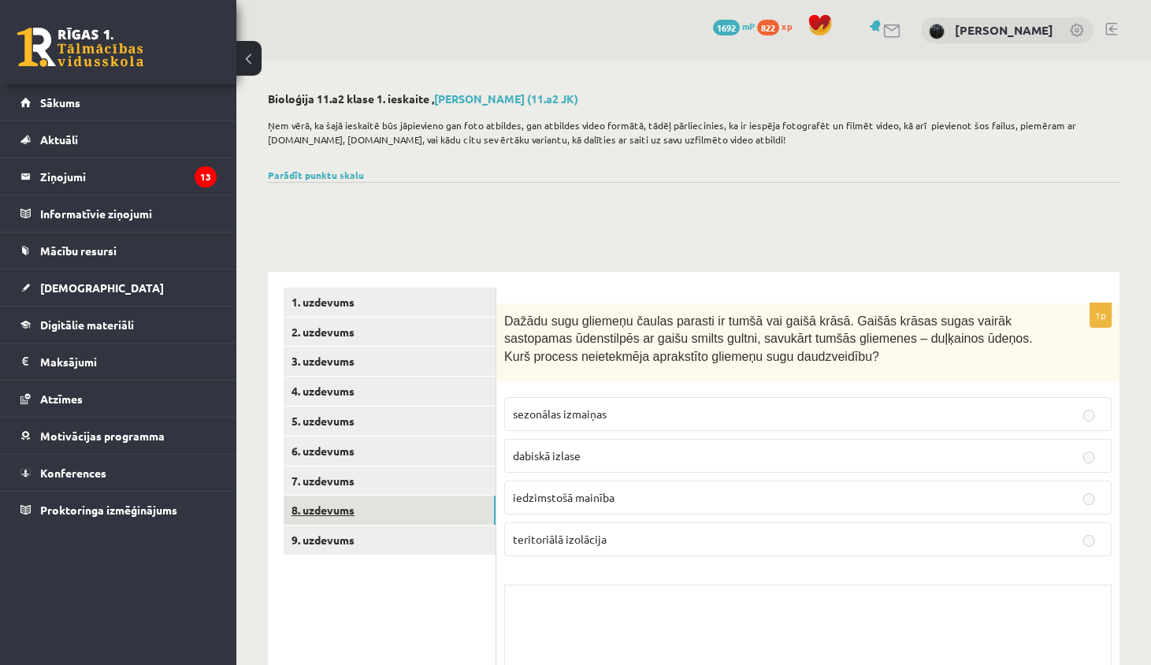
click at [356, 503] on link "8. uzdevums" at bounding box center [390, 509] width 212 height 29
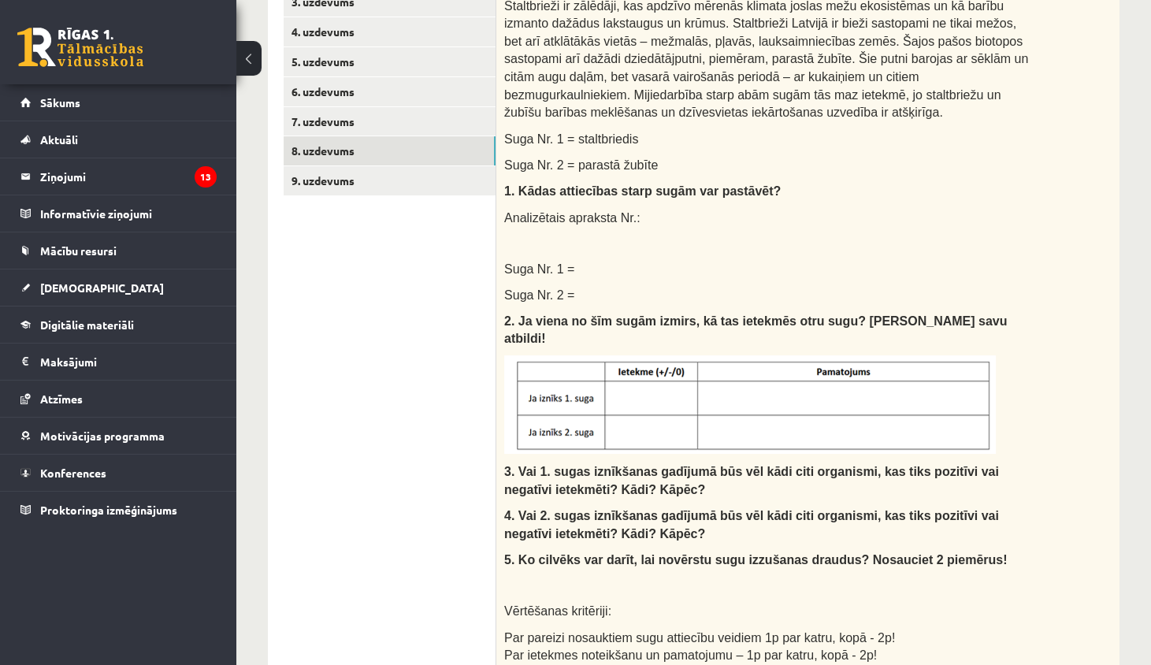
scroll to position [310, 0]
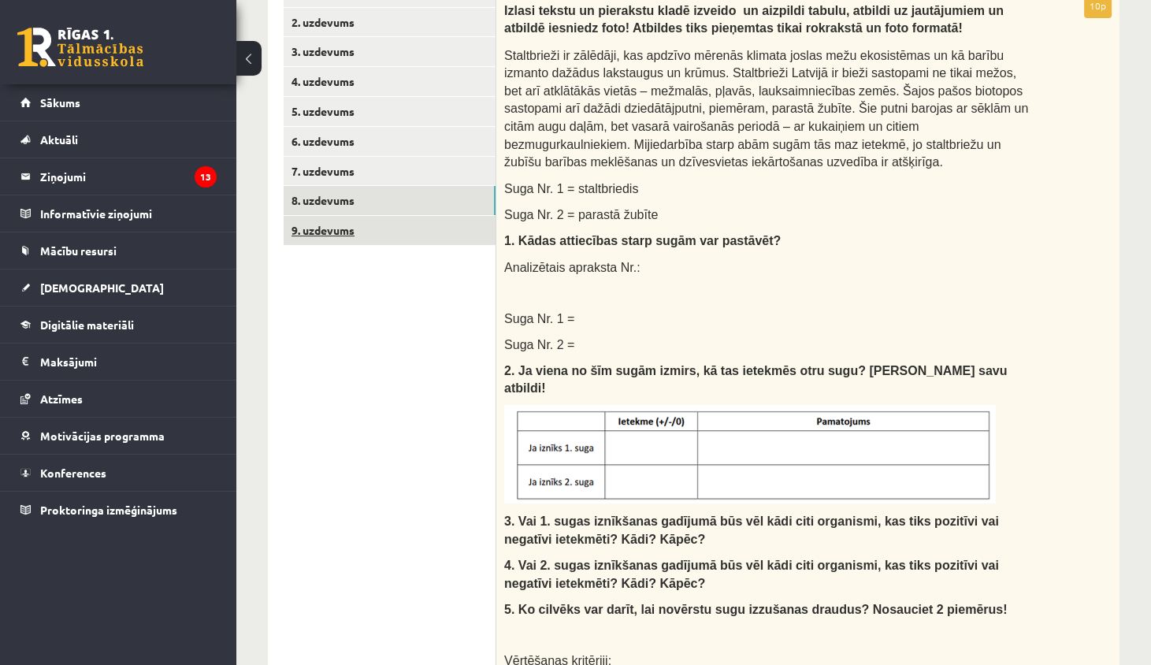
click at [425, 228] on link "9. uzdevums" at bounding box center [390, 230] width 212 height 29
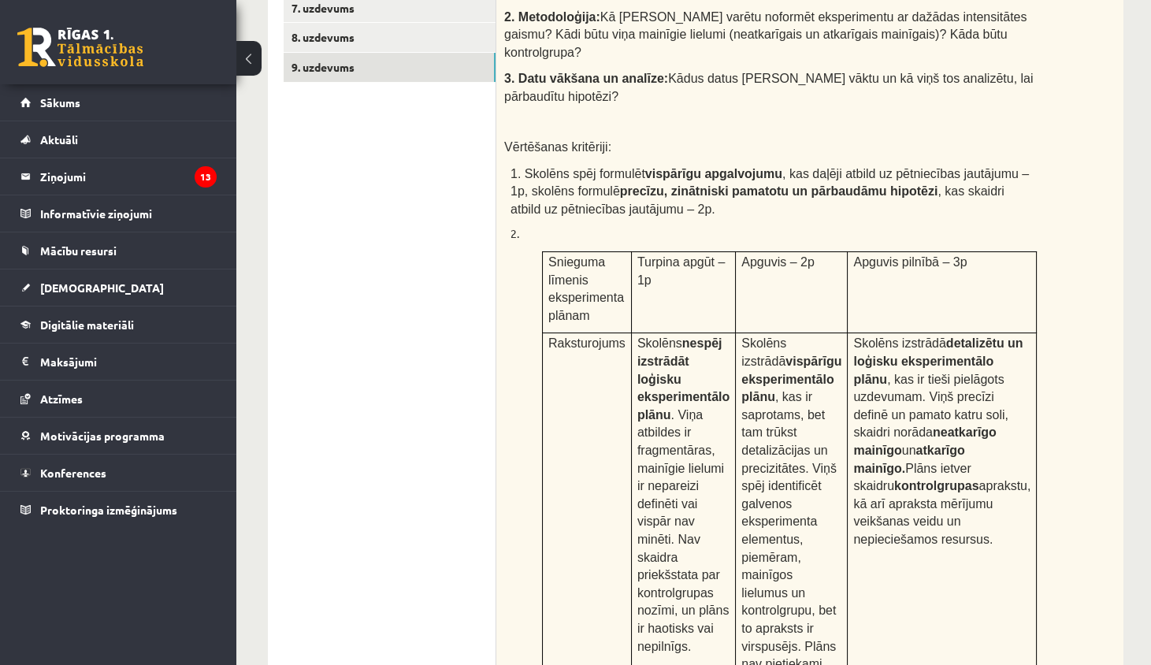
scroll to position [192, 0]
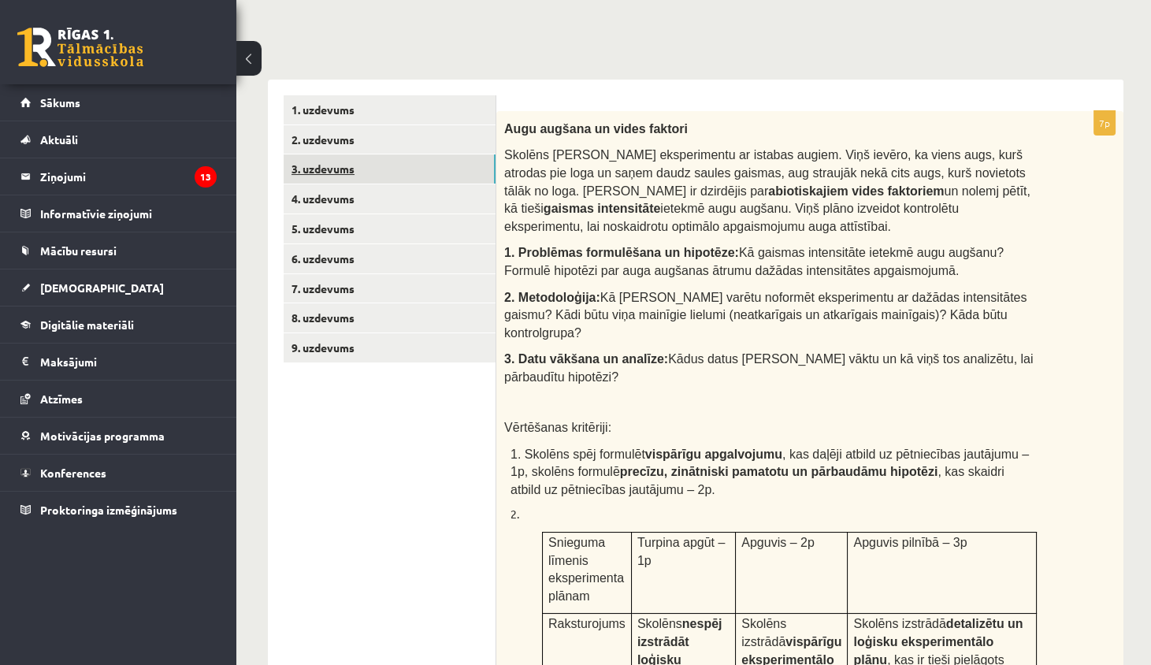
click at [408, 173] on link "3. uzdevums" at bounding box center [390, 168] width 212 height 29
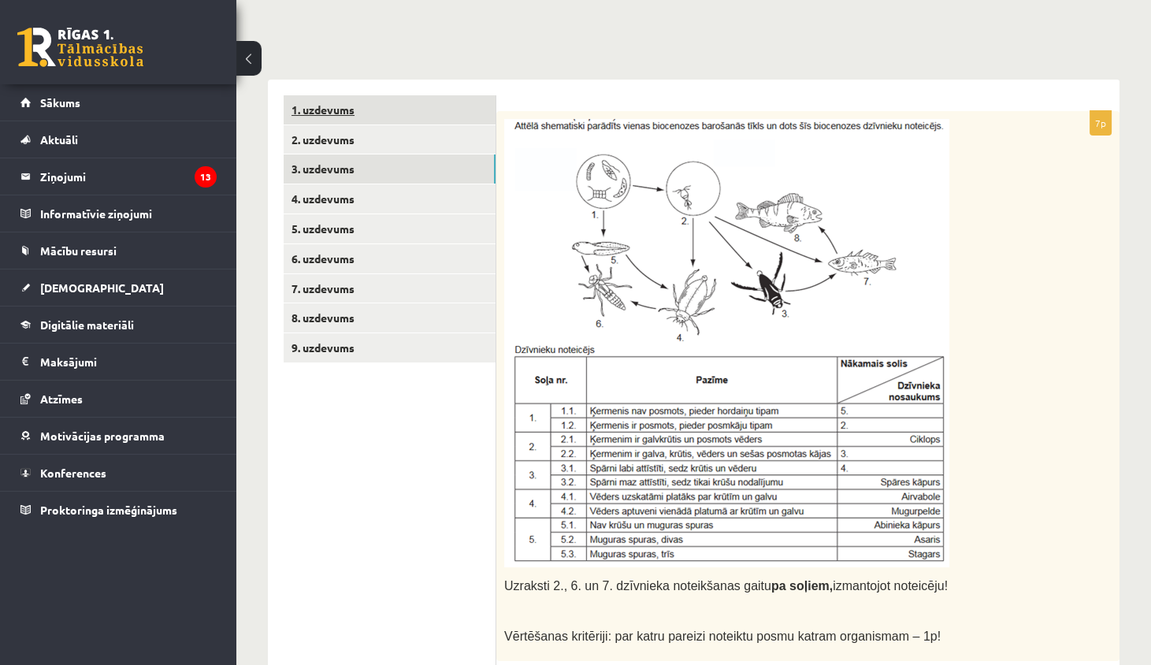
scroll to position [0, 0]
click at [392, 112] on link "1. uzdevums" at bounding box center [390, 109] width 212 height 29
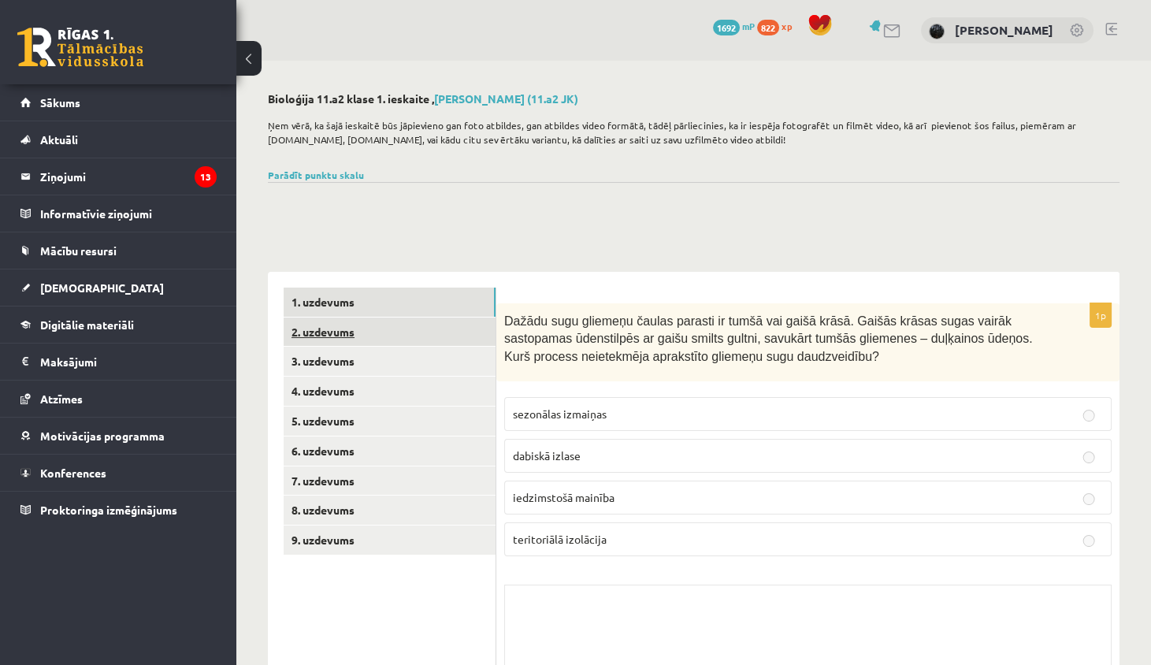
click at [399, 338] on link "2. uzdevums" at bounding box center [390, 331] width 212 height 29
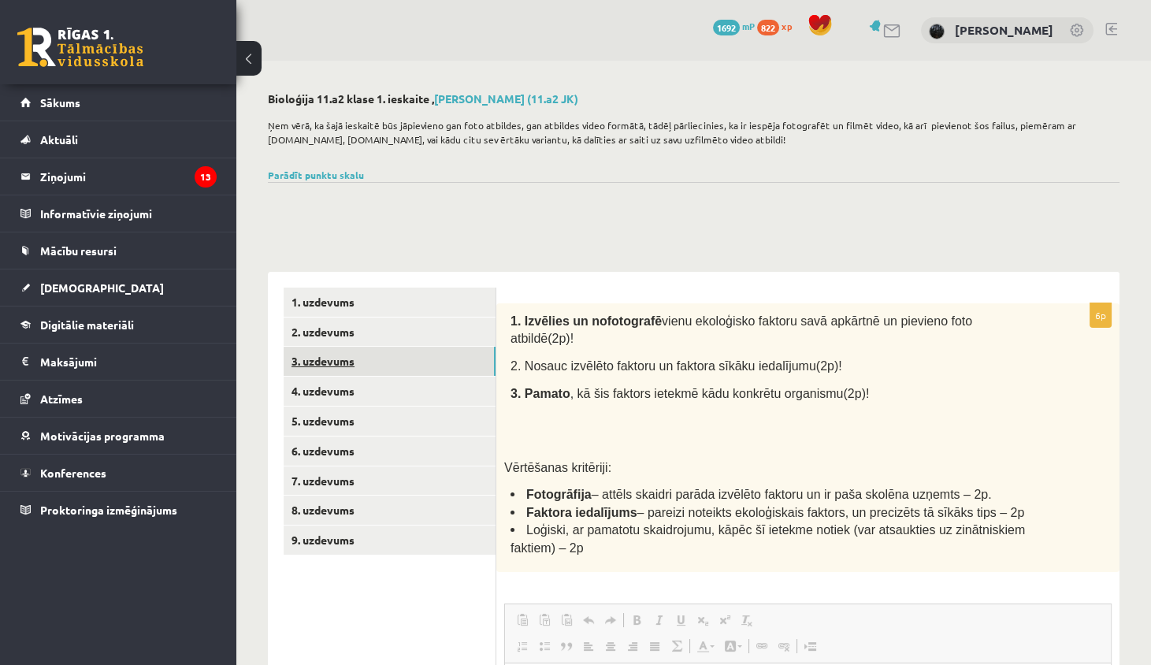
click at [429, 361] on link "3. uzdevums" at bounding box center [390, 361] width 212 height 29
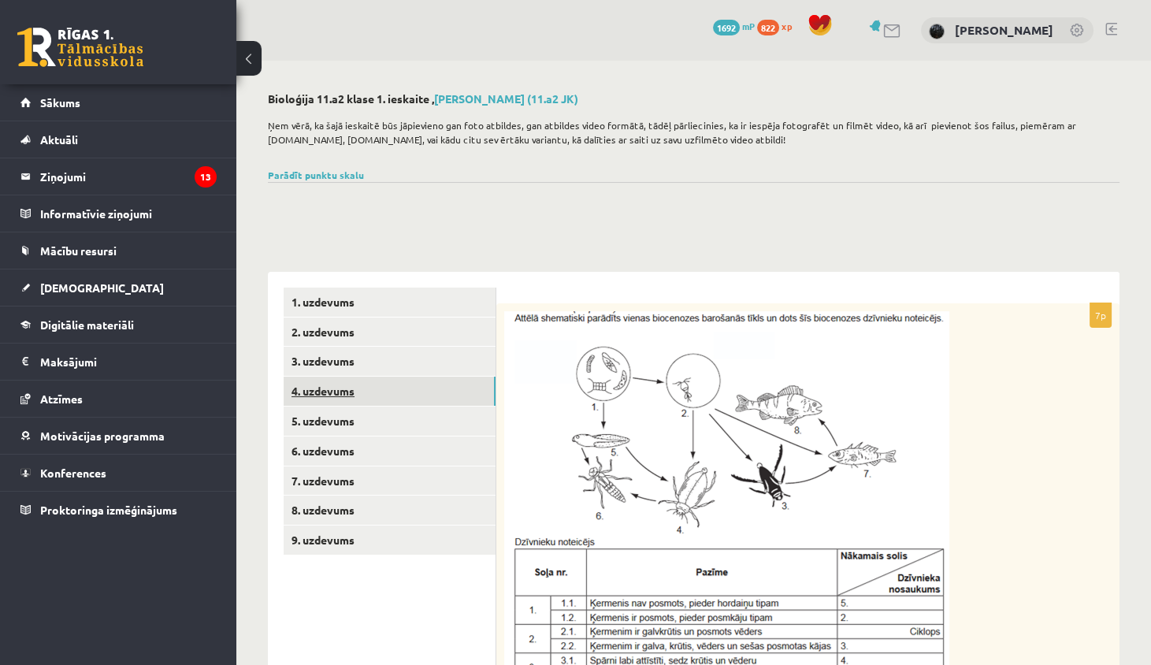
click at [425, 399] on link "4. uzdevums" at bounding box center [390, 391] width 212 height 29
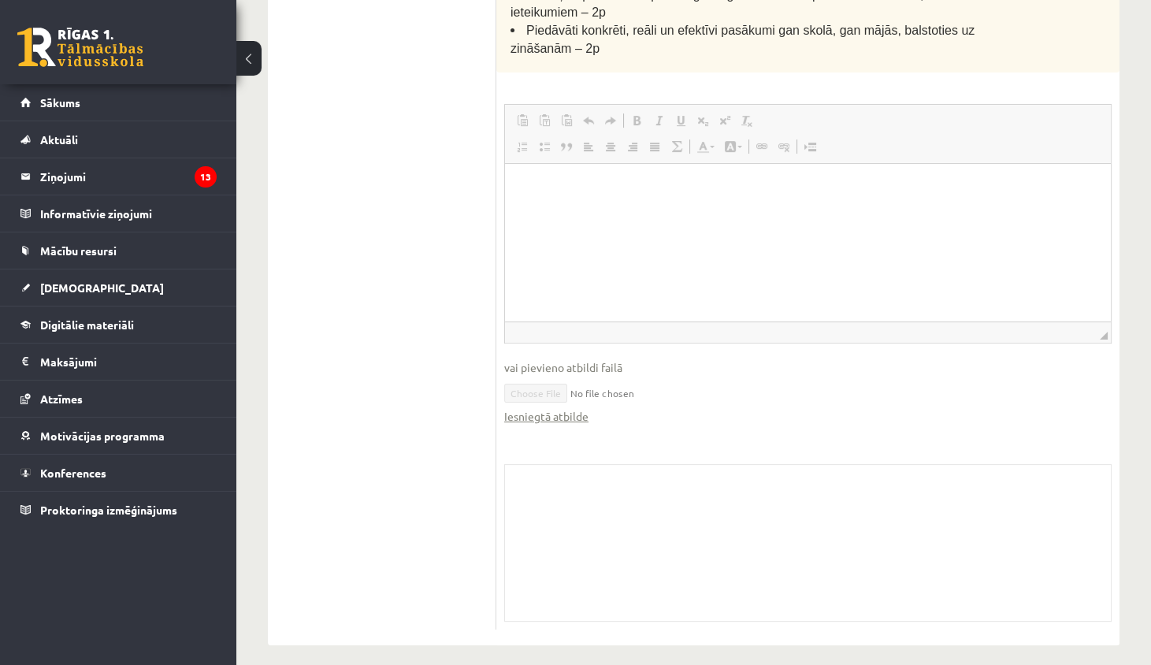
scroll to position [686, 0]
click at [560, 409] on link "Iesniegtā atbilde" at bounding box center [546, 417] width 84 height 17
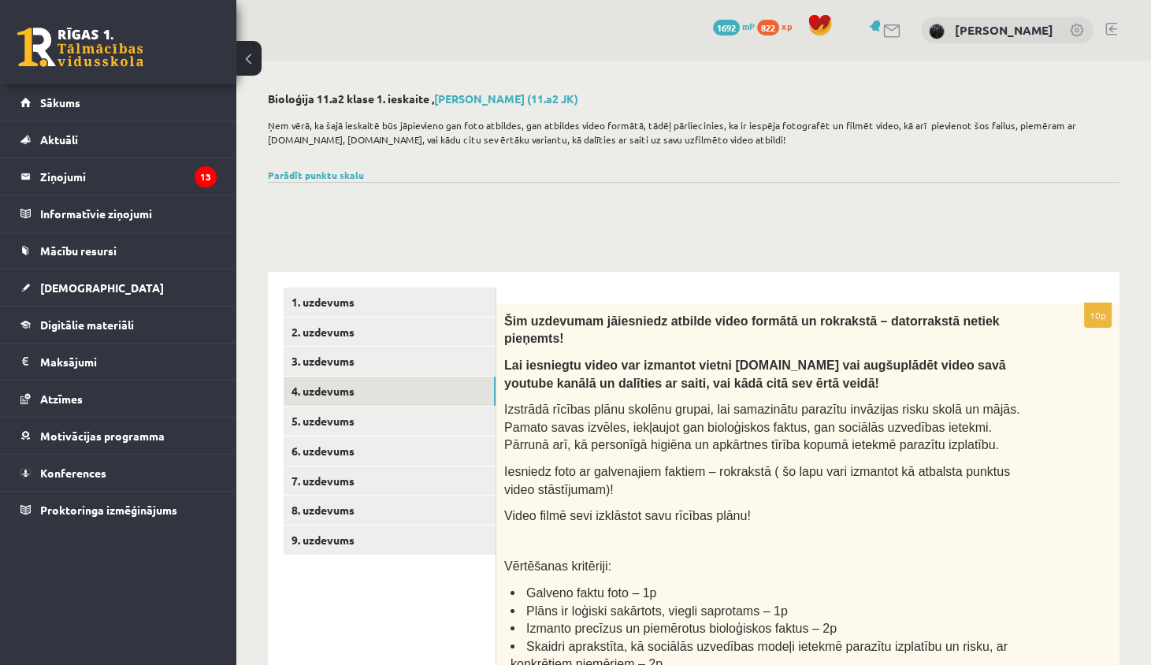
scroll to position [0, 0]
click at [338, 459] on link "6. uzdevums" at bounding box center [390, 450] width 212 height 29
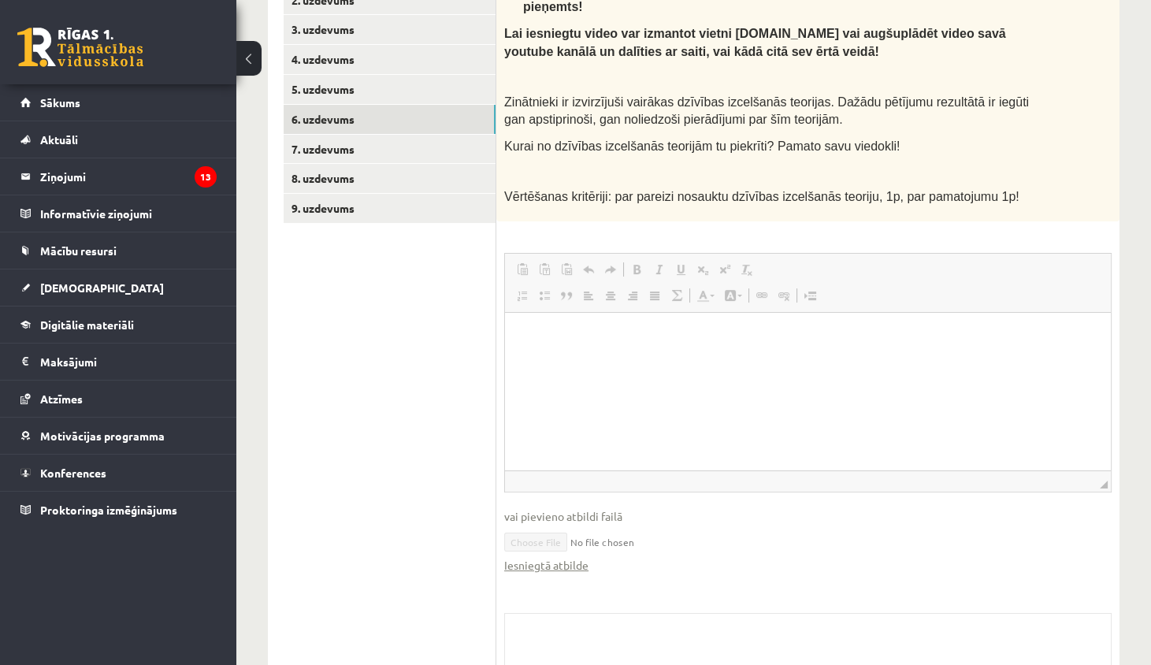
scroll to position [331, 0]
click at [536, 563] on link "Iesniegtā atbilde" at bounding box center [546, 566] width 84 height 17
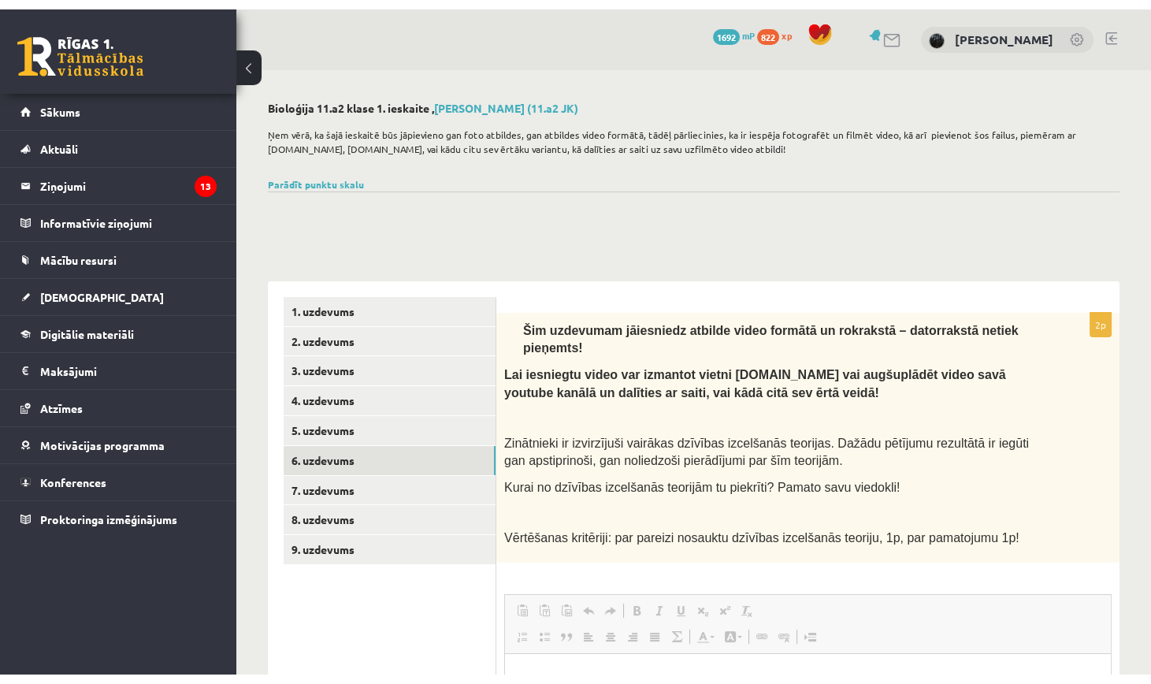
scroll to position [0, 0]
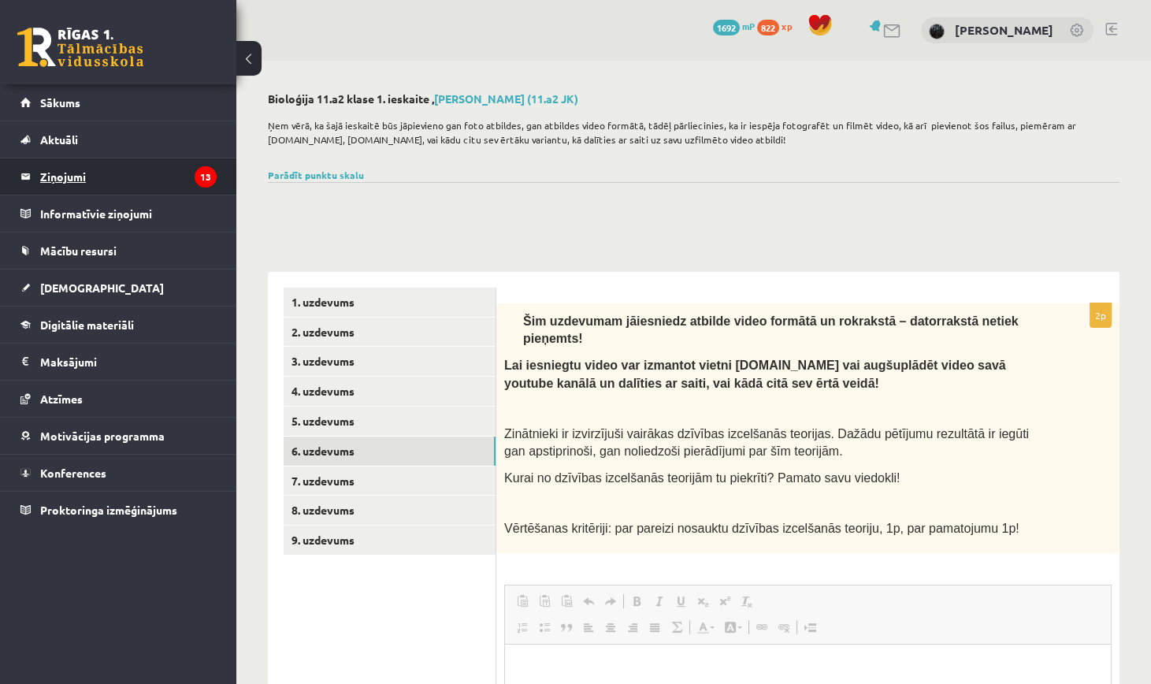
click at [121, 168] on legend "Ziņojumi 13" at bounding box center [128, 176] width 176 height 36
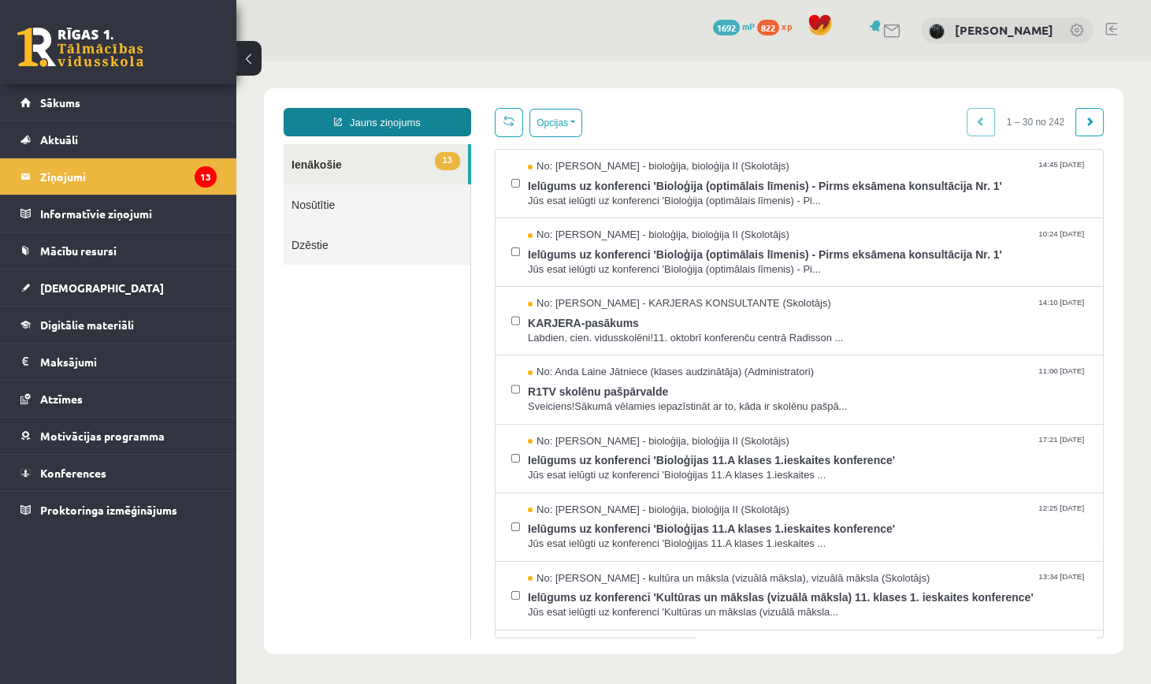
click at [383, 128] on link "Jauns ziņojums" at bounding box center [377, 122] width 187 height 28
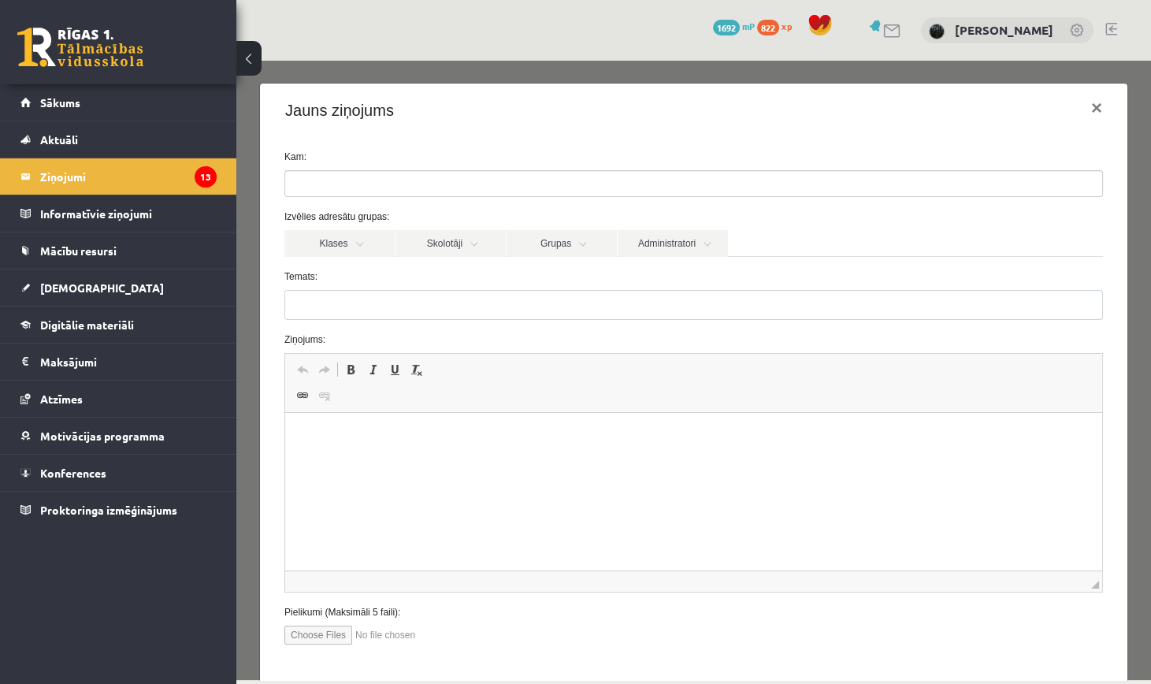
click at [399, 180] on ul at bounding box center [693, 183] width 817 height 25
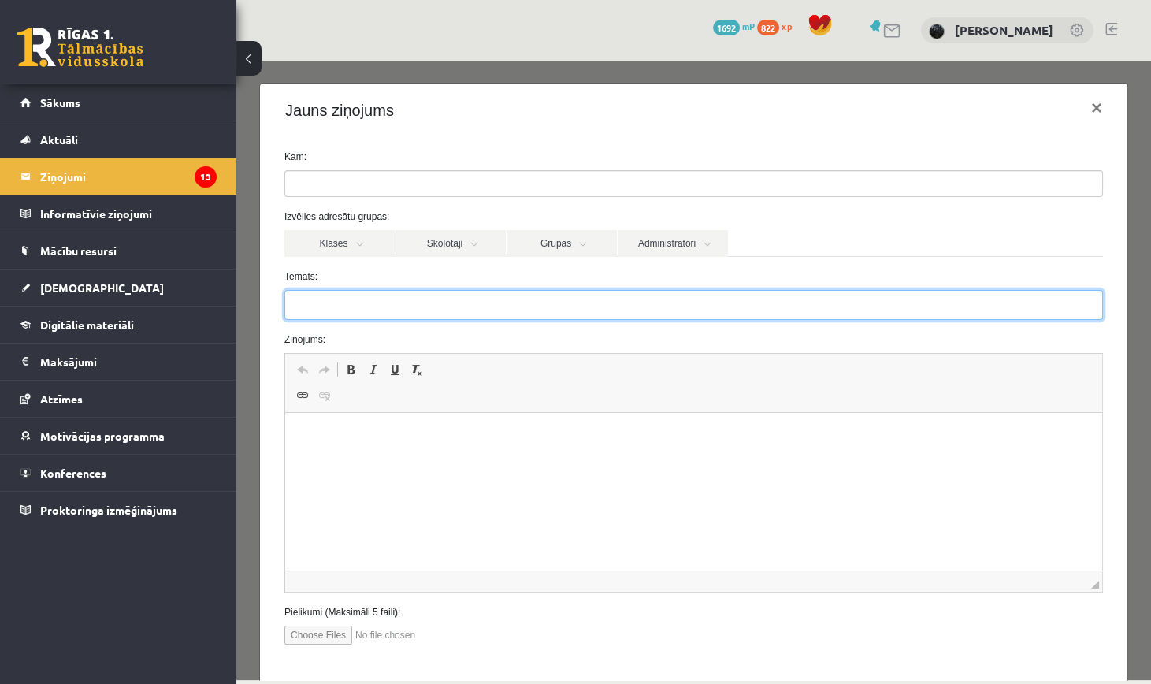
click at [342, 292] on input "Temats:" at bounding box center [693, 305] width 818 height 30
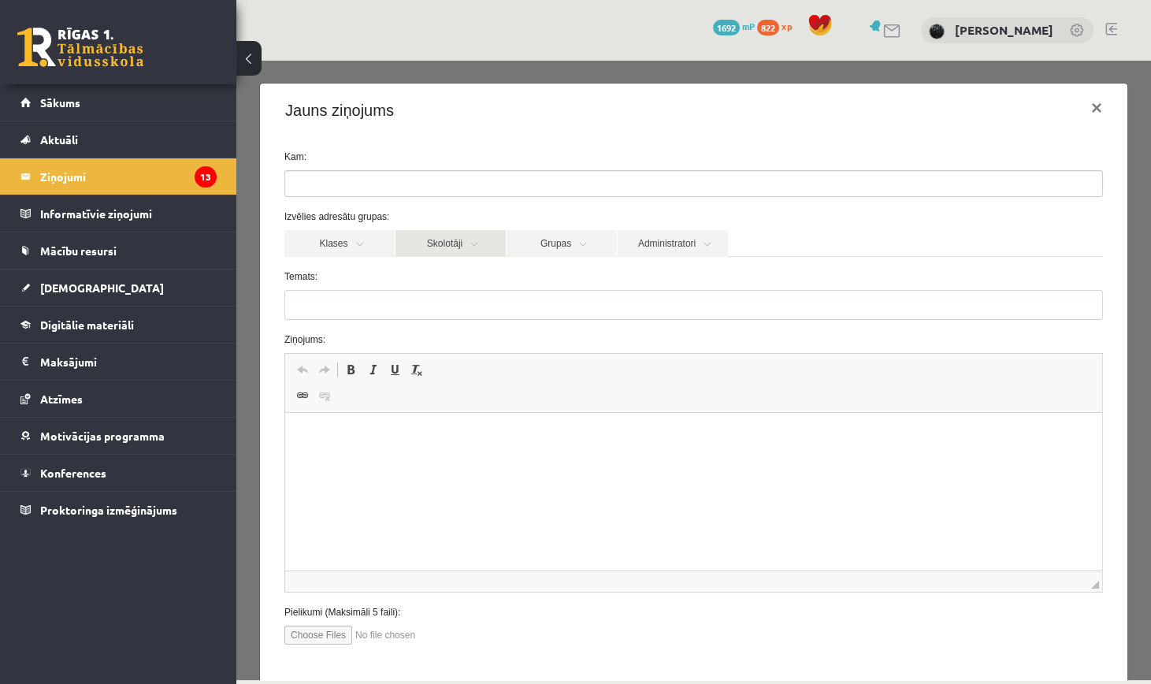
click at [450, 250] on link "Skolotāji" at bounding box center [450, 243] width 110 height 27
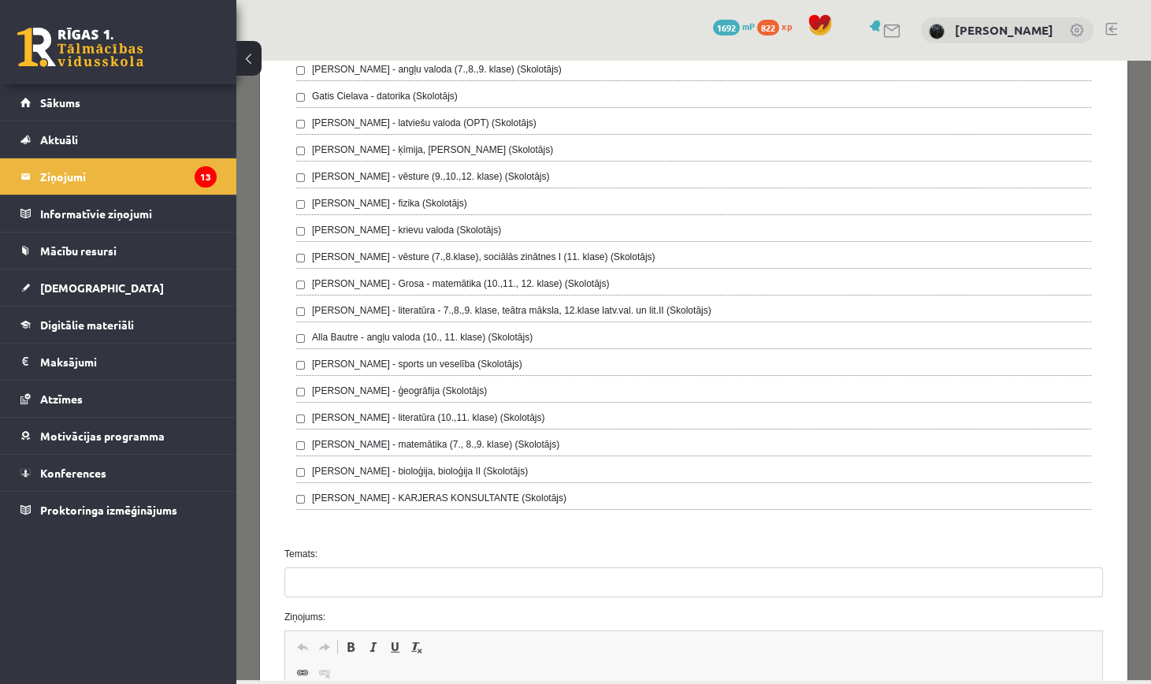
scroll to position [245, 0]
click at [299, 550] on label "Temats:" at bounding box center [694, 552] width 842 height 14
click at [299, 566] on input "Temats:" at bounding box center [693, 581] width 818 height 30
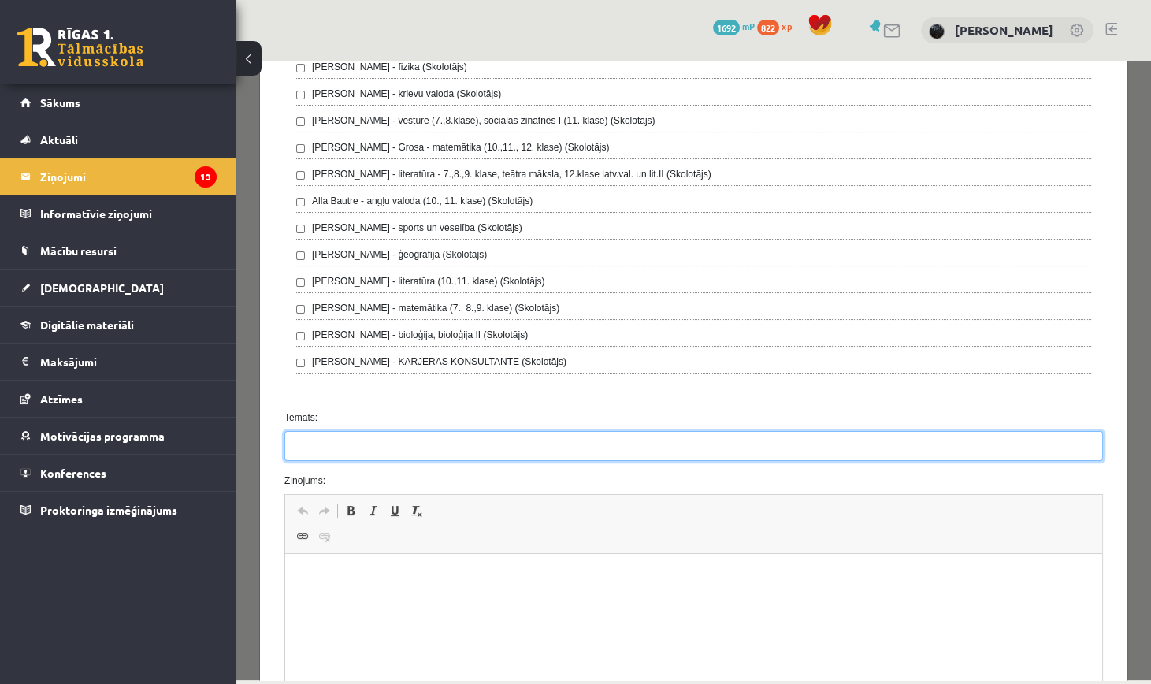
scroll to position [392, 0]
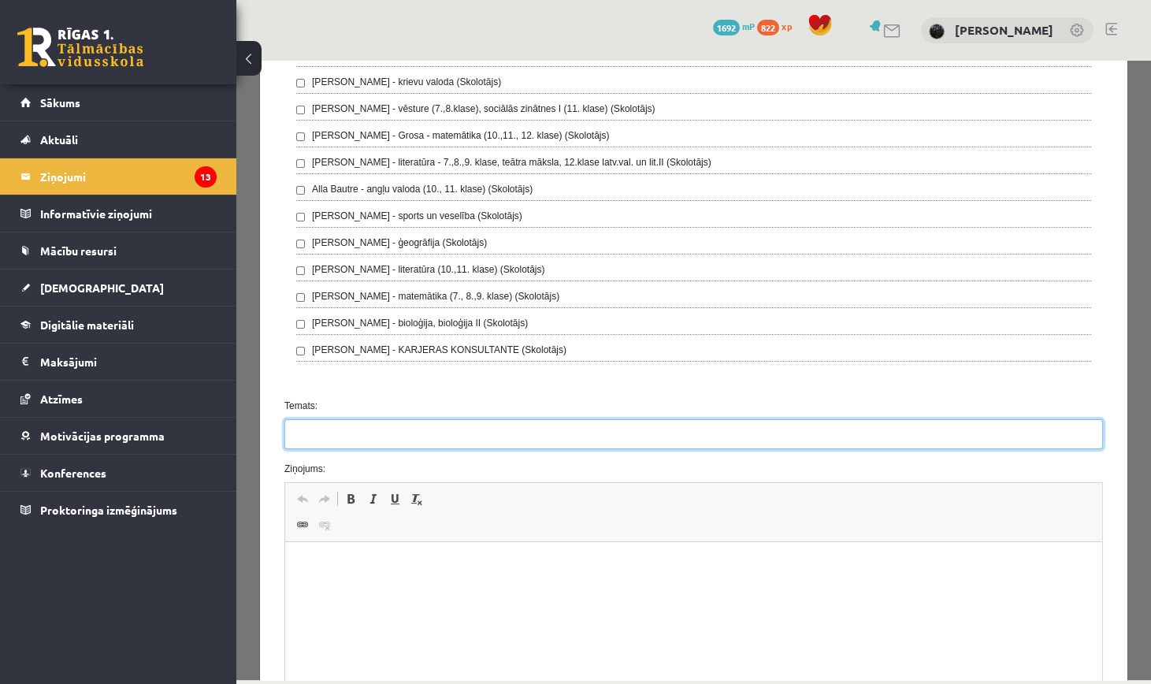
click at [372, 429] on input "Temats:" at bounding box center [693, 434] width 818 height 30
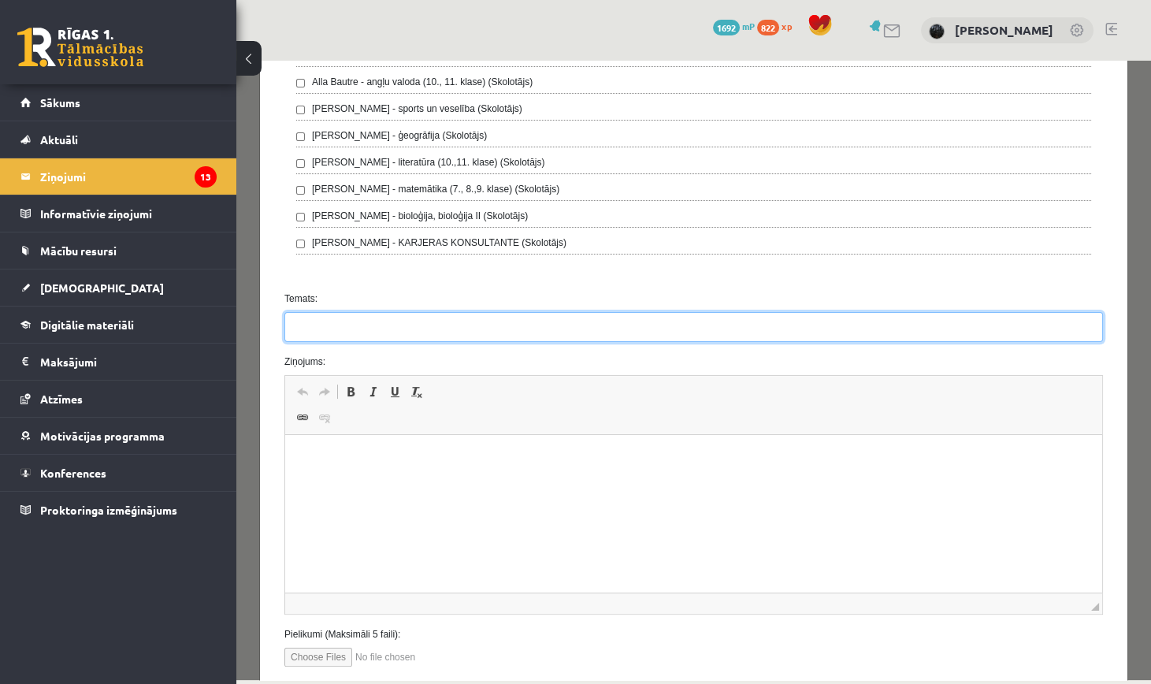
scroll to position [498, 0]
type input "**********"
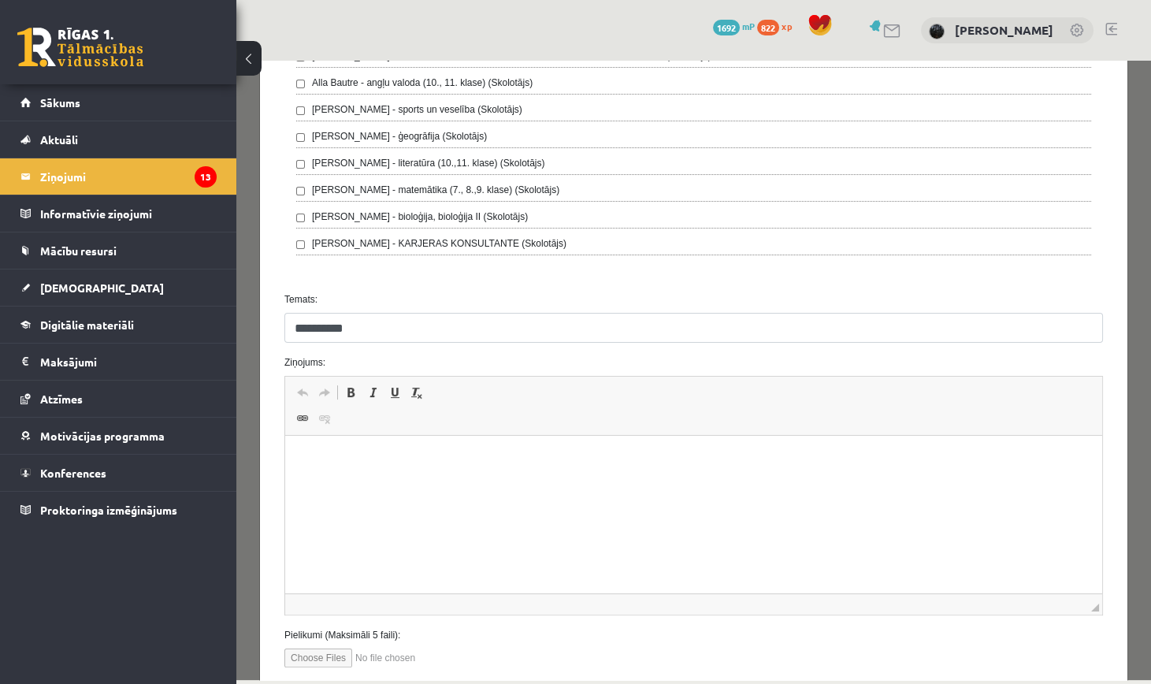
click at [368, 456] on p "Визуальный текстовый редактор, wiswyg-editor-47433764175760-1760383274-745" at bounding box center [693, 459] width 785 height 17
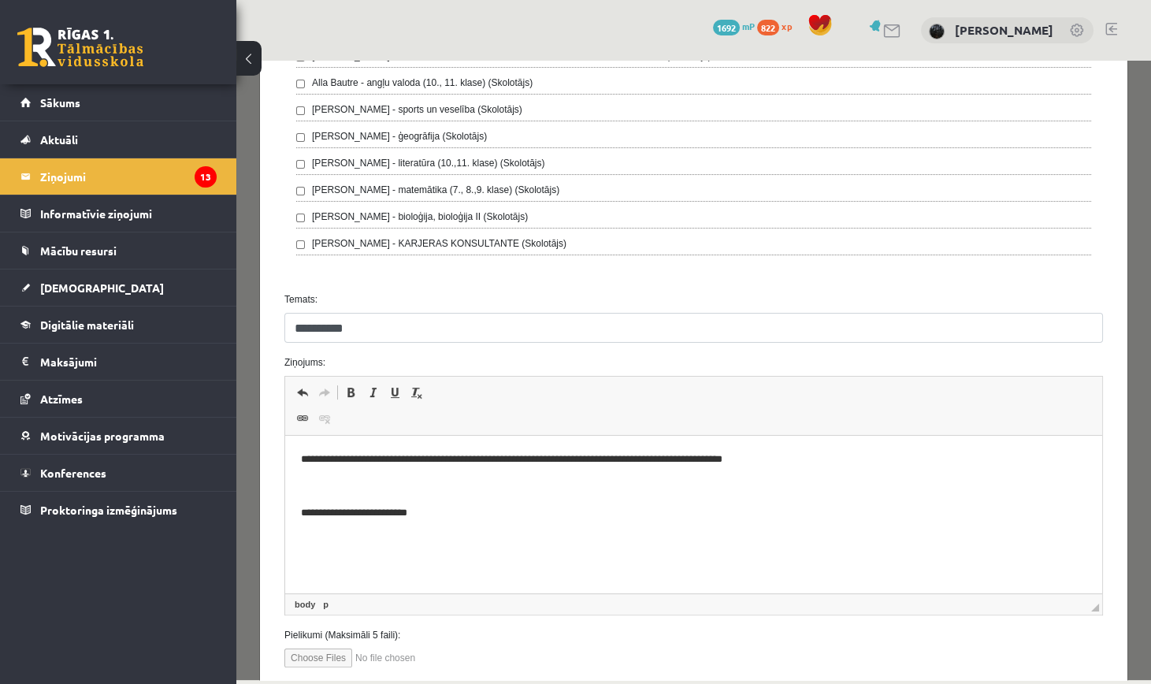
click at [303, 518] on p "**********" at bounding box center [693, 513] width 785 height 17
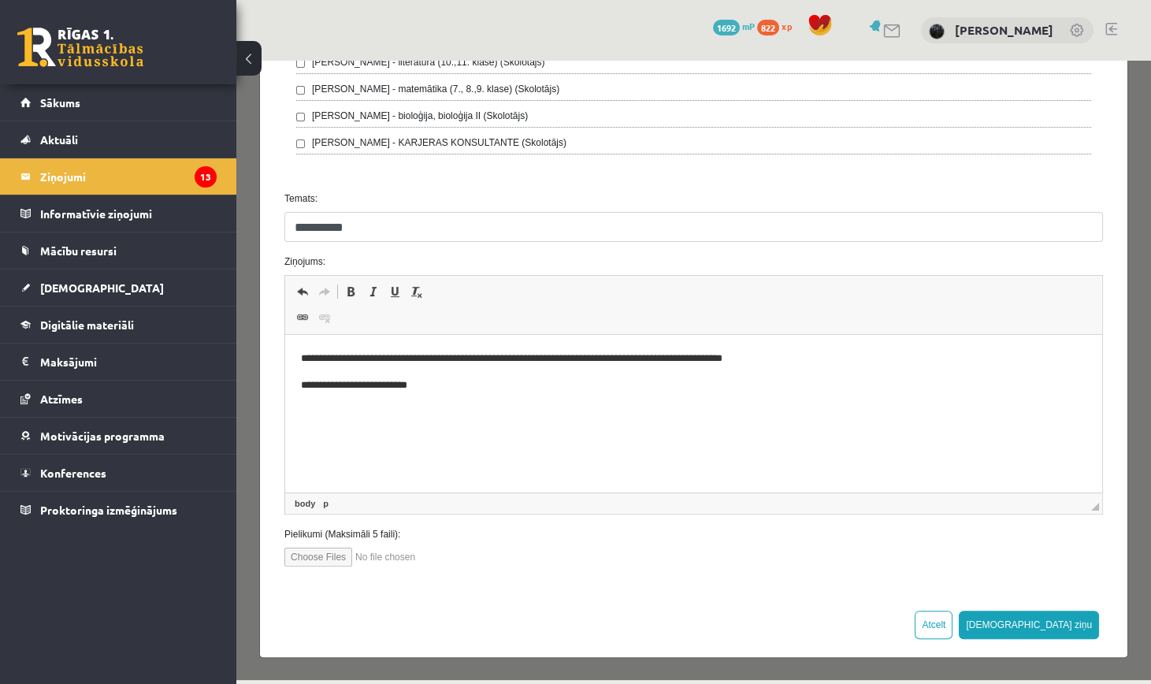
scroll to position [599, 0]
click at [317, 562] on input "file" at bounding box center [373, 556] width 179 height 19
click at [333, 559] on input "file" at bounding box center [373, 556] width 179 height 19
type input "**********"
click at [408, 557] on input "file" at bounding box center [373, 556] width 179 height 19
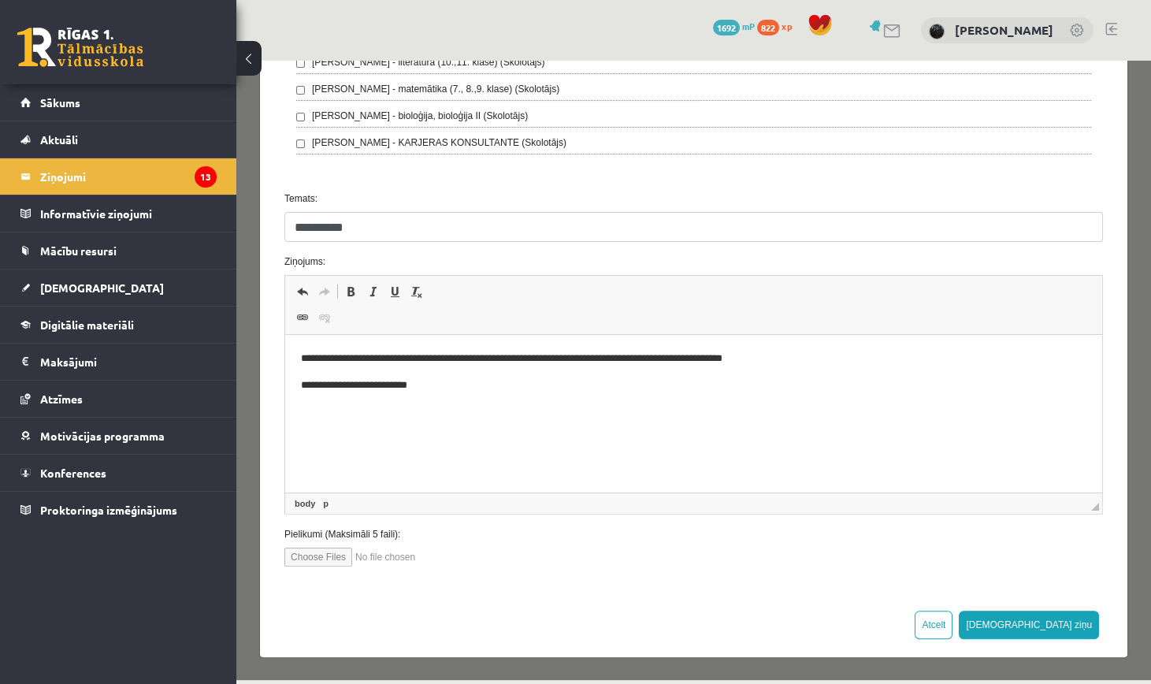
click at [312, 540] on label "Pielikumi (Maksimāli 5 faili):" at bounding box center [694, 534] width 842 height 14
click at [1075, 631] on button "[DEMOGRAPHIC_DATA] ziņu" at bounding box center [1029, 625] width 140 height 28
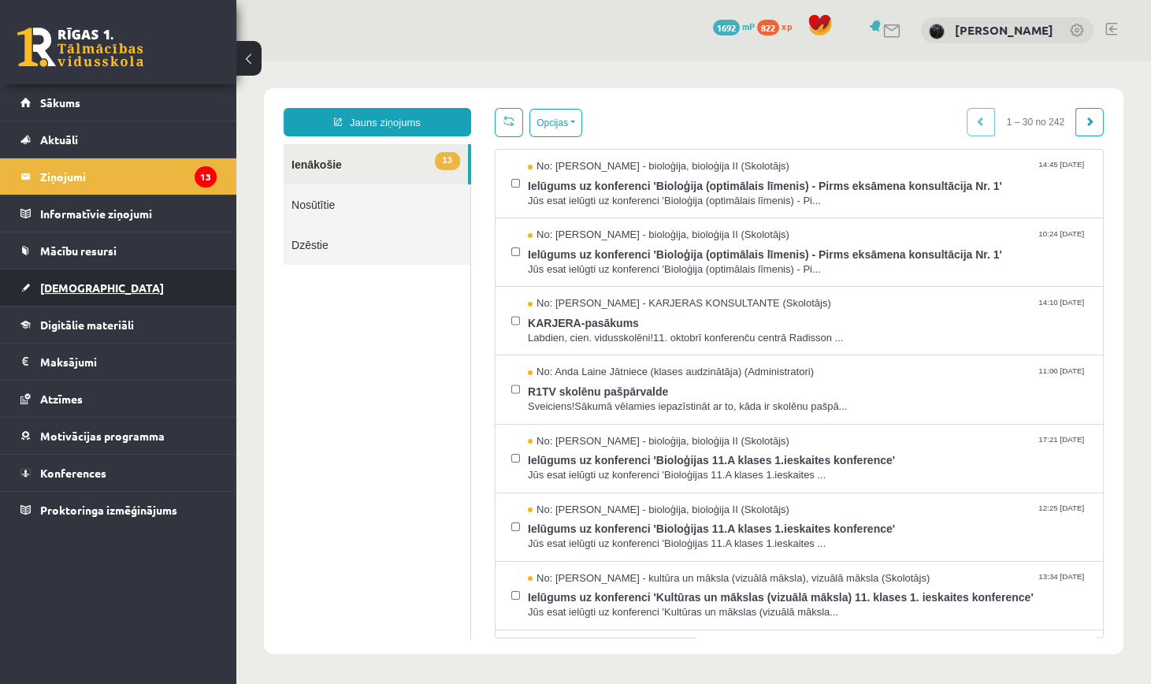
scroll to position [0, 0]
click at [341, 218] on link "Nosūtītie" at bounding box center [377, 204] width 187 height 40
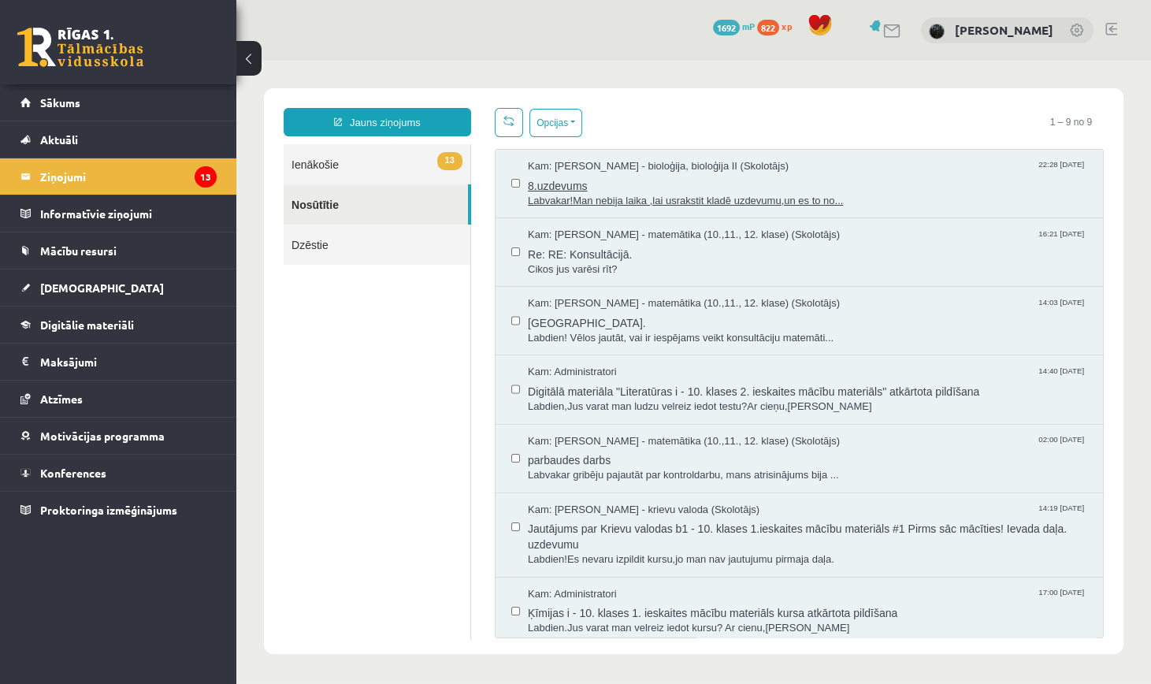
click at [626, 196] on span "Labvakar!Man nebija laika ,lai usrakstit kladē uzdevumu,un es to no..." at bounding box center [807, 201] width 559 height 15
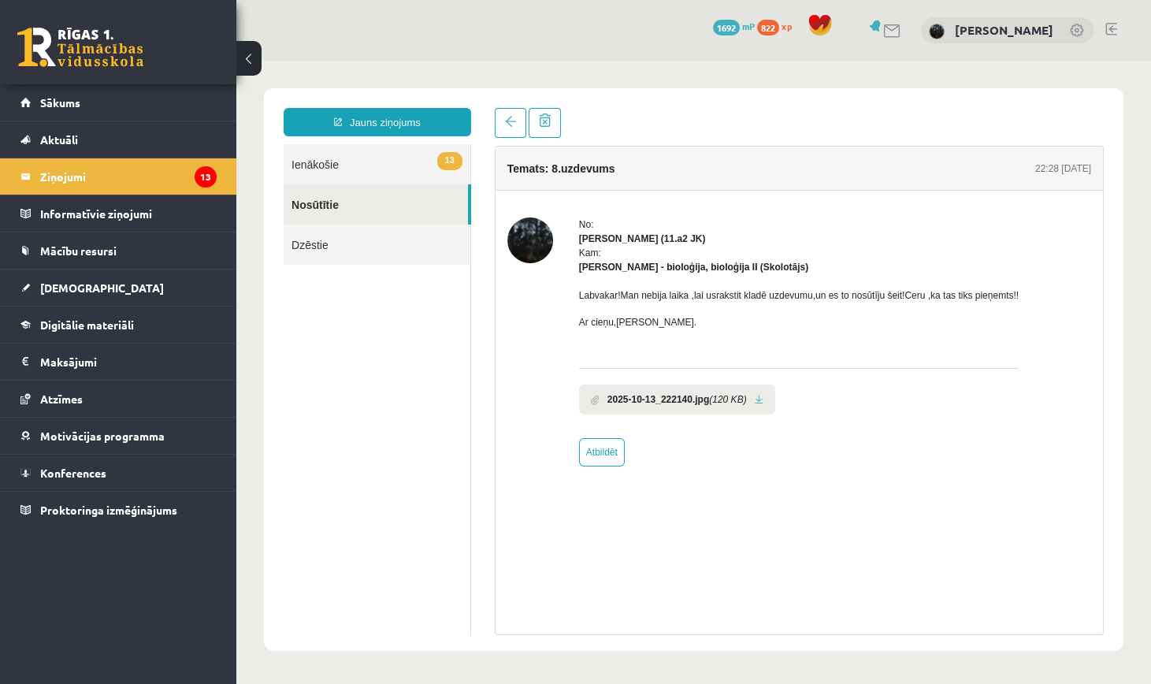
click at [733, 399] on icon "(120 KB)" at bounding box center [727, 399] width 37 height 14
click at [622, 403] on b "2025-10-13_222140.jpg" at bounding box center [658, 399] width 102 height 14
click at [596, 399] on span at bounding box center [595, 400] width 9 height 10
click at [635, 404] on b "2025-10-13_222140.jpg" at bounding box center [658, 399] width 102 height 14
click at [626, 404] on b "2025-10-13_222140.jpg" at bounding box center [658, 399] width 102 height 14
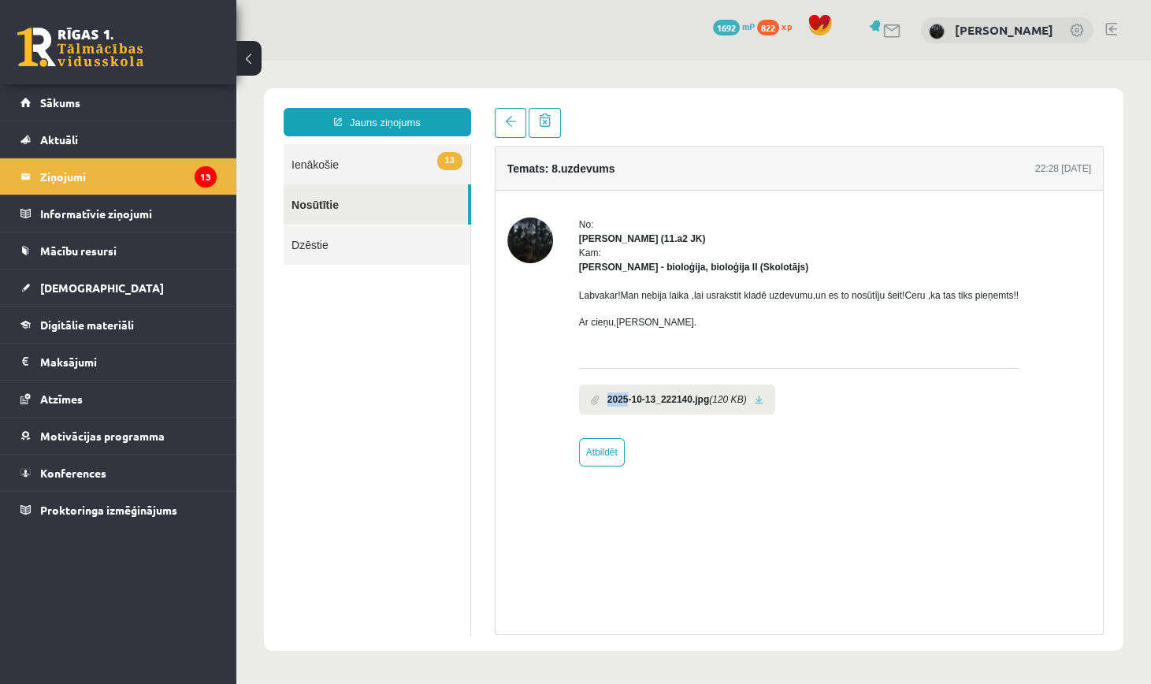
click at [626, 404] on b "2025-10-13_222140.jpg" at bounding box center [658, 399] width 102 height 14
click at [775, 395] on li "2025-10-13_222140.jpg (120 KB)" at bounding box center [677, 399] width 196 height 30
click at [763, 396] on link at bounding box center [759, 400] width 9 height 10
click at [766, 405] on li "2025-10-13_222140.jpg (120 KB)" at bounding box center [677, 399] width 196 height 30
click at [763, 405] on link at bounding box center [759, 400] width 9 height 10
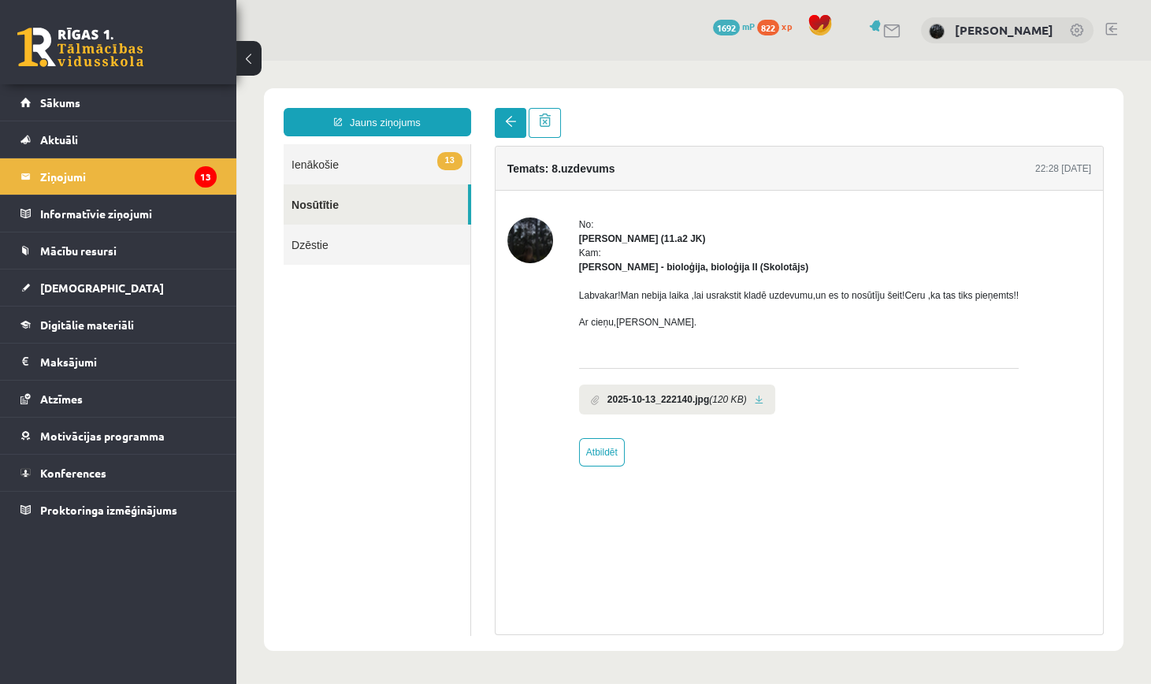
click at [505, 118] on span at bounding box center [510, 121] width 11 height 11
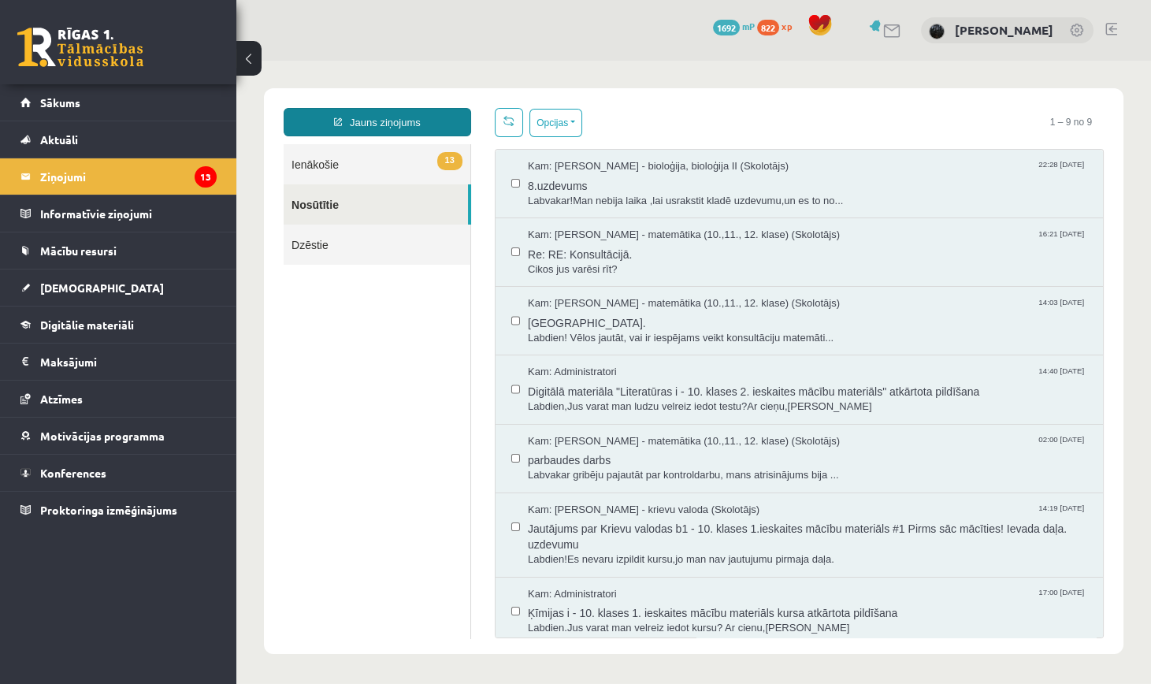
click at [405, 124] on link "Jauns ziņojums" at bounding box center [377, 122] width 187 height 28
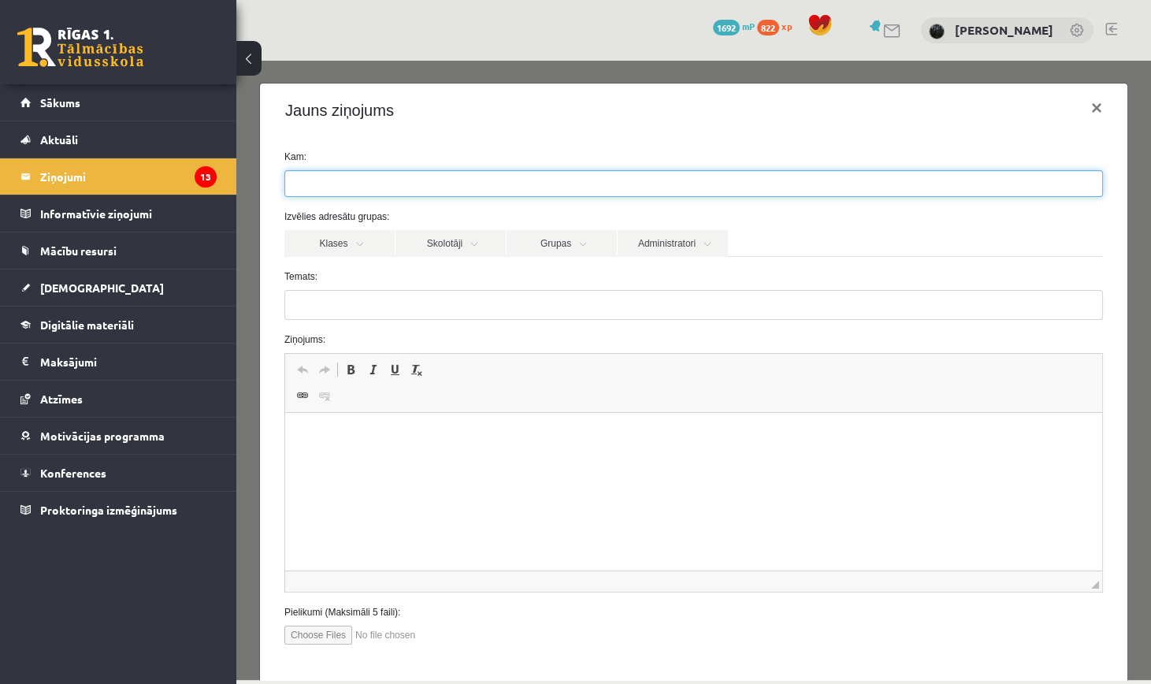
click at [369, 189] on ul at bounding box center [693, 183] width 817 height 25
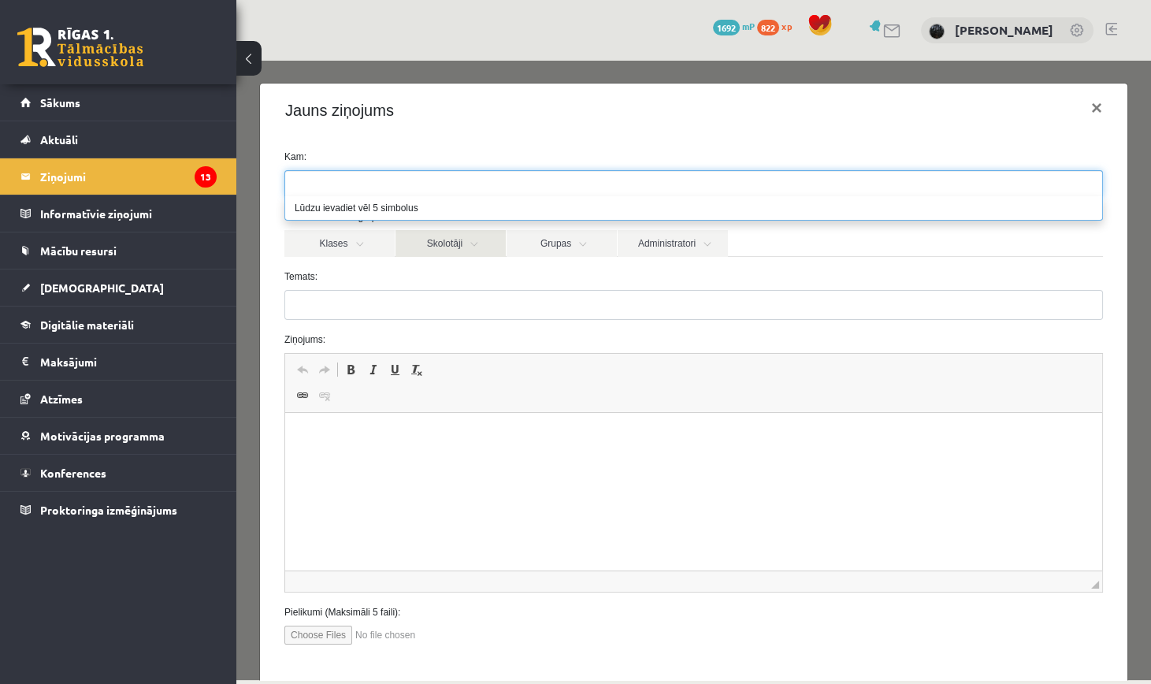
click at [438, 244] on link "Skolotāji" at bounding box center [450, 243] width 110 height 27
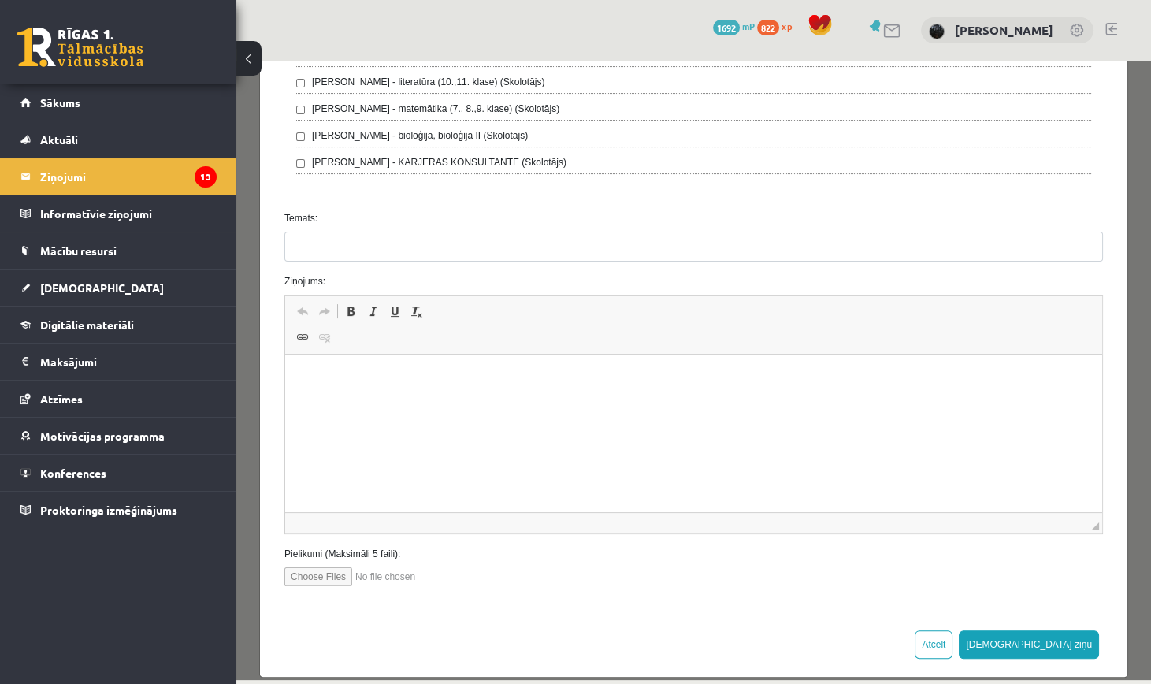
scroll to position [595, 0]
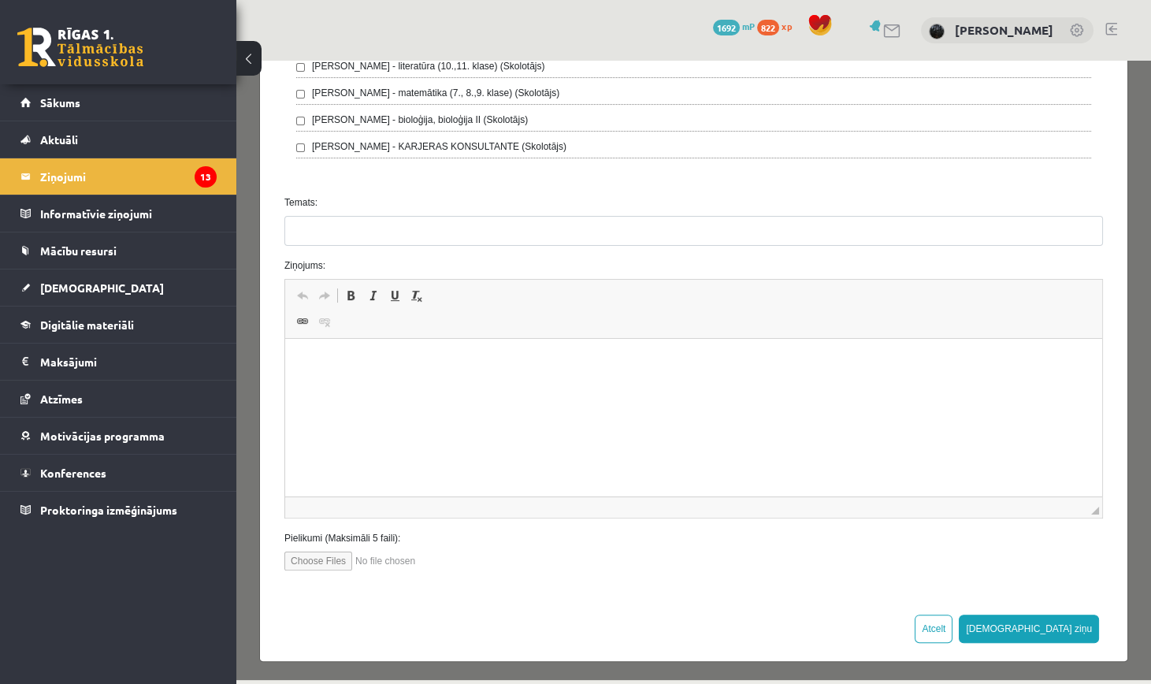
click at [525, 121] on div "[PERSON_NAME] - bioloģija, bioloģija II (Skolotājs)" at bounding box center [693, 122] width 795 height 19
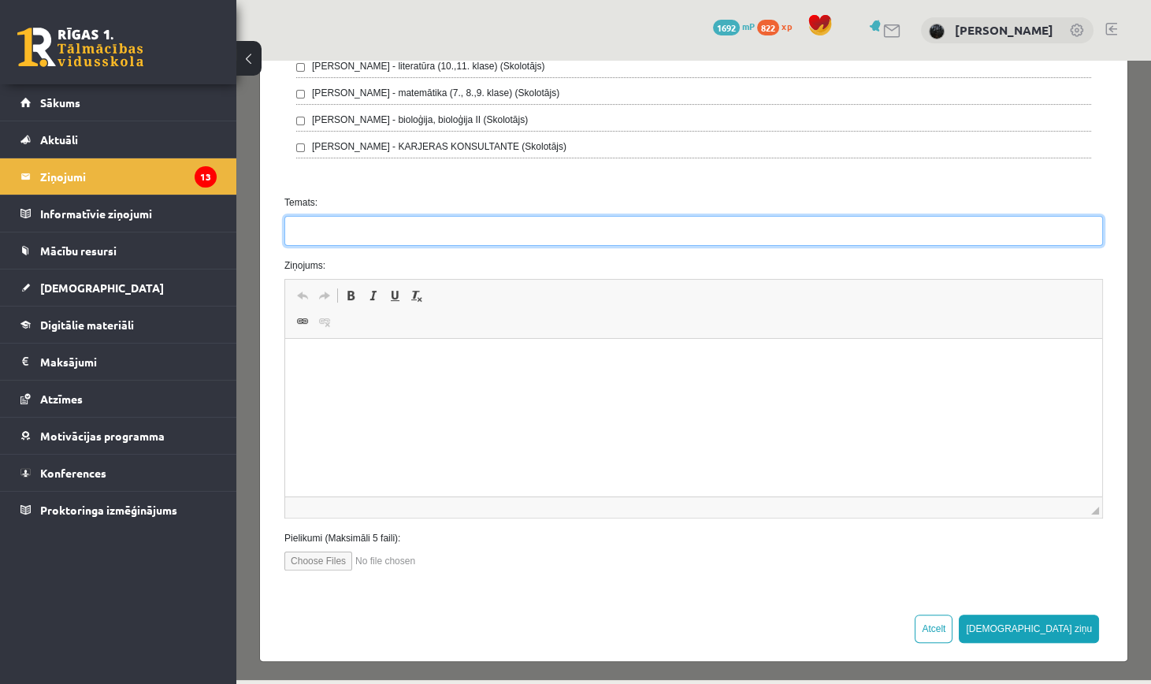
click at [321, 219] on input "Temats:" at bounding box center [693, 231] width 818 height 30
type input "**********"
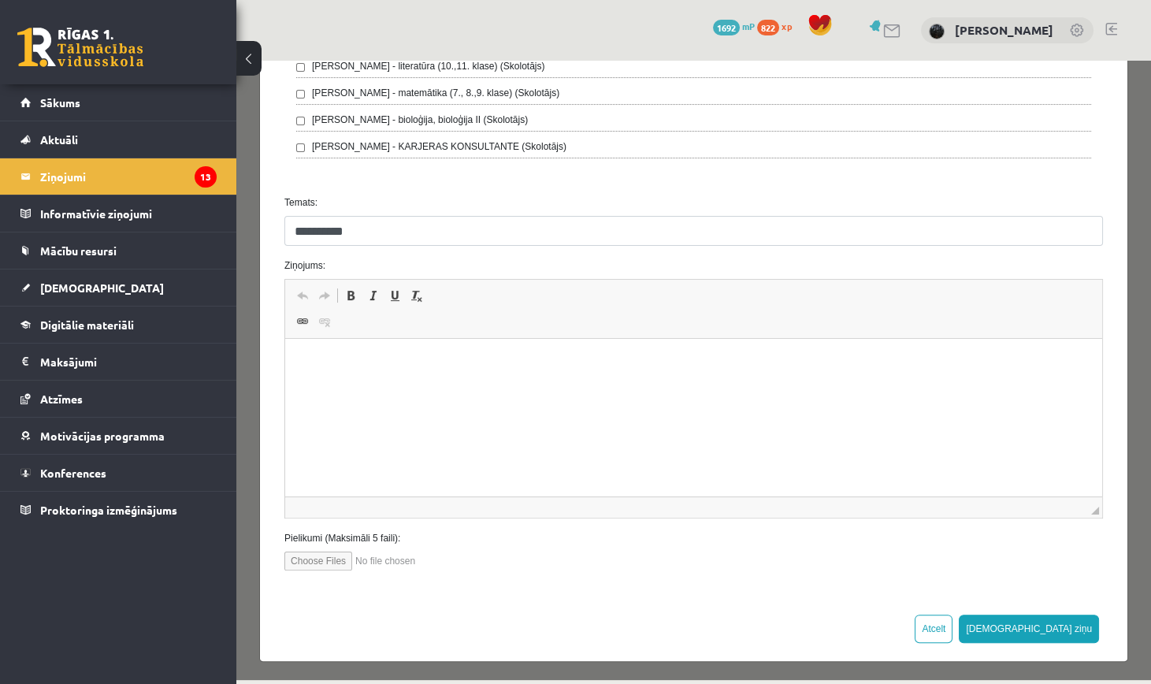
click at [348, 380] on html at bounding box center [693, 363] width 817 height 48
click at [311, 559] on input "file" at bounding box center [373, 560] width 179 height 19
type input "**********"
click at [795, 354] on html at bounding box center [693, 363] width 817 height 48
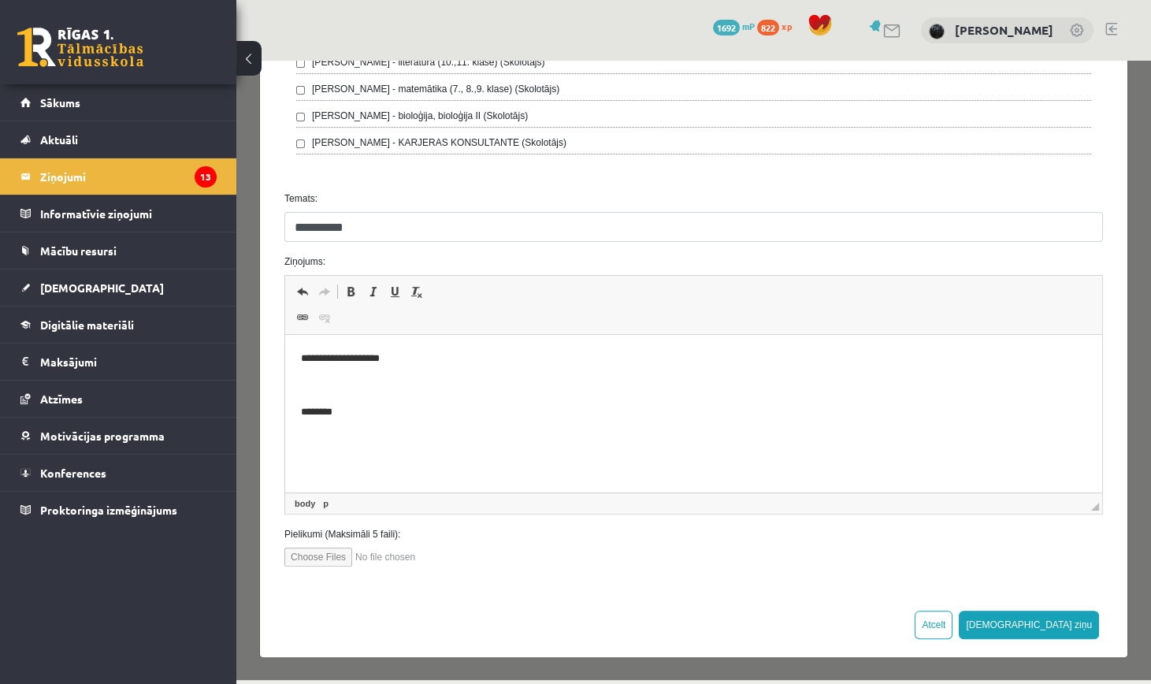
scroll to position [599, 0]
click at [302, 414] on p "********" at bounding box center [693, 412] width 785 height 17
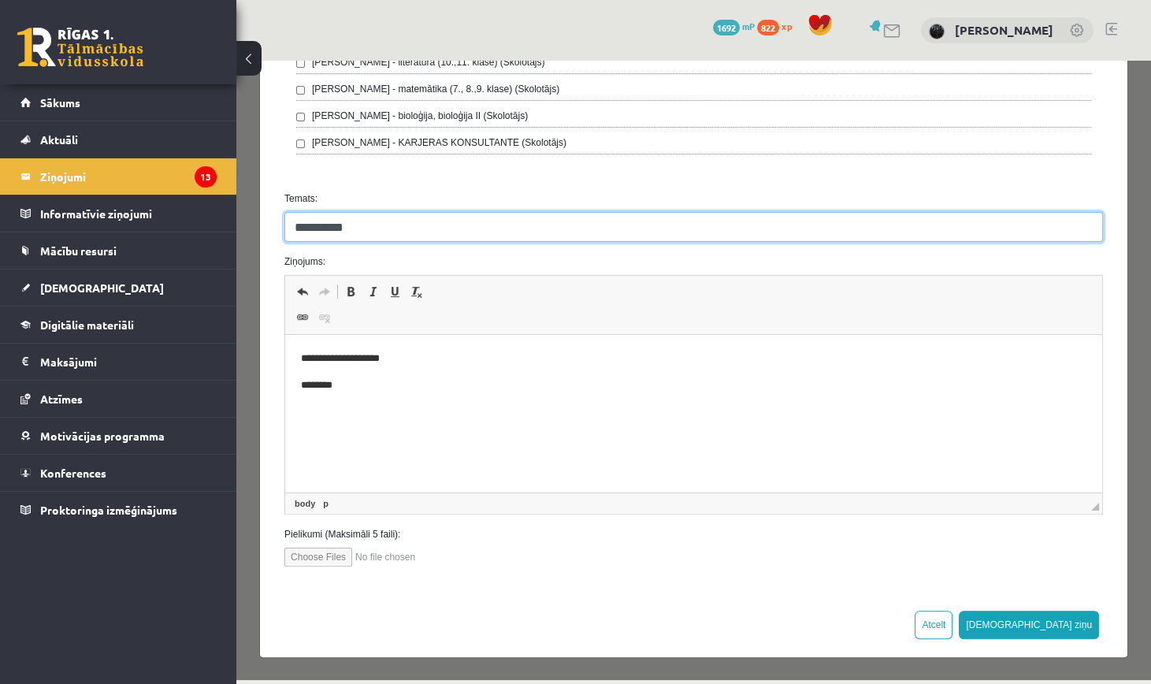
click at [410, 223] on input "**********" at bounding box center [693, 227] width 818 height 30
type input "**********"
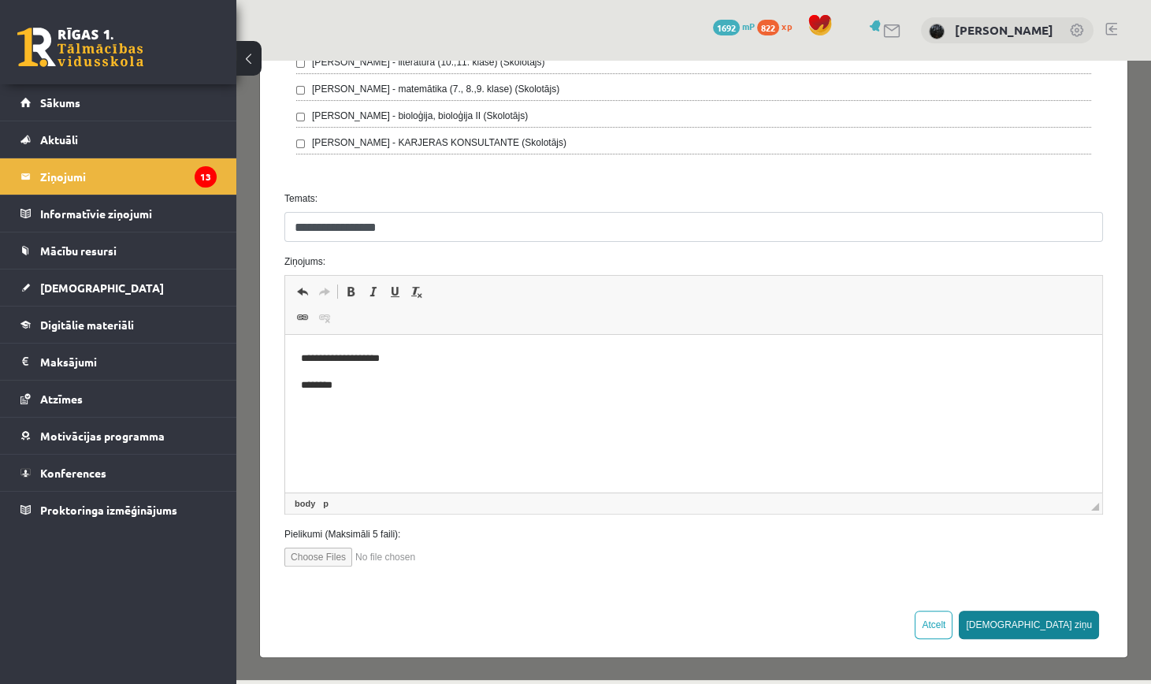
click at [1062, 620] on button "[DEMOGRAPHIC_DATA] ziņu" at bounding box center [1029, 625] width 140 height 28
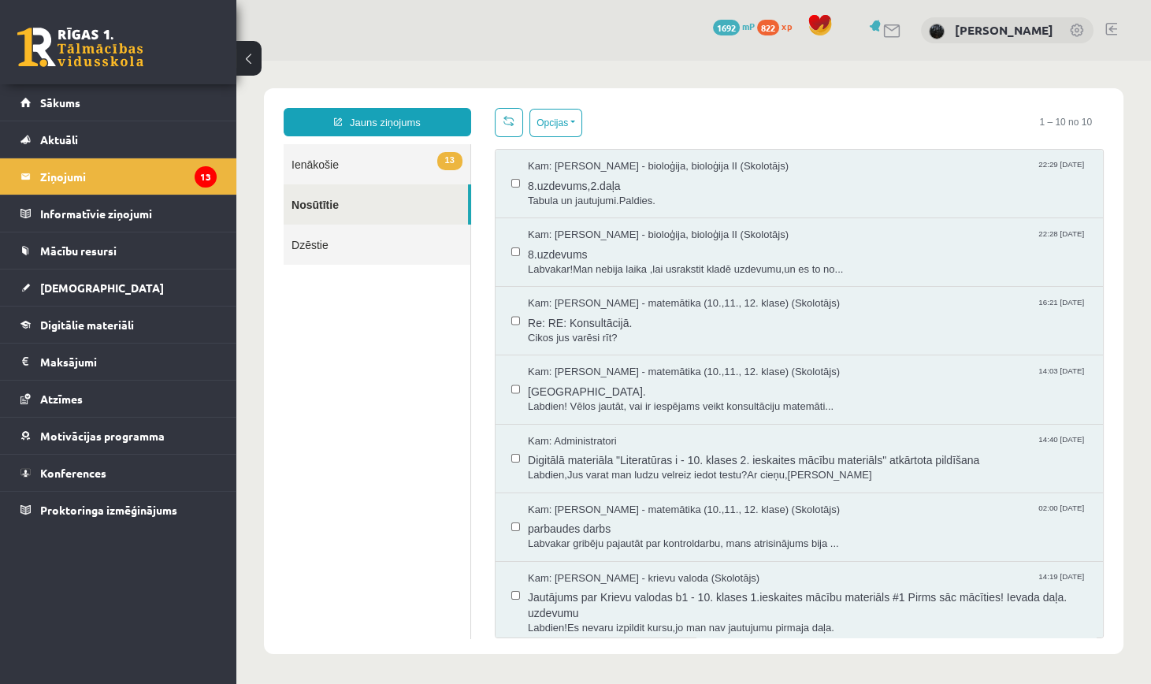
scroll to position [0, 0]
click at [374, 188] on link "Nosūtītie" at bounding box center [376, 204] width 184 height 40
click at [610, 245] on span "8.uzdevums" at bounding box center [807, 253] width 559 height 20
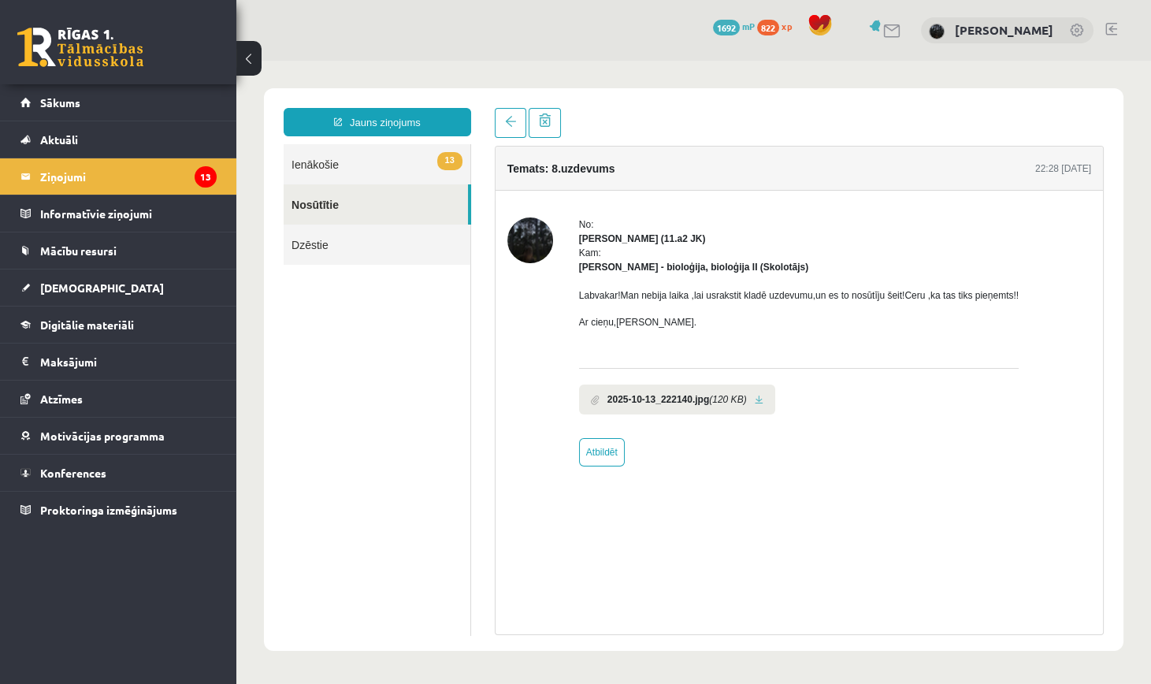
click at [765, 398] on li "2025-10-13_222140.jpg (120 KB)" at bounding box center [677, 399] width 196 height 30
click at [775, 403] on li "2025-10-13_222140.jpg (120 KB)" at bounding box center [677, 399] width 196 height 30
click at [763, 403] on link at bounding box center [759, 400] width 9 height 10
click at [420, 162] on link "13 Ienākošie" at bounding box center [377, 164] width 187 height 40
click at [129, 103] on link "Sākums" at bounding box center [118, 102] width 196 height 36
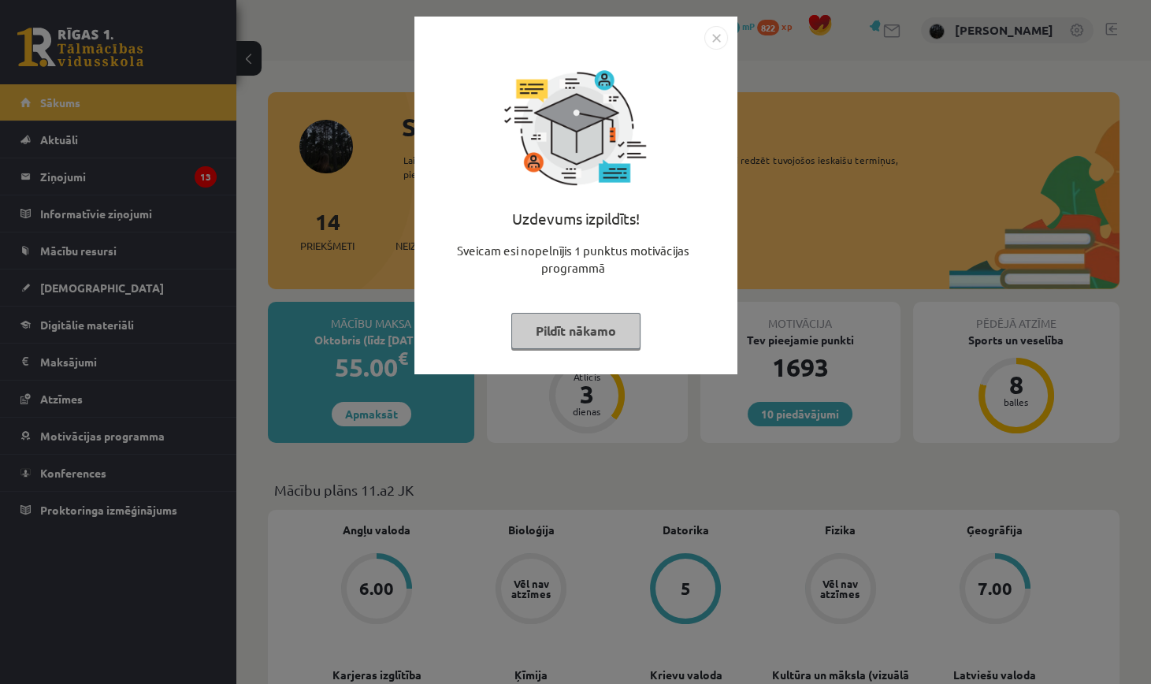
click at [719, 36] on img "Close" at bounding box center [716, 38] width 24 height 24
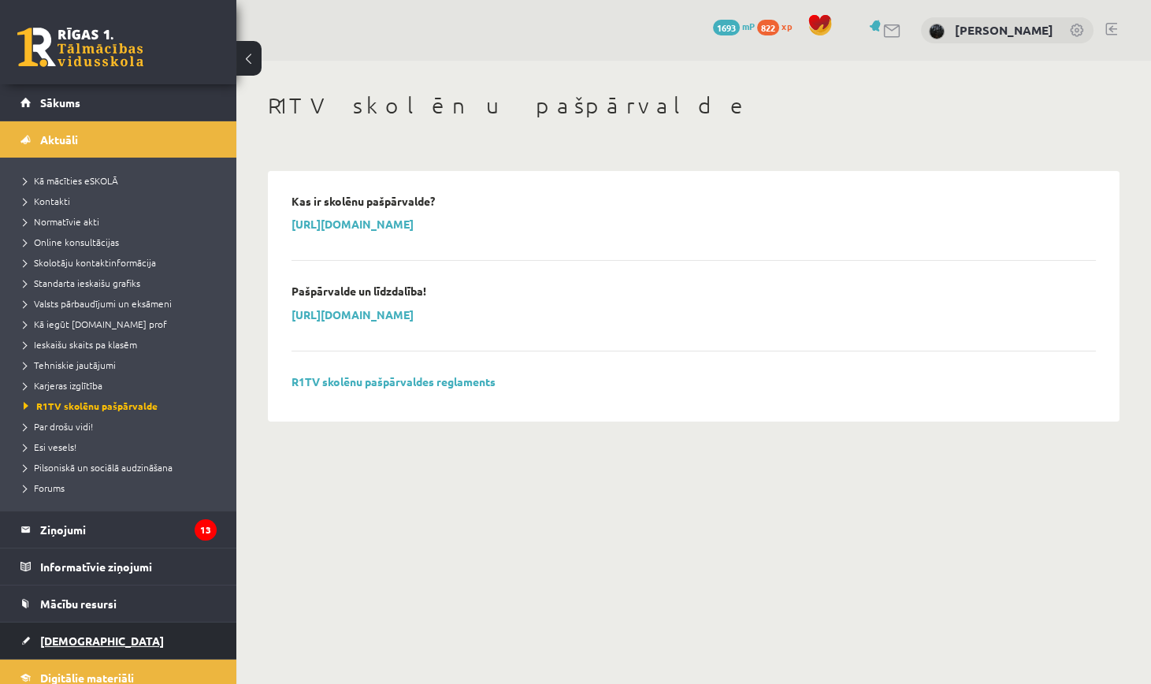
click at [117, 656] on link "[DEMOGRAPHIC_DATA]" at bounding box center [118, 640] width 196 height 36
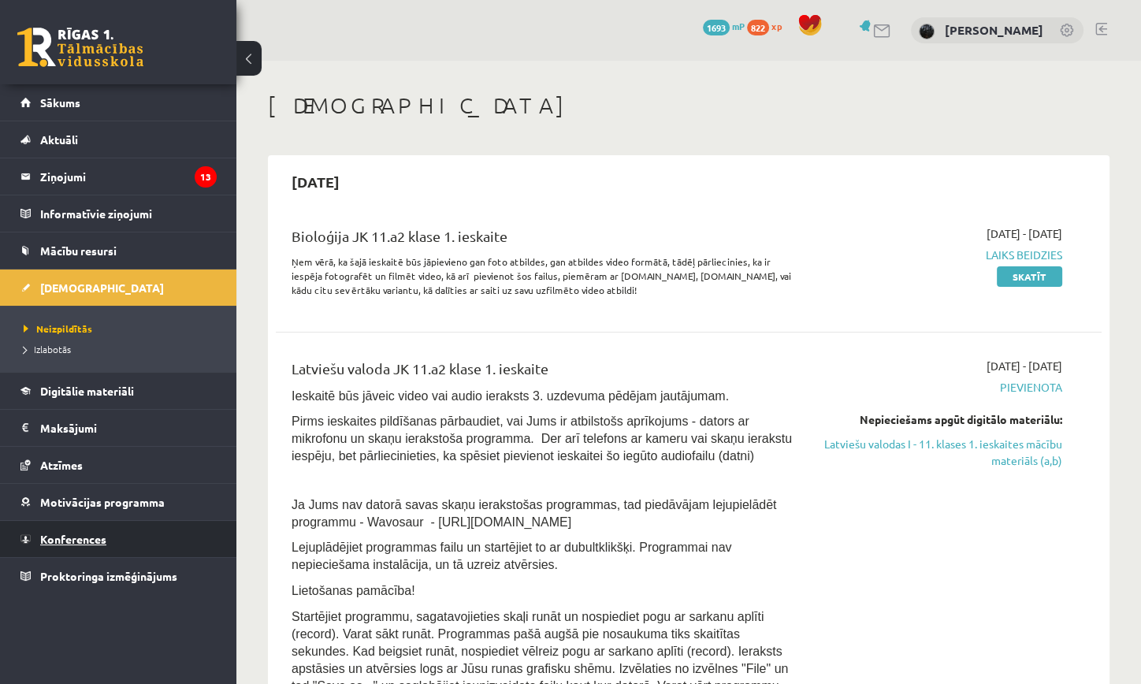
click at [139, 533] on link "Konferences" at bounding box center [118, 539] width 196 height 36
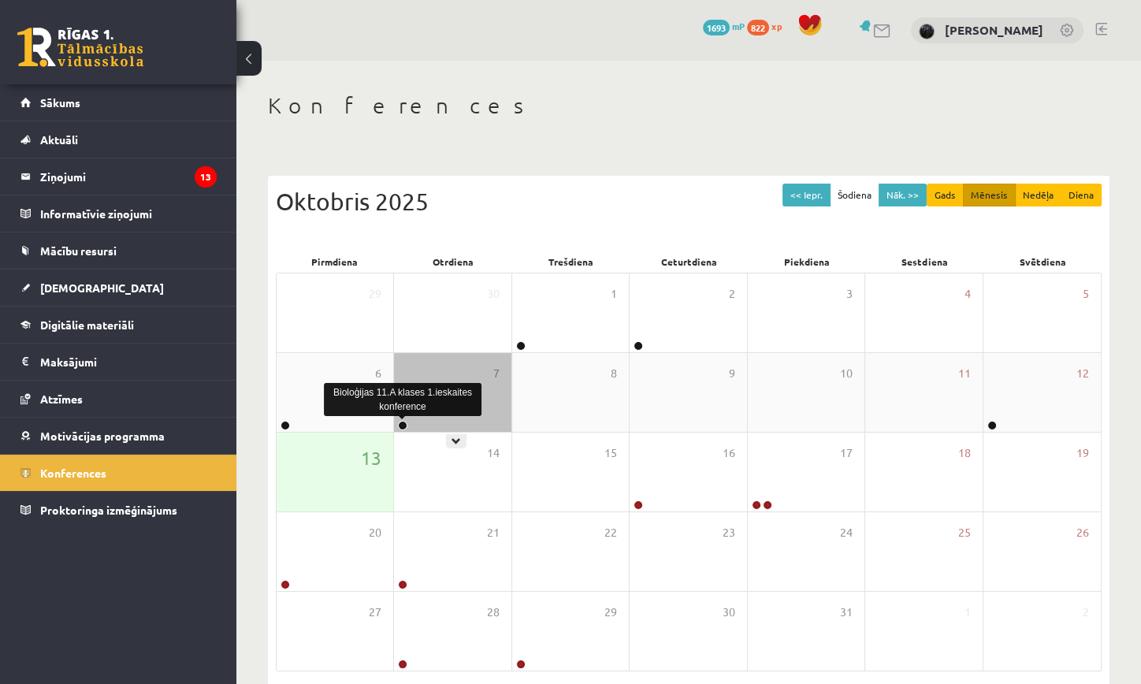
click at [403, 422] on link at bounding box center [402, 425] width 9 height 9
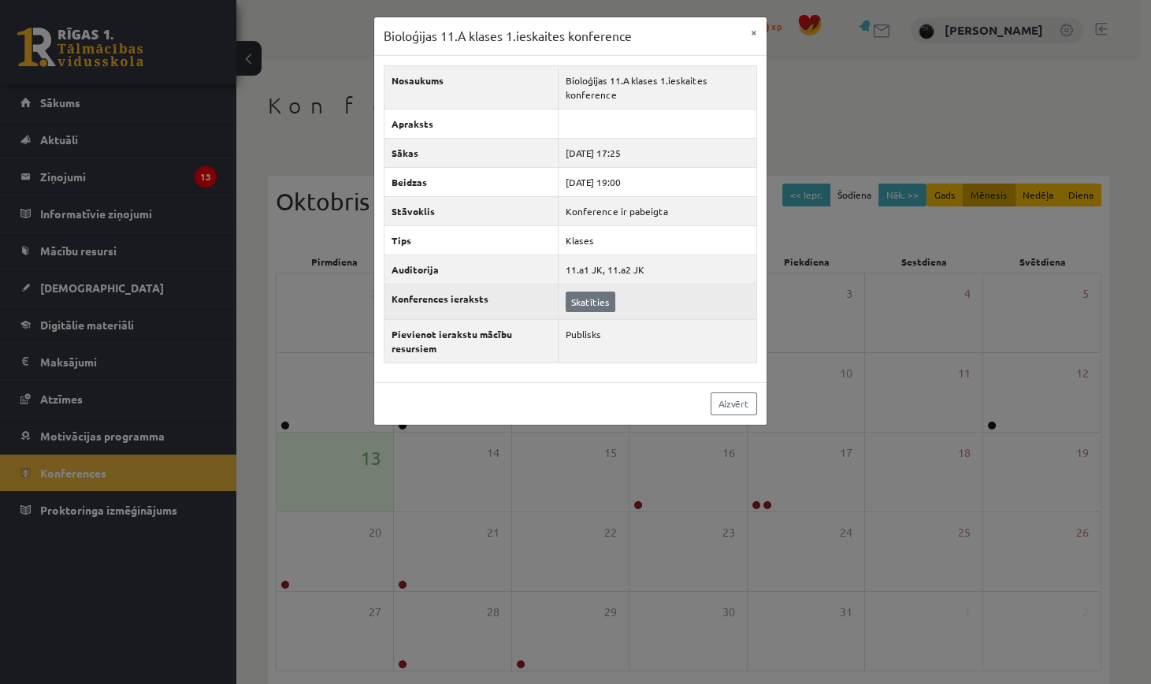
click at [595, 302] on link "Skatīties" at bounding box center [591, 301] width 50 height 20
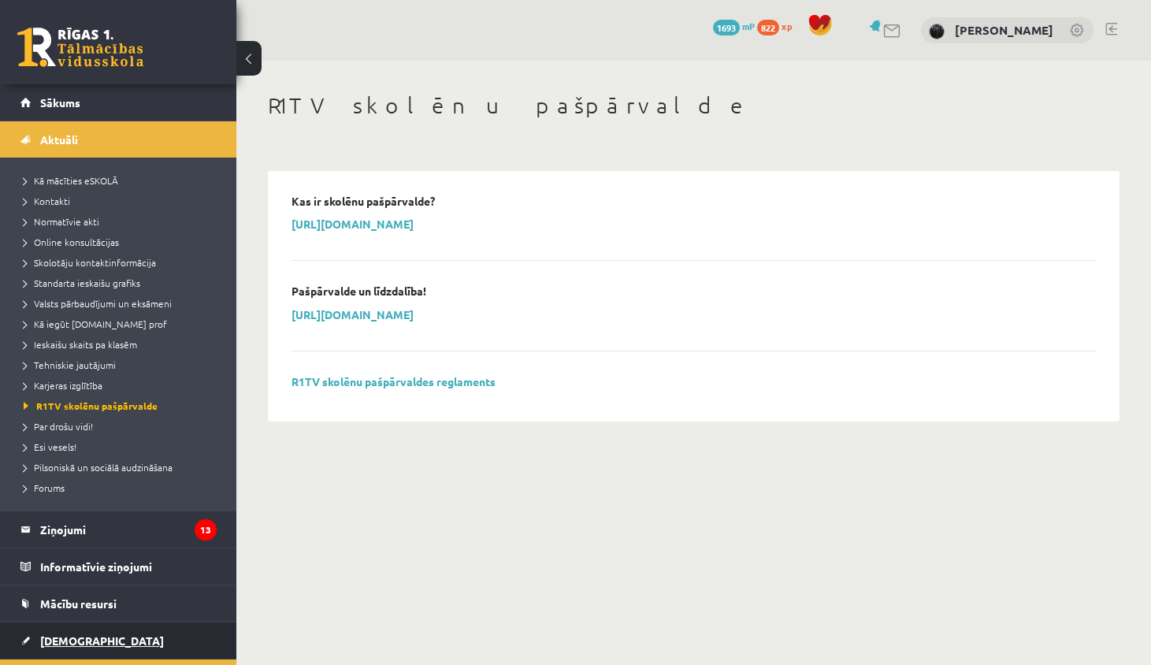
click at [109, 632] on link "[DEMOGRAPHIC_DATA]" at bounding box center [118, 640] width 196 height 36
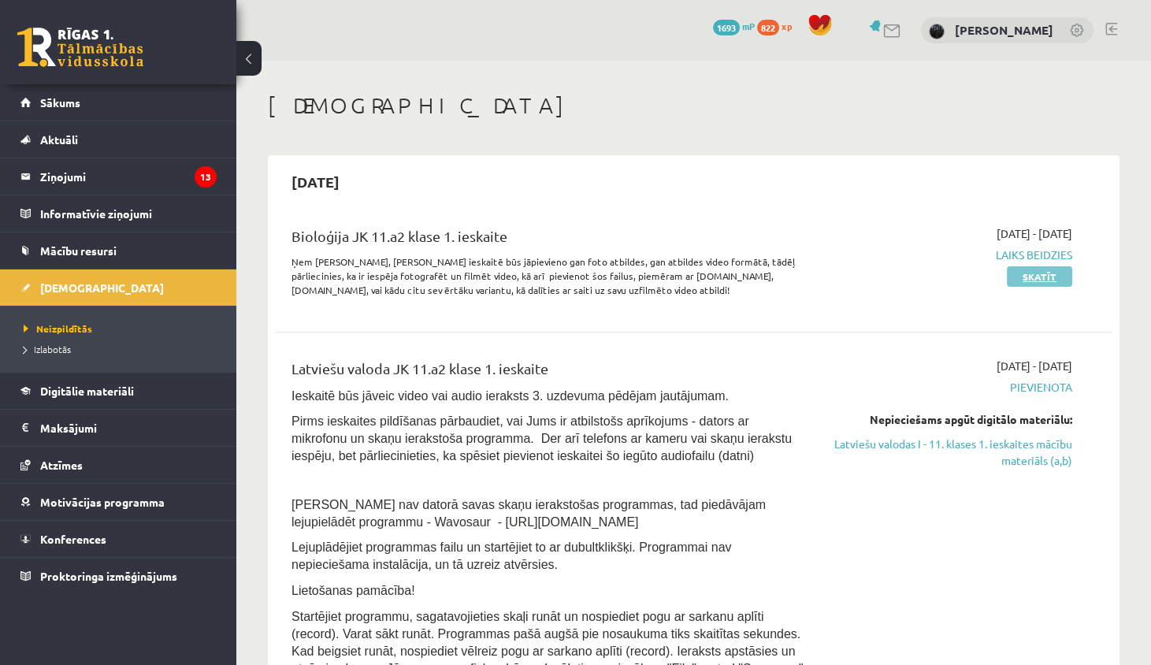
click at [1019, 273] on link "Skatīt" at bounding box center [1039, 276] width 65 height 20
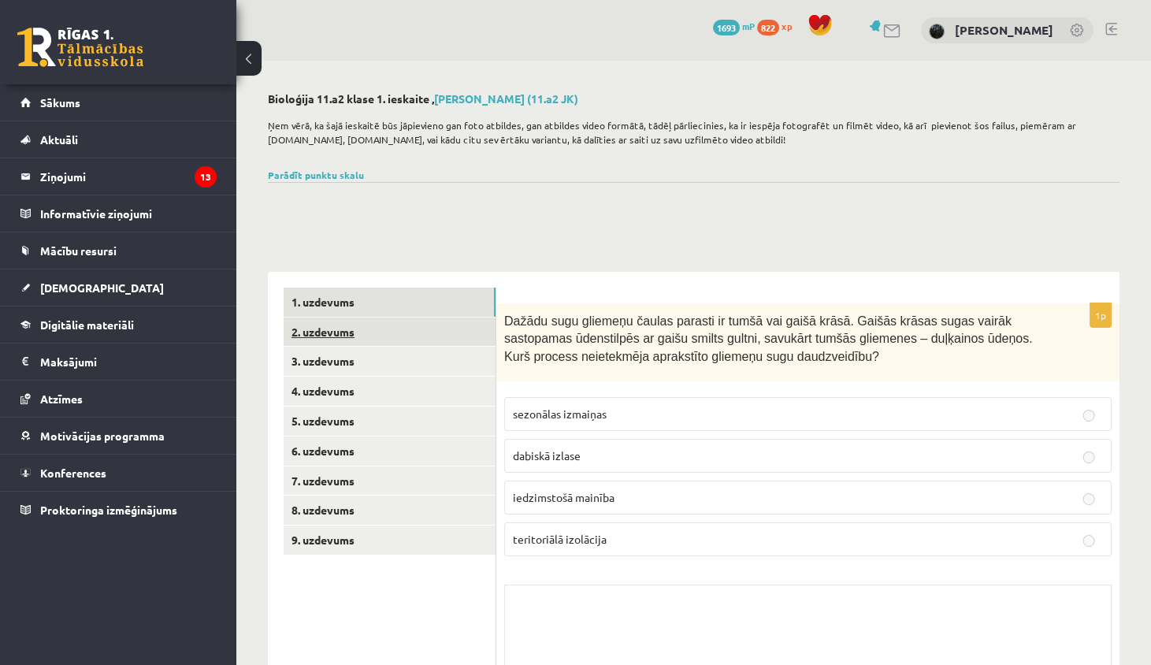
click at [367, 317] on link "2. uzdevums" at bounding box center [390, 331] width 212 height 29
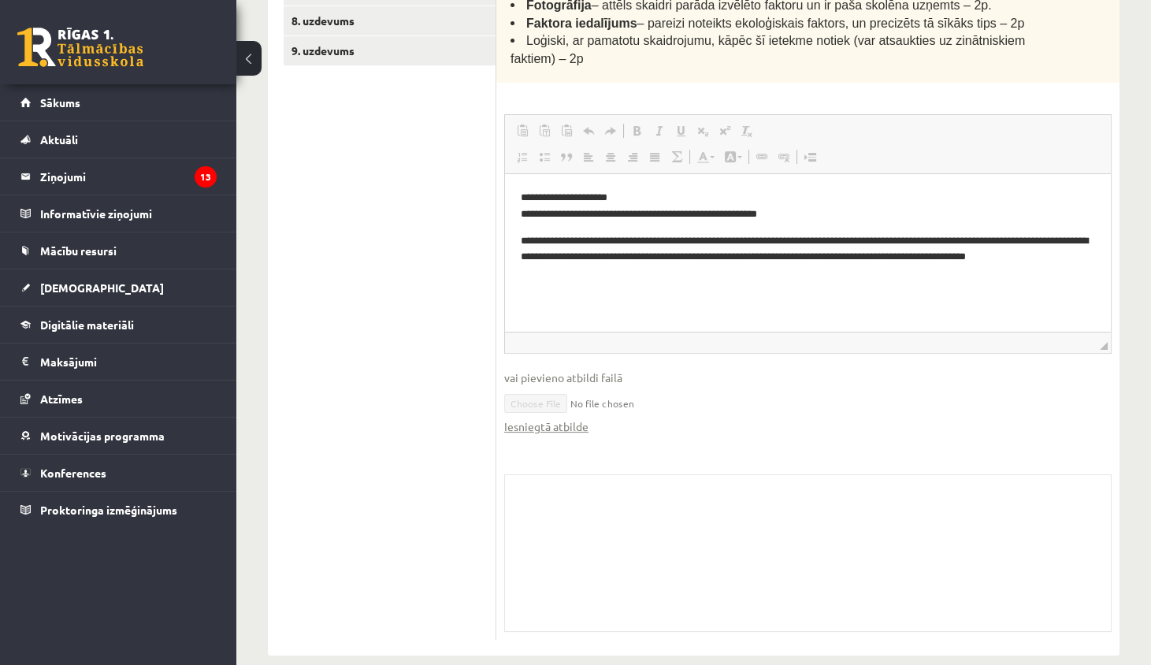
scroll to position [488, 0]
click at [551, 419] on link "Iesniegtā atbilde" at bounding box center [546, 427] width 84 height 17
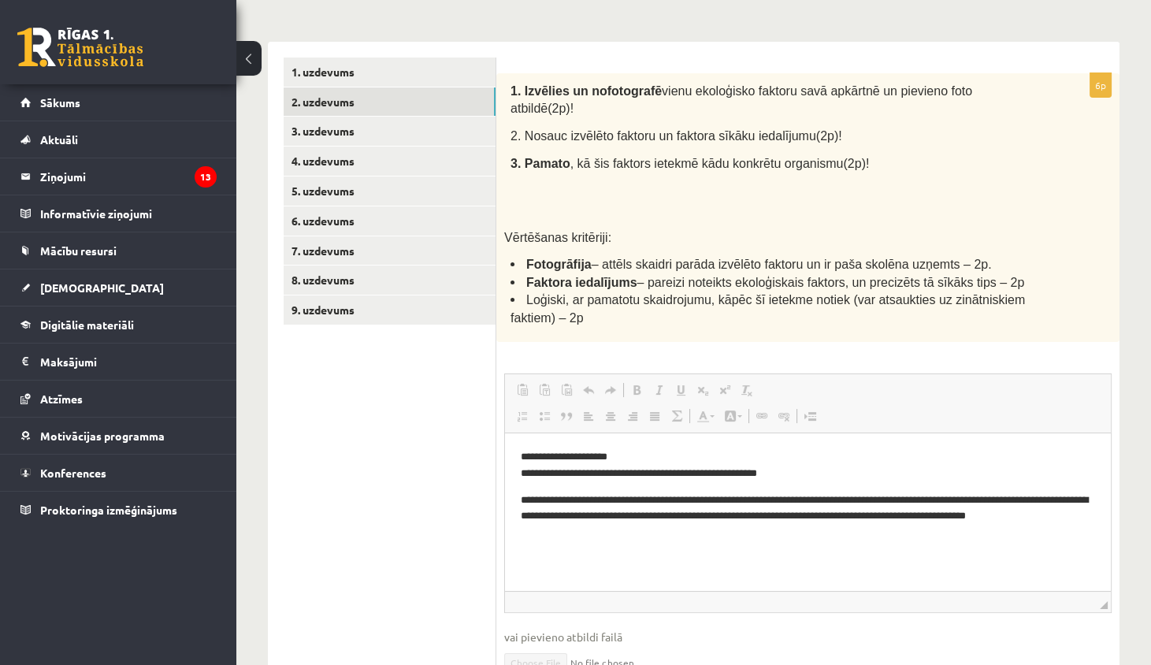
scroll to position [176, 0]
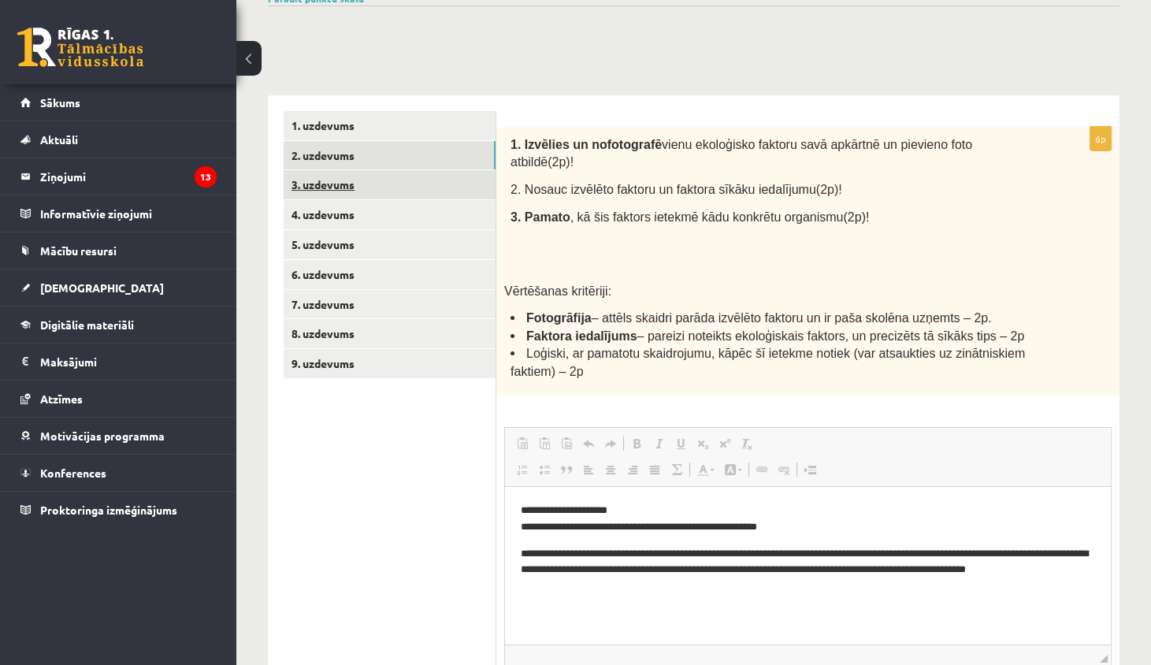
click at [425, 185] on link "3. uzdevums" at bounding box center [390, 184] width 212 height 29
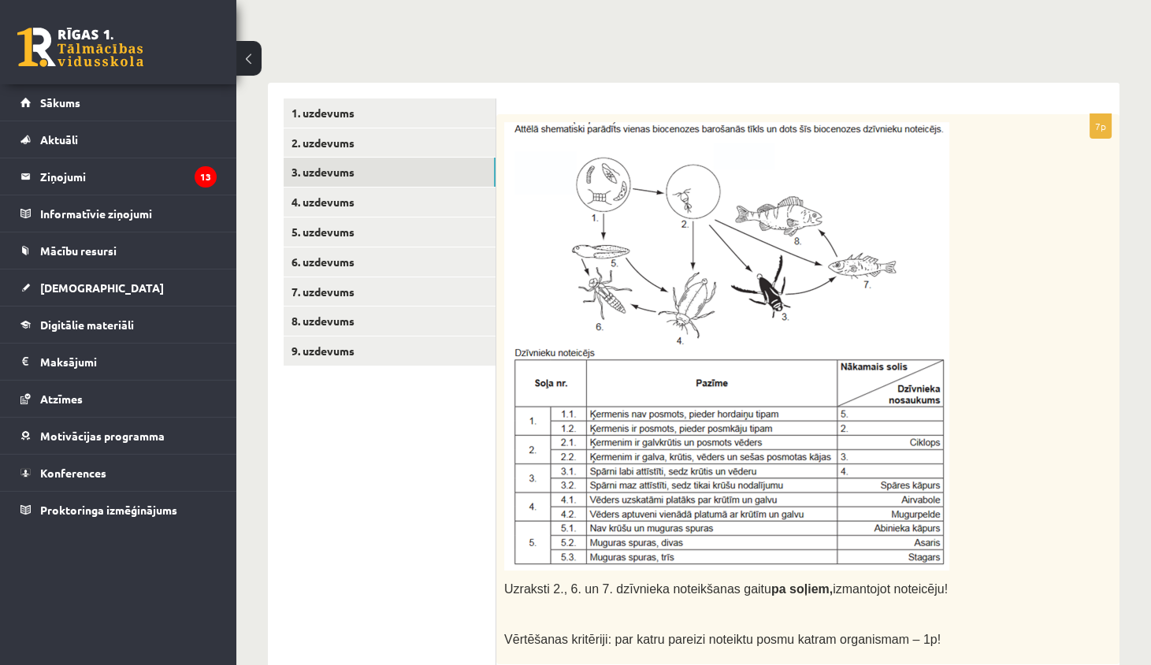
scroll to position [154, 0]
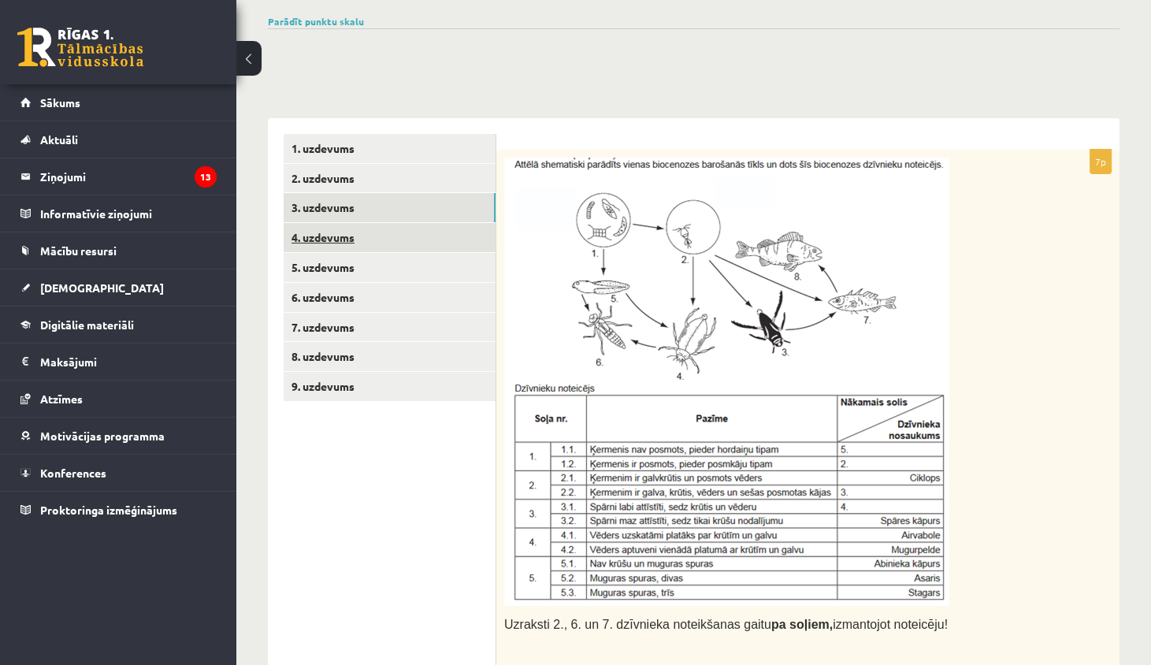
click at [434, 236] on link "4. uzdevums" at bounding box center [390, 237] width 212 height 29
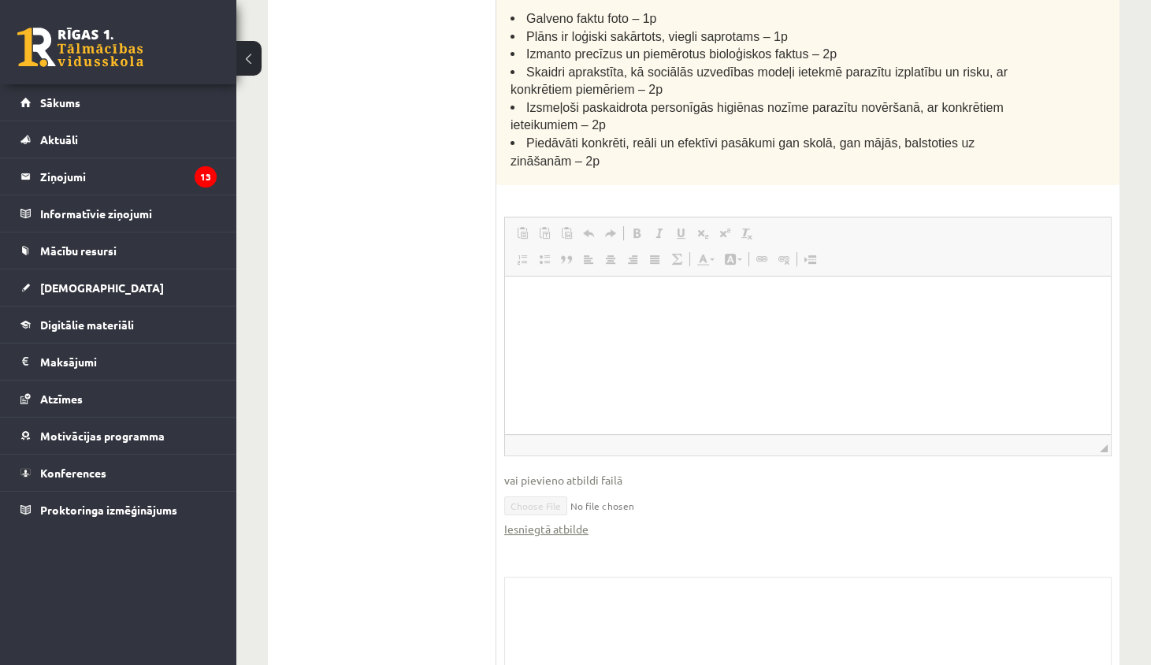
scroll to position [575, 0]
click at [544, 520] on link "Iesniegtā atbilde" at bounding box center [546, 528] width 84 height 17
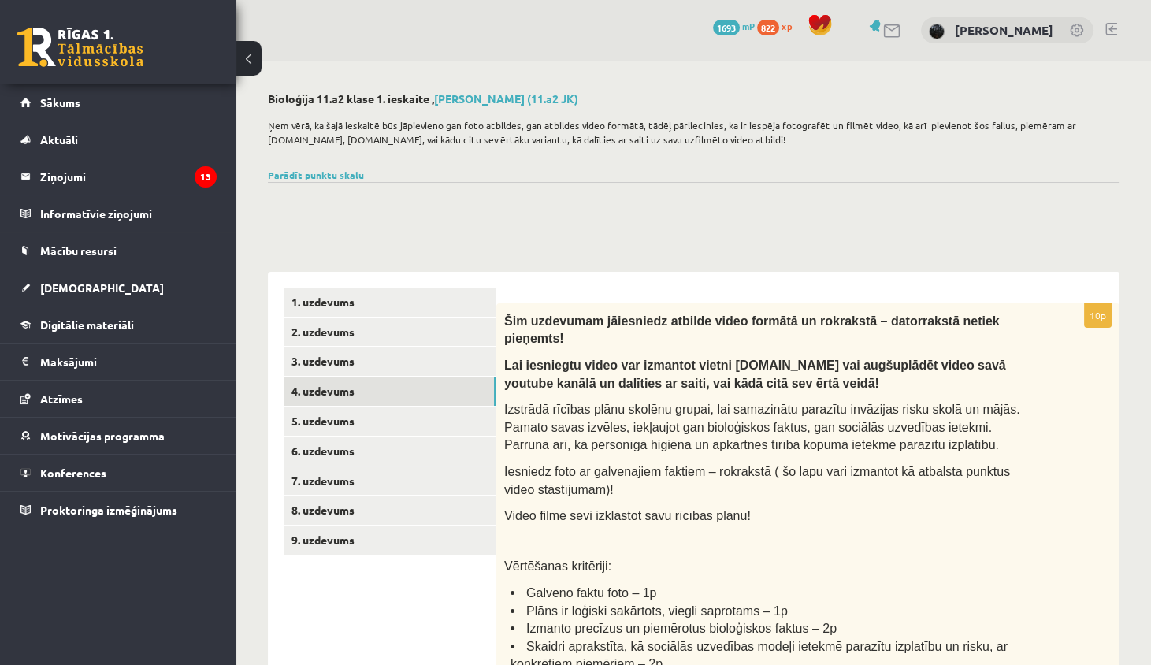
scroll to position [0, 0]
click at [374, 426] on link "5. uzdevums" at bounding box center [390, 420] width 212 height 29
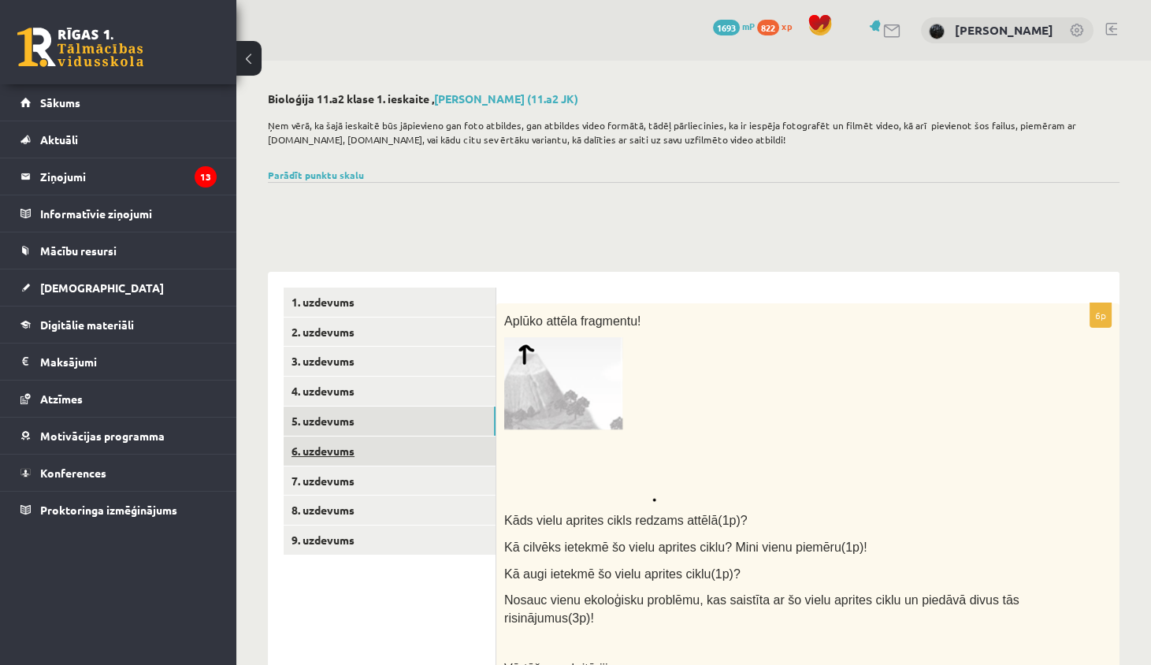
click at [425, 437] on link "6. uzdevums" at bounding box center [390, 450] width 212 height 29
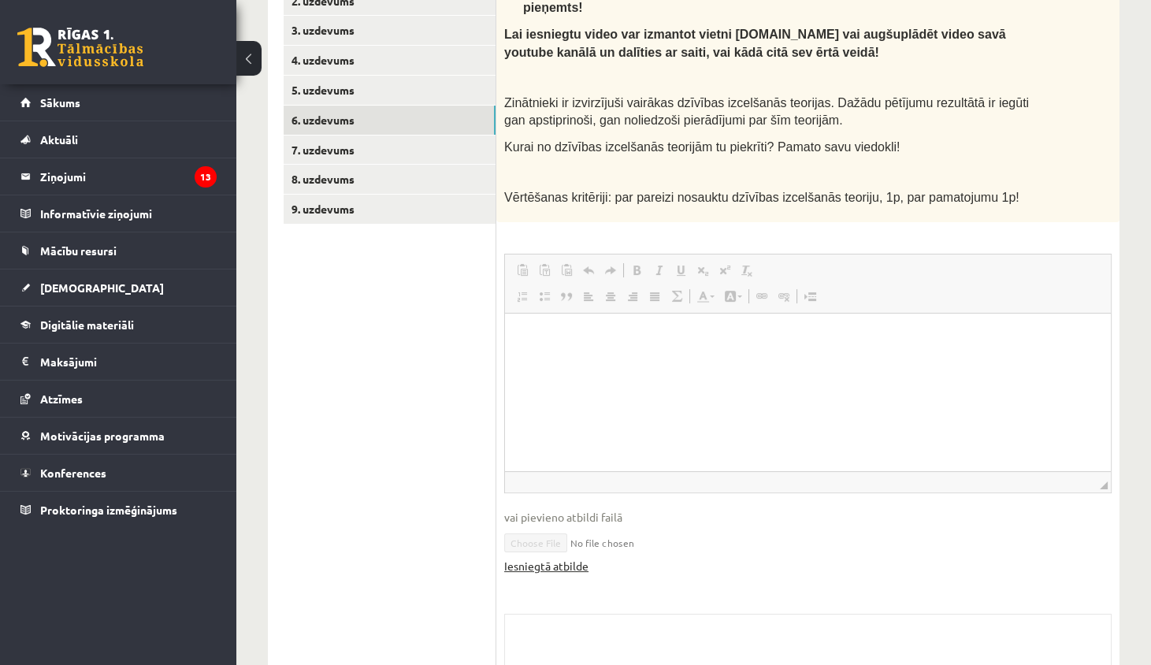
click at [522, 562] on link "Iesniegtā atbilde" at bounding box center [546, 566] width 84 height 17
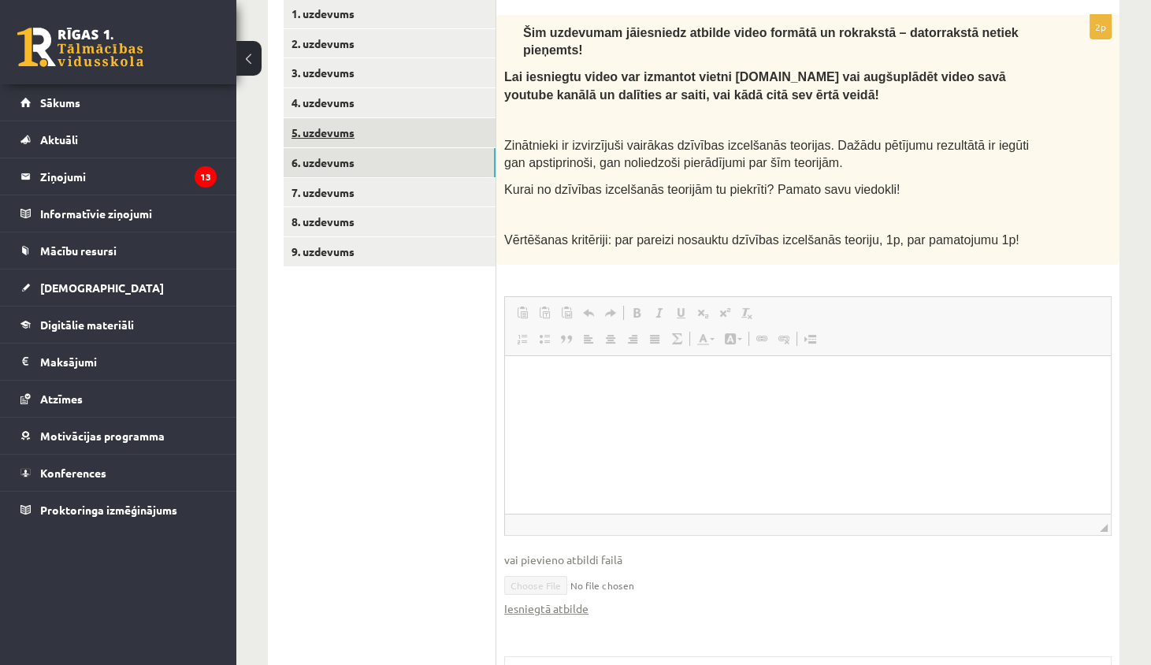
scroll to position [288, 0]
click at [423, 196] on link "7. uzdevums" at bounding box center [390, 193] width 212 height 29
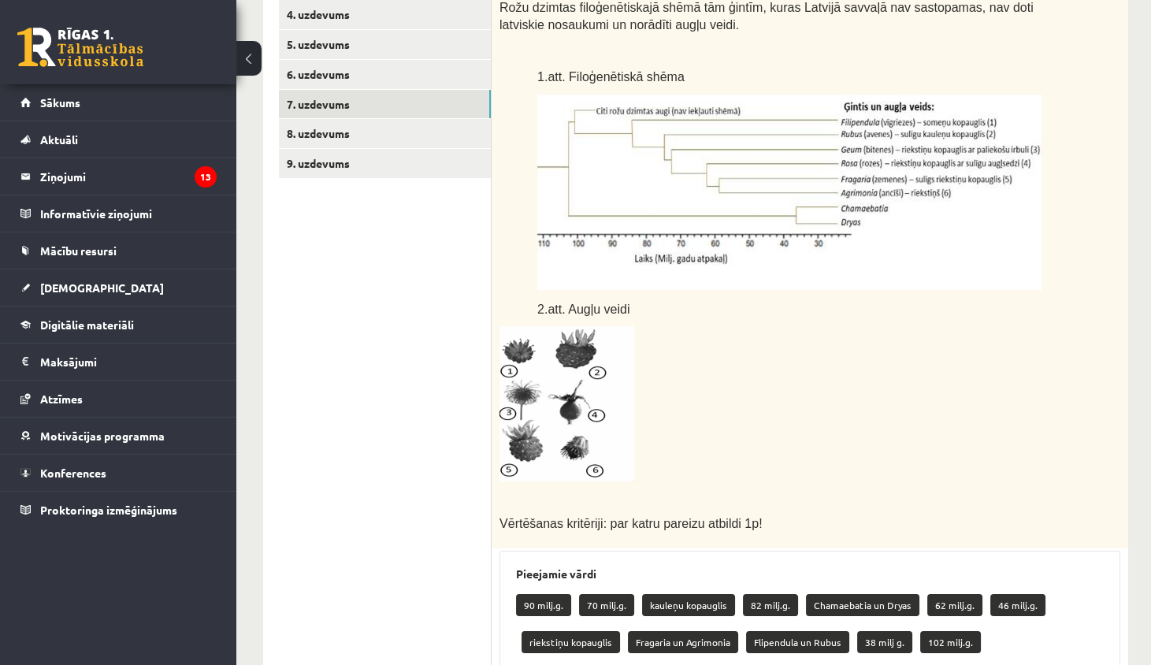
scroll to position [26, 5]
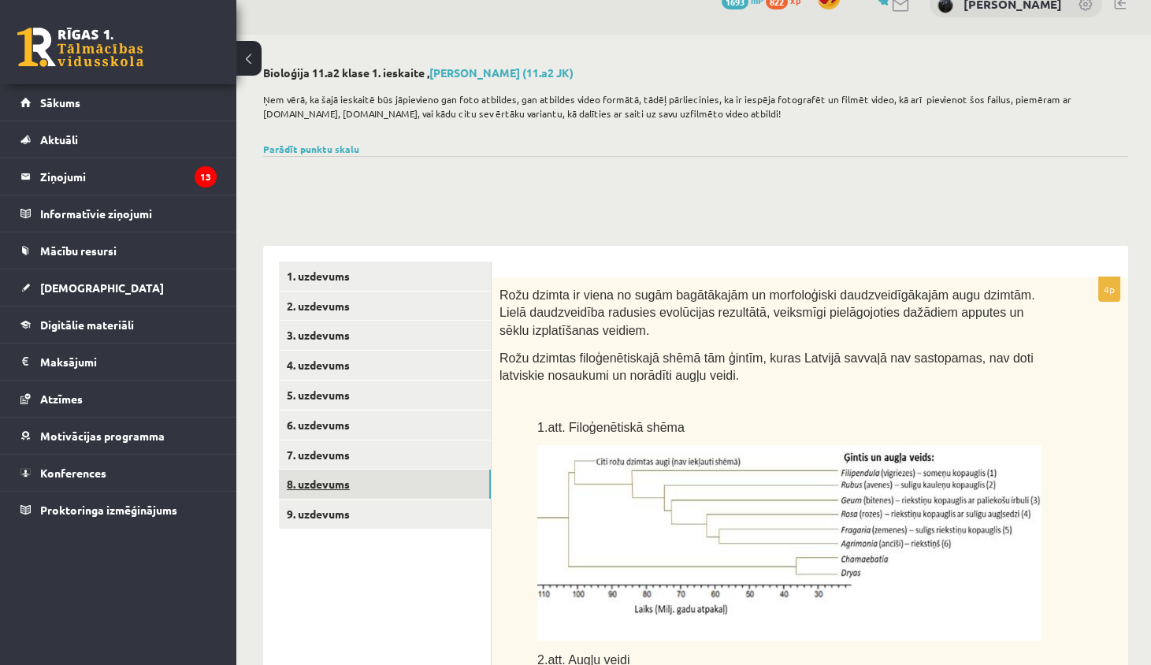
click at [350, 475] on link "8. uzdevums" at bounding box center [385, 483] width 212 height 29
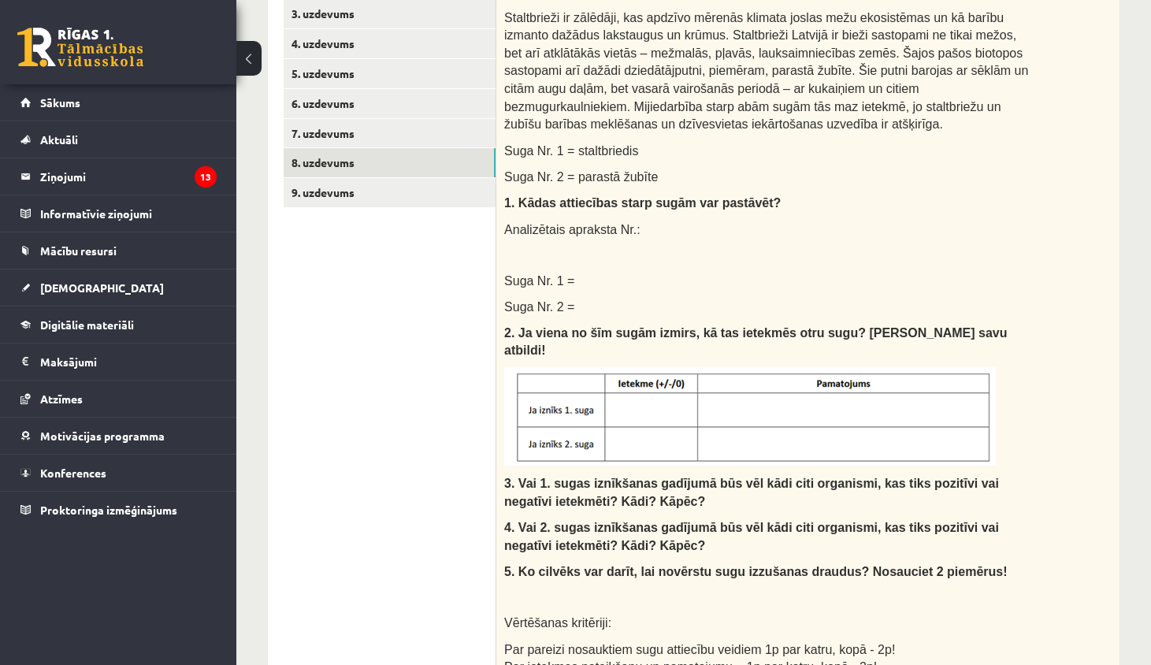
scroll to position [341, 0]
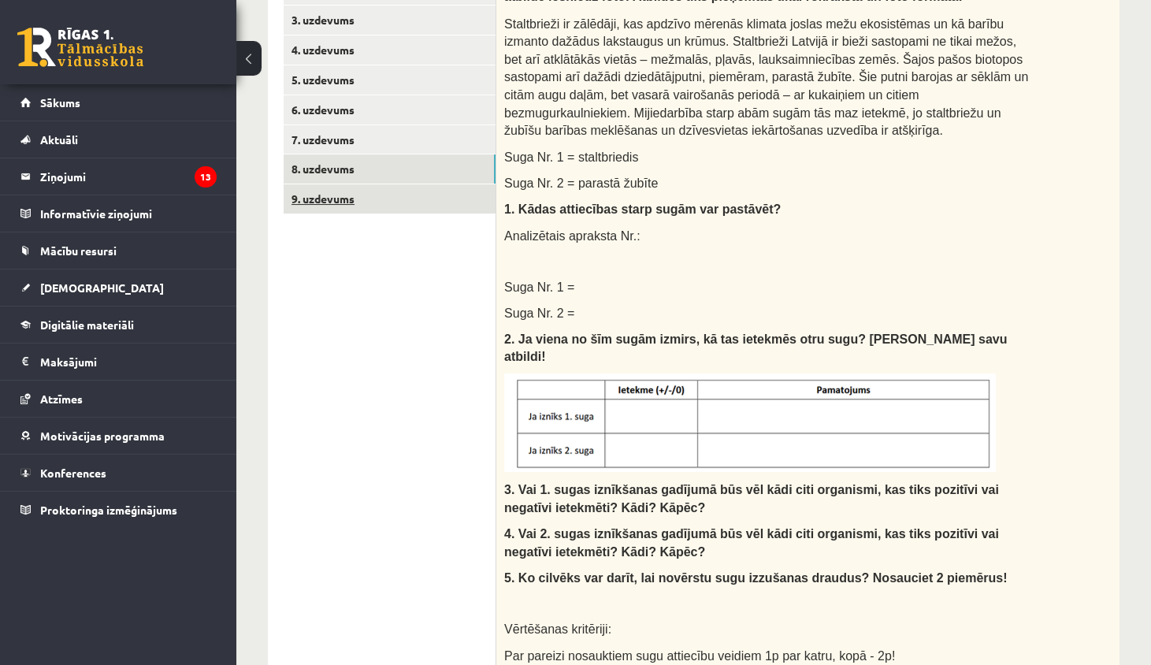
click at [444, 199] on link "9. uzdevums" at bounding box center [390, 198] width 212 height 29
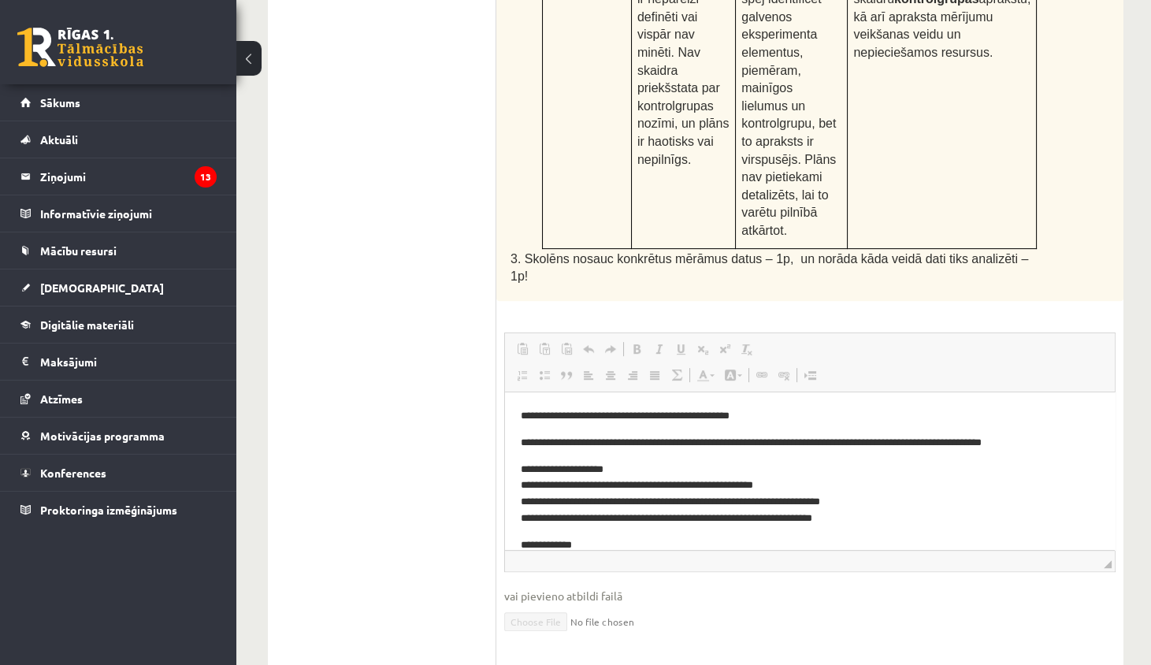
scroll to position [0, 0]
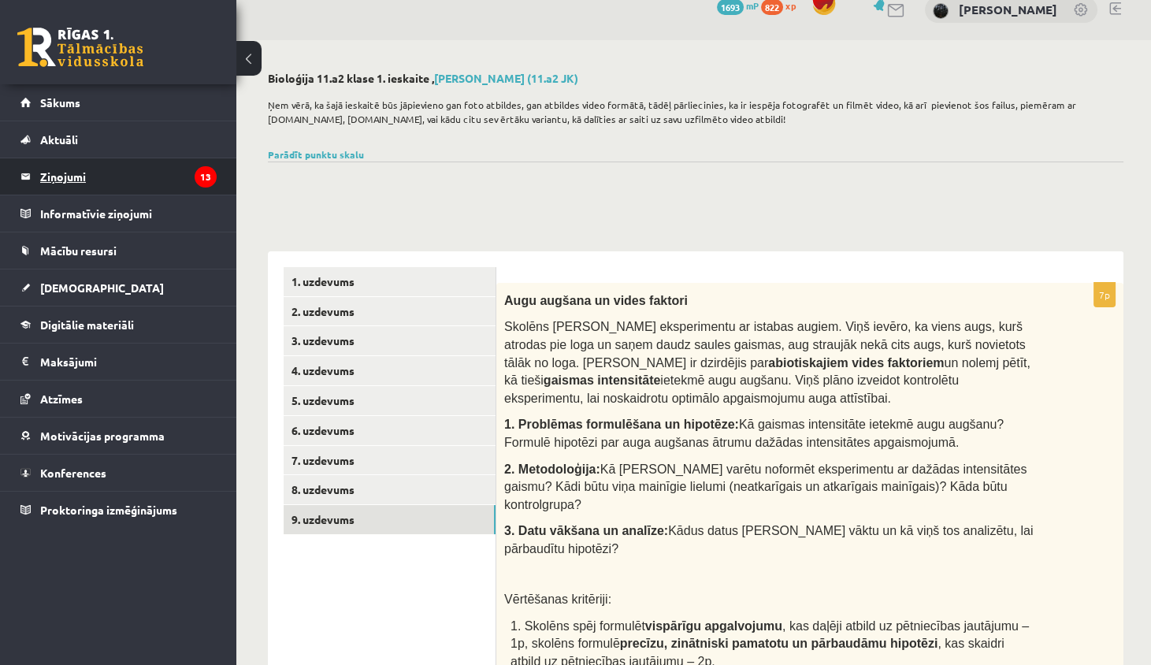
click at [107, 184] on legend "Ziņojumi 13" at bounding box center [128, 176] width 176 height 36
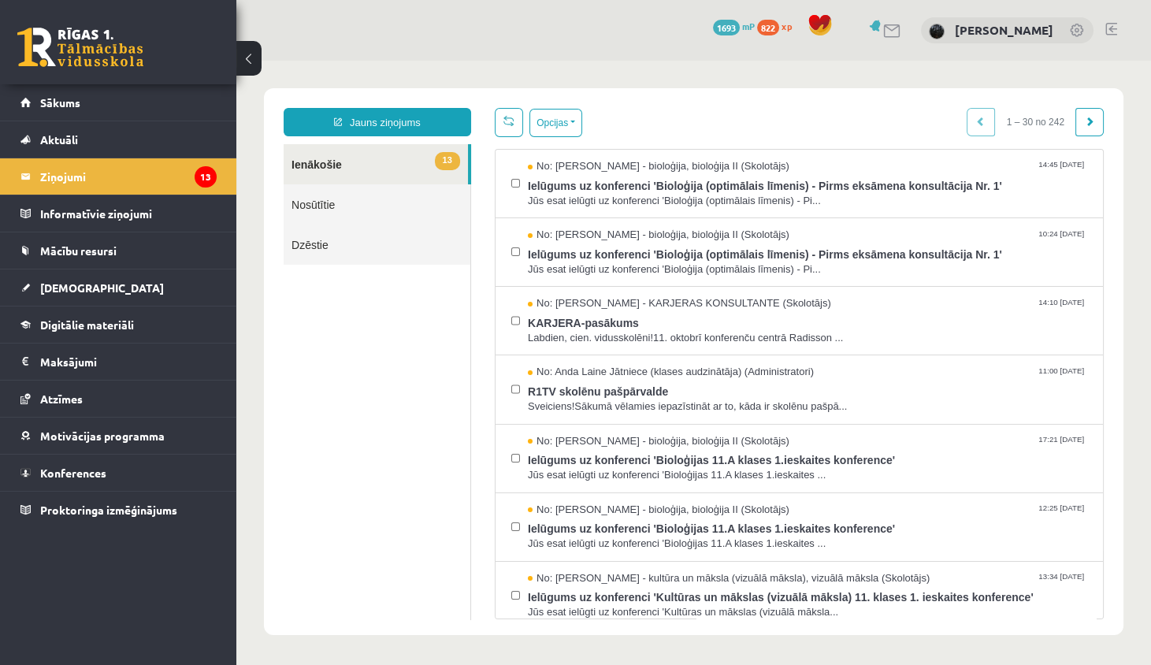
click at [388, 207] on link "Nosūtītie" at bounding box center [377, 204] width 187 height 40
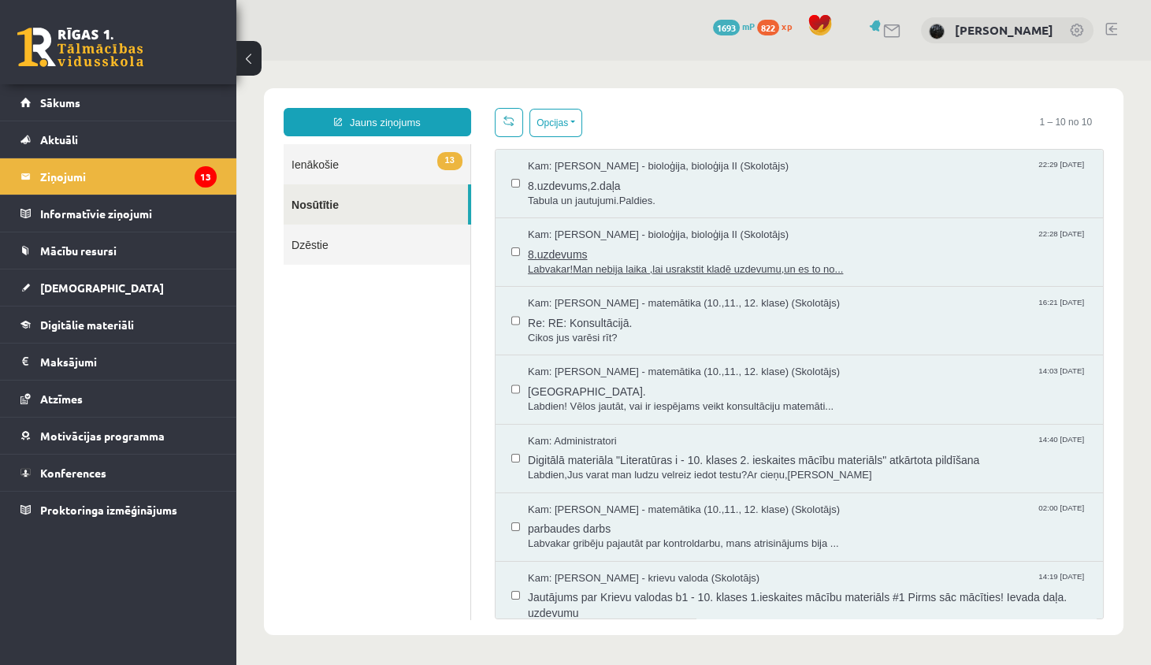
click at [614, 239] on span "Kam: [PERSON_NAME] - bioloģija, bioloģija II (Skolotājs)" at bounding box center [658, 235] width 261 height 15
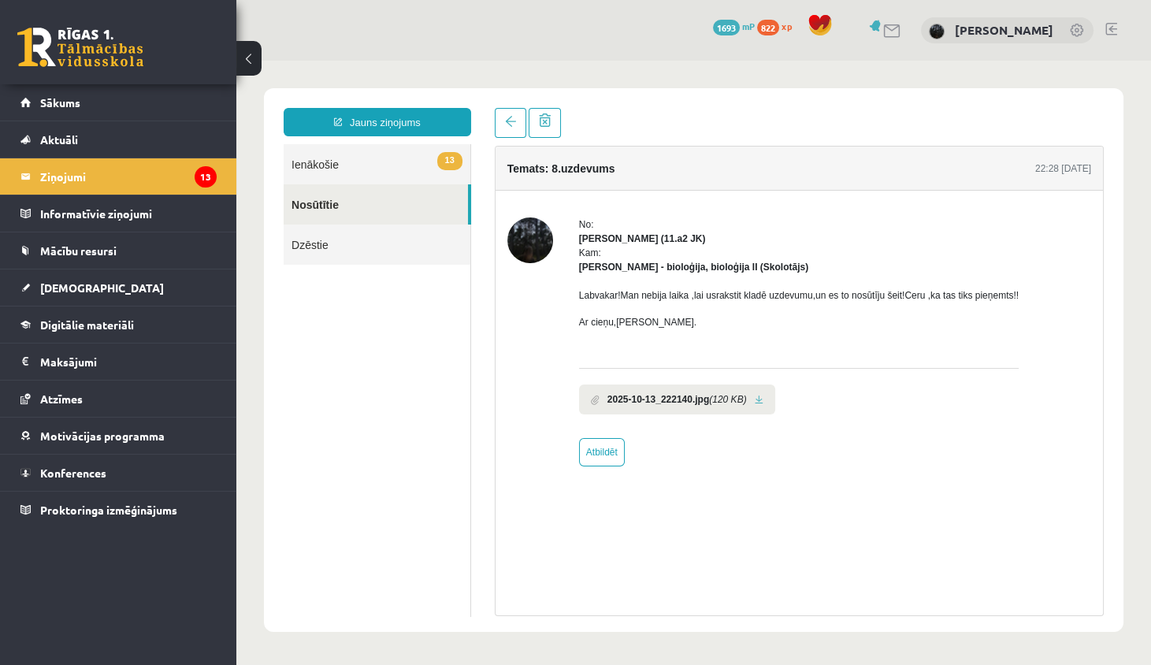
click at [639, 392] on b "2025-10-13_222140.jpg" at bounding box center [658, 399] width 102 height 14
click at [763, 399] on link at bounding box center [759, 400] width 9 height 10
click at [334, 155] on link "13 Ienākošie" at bounding box center [377, 164] width 187 height 40
click at [353, 207] on link "Nosūtītie" at bounding box center [376, 204] width 184 height 40
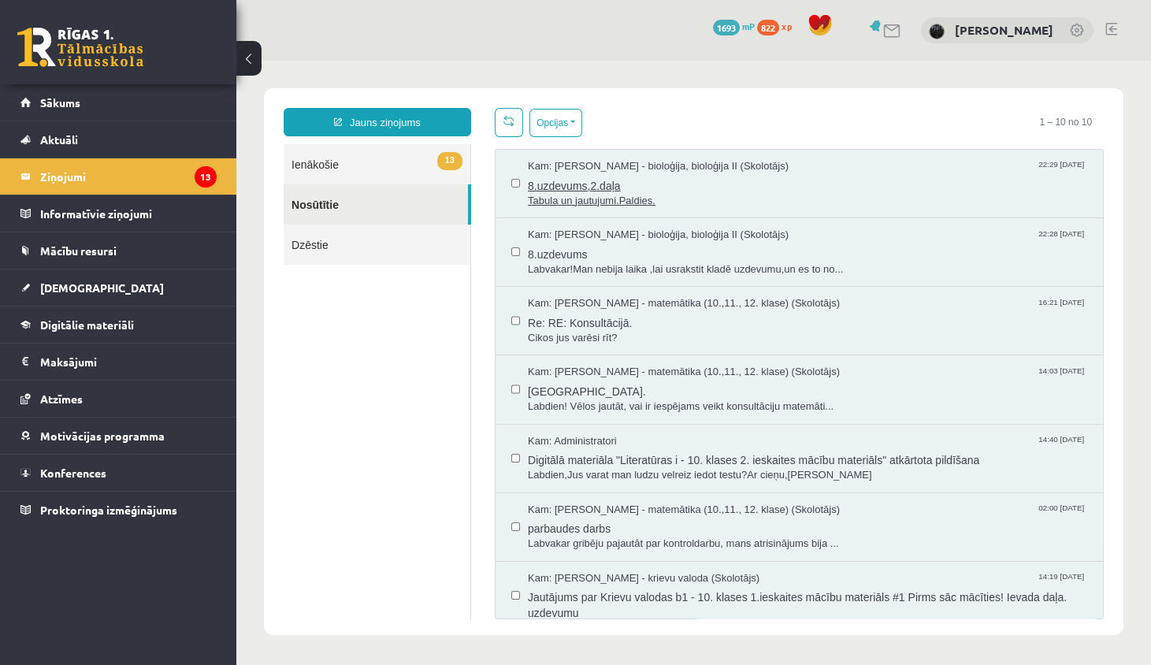
click at [581, 184] on span "8.uzdevums,2.daļa" at bounding box center [807, 184] width 559 height 20
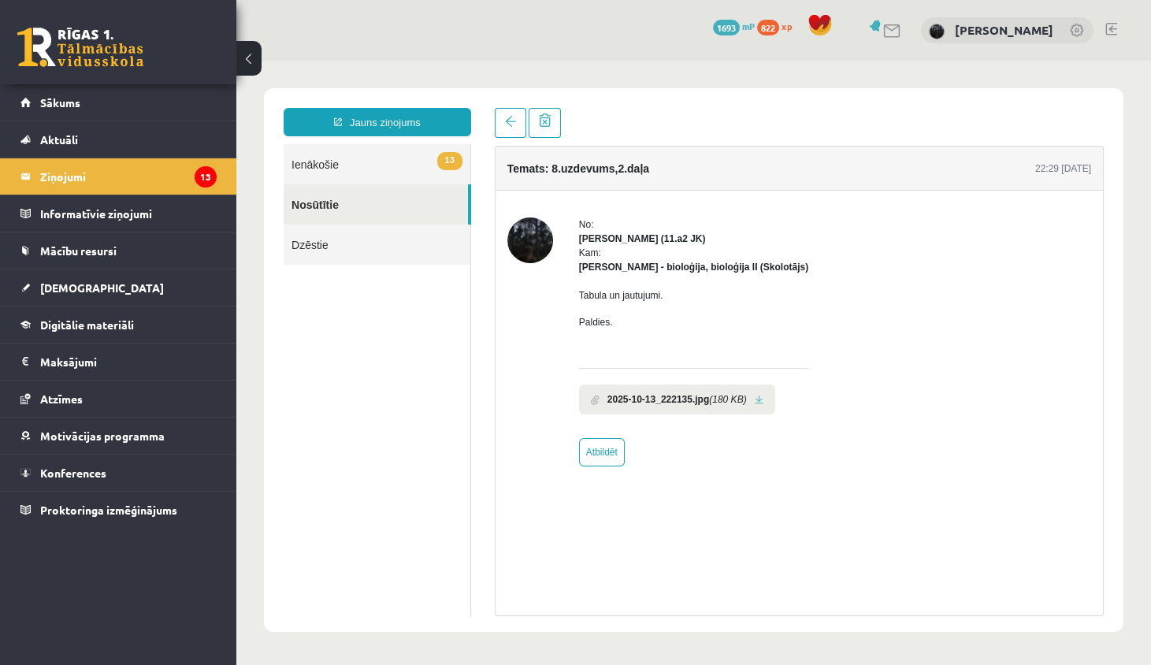
click at [763, 399] on link at bounding box center [759, 400] width 9 height 10
click at [404, 155] on link "13 Ienākošie" at bounding box center [377, 164] width 187 height 40
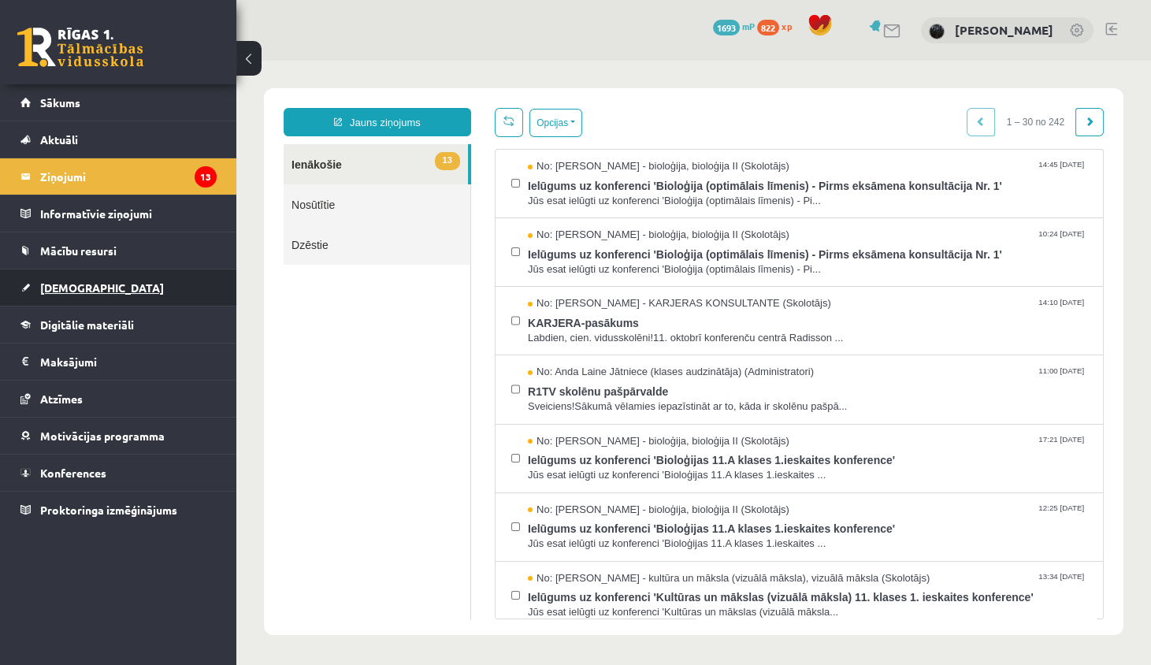
click at [98, 288] on link "[DEMOGRAPHIC_DATA]" at bounding box center [118, 287] width 196 height 36
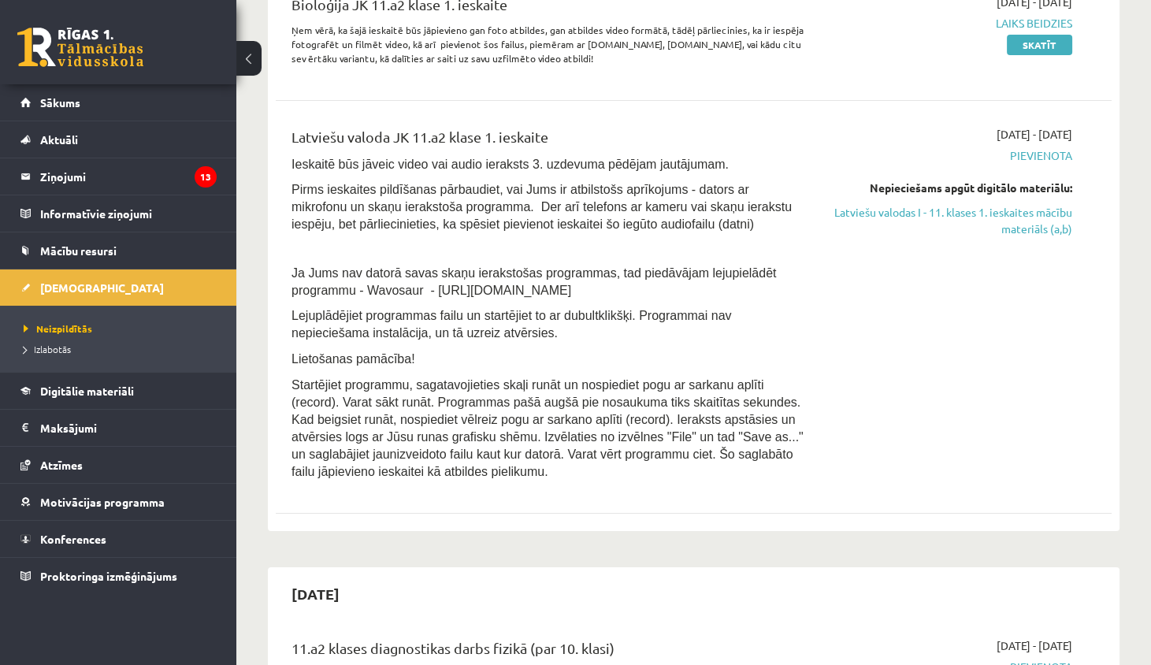
scroll to position [236, 0]
